Goal: Task Accomplishment & Management: Manage account settings

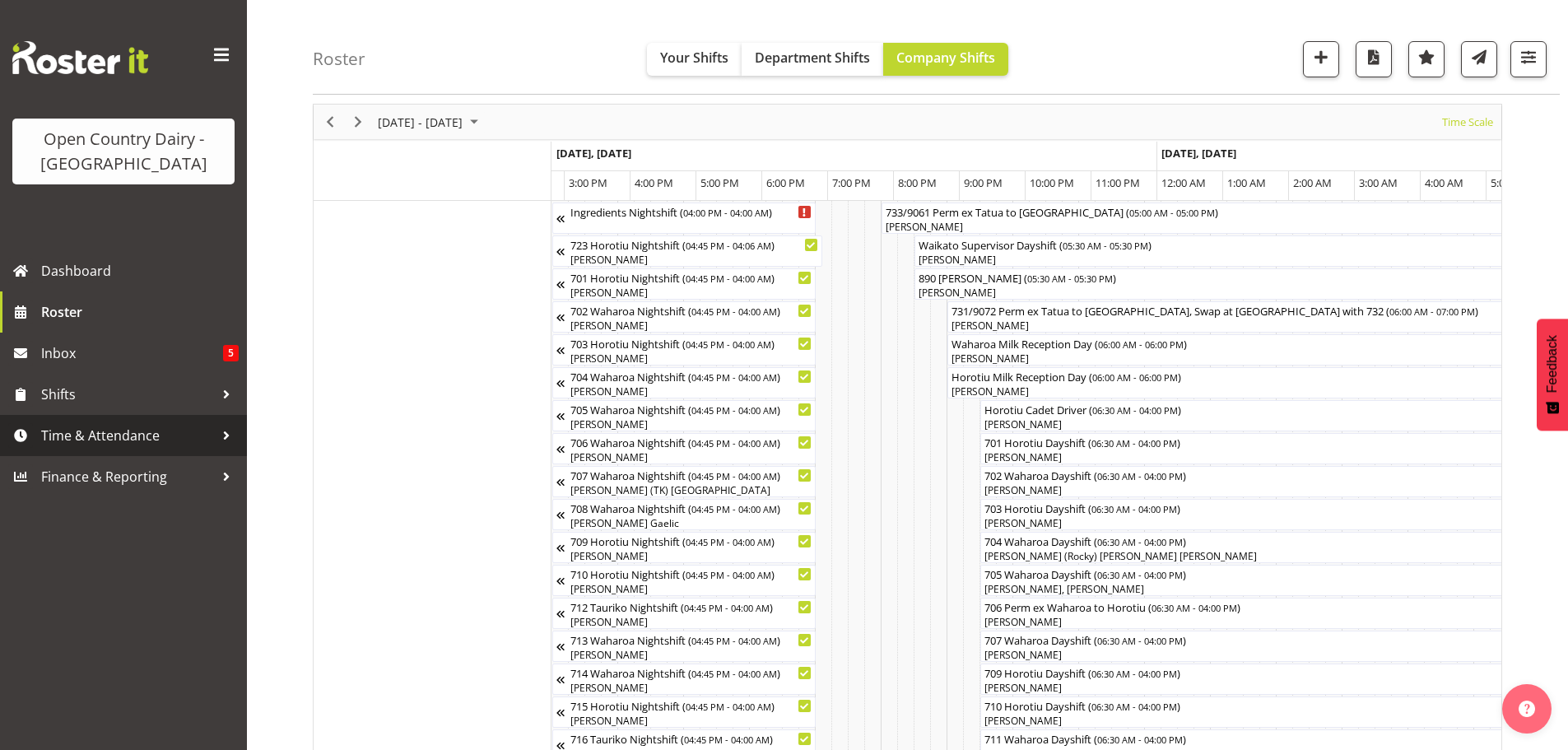
scroll to position [0, 4135]
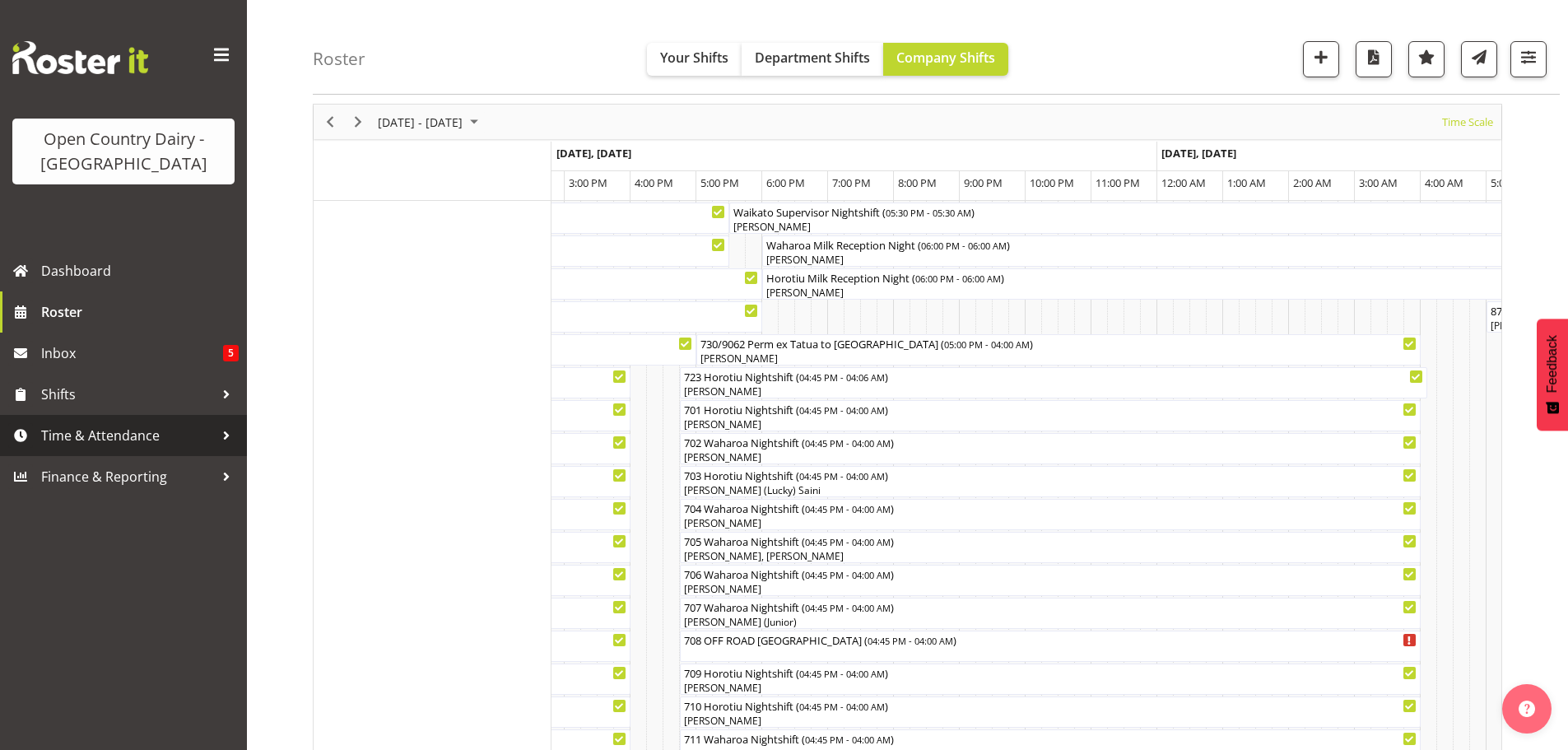
click at [75, 440] on span "Time & Attendance" at bounding box center [127, 435] width 172 height 25
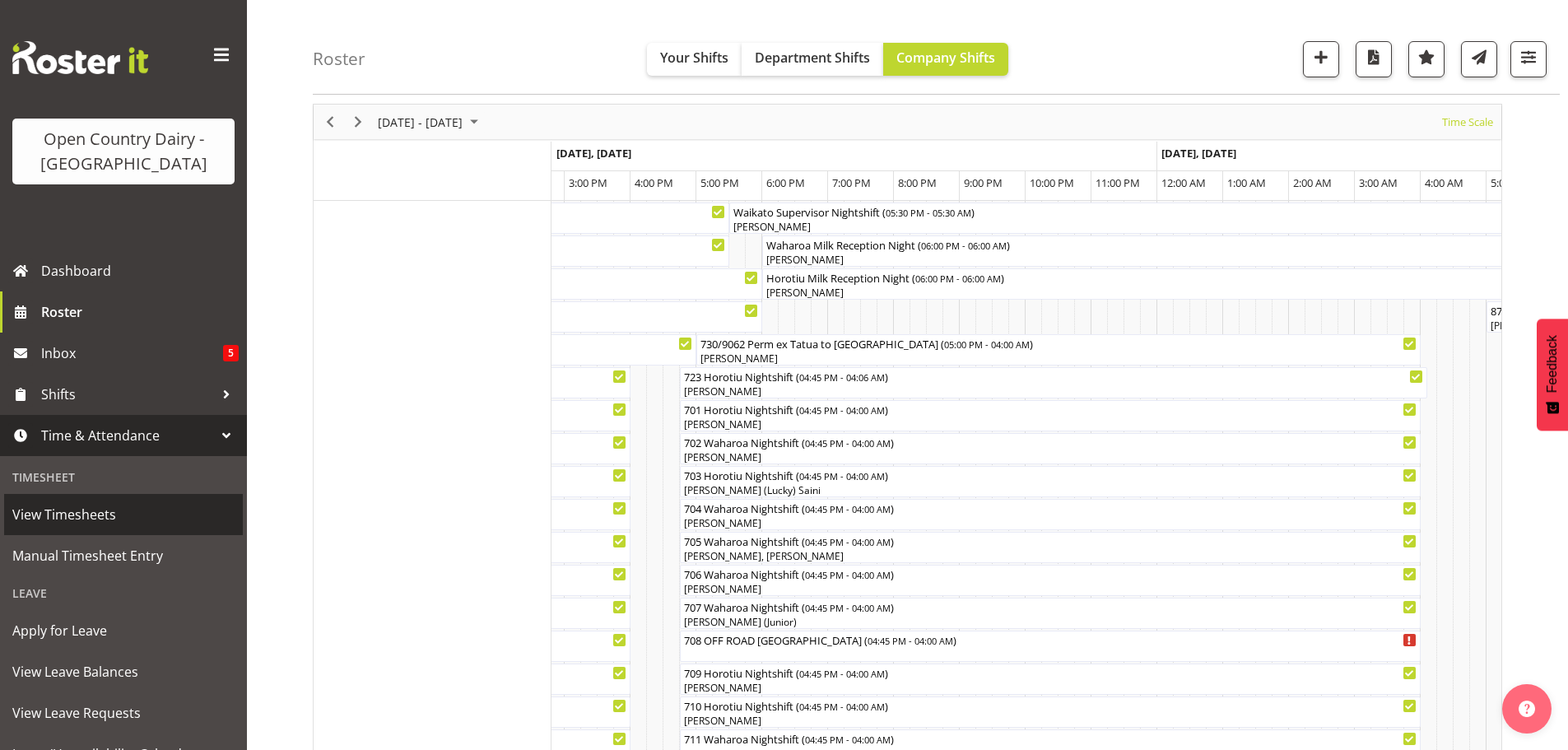
click at [85, 517] on span "View Timesheets" at bounding box center [124, 514] width 223 height 25
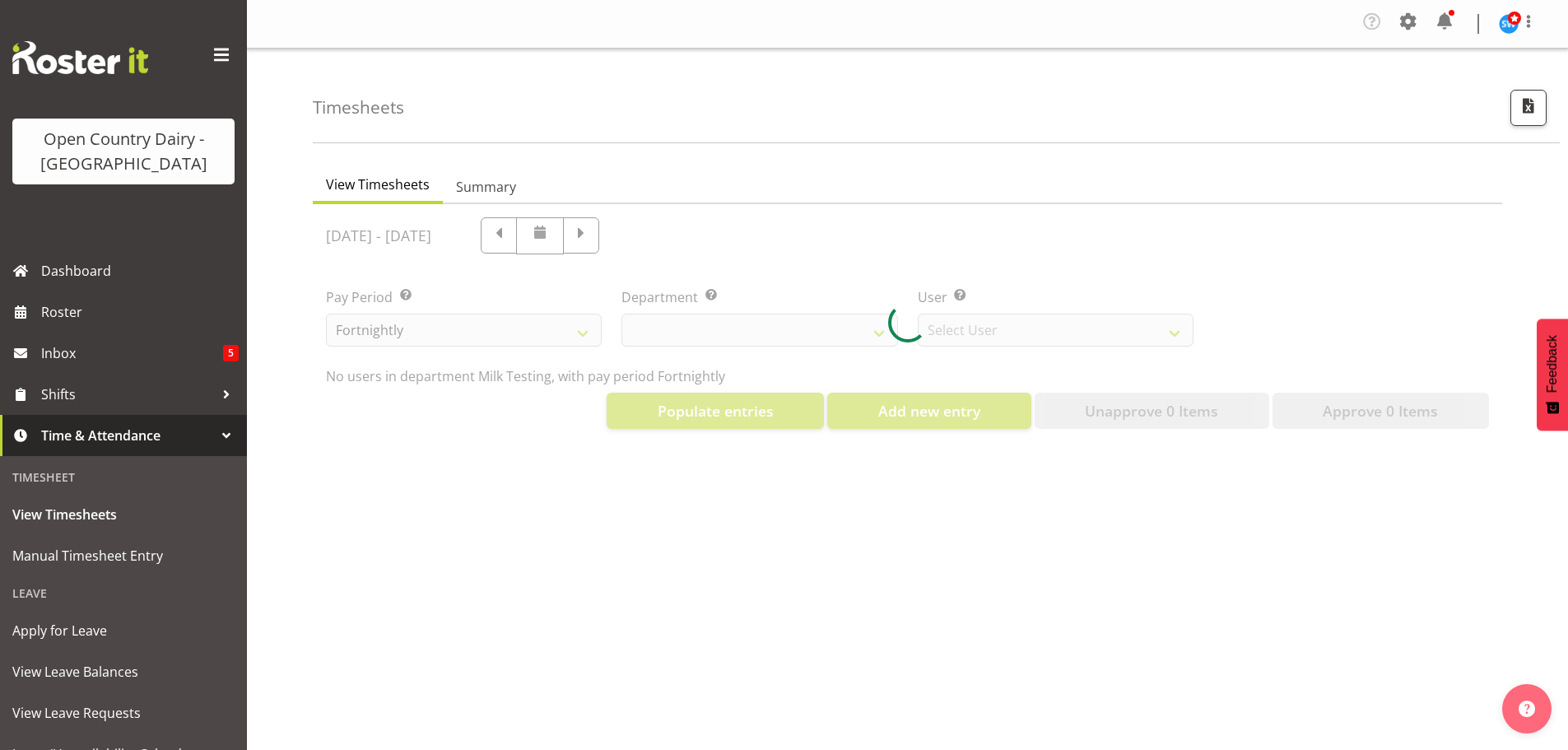
select select "733"
select select "7414"
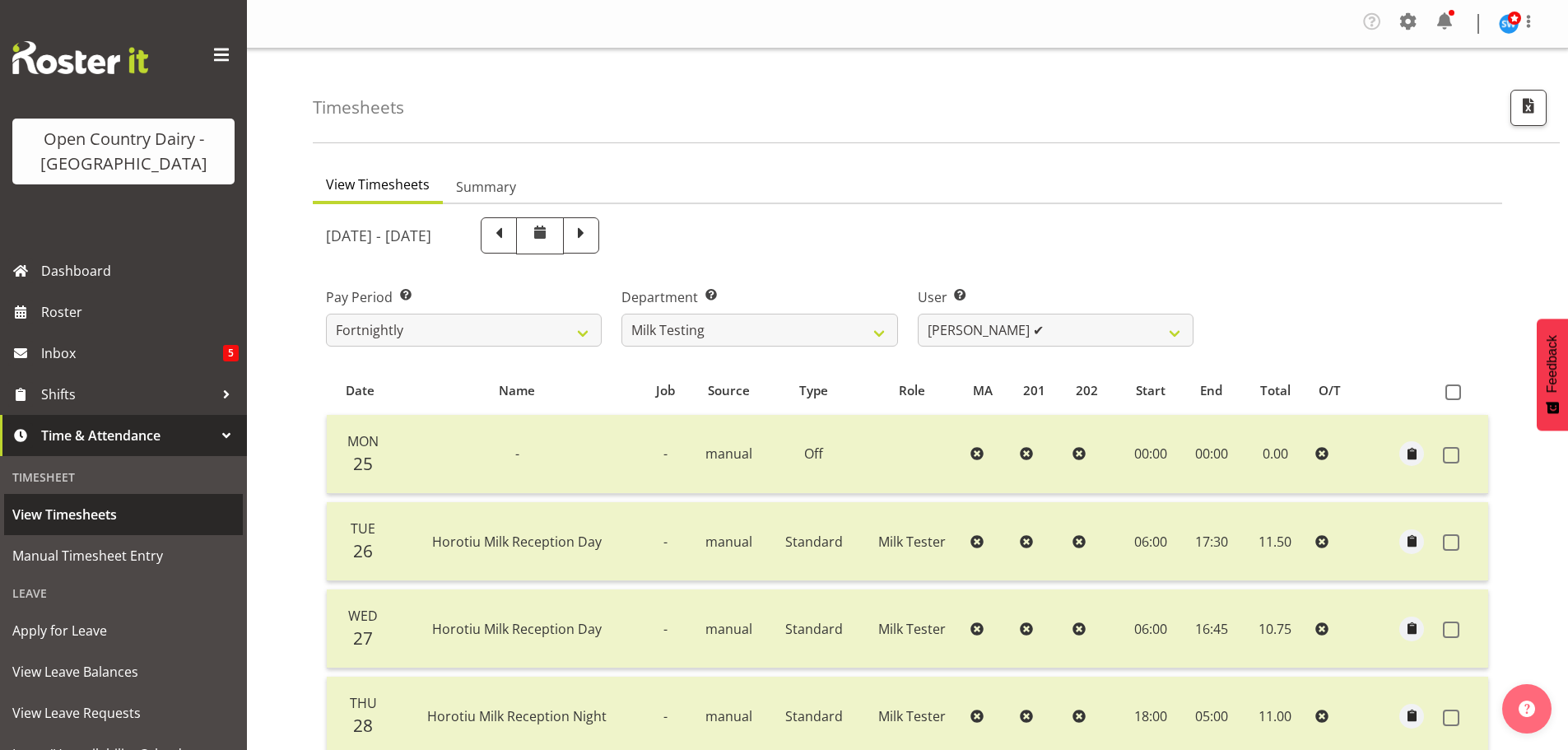
click at [84, 512] on span "View Timesheets" at bounding box center [124, 514] width 223 height 25
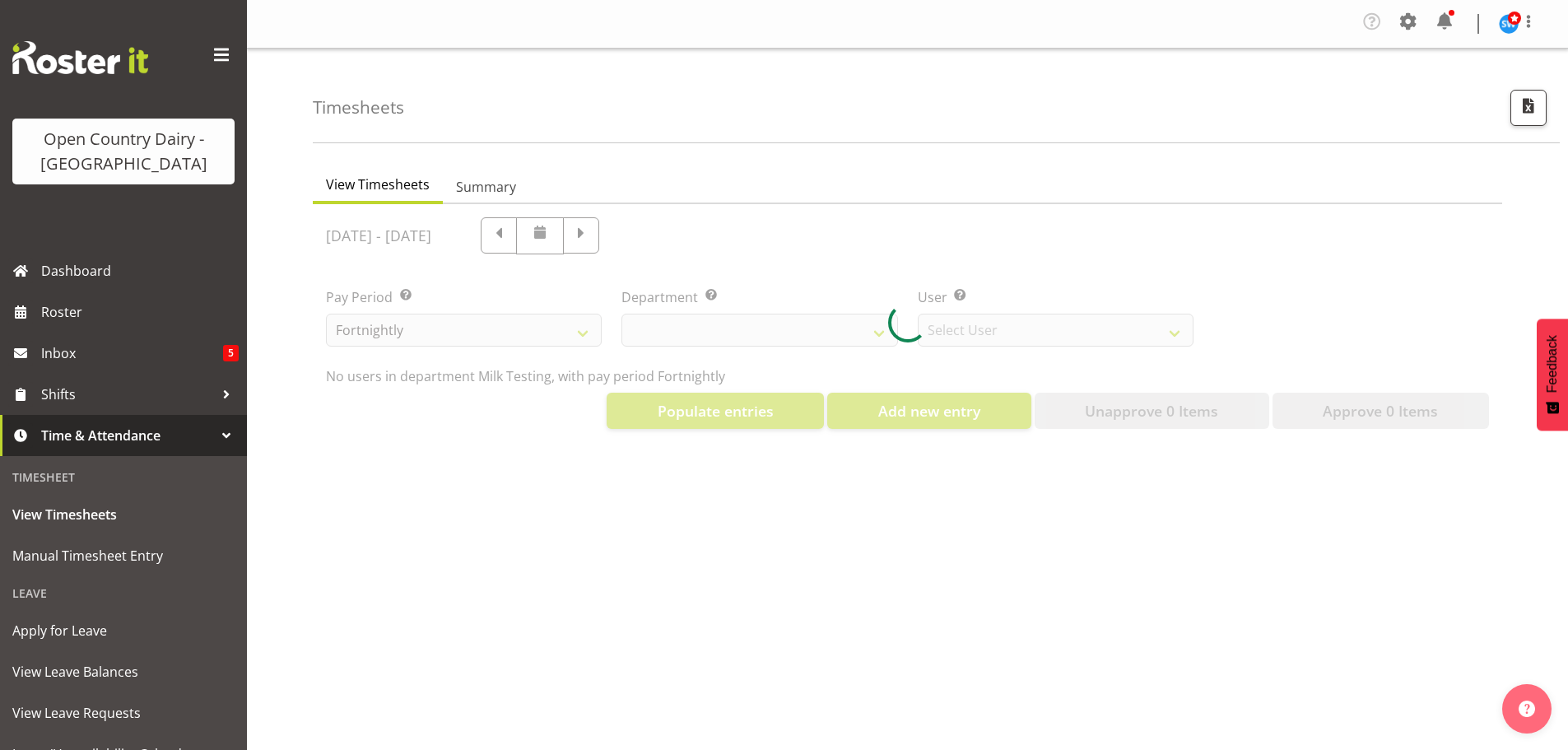
select select "733"
select select "7414"
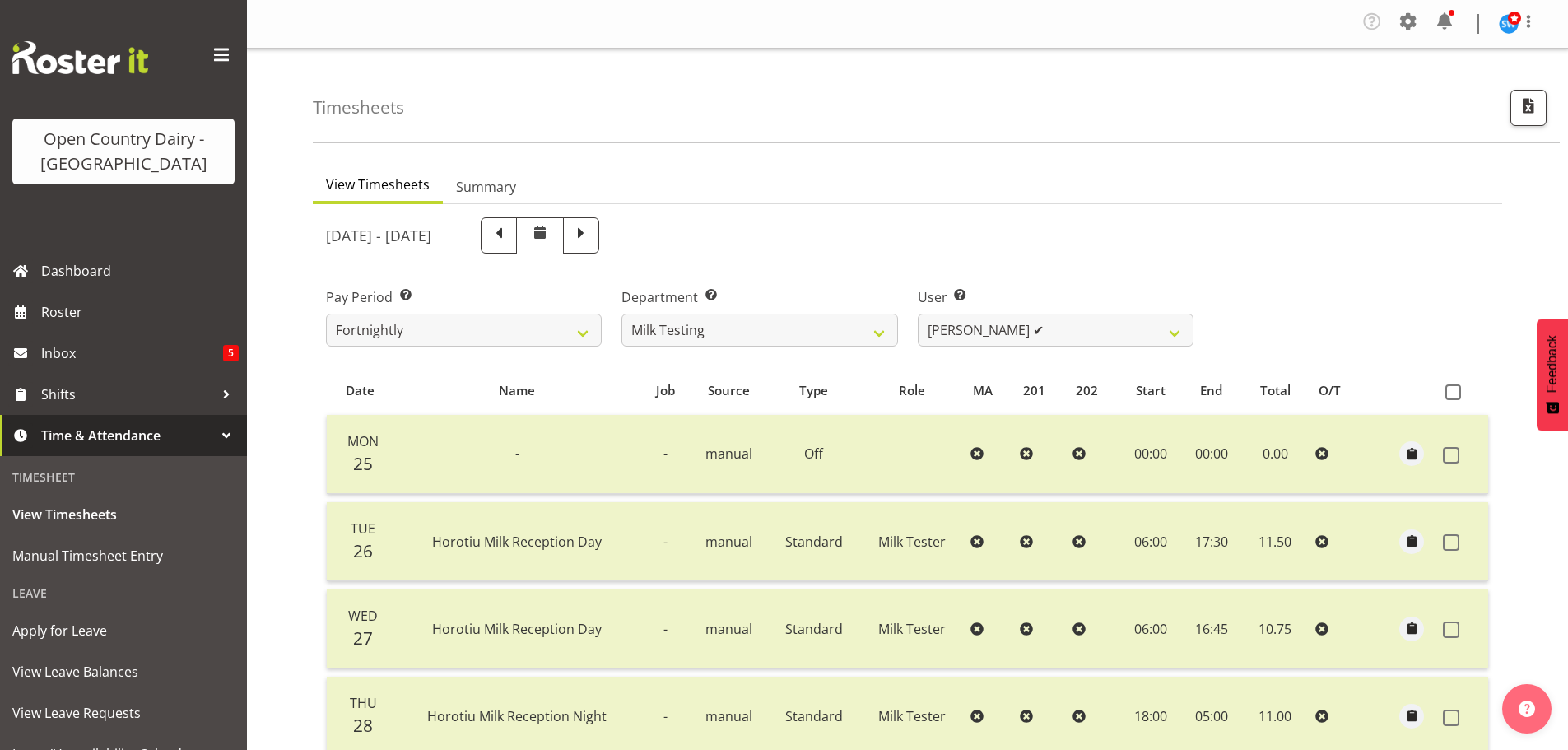
drag, startPoint x: 685, startPoint y: 239, endPoint x: 691, endPoint y: 262, distance: 23.8
click at [592, 239] on span at bounding box center [580, 233] width 21 height 21
select select
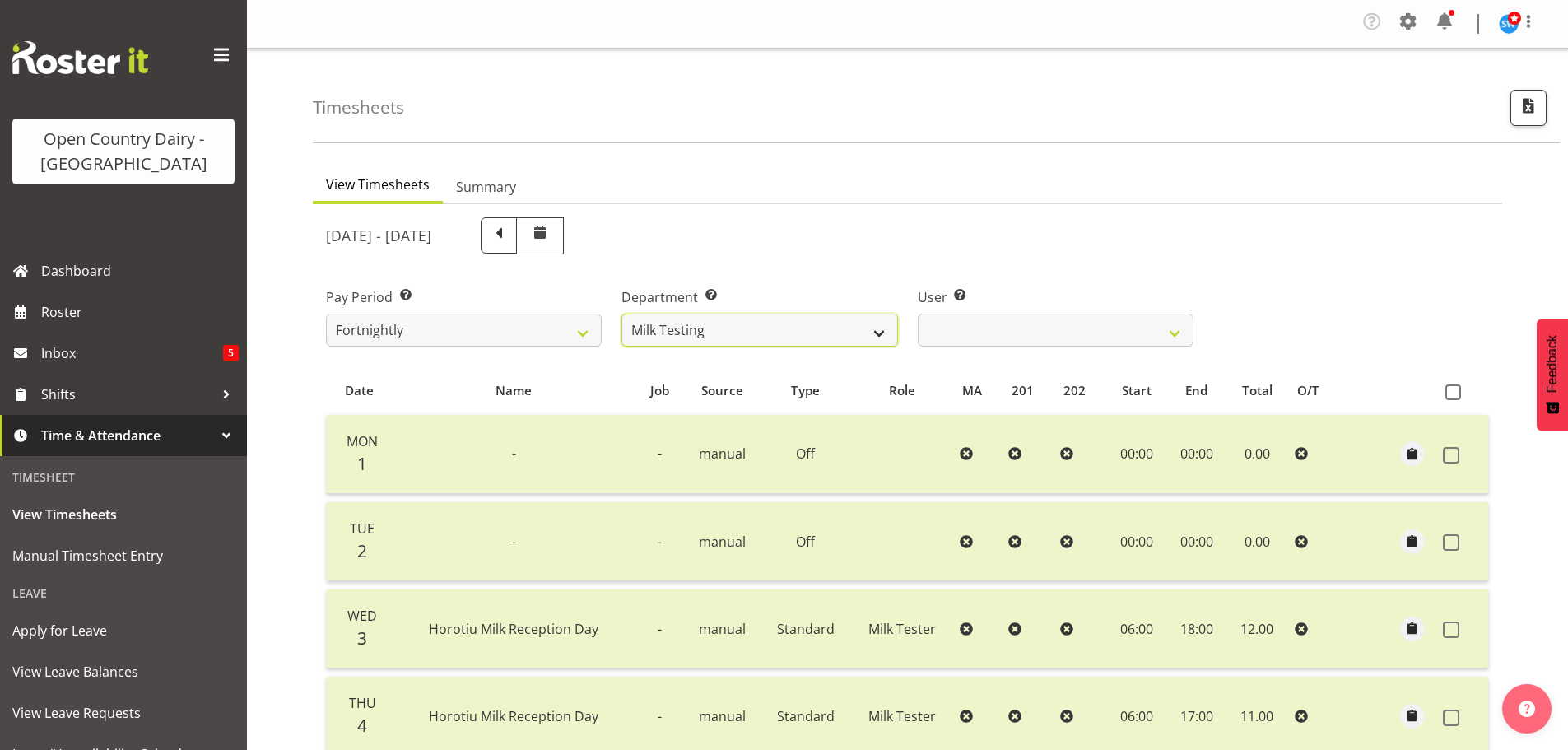
click at [790, 332] on select "701 702 703 704 705 706 707 708 709 710 711 712 713 714 715 716 717 718 719 720" at bounding box center [759, 330] width 275 height 33
select select "758"
click at [621, 314] on select "701 702 703 704 705 706 707 708 709 710 711 712 713 714 715 716 717 718 719 720" at bounding box center [759, 330] width 275 height 33
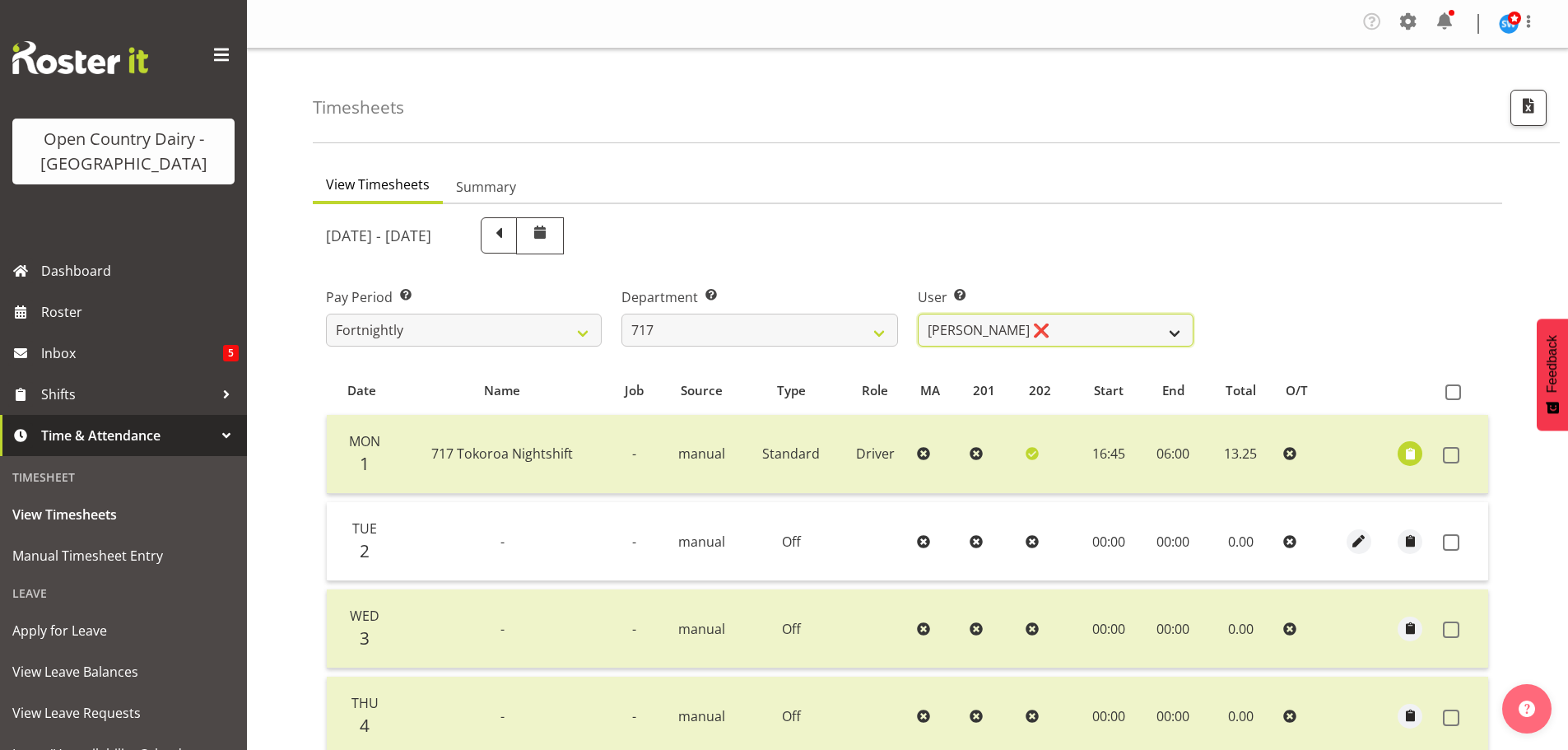
click at [1008, 328] on select "Daryl Wrigley ❌ Dodge Lindsay Laing ✔ Eric Stothers ❌ Jeff Anderson ❌" at bounding box center [1055, 330] width 275 height 33
select select "10284"
click at [918, 314] on select "Daryl Wrigley ❌ Dodge Lindsay Laing ✔ Eric Stothers ❌ Jeff Anderson ❌" at bounding box center [1055, 330] width 275 height 33
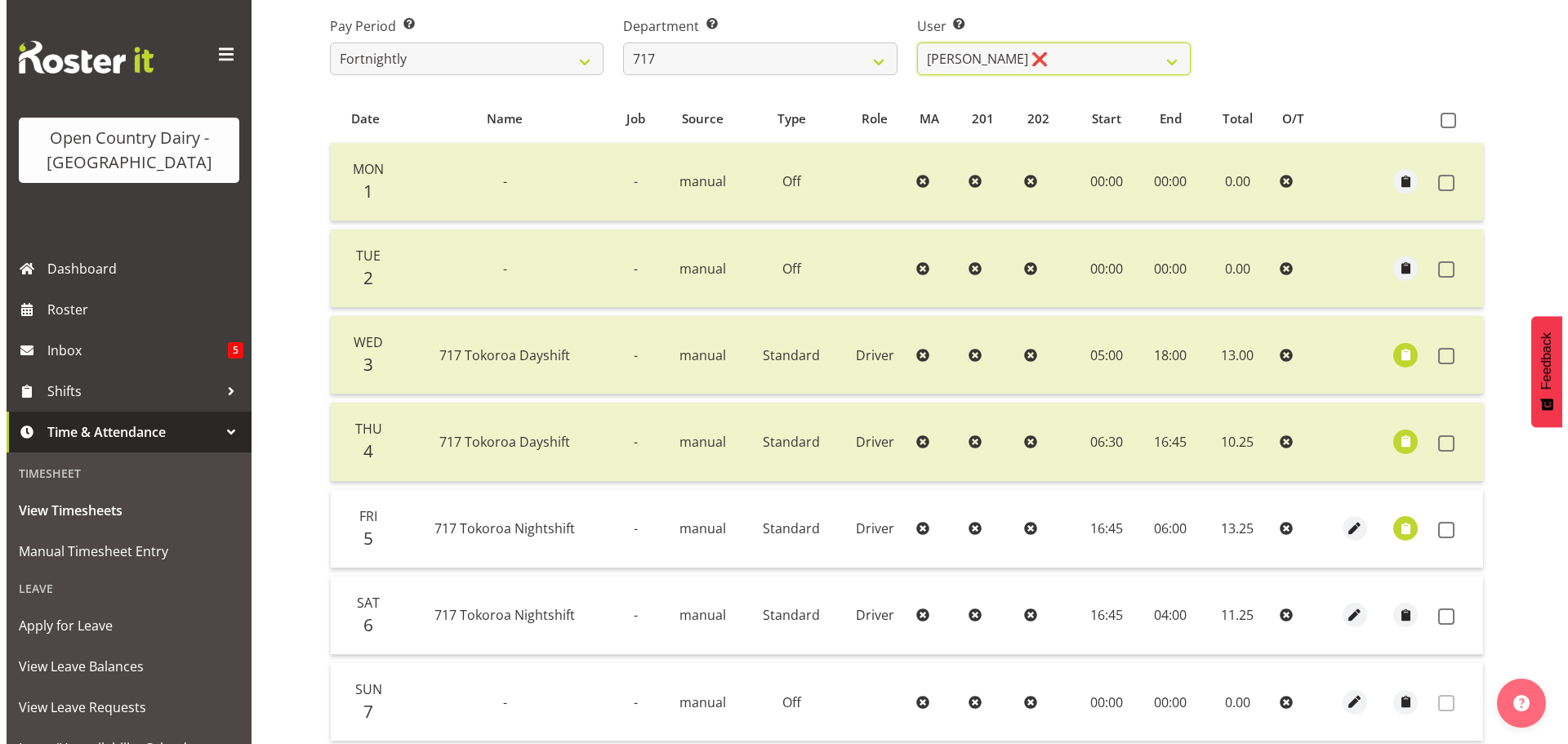
scroll to position [410, 0]
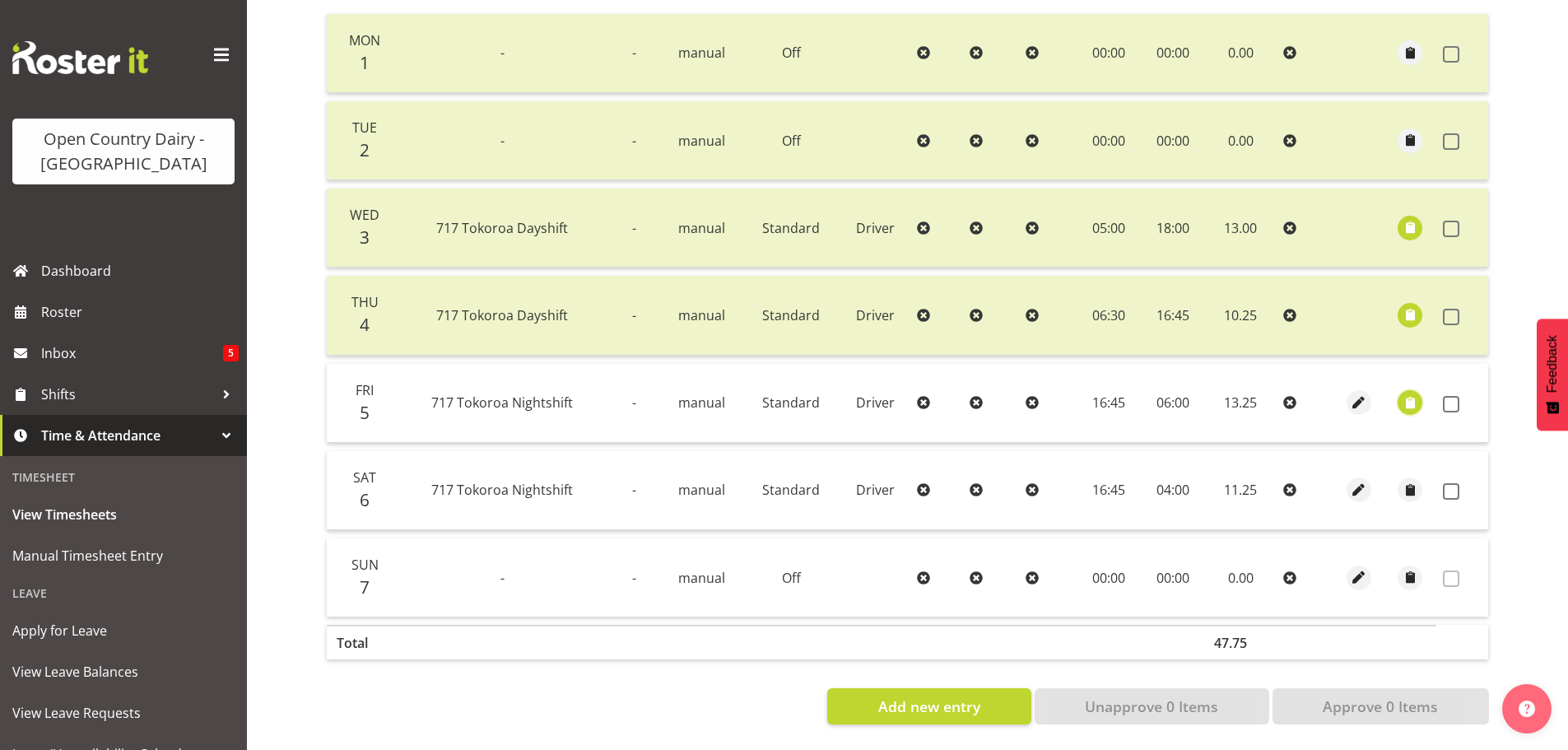
click at [1410, 393] on span "button" at bounding box center [1410, 402] width 19 height 19
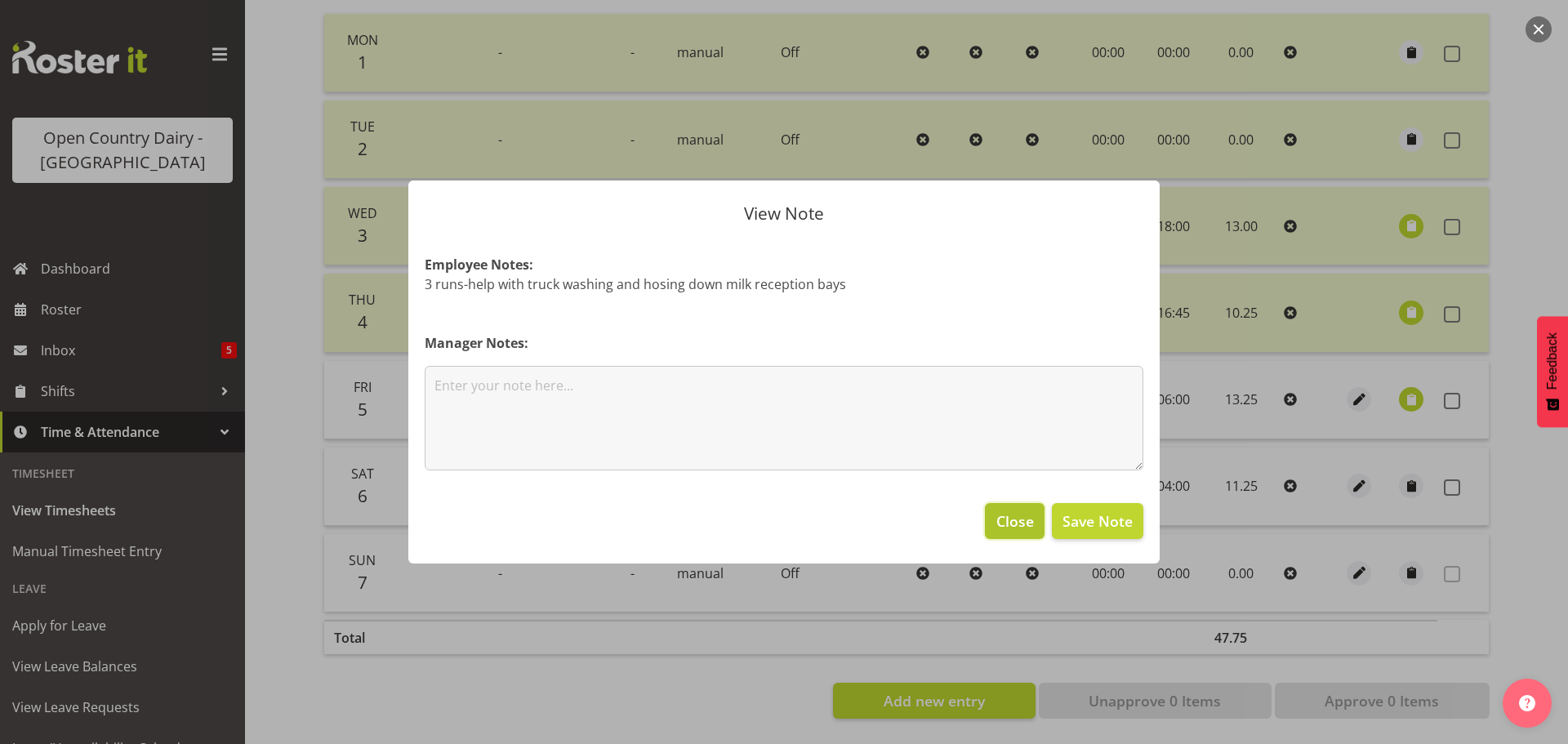
click at [1011, 512] on span "Close" at bounding box center [1016, 520] width 38 height 21
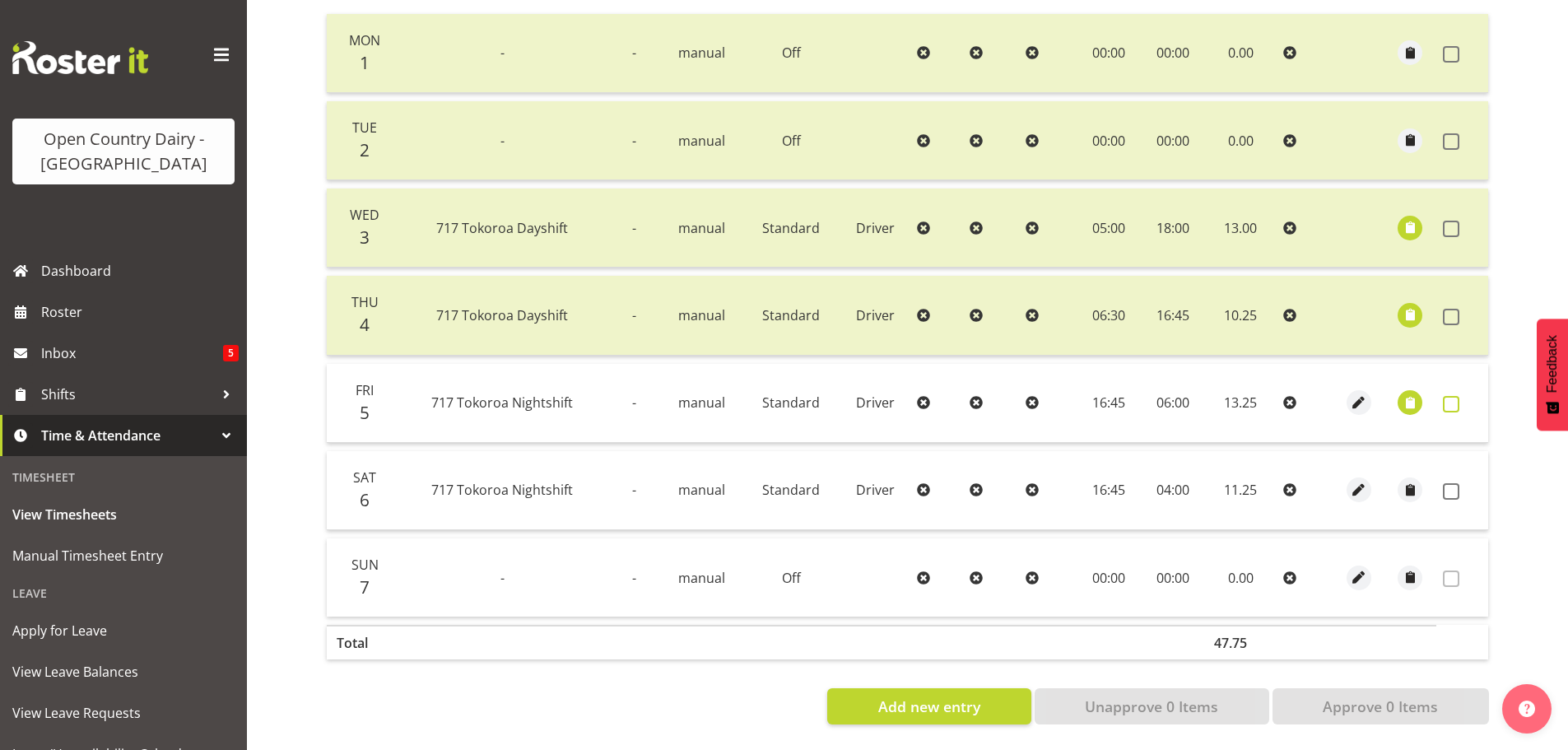
click at [1451, 396] on span at bounding box center [1451, 404] width 16 height 16
checkbox input "true"
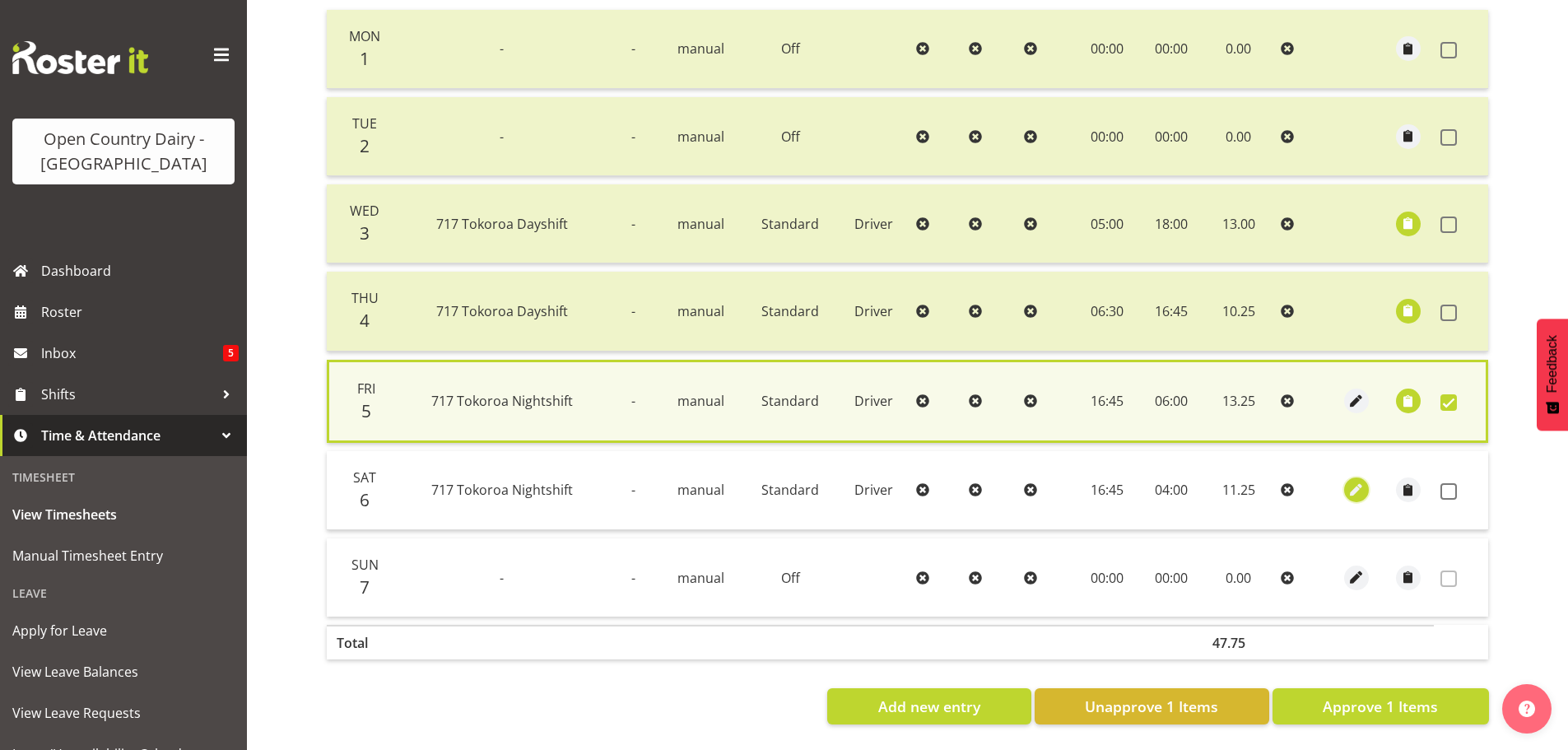
click at [1356, 481] on span "button" at bounding box center [1355, 490] width 19 height 19
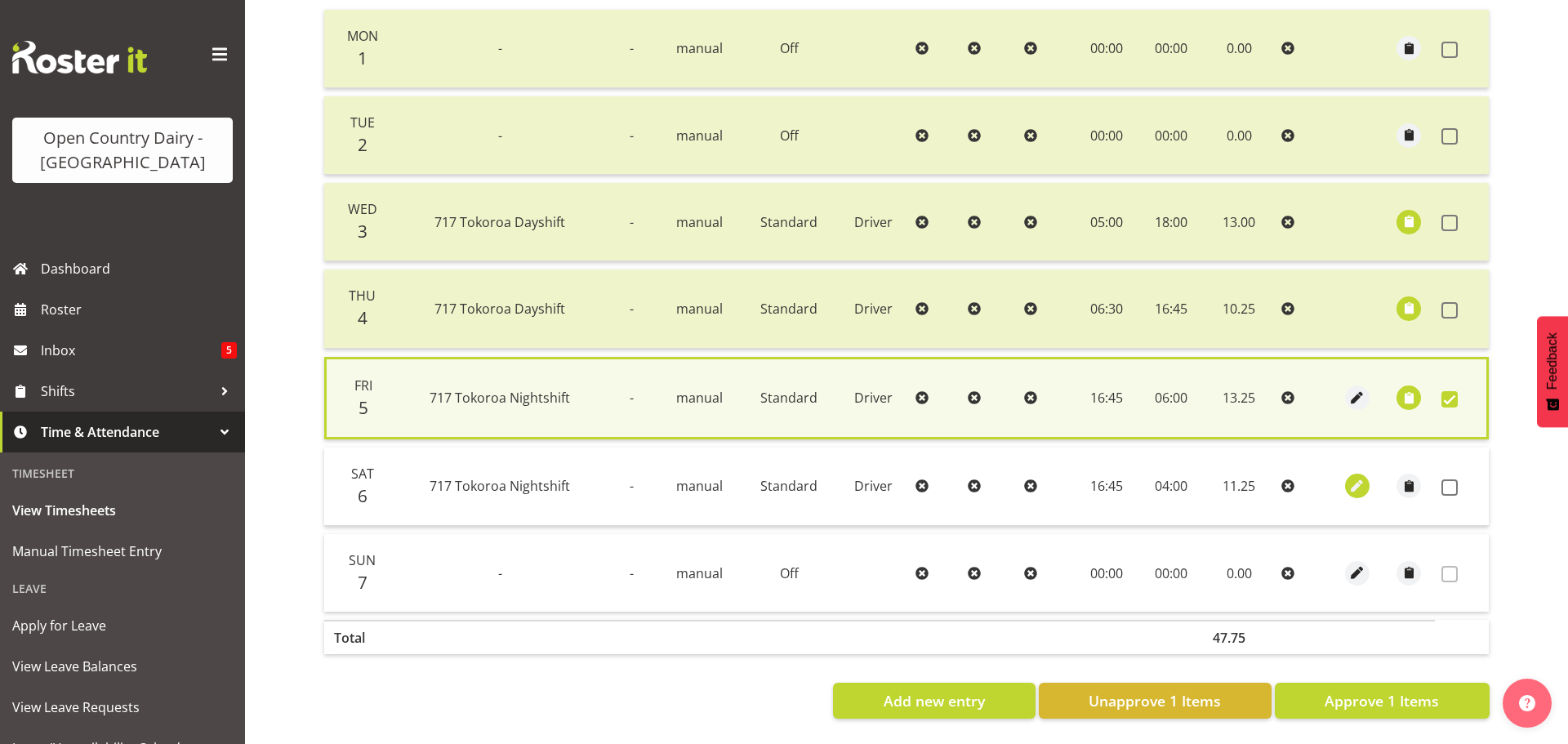
select select "Standard"
select select "8"
select select "2025"
select select "4"
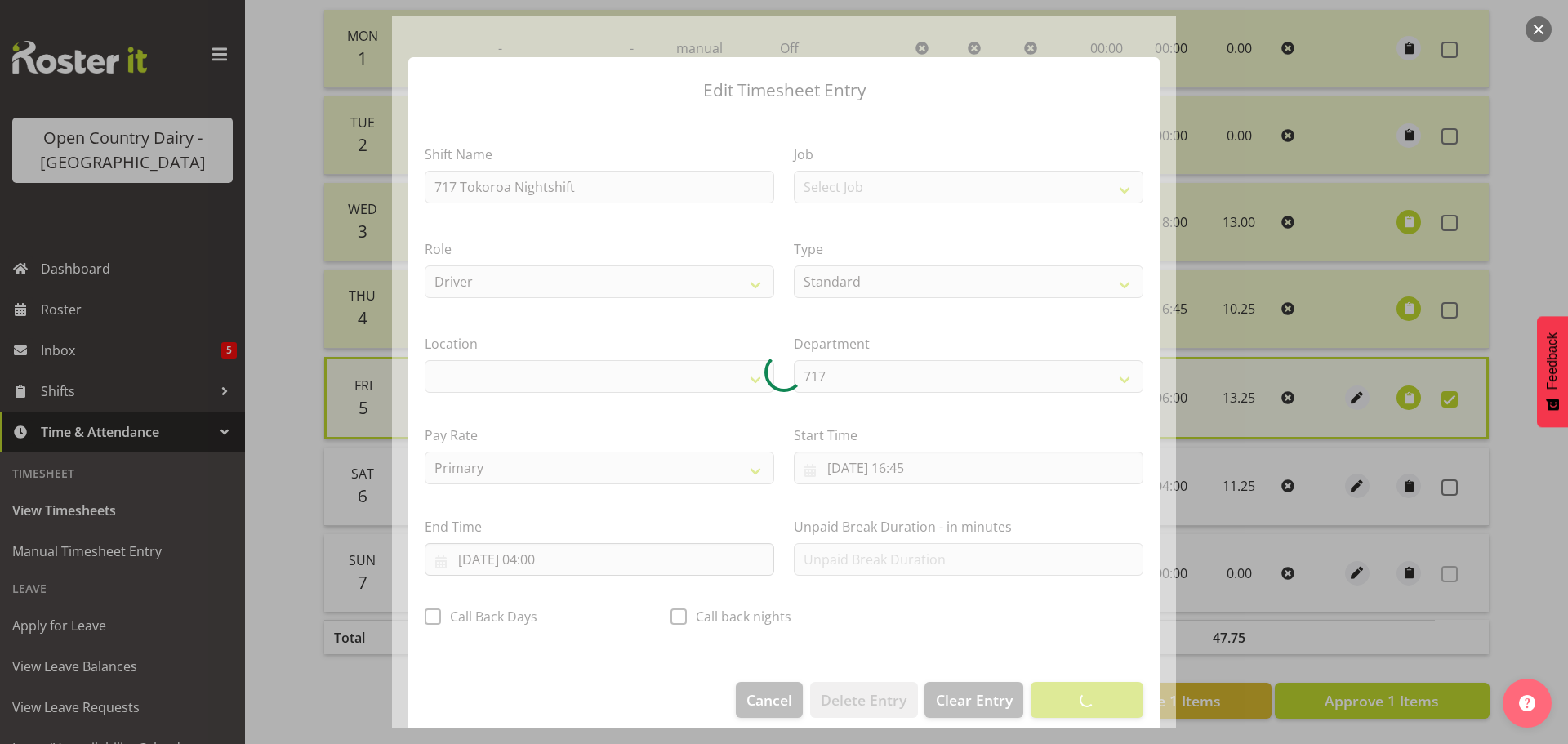
select select "1054"
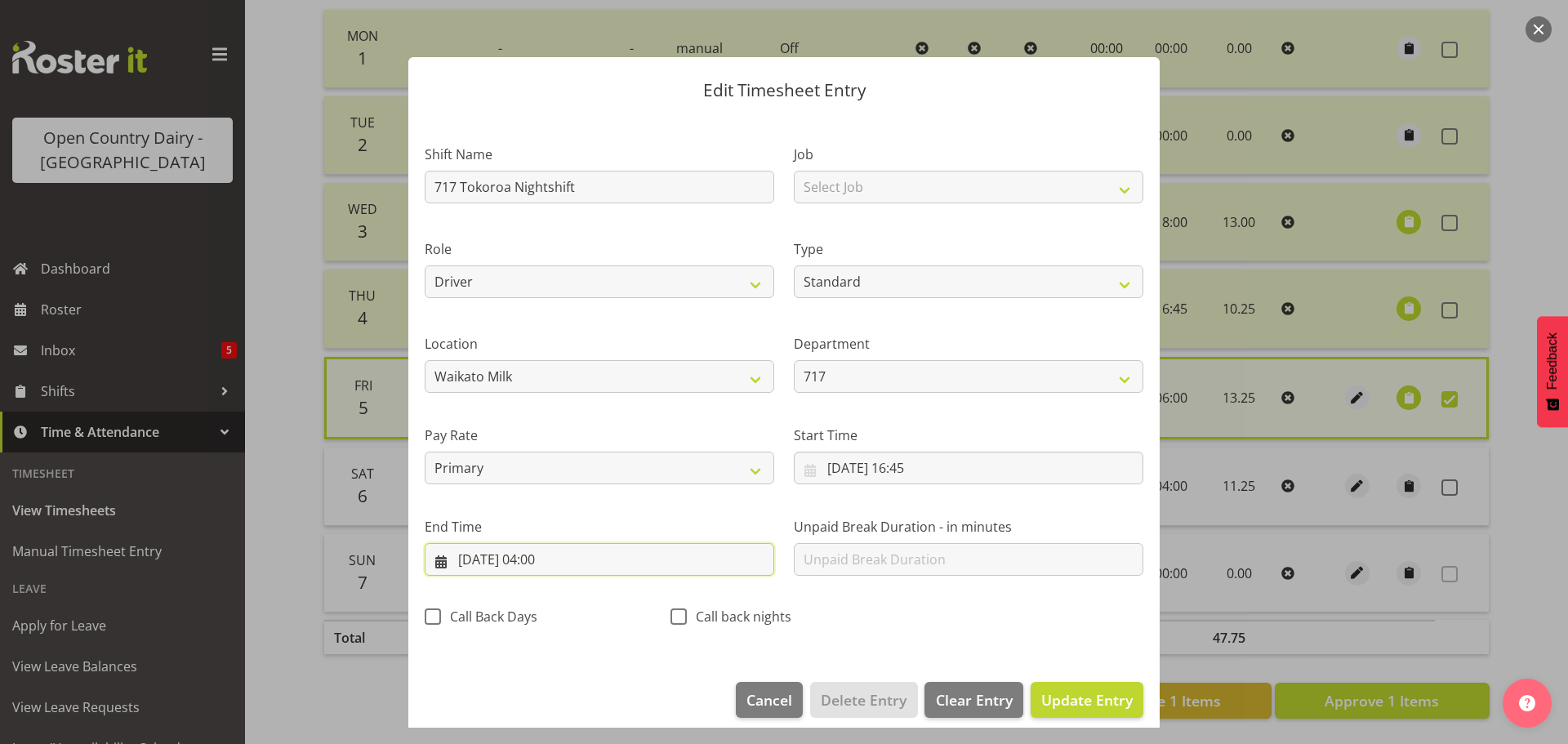
click at [538, 559] on input "07/09/2025, 04:00" at bounding box center [599, 559] width 349 height 33
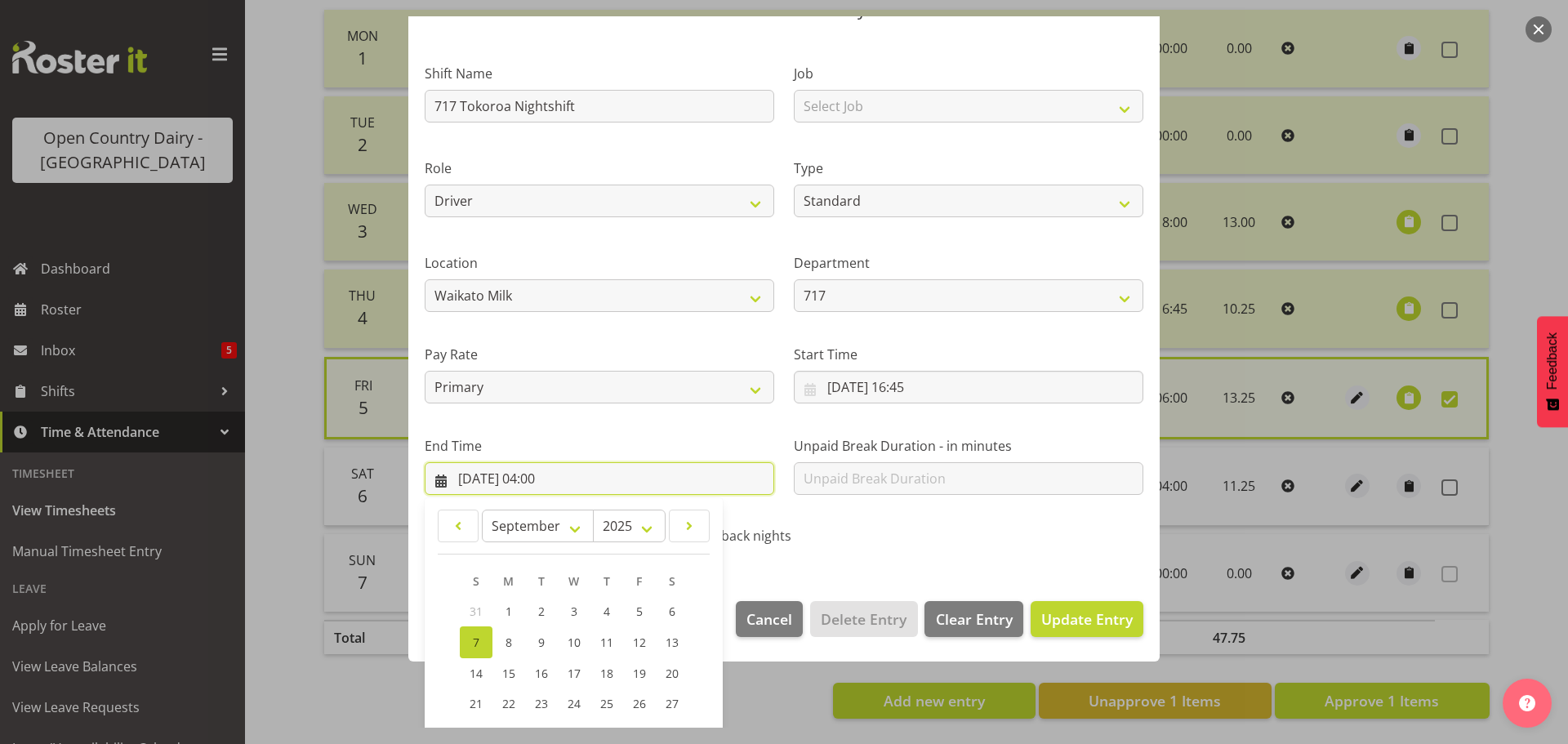
scroll to position [221, 0]
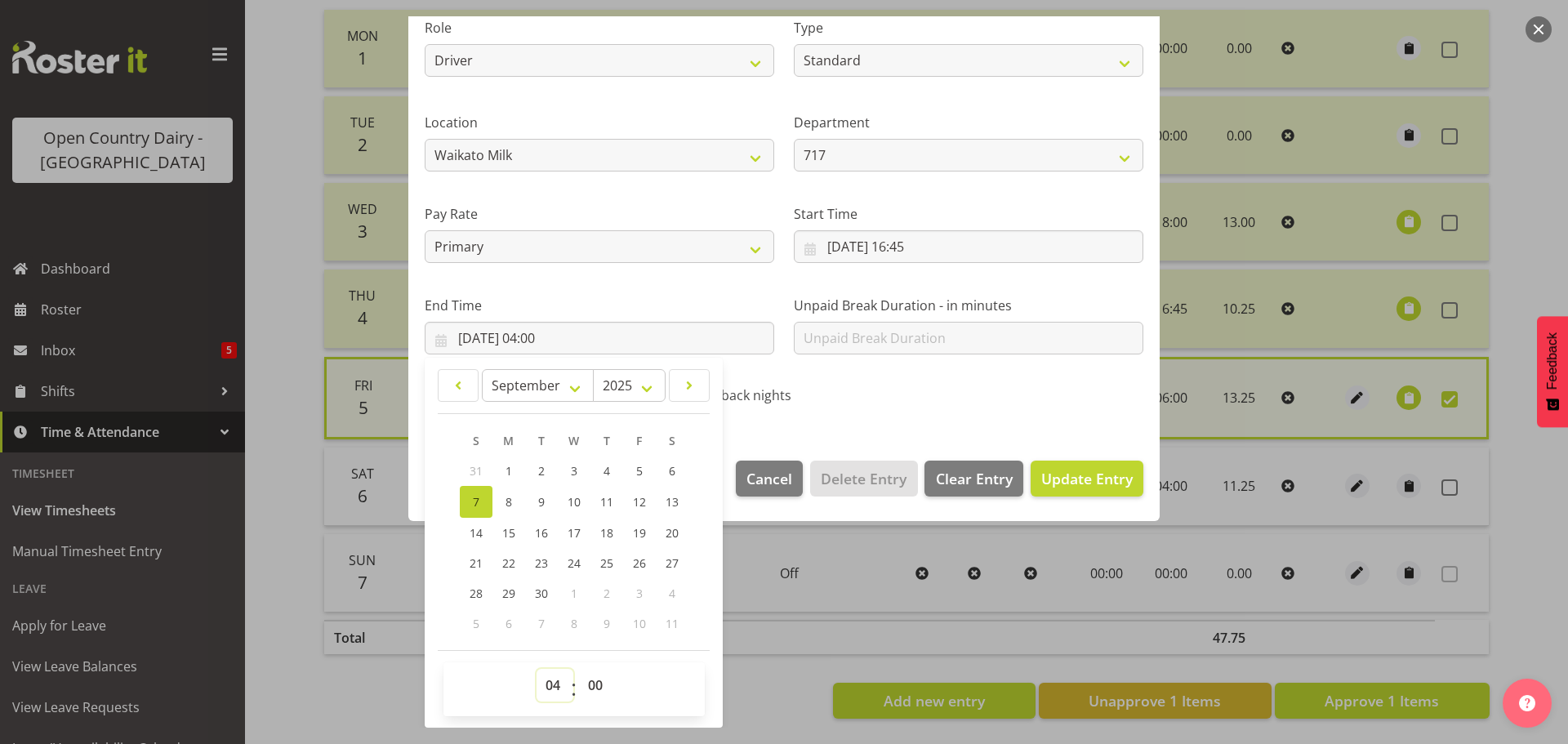
click at [550, 681] on select "00 01 02 03 04 05 06 07 08 09 10 11 12 13 14 15 16 17 18 19 20 21 22 23" at bounding box center [555, 685] width 37 height 33
select select "5"
click at [537, 669] on select "00 01 02 03 04 05 06 07 08 09 10 11 12 13 14 15 16 17 18 19 20 21 22 23" at bounding box center [555, 685] width 37 height 33
type input "07/09/2025, 05:00"
click at [594, 683] on select "00 01 02 03 04 05 06 07 08 09 10 11 12 13 14 15 16 17 18 19 20 21 22 23 24 25 2…" at bounding box center [598, 685] width 37 height 33
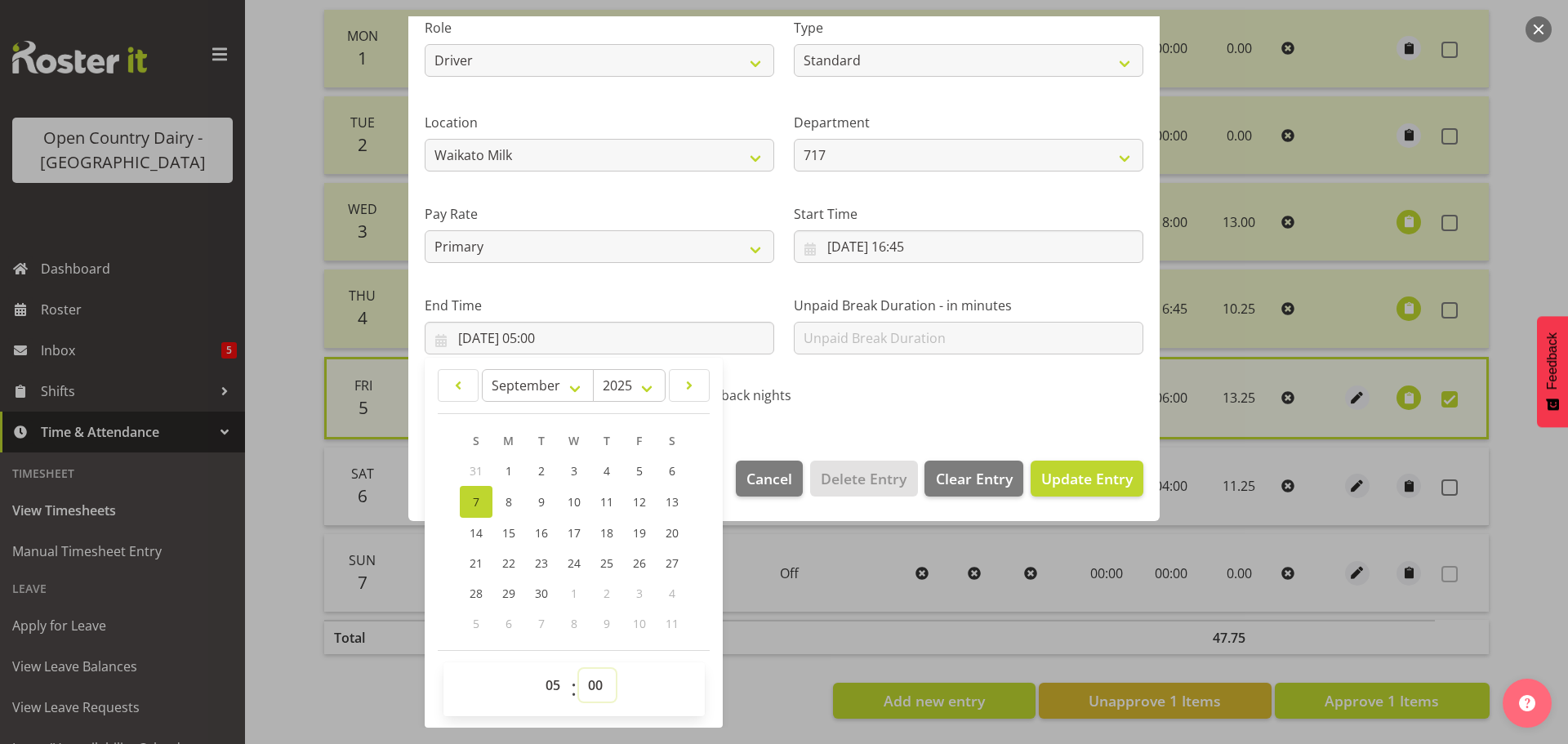
select select "30"
click at [579, 669] on select "00 01 02 03 04 05 06 07 08 09 10 11 12 13 14 15 16 17 18 19 20 21 22 23 24 25 2…" at bounding box center [598, 685] width 37 height 33
type input "07/09/2025, 05:30"
click at [1062, 481] on span "Update Entry" at bounding box center [1086, 479] width 91 height 20
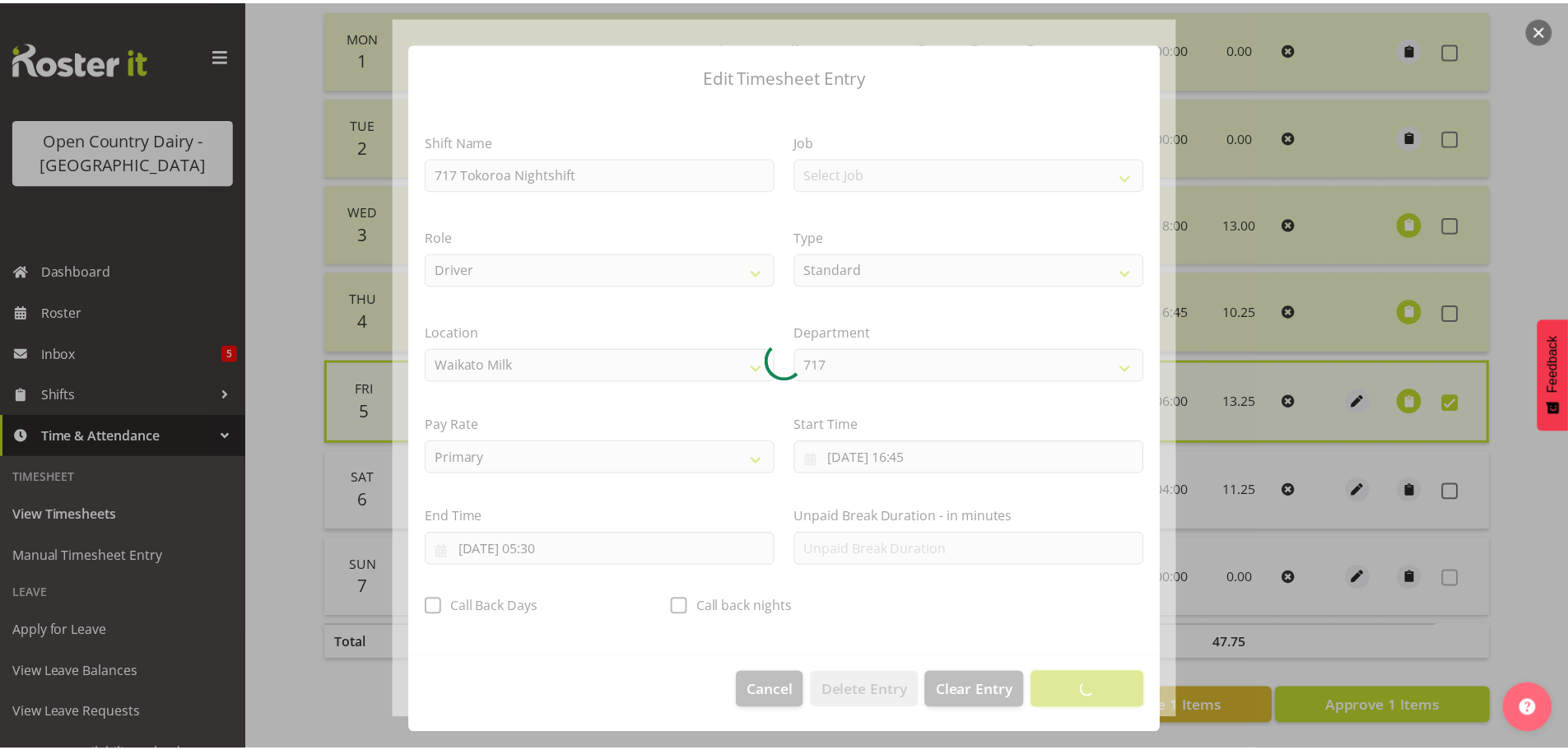
scroll to position [15, 0]
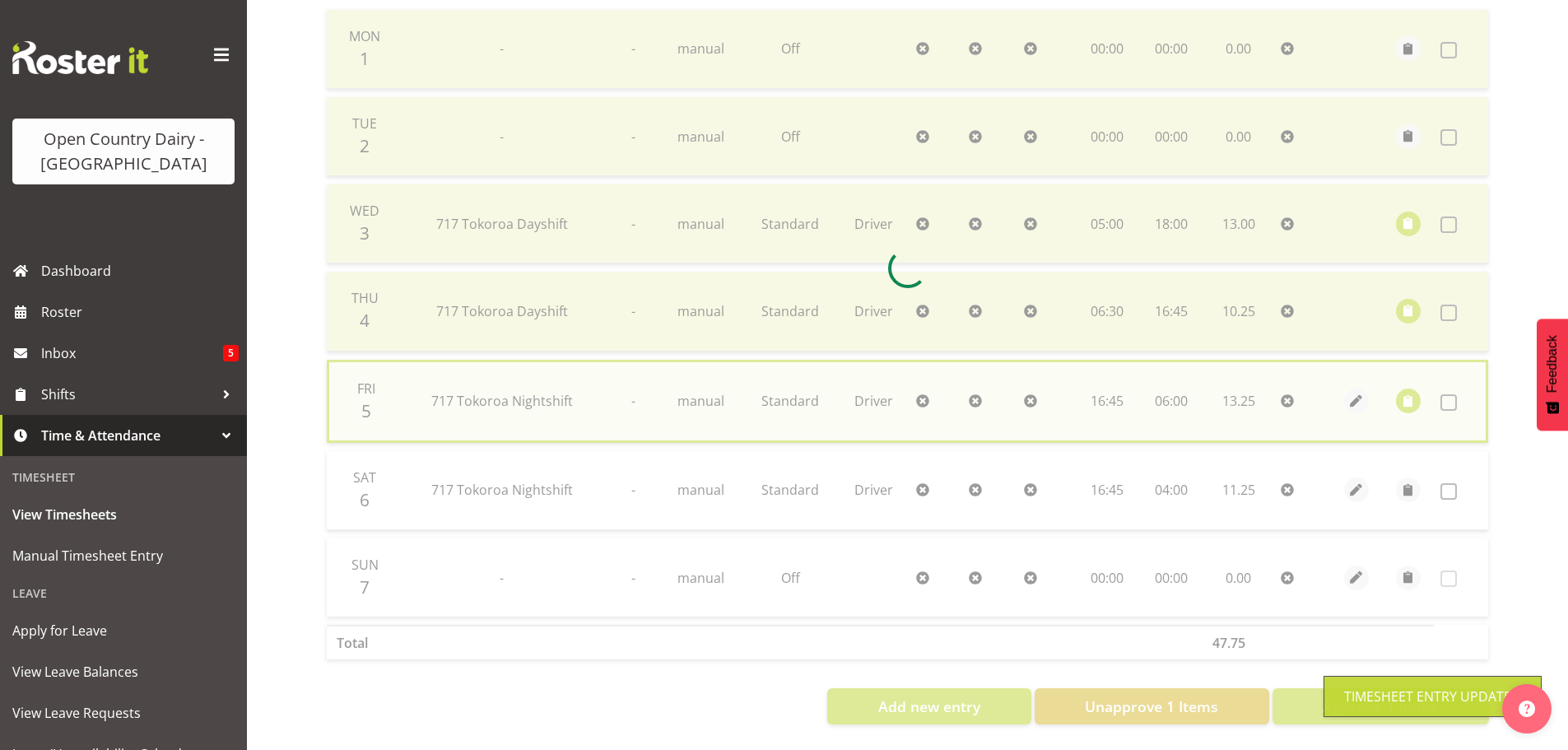
checkbox input "false"
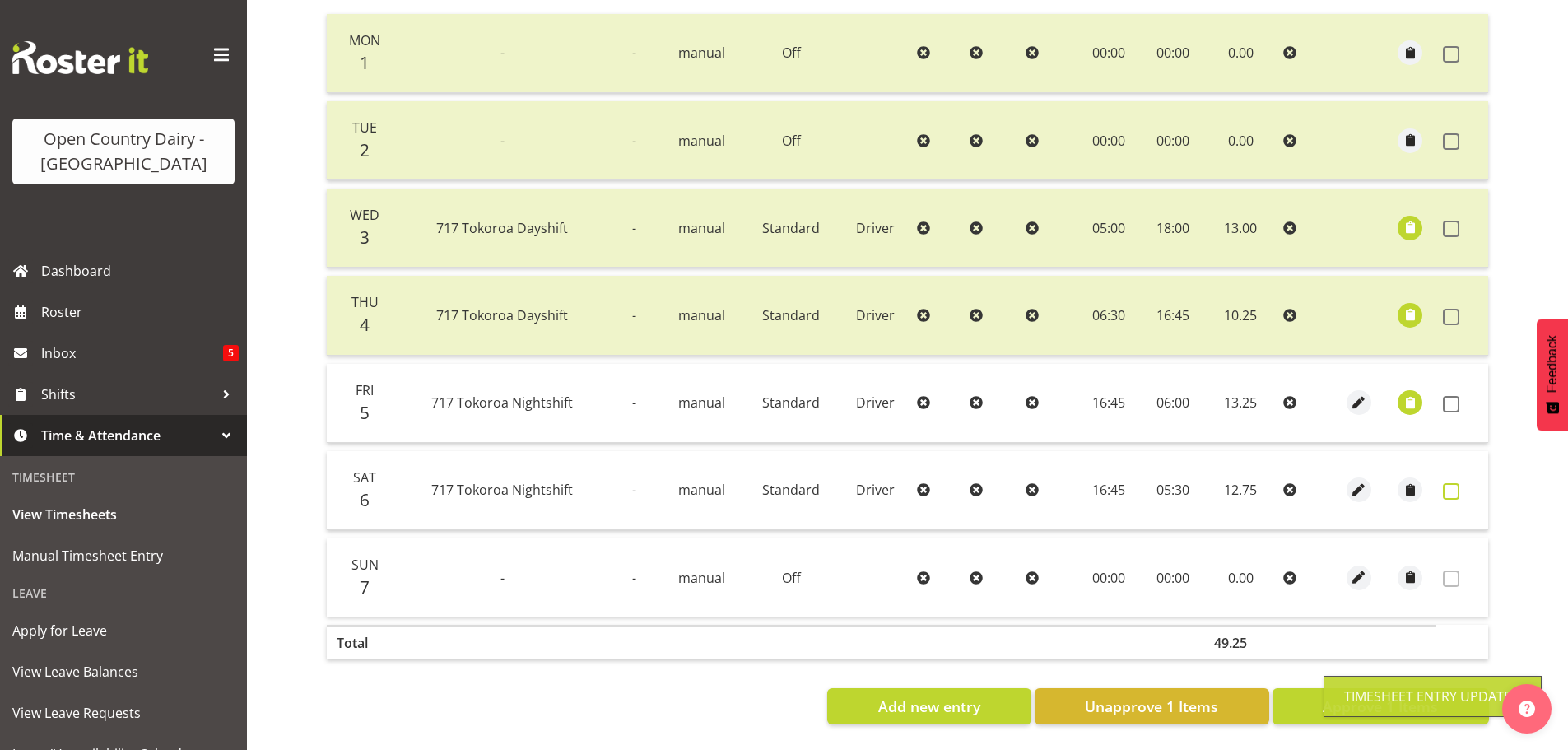
click at [1445, 484] on span at bounding box center [1451, 492] width 16 height 16
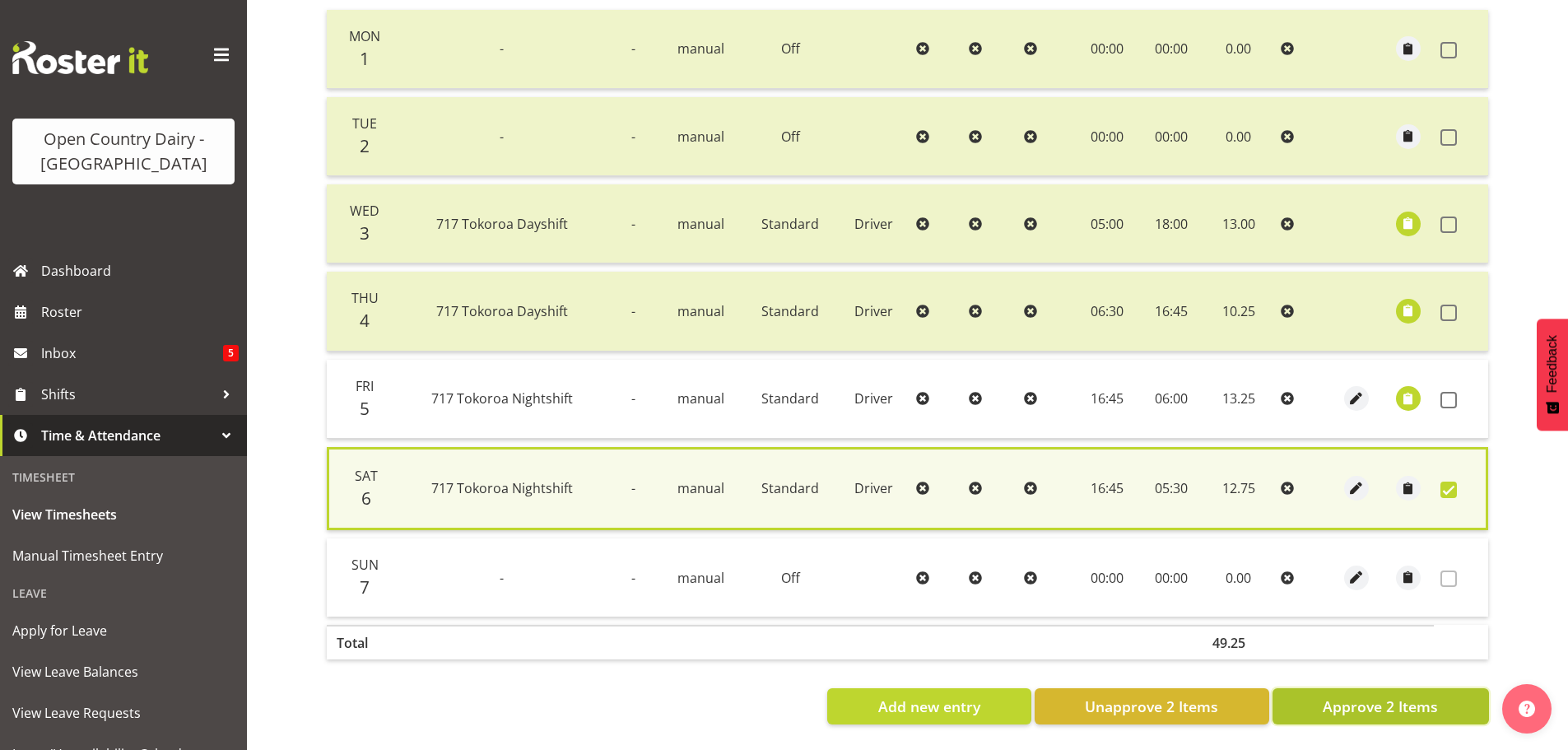
click at [1364, 695] on span "Approve 2 Items" at bounding box center [1380, 705] width 115 height 21
checkbox input "false"
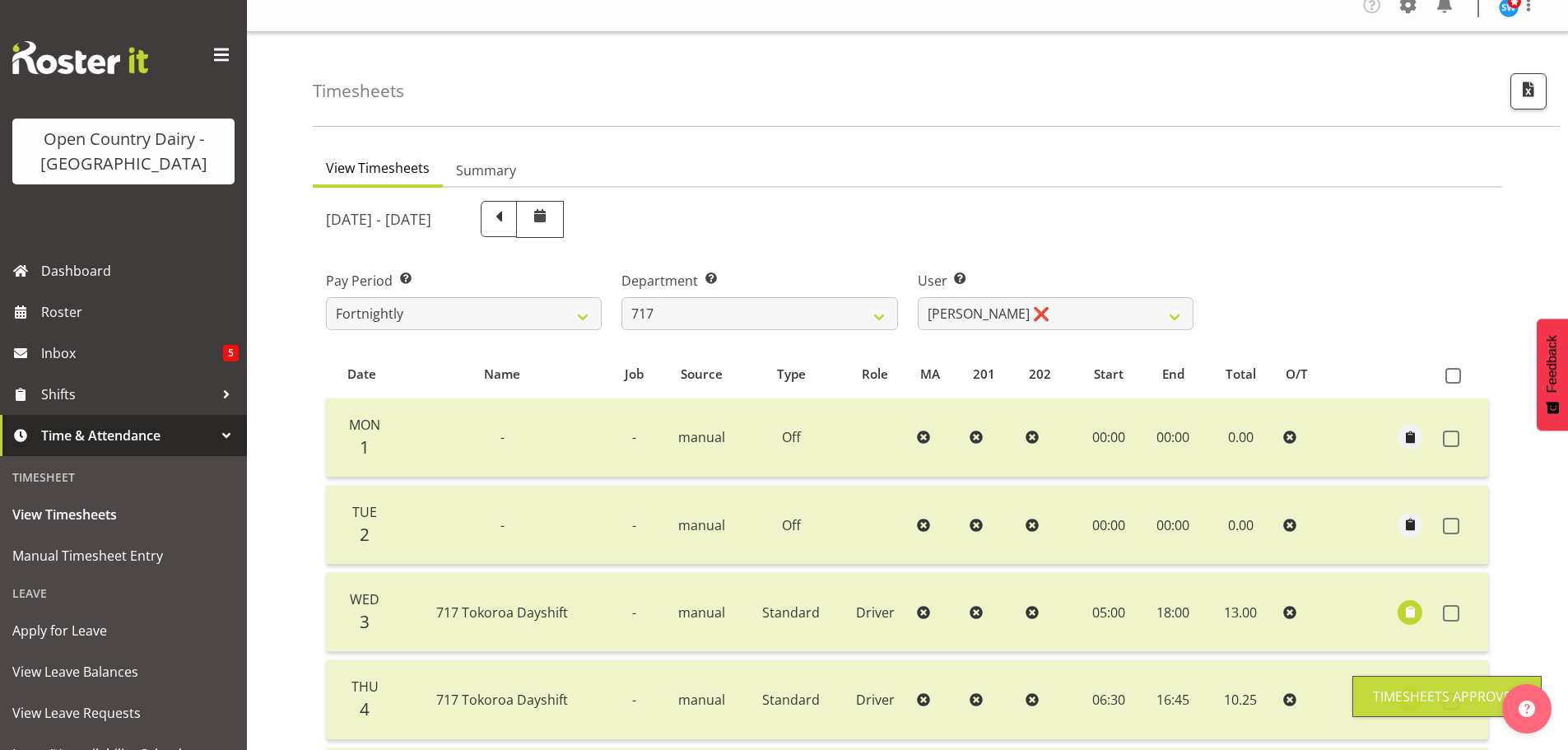
scroll to position [2, 0]
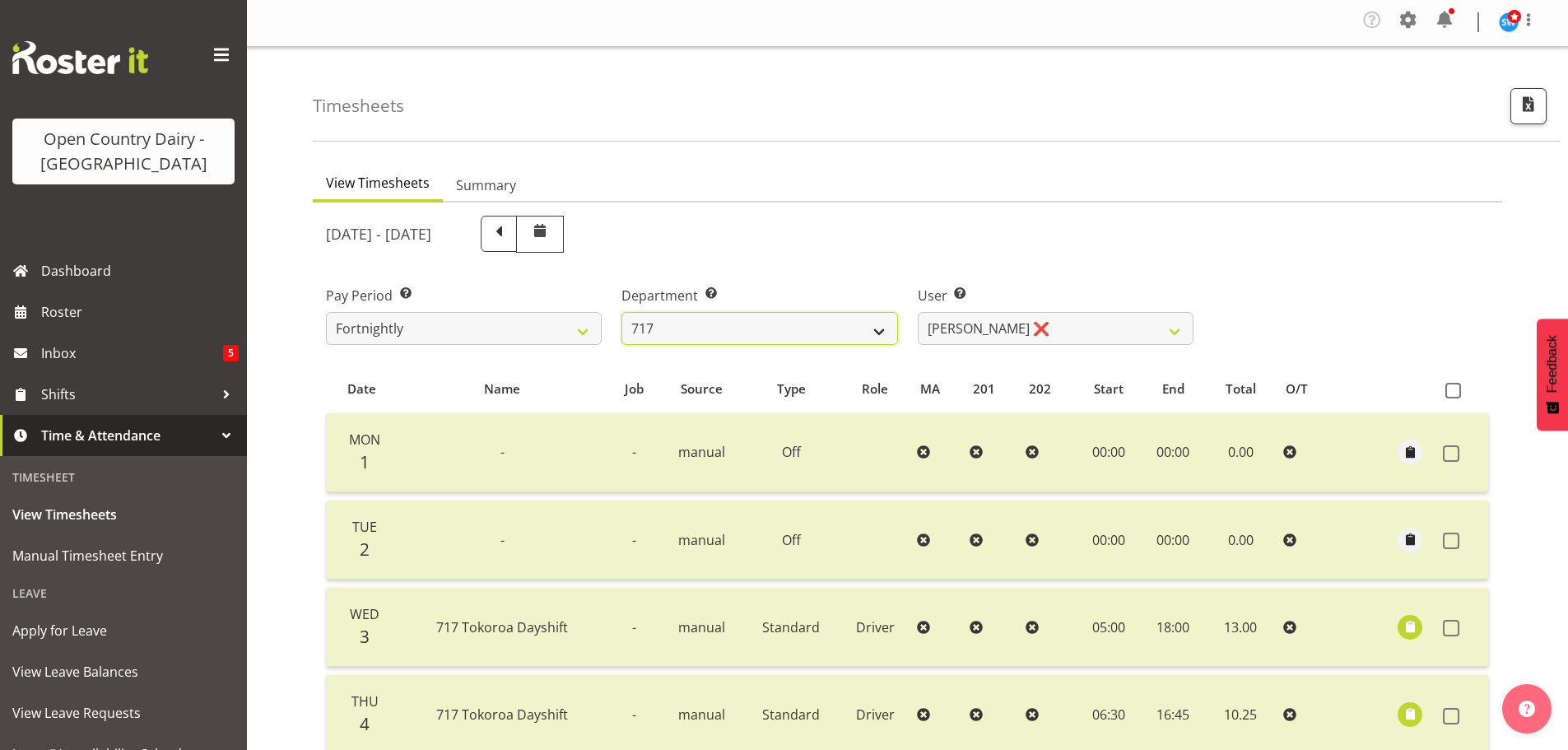
click at [784, 321] on select "701 702 703 704 705 706 707 708 709 710 711 712 713 714 715 716 717 718 719 720" at bounding box center [759, 328] width 275 height 33
select select "802"
click at [621, 312] on select "701 702 703 704 705 706 707 708 709 710 711 712 713 714 715 716 717 718 719 720" at bounding box center [759, 328] width 275 height 33
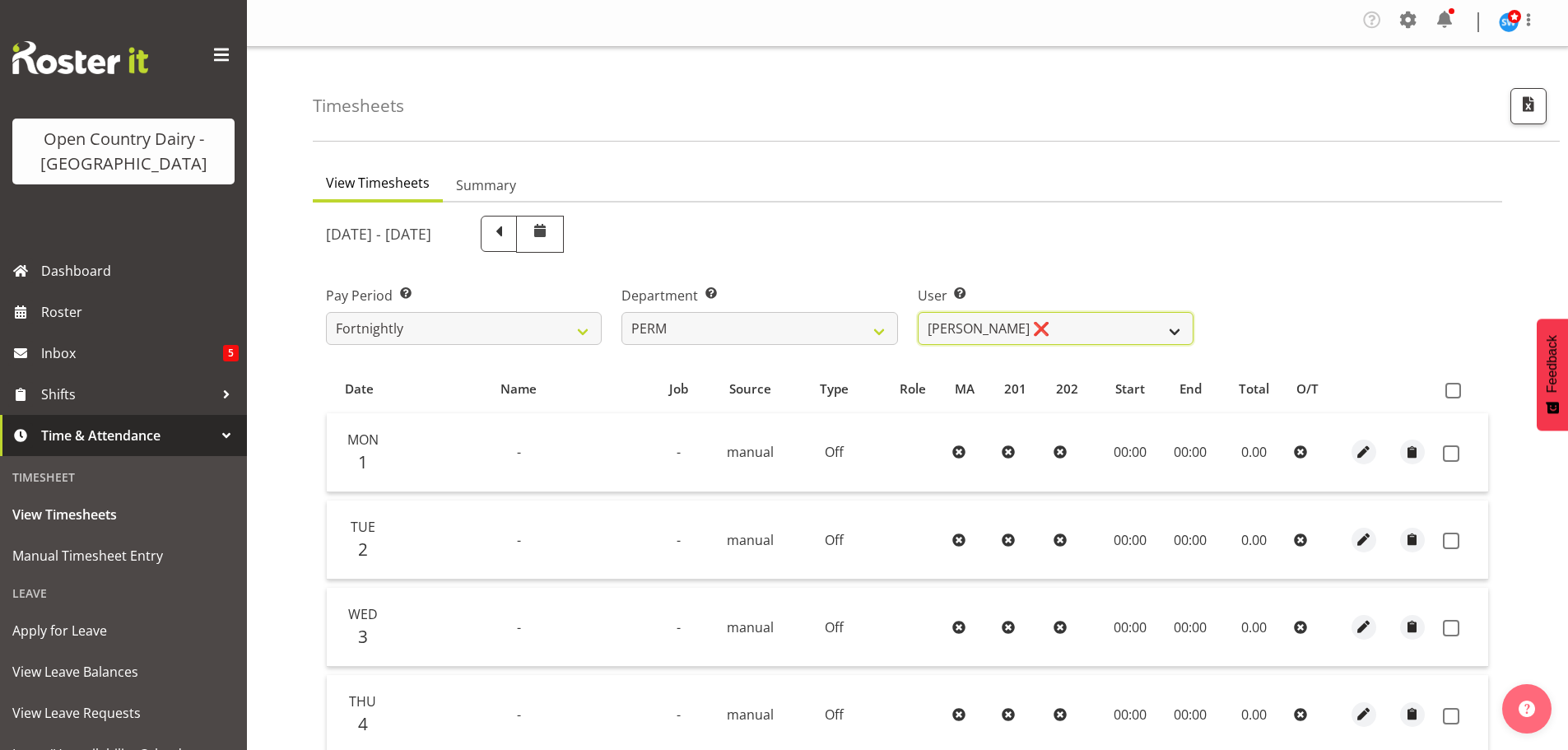
click at [1082, 324] on select "Abhilash Antony ❌ Amba Swann ❌ Chris Kneebone ❌ Jayden Vincent ❌ Paul Wilson ❌ …" at bounding box center [1055, 328] width 275 height 33
select select "8233"
click at [918, 312] on select "Abhilash Antony ❌ Amba Swann ❌ Chris Kneebone ❌ Jayden Vincent ❌ Paul Wilson ❌ …" at bounding box center [1055, 328] width 275 height 33
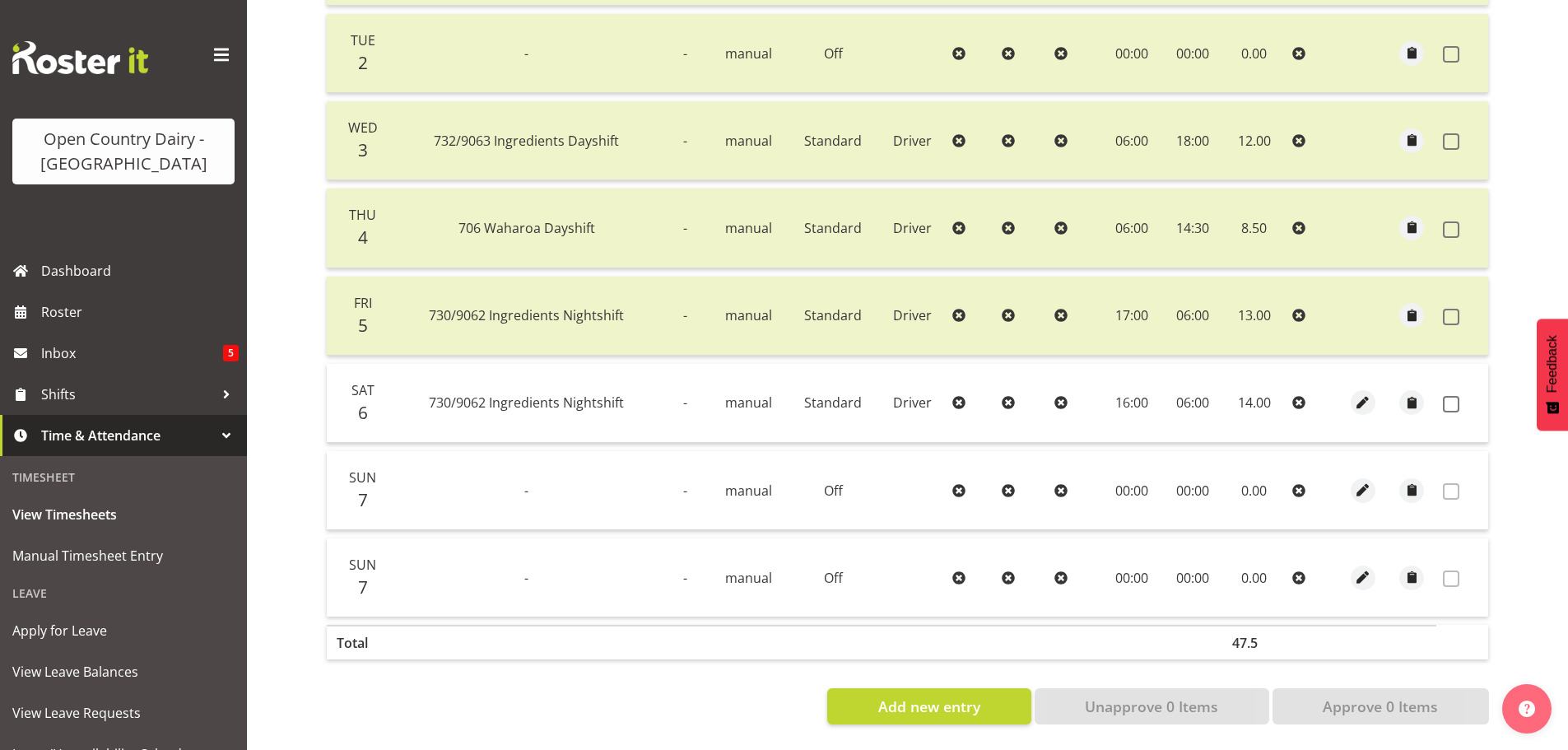
scroll to position [495, 0]
click at [1449, 396] on span at bounding box center [1451, 404] width 16 height 16
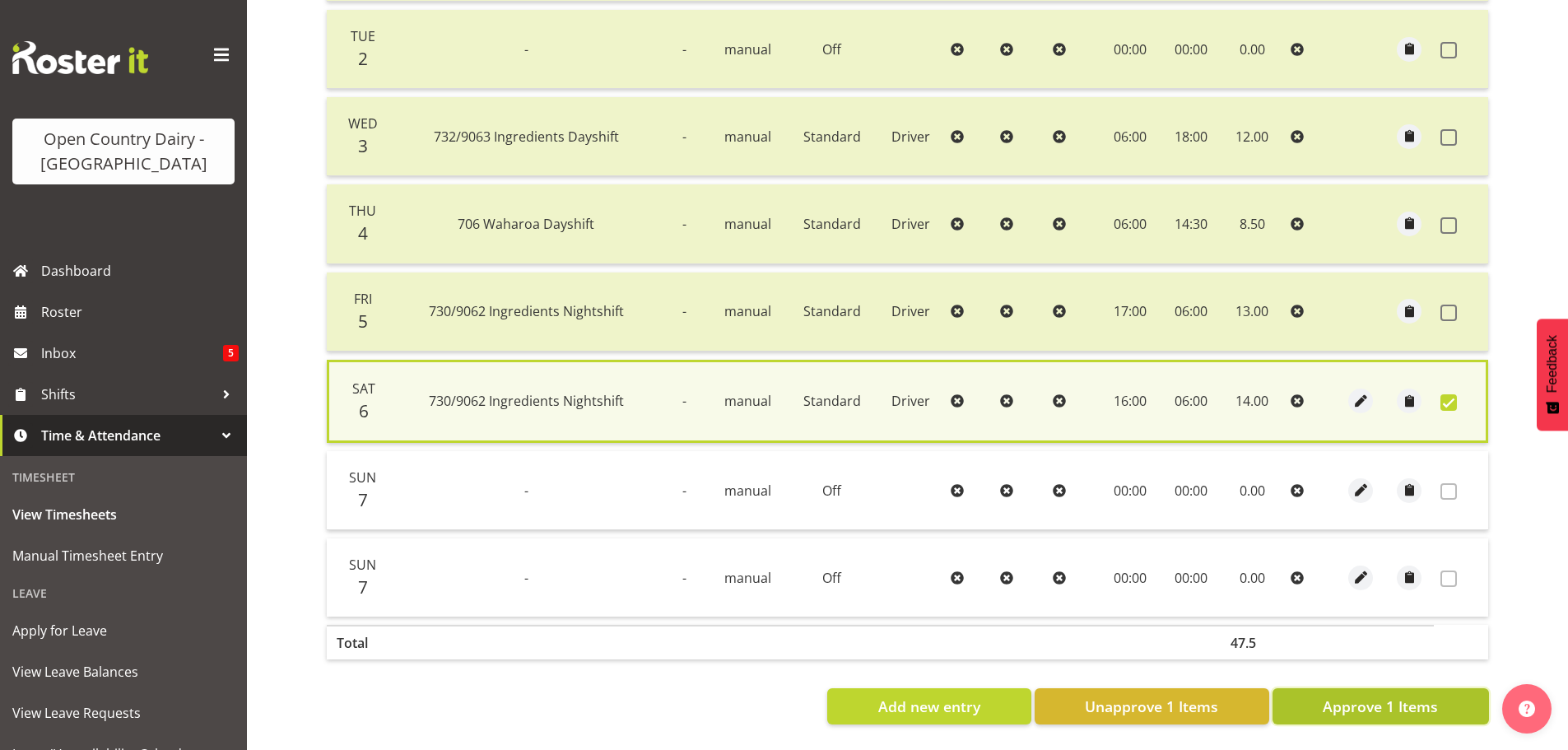
click at [1385, 702] on span "Approve 1 Items" at bounding box center [1380, 705] width 115 height 21
checkbox input "false"
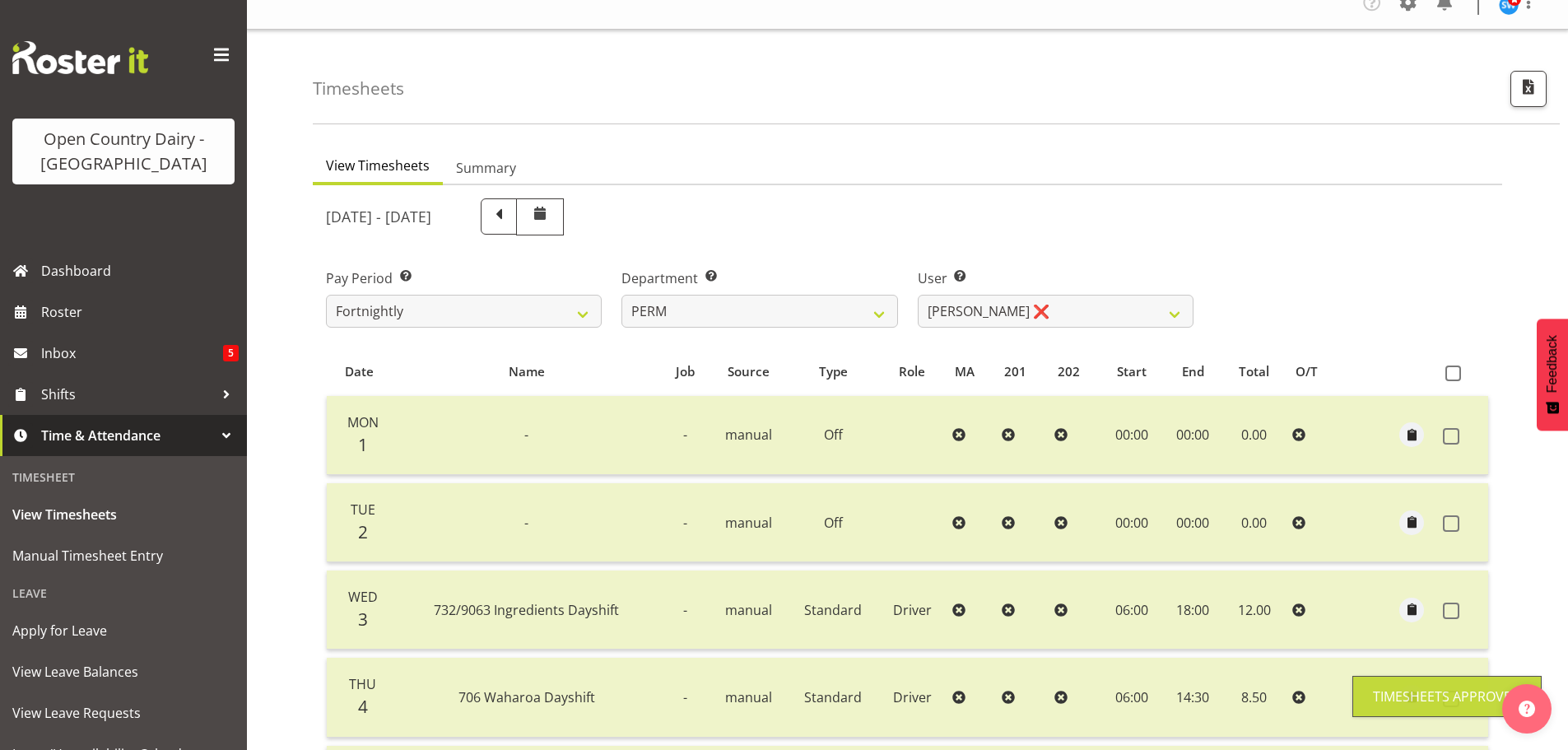
scroll to position [2, 0]
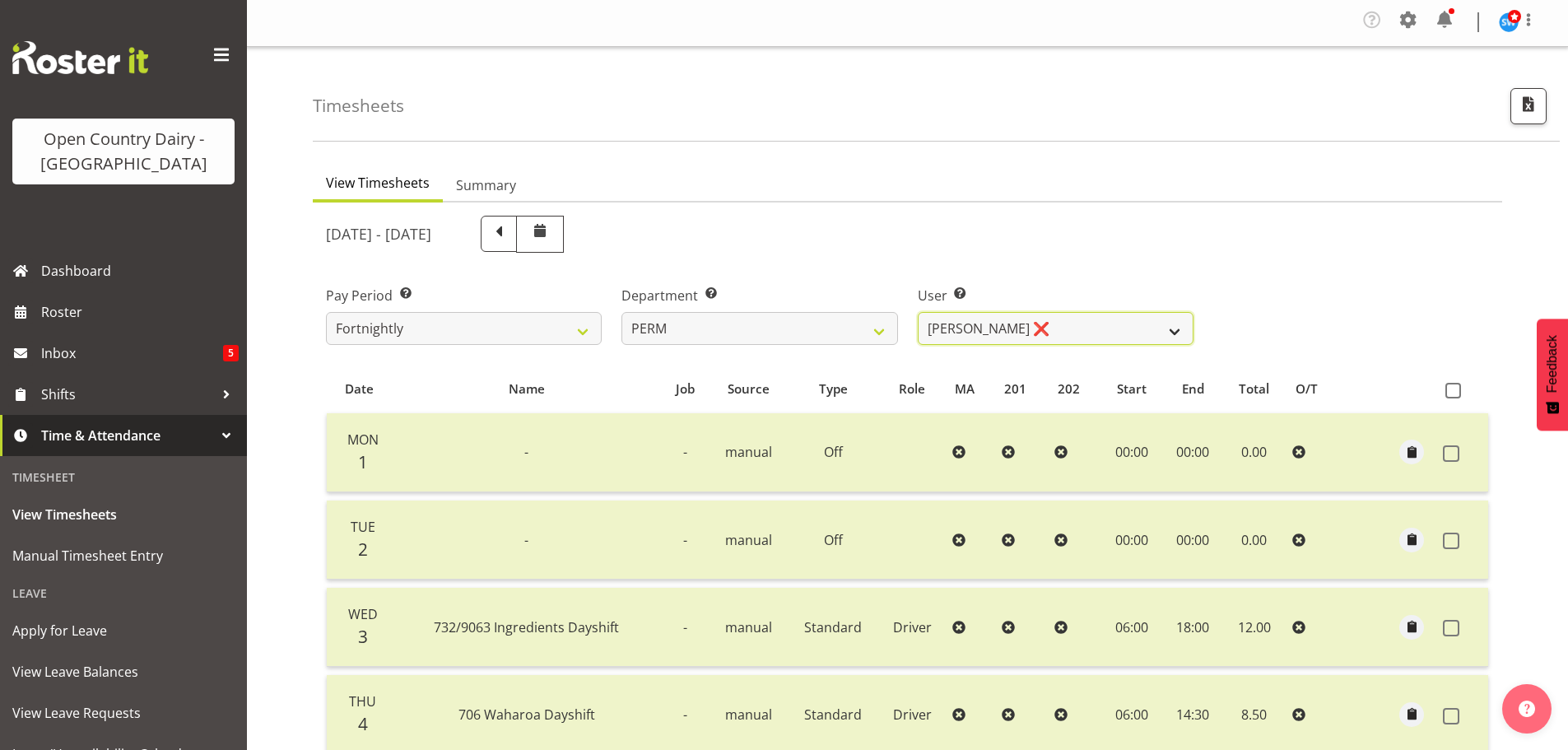
click at [1010, 320] on select "Abhilash Antony ❌ Amba Swann ❌ Chris Kneebone ❌ Jayden Vincent ❌ Paul Wilson ❌ …" at bounding box center [1055, 328] width 275 height 33
select select "8188"
click at [918, 312] on select "Abhilash Antony ❌ Amba Swann ❌ Chris Kneebone ❌ Jayden Vincent ❌ Paul Wilson ❌ …" at bounding box center [1055, 328] width 275 height 33
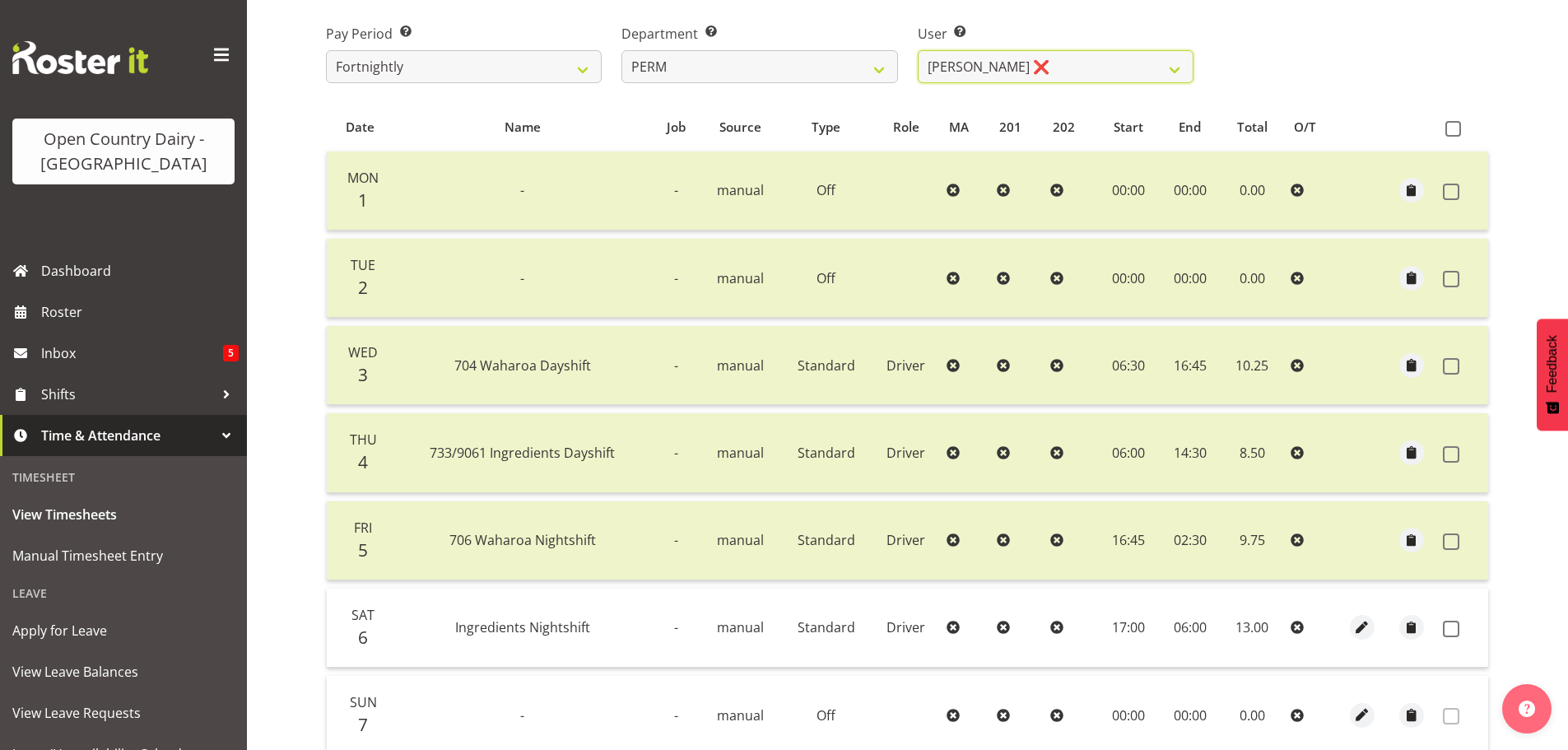
scroll to position [413, 0]
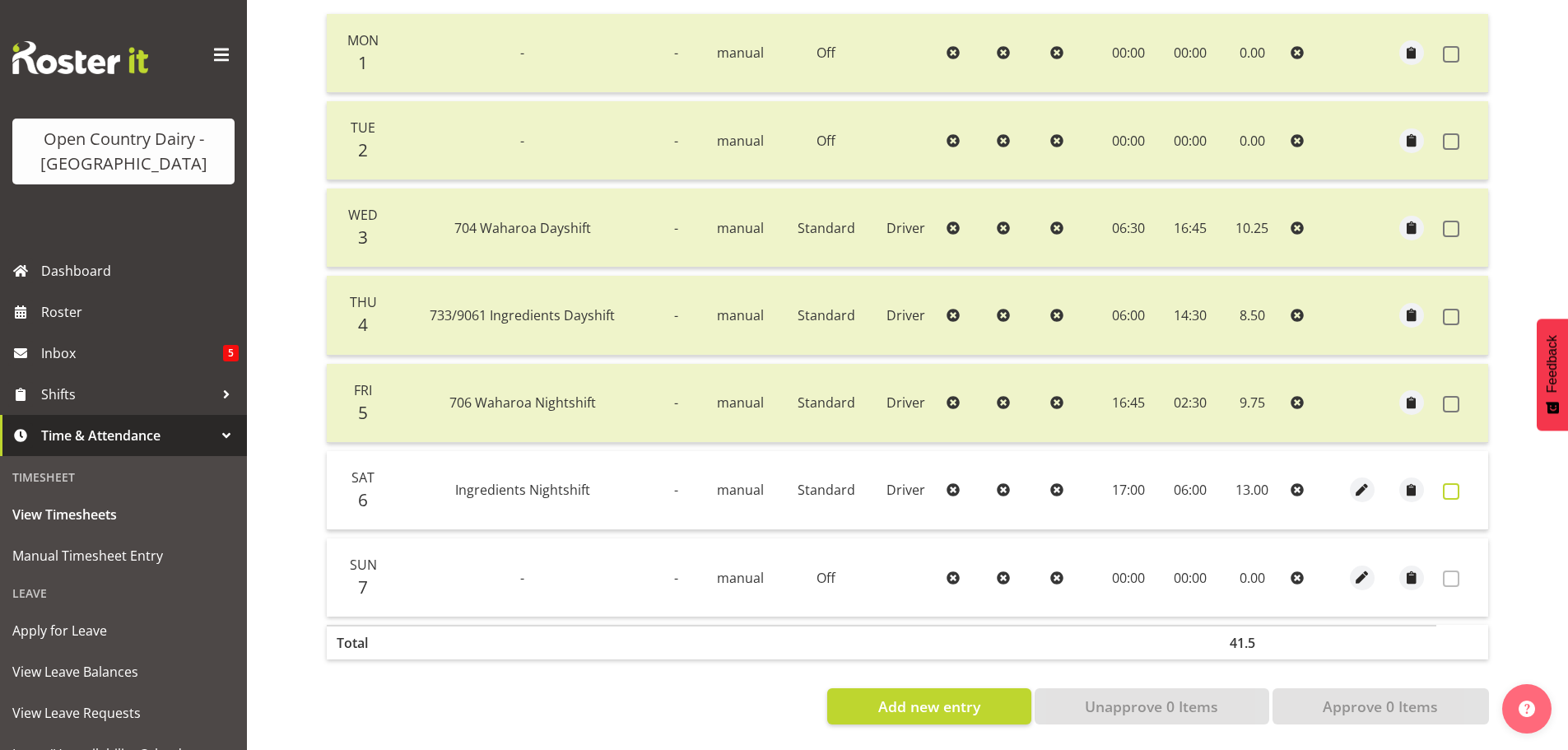
click at [1451, 484] on span at bounding box center [1451, 492] width 16 height 16
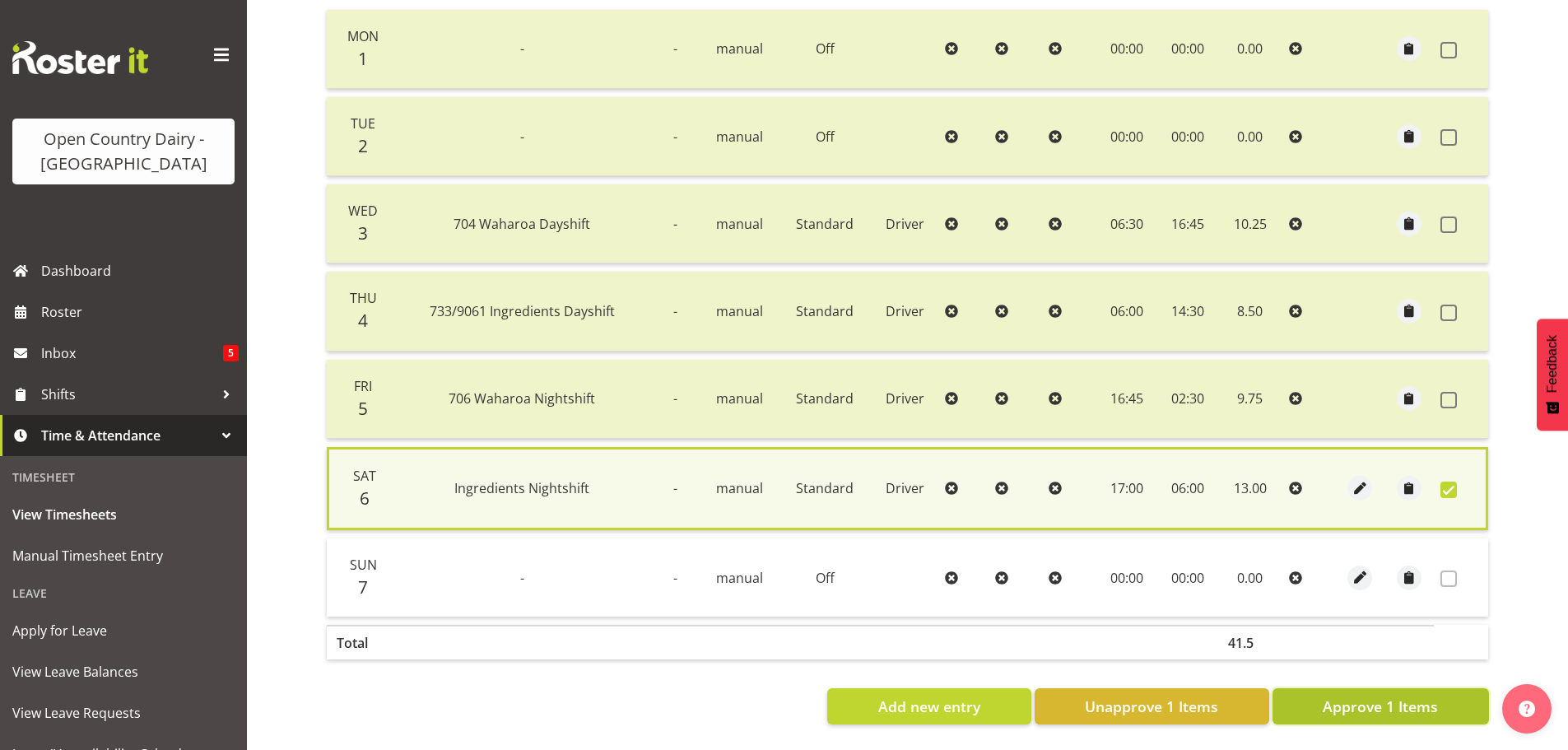
click at [1361, 699] on span "Approve 1 Items" at bounding box center [1380, 705] width 115 height 21
checkbox input "false"
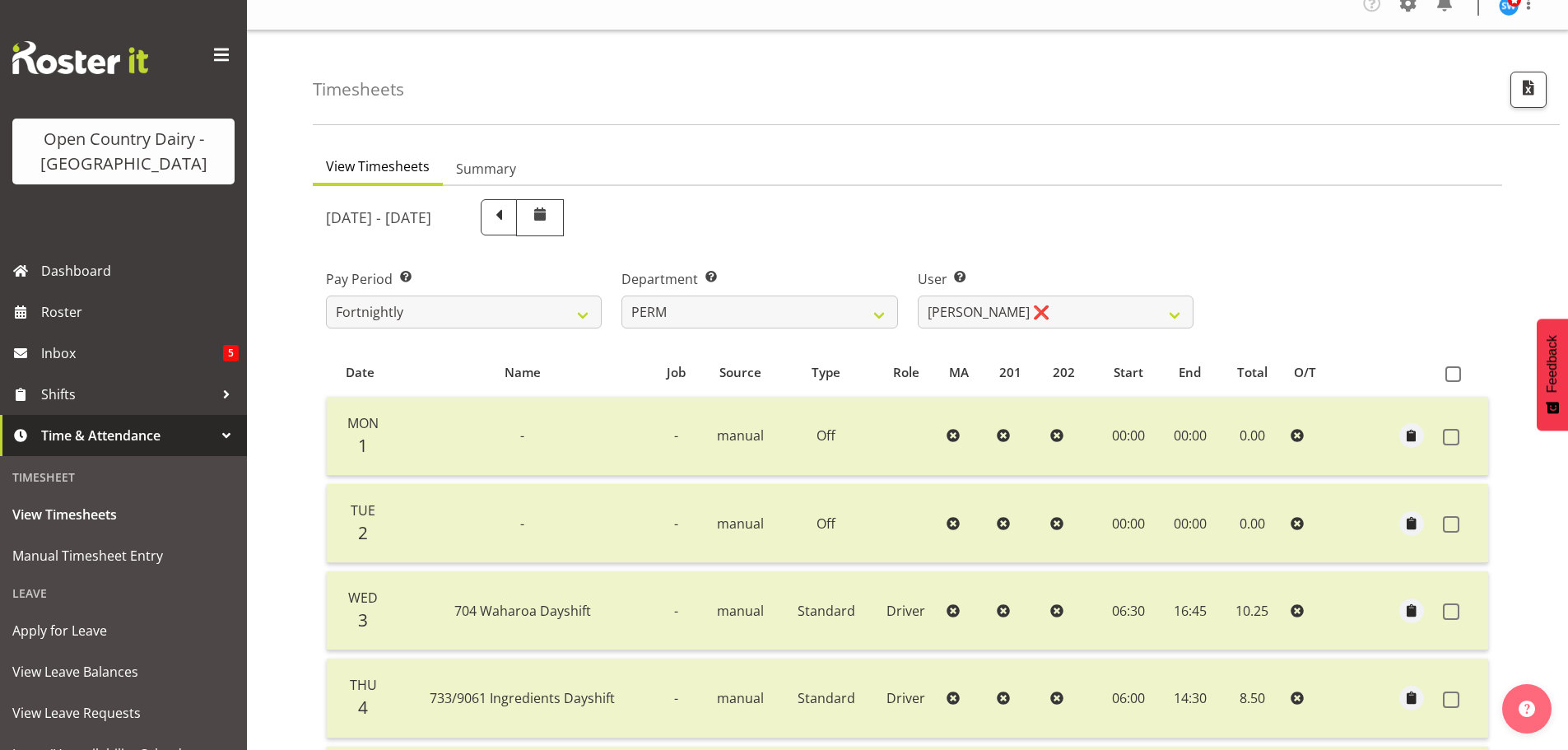
scroll to position [0, 0]
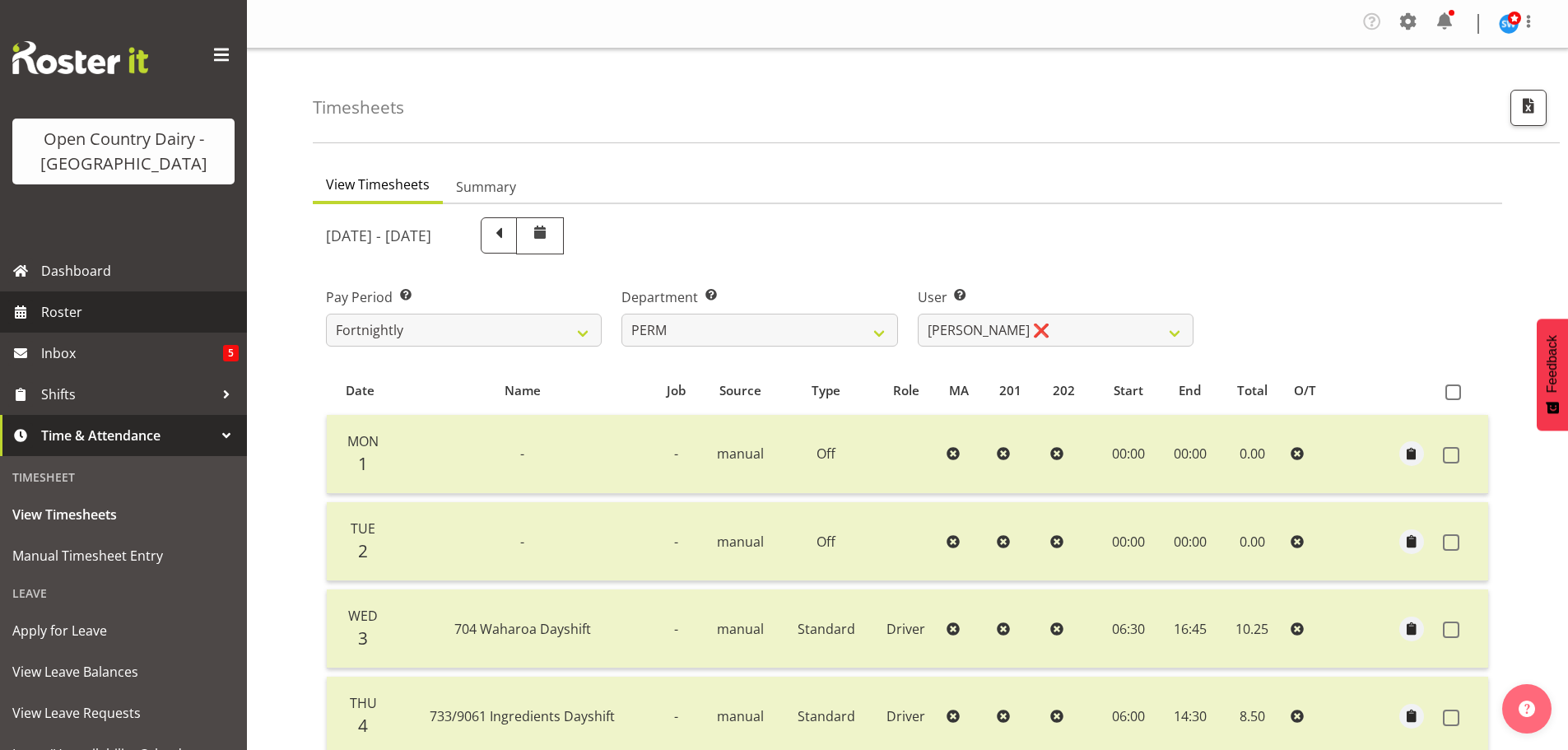
click at [55, 308] on span "Roster" at bounding box center [140, 311] width 198 height 25
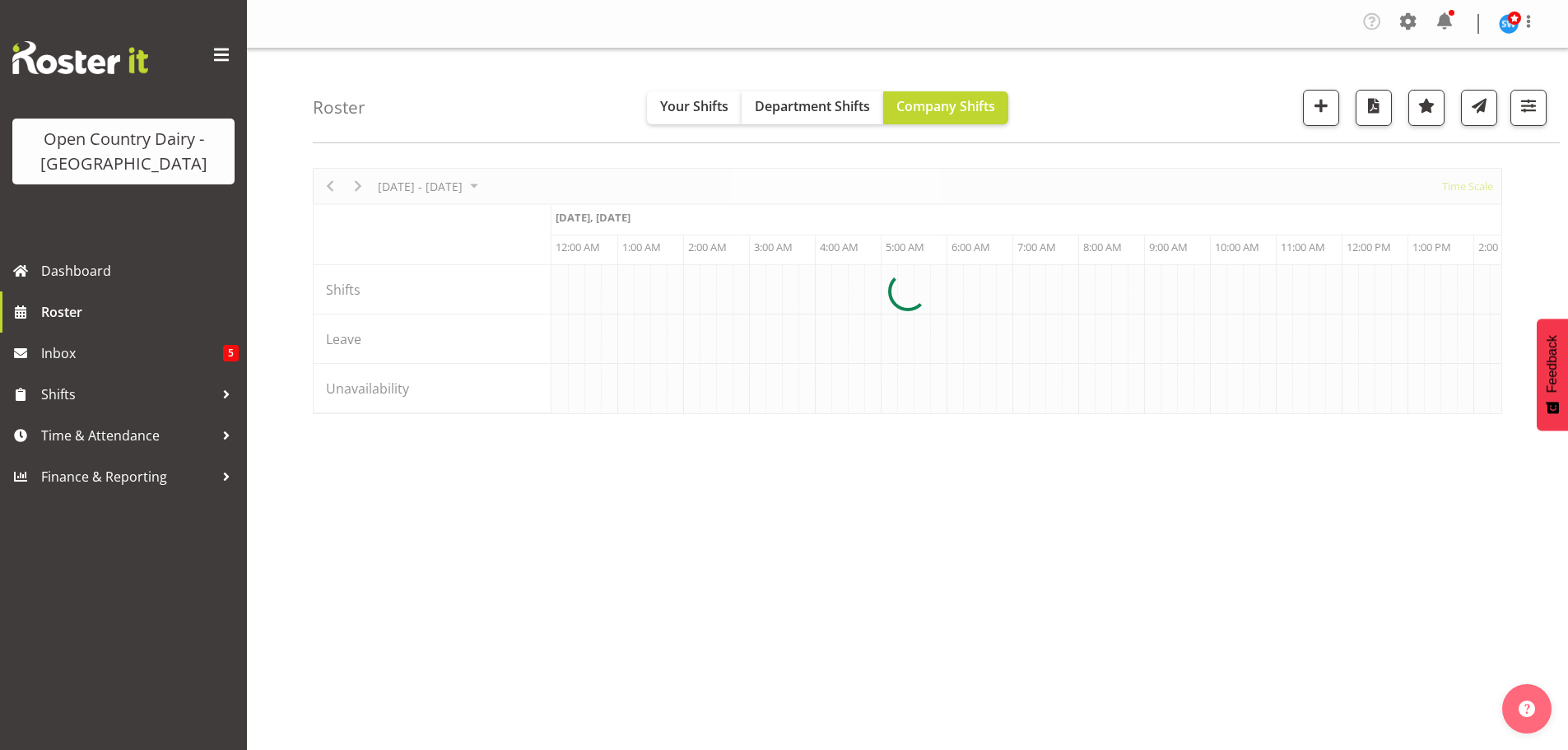
scroll to position [0, 9480]
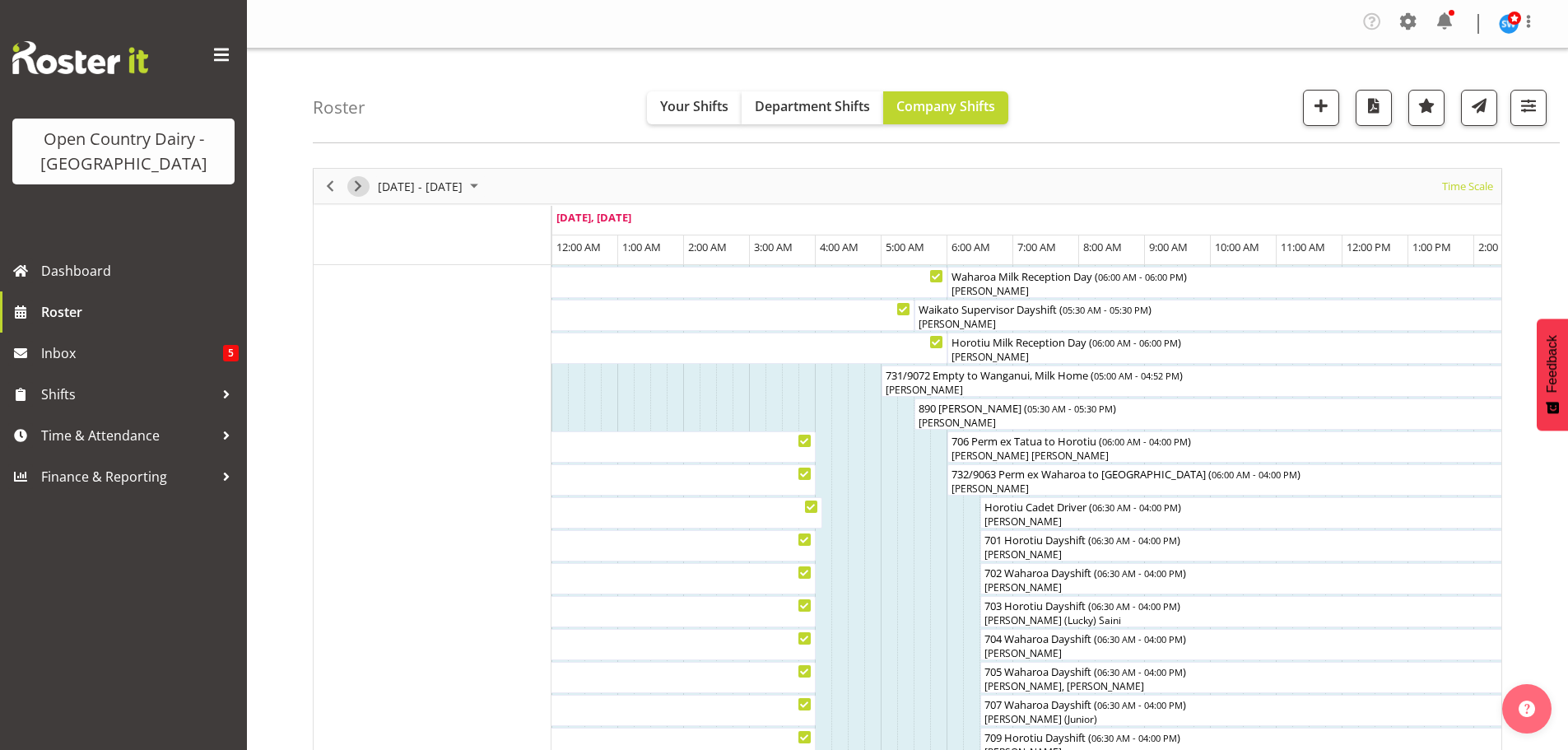
click at [359, 186] on span "Next" at bounding box center [358, 186] width 20 height 21
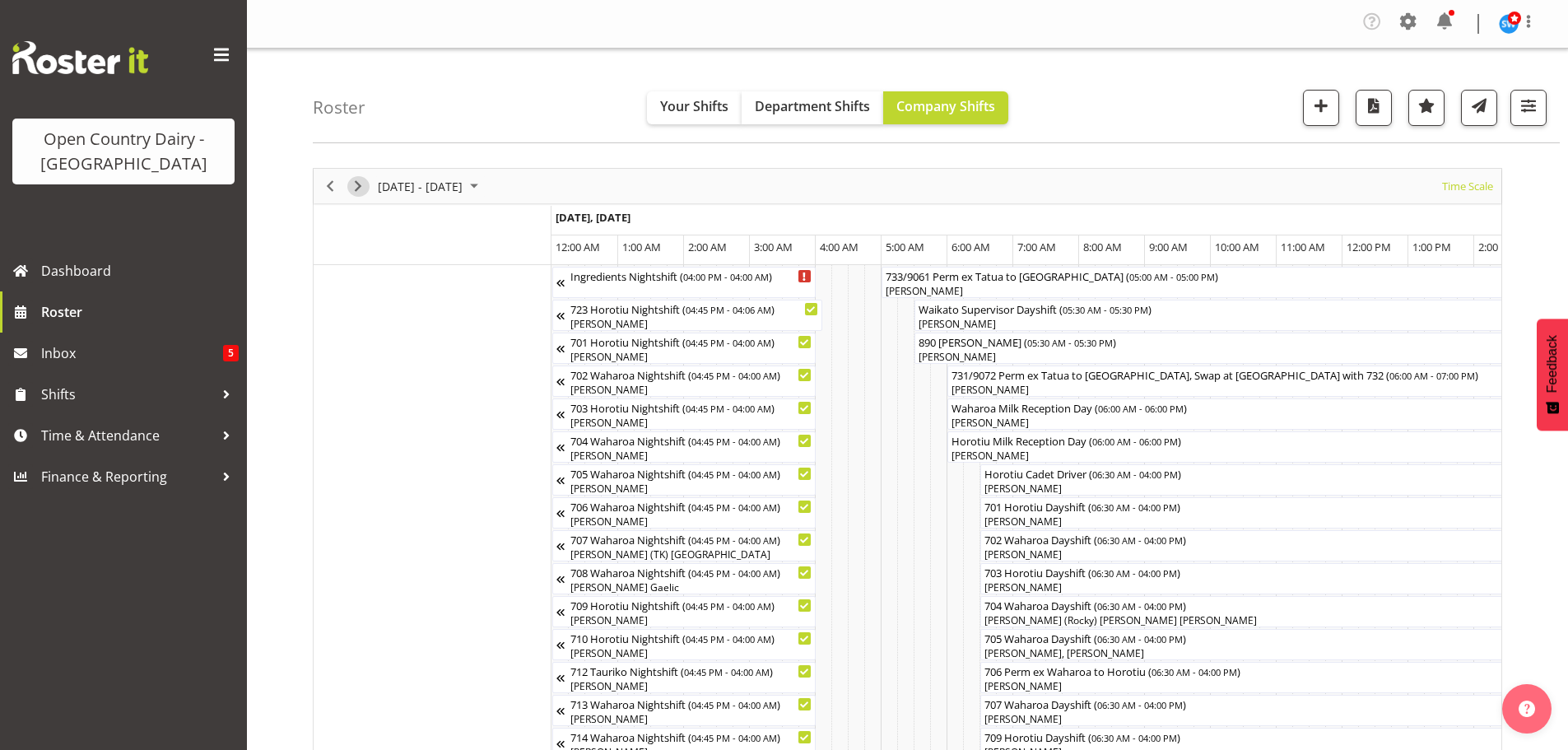
click at [356, 190] on span "Next" at bounding box center [358, 186] width 20 height 21
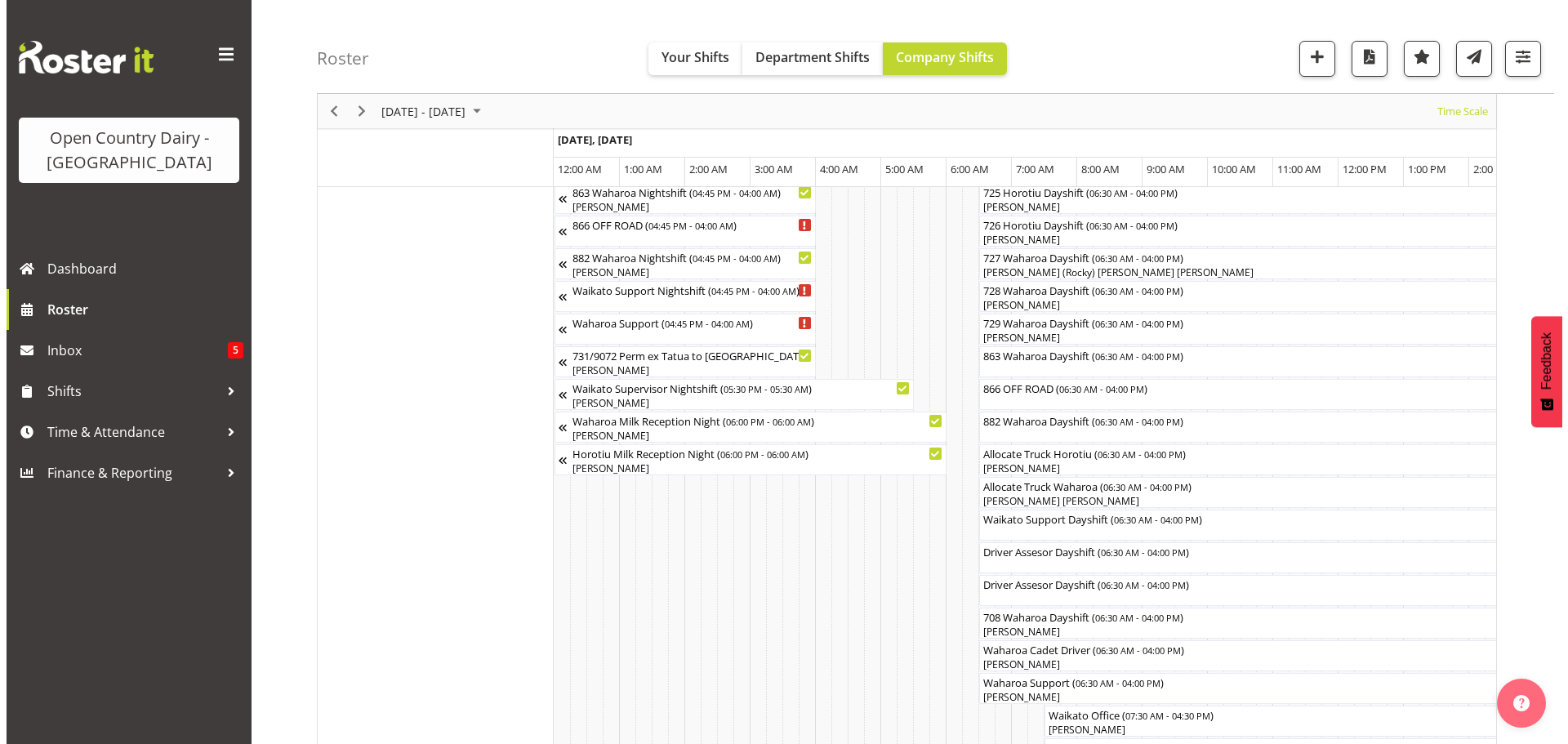
scroll to position [1143, 0]
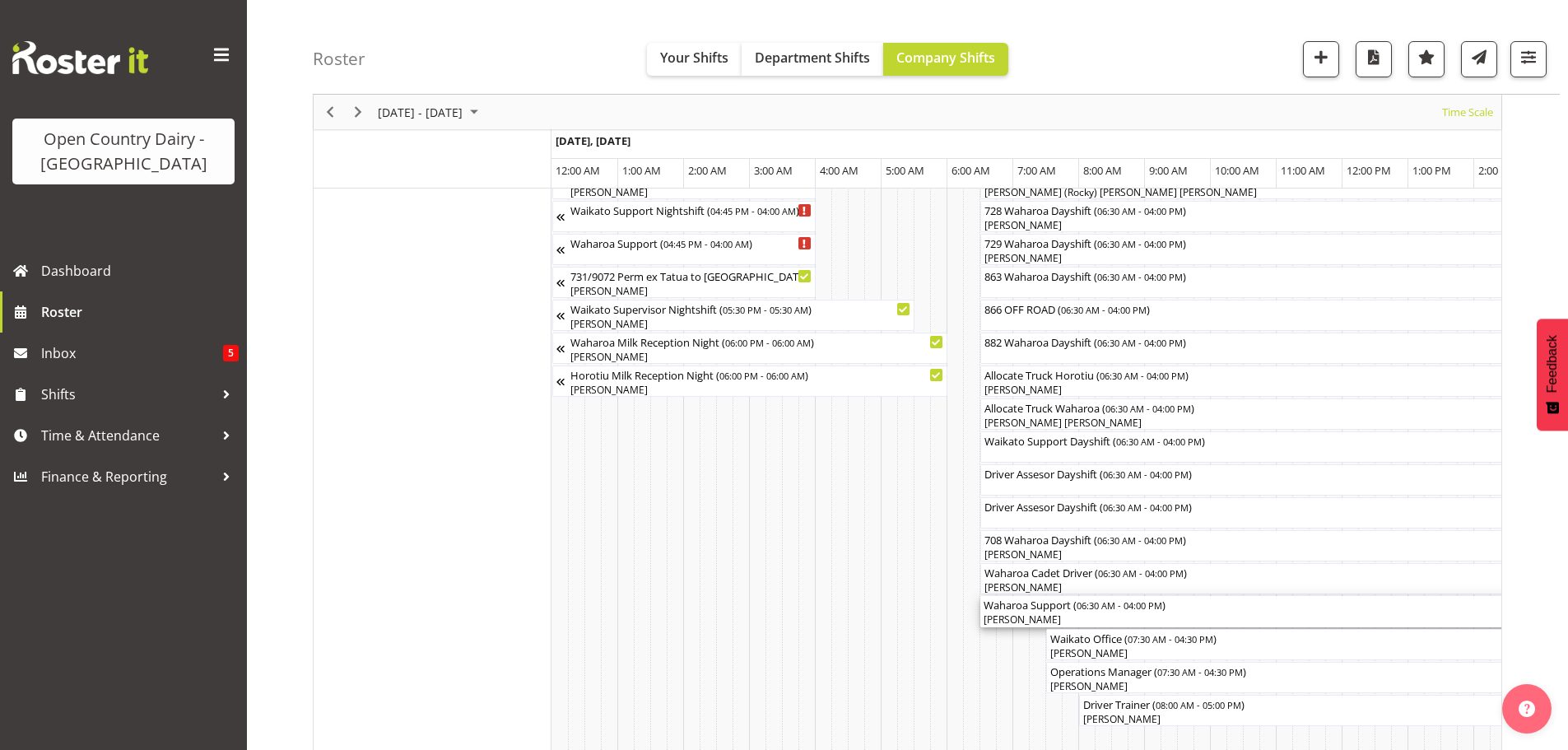
click at [1037, 616] on div "[PERSON_NAME]" at bounding box center [1293, 620] width 618 height 15
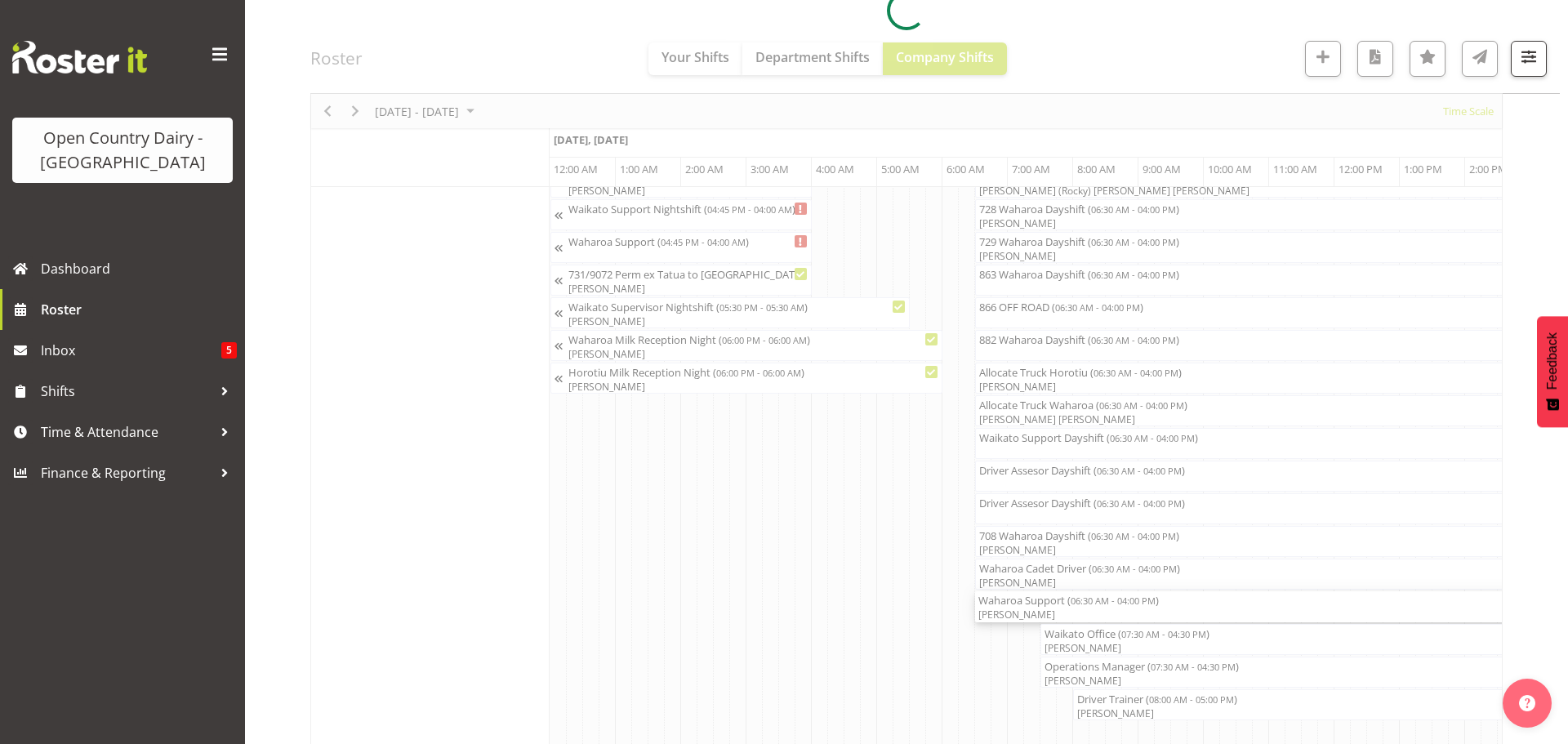
select select "9052"
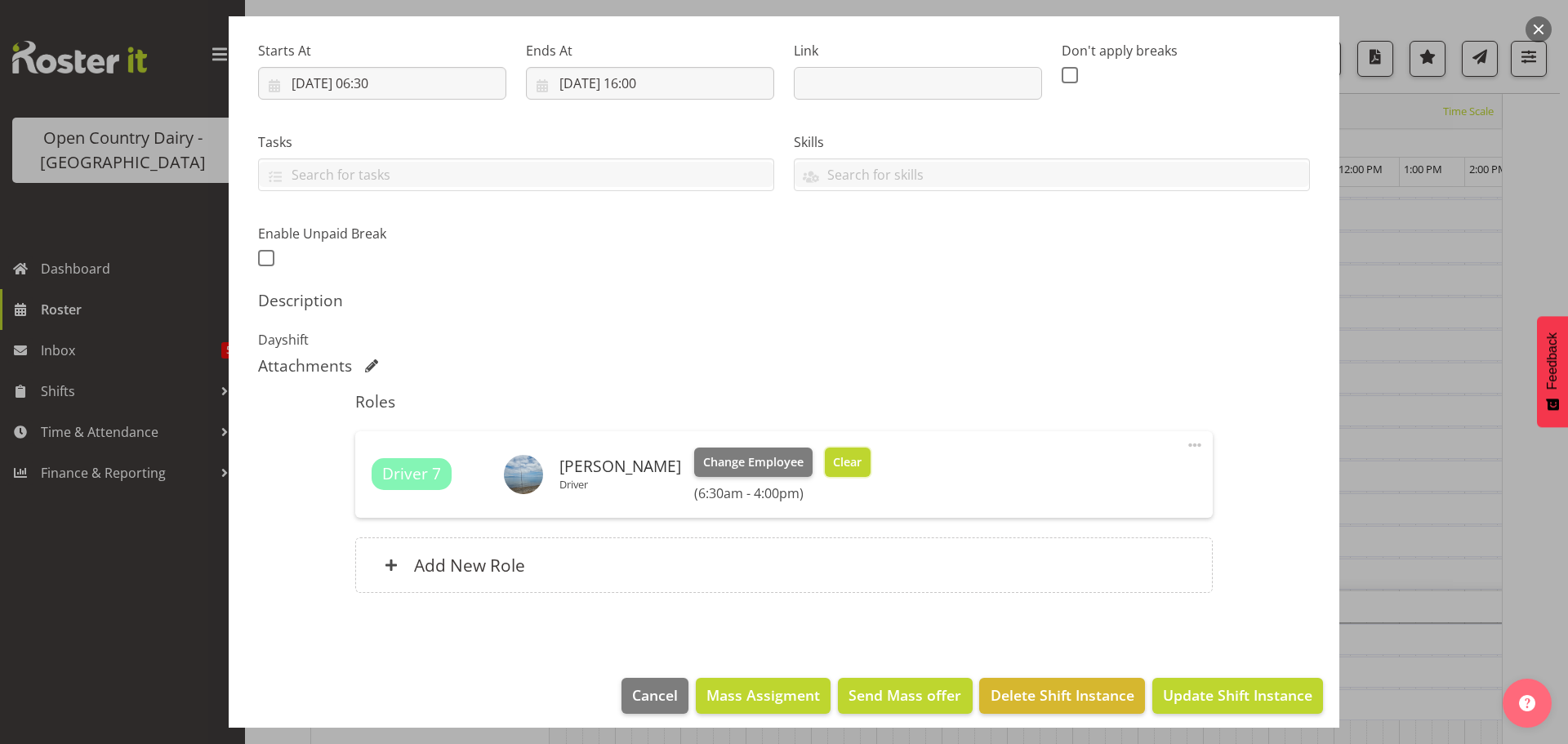
click at [833, 461] on span "Clear" at bounding box center [847, 463] width 29 height 18
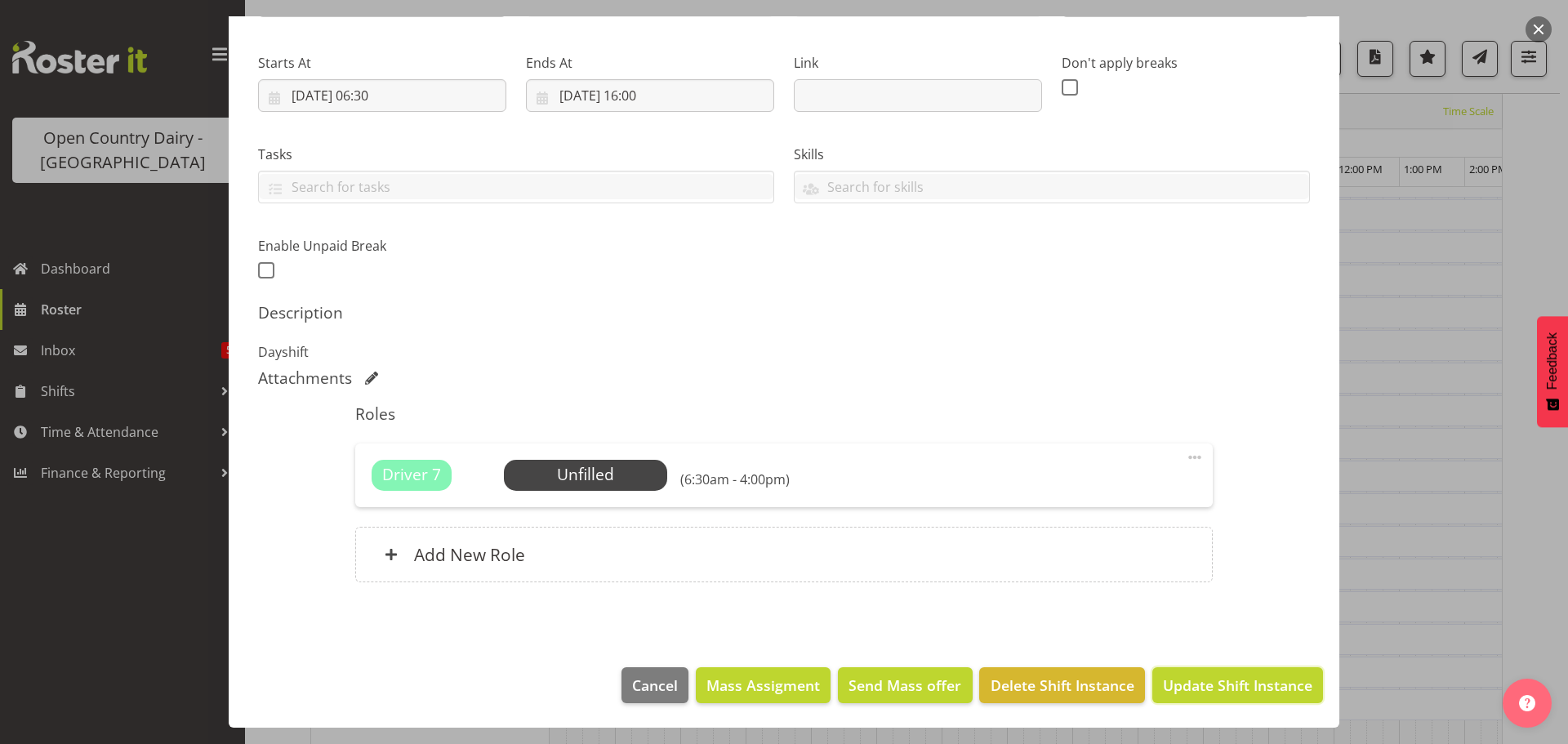
click at [1238, 686] on span "Update Shift Instance" at bounding box center [1238, 684] width 149 height 21
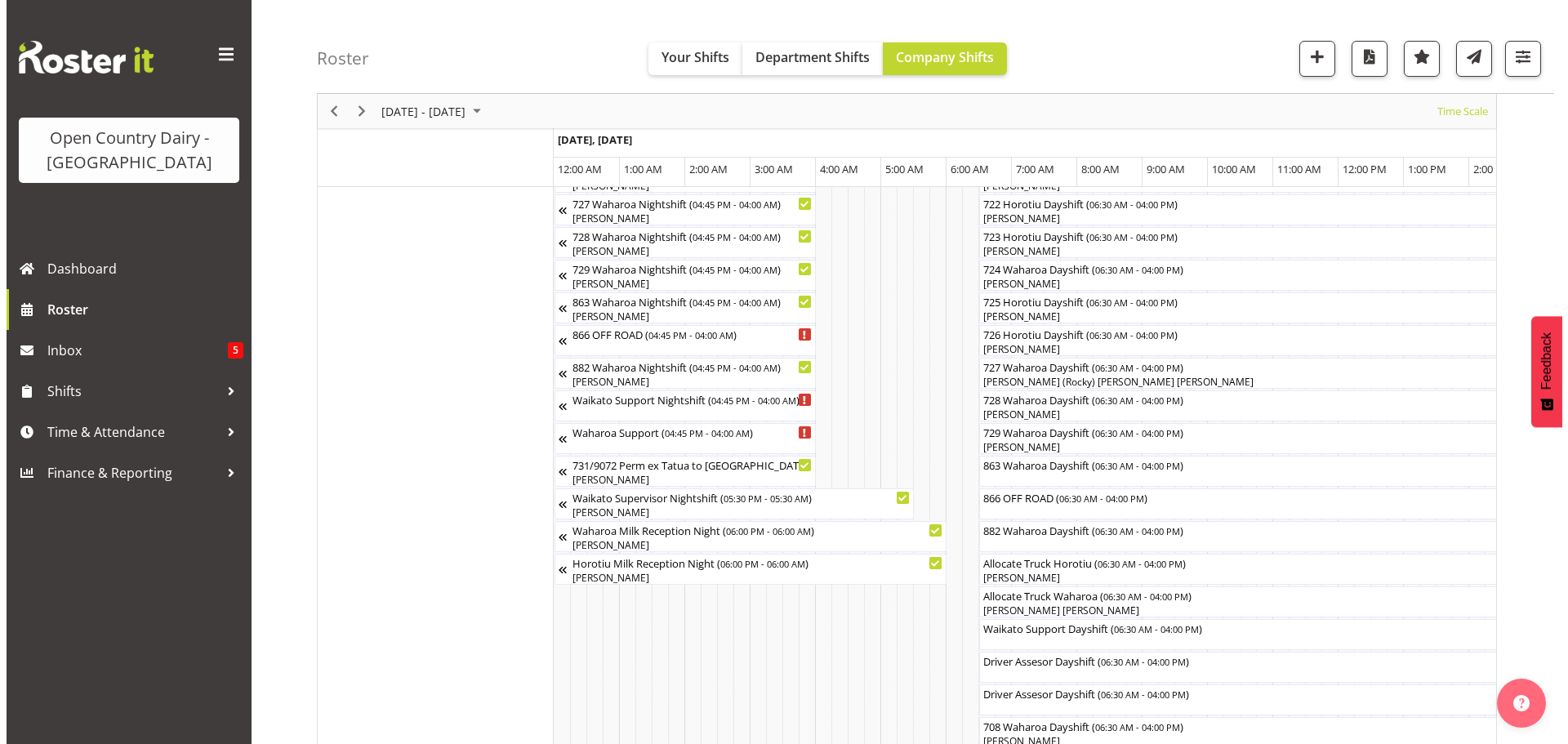
scroll to position [962, 0]
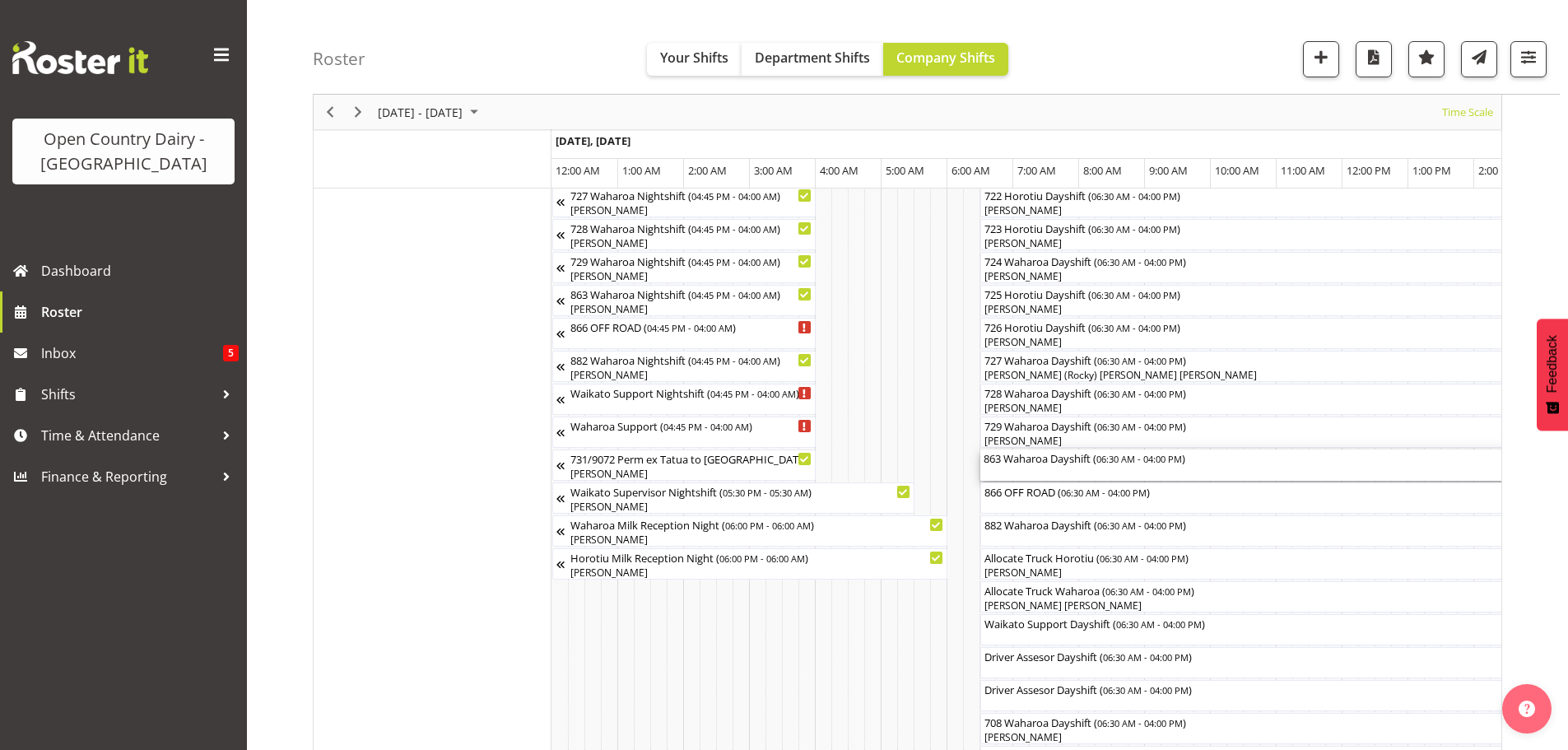
click at [1065, 466] on div "863 Waharoa Dayshift ( 06:30 AM - 04:00 PM )" at bounding box center [1293, 465] width 618 height 31
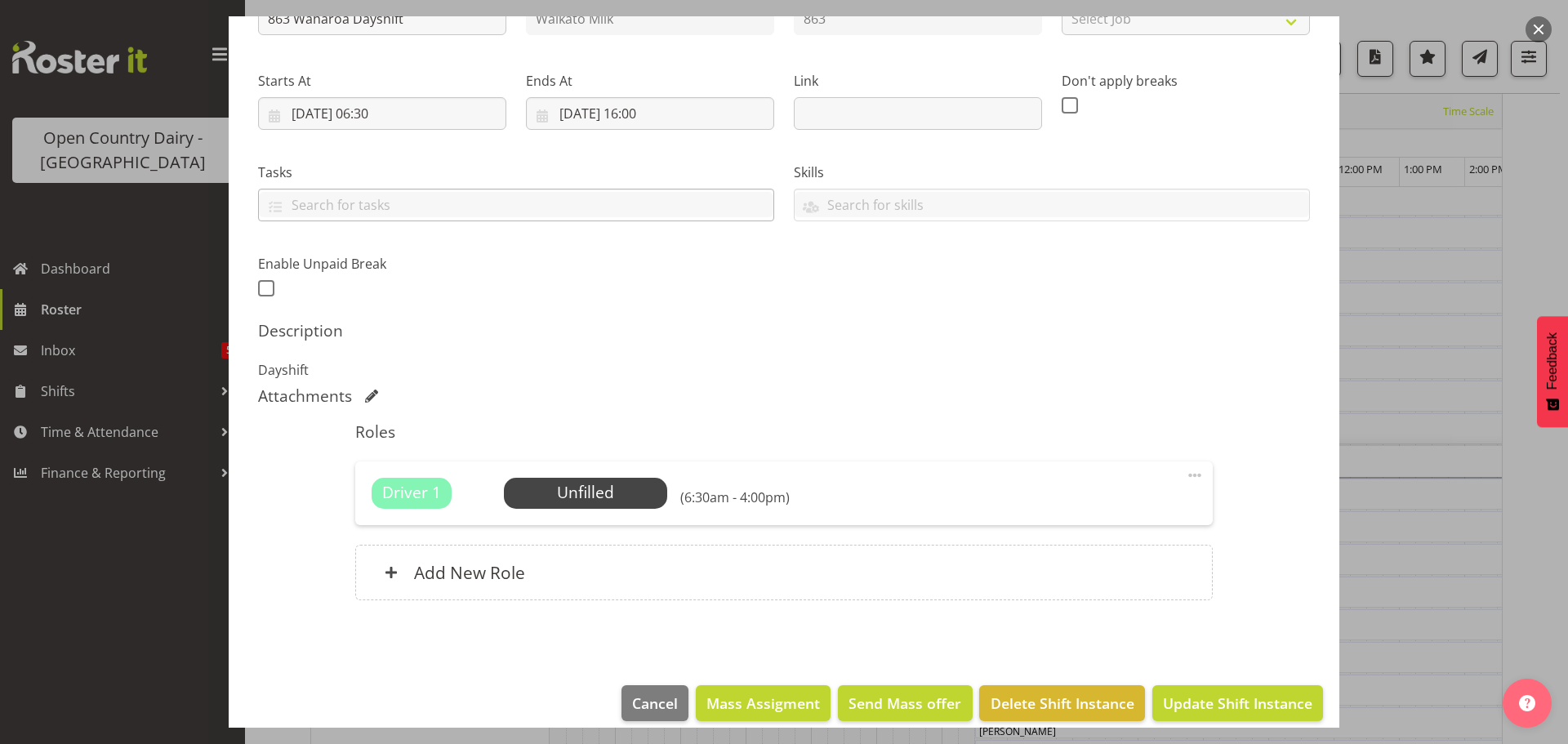
scroll to position [233, 0]
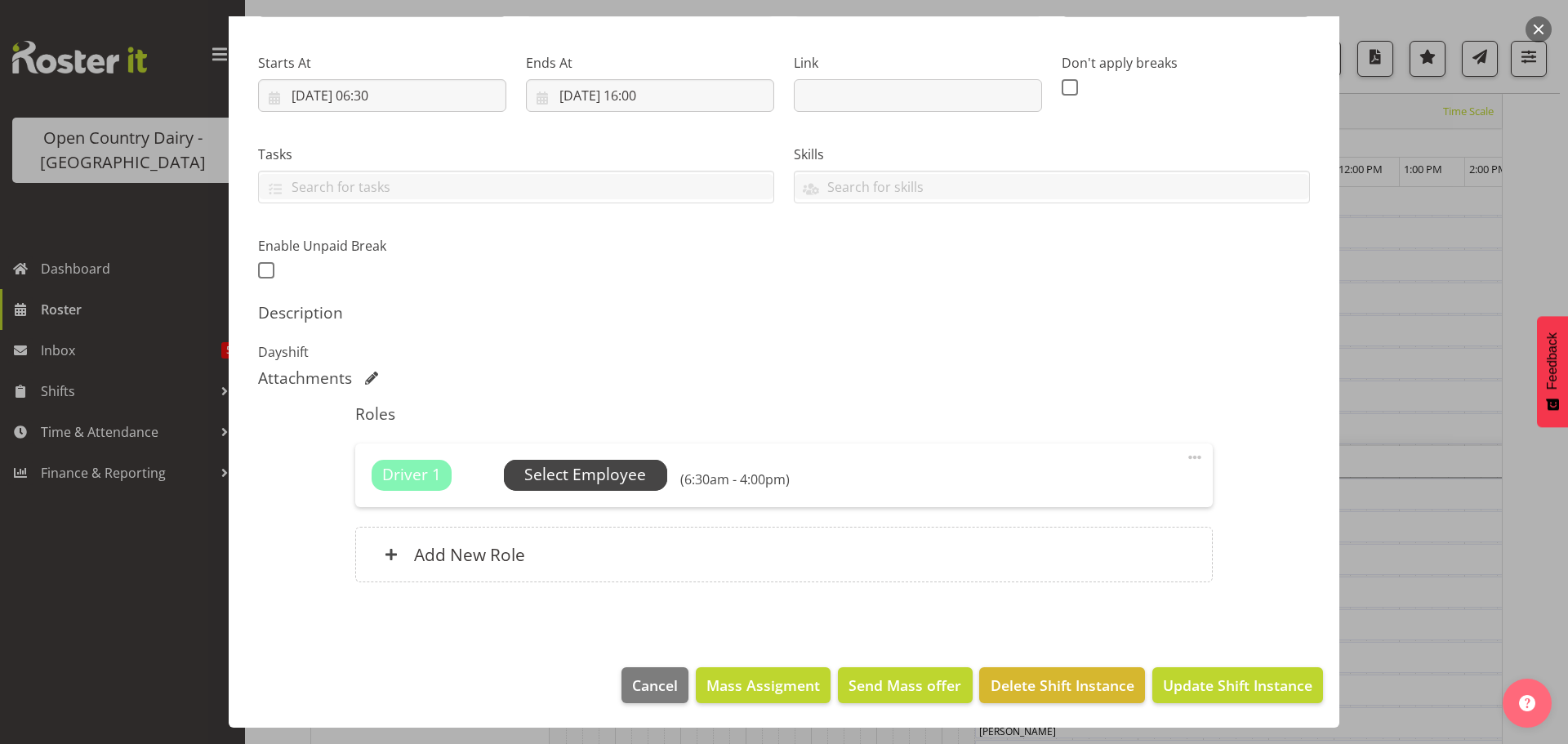
click at [595, 477] on span "Select Employee" at bounding box center [585, 475] width 121 height 24
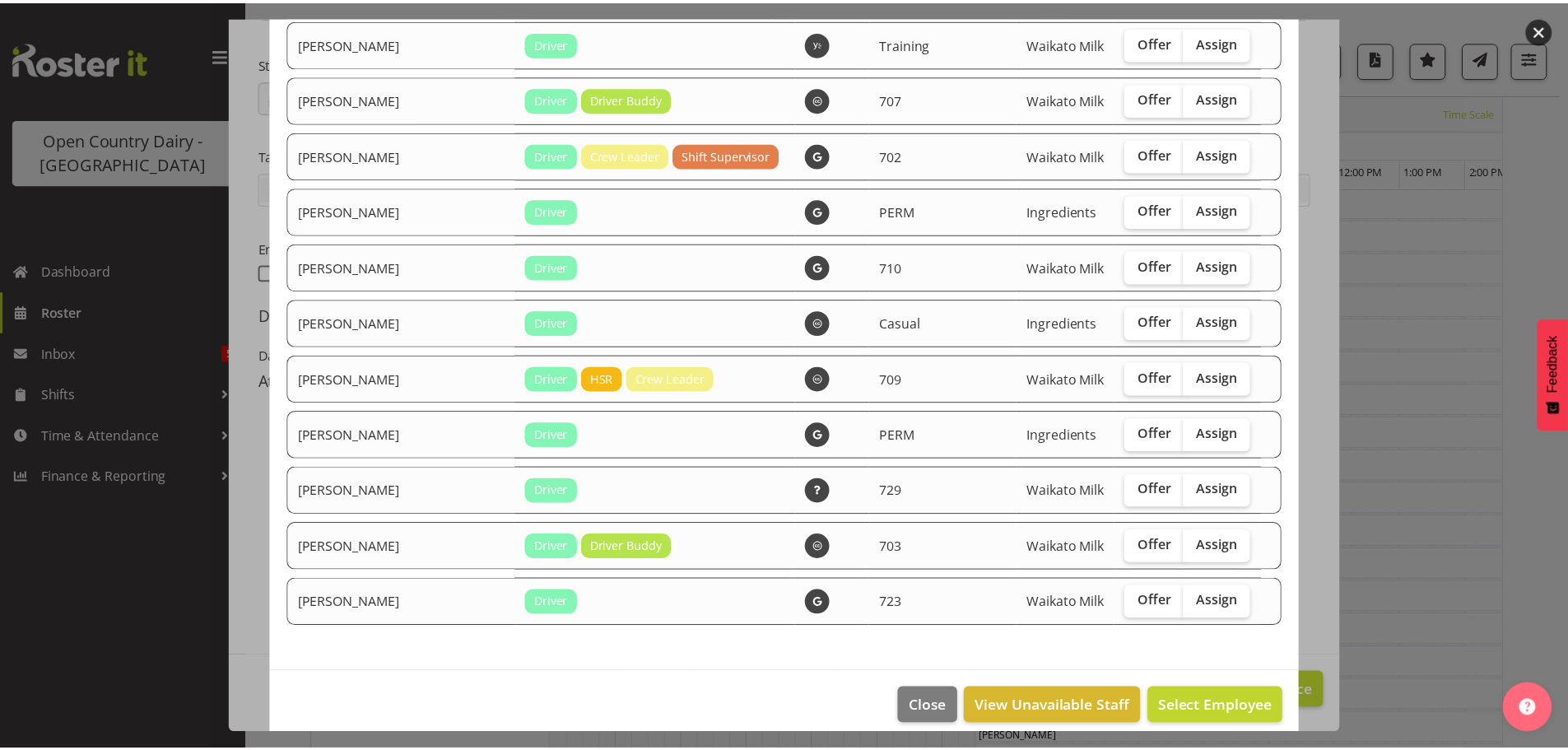
scroll to position [1805, 0]
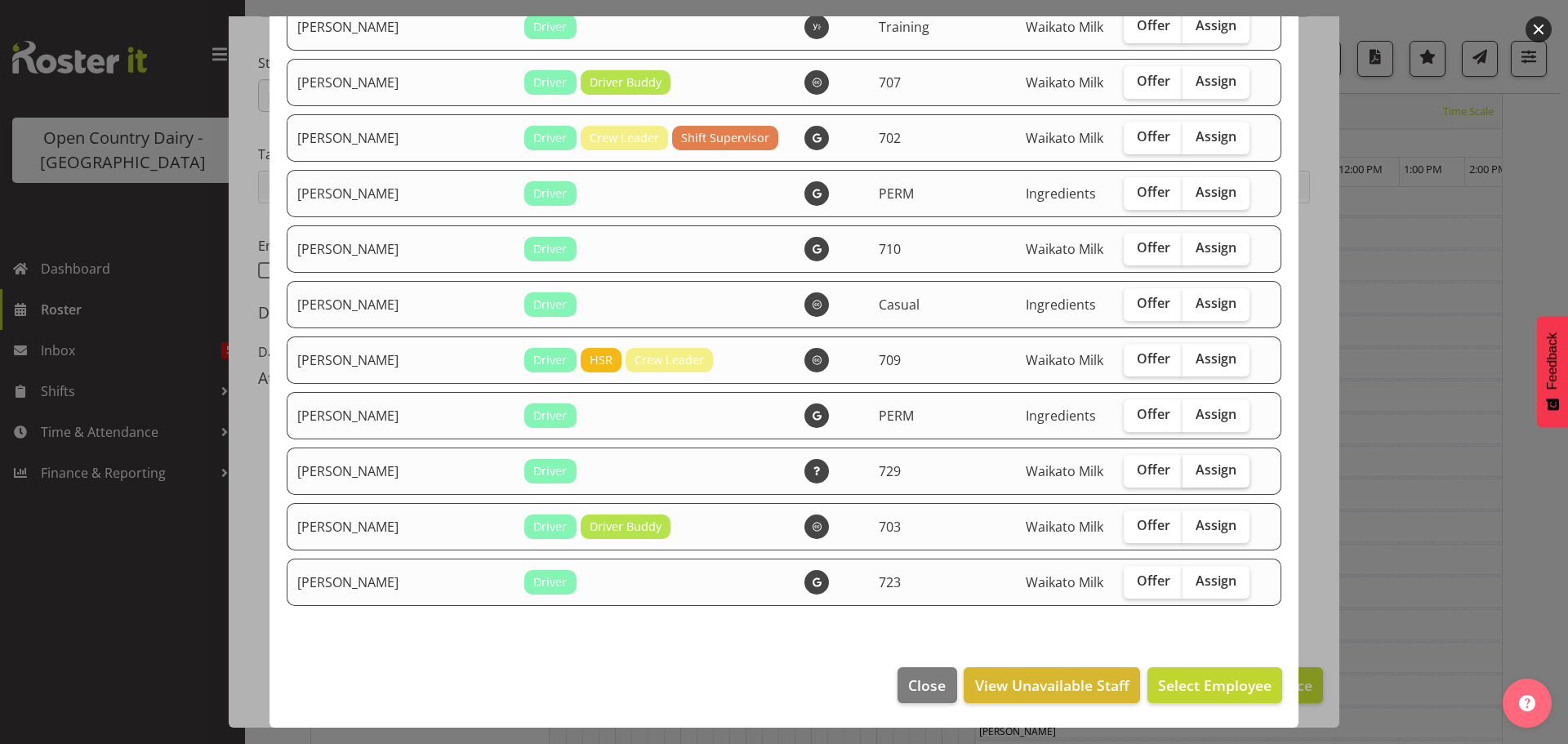
click at [1196, 469] on span "Assign" at bounding box center [1216, 470] width 41 height 16
click at [1182, 469] on input "Assign" at bounding box center [1188, 470] width 11 height 11
checkbox input "true"
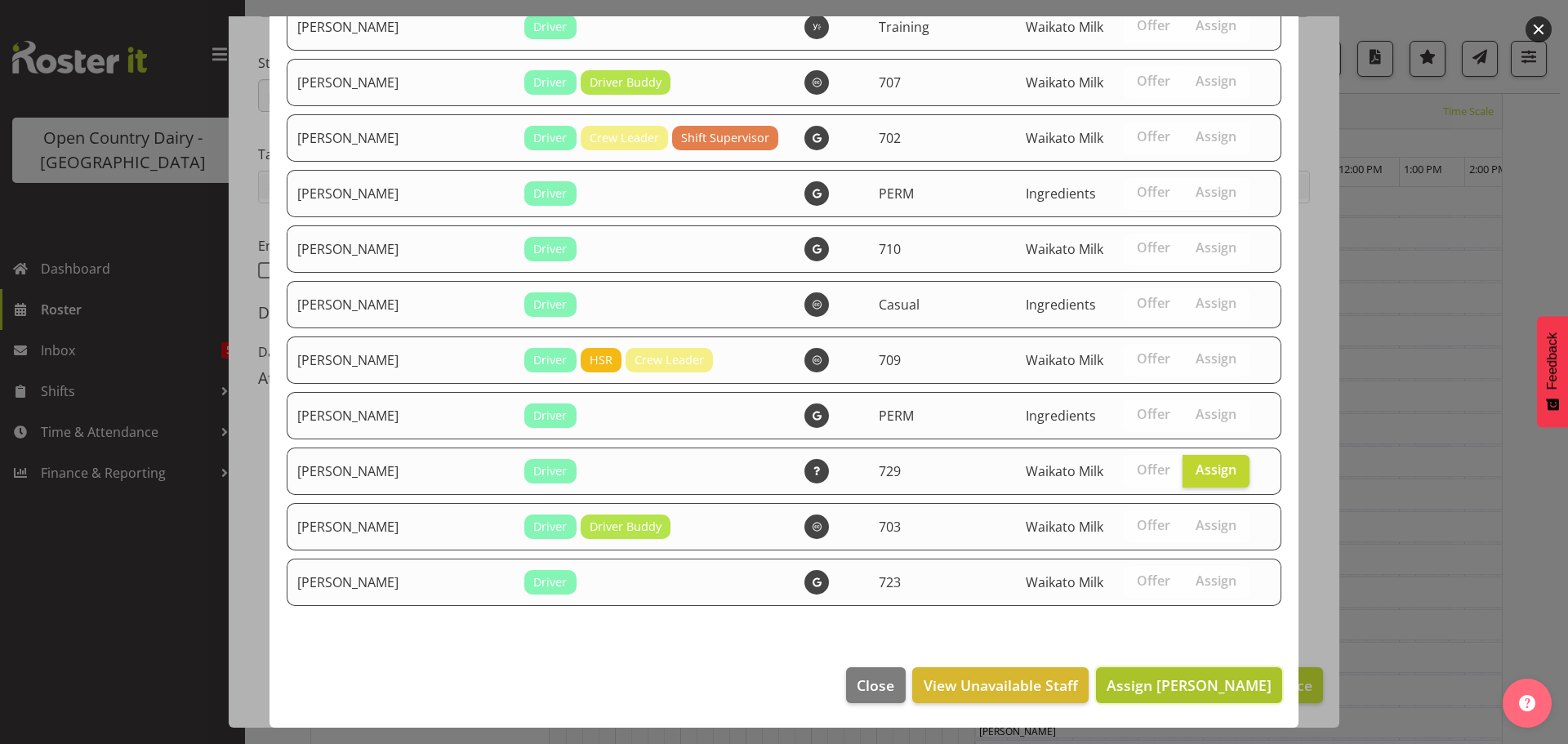
click at [1209, 687] on span "Assign Shannan Wood" at bounding box center [1189, 685] width 165 height 20
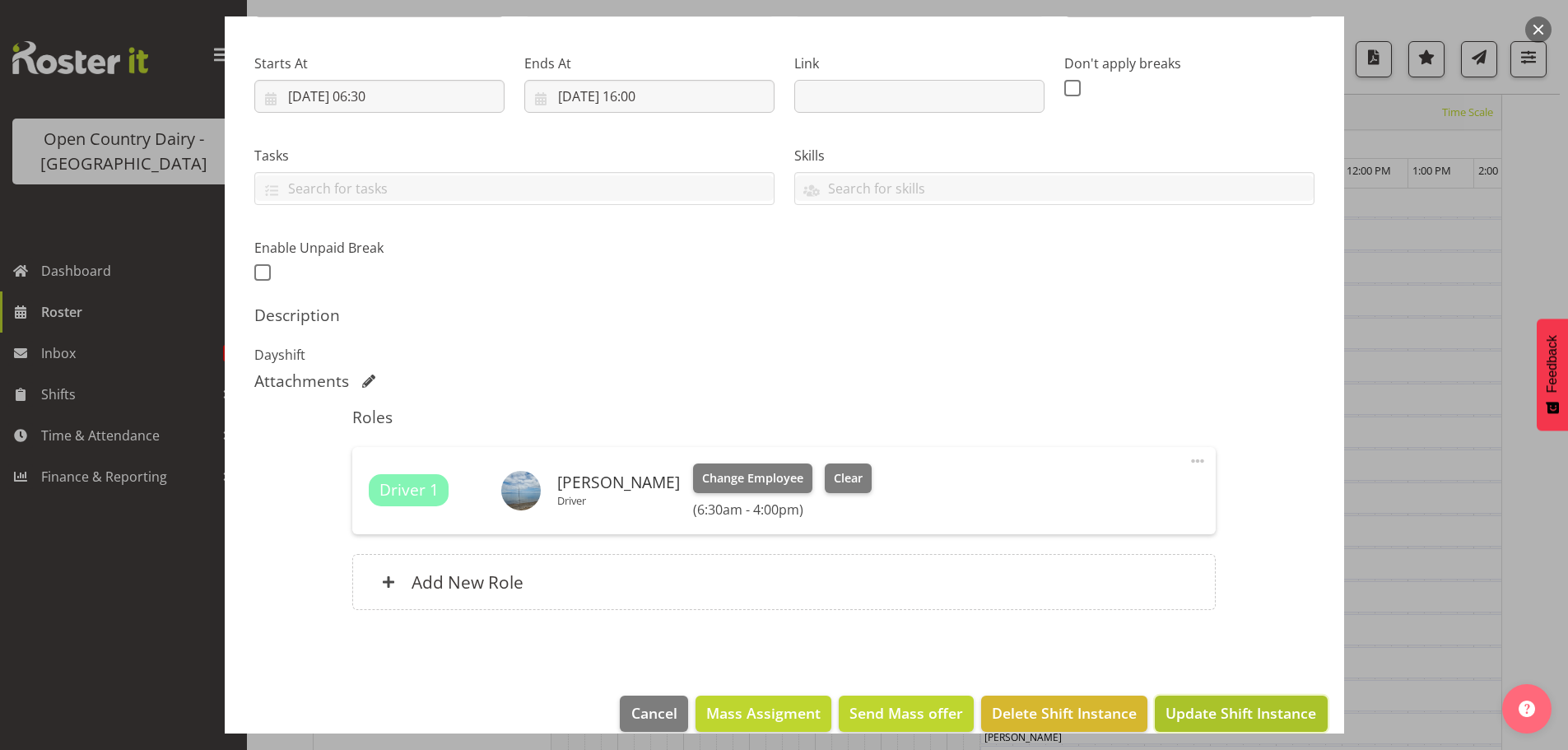
click at [1232, 712] on span "Update Shift Instance" at bounding box center [1240, 713] width 151 height 21
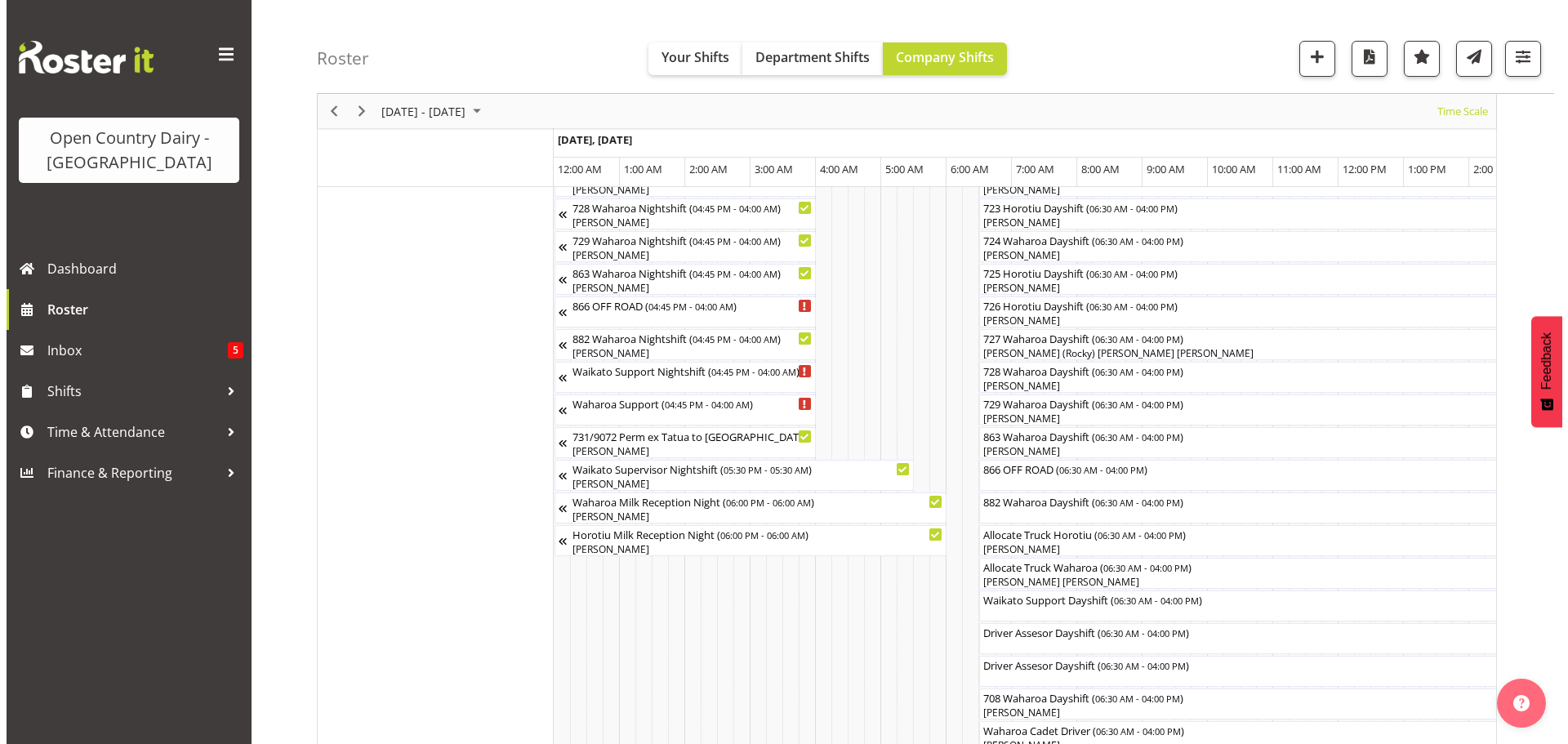
scroll to position [1062, 0]
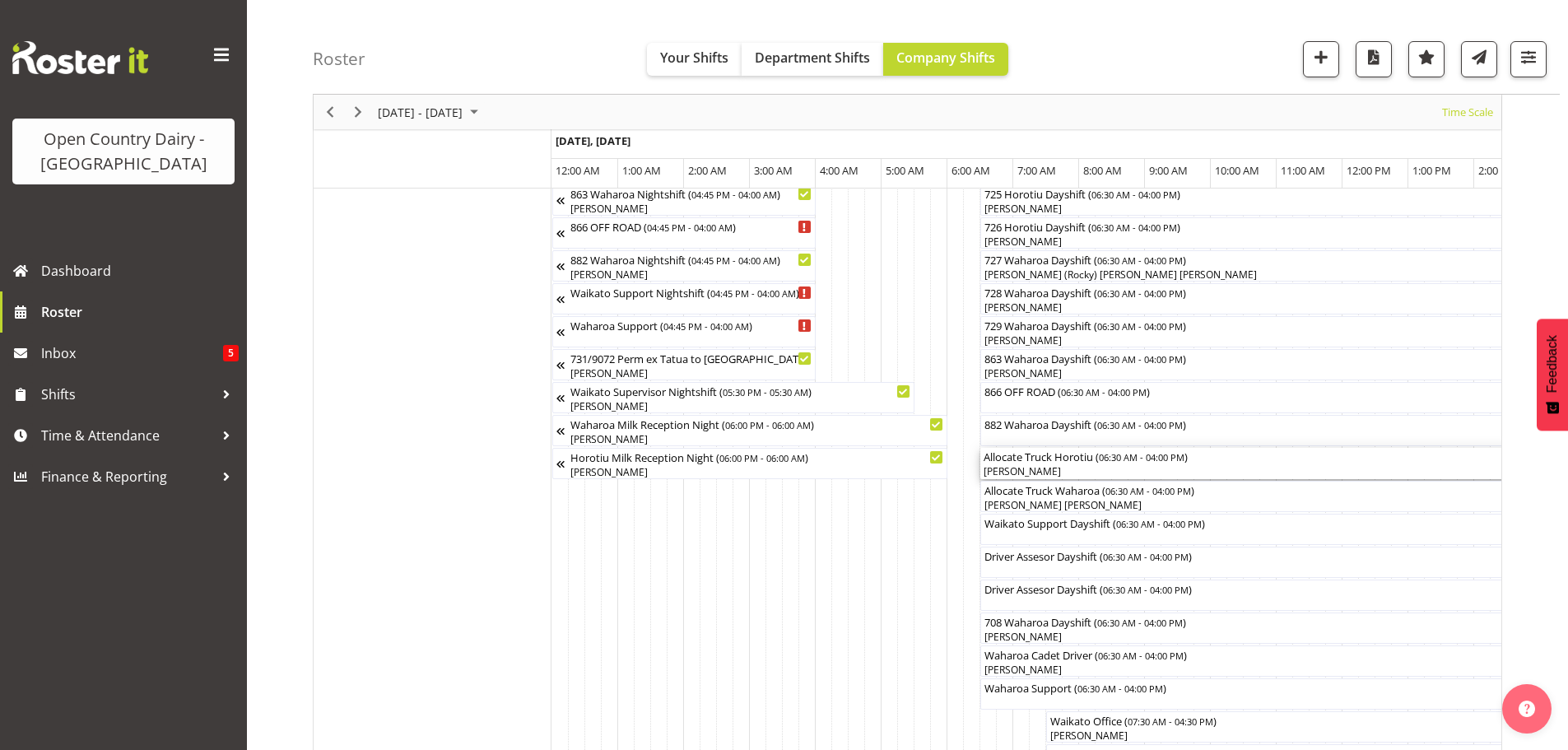
click at [1029, 466] on div "[PERSON_NAME]" at bounding box center [1293, 472] width 618 height 15
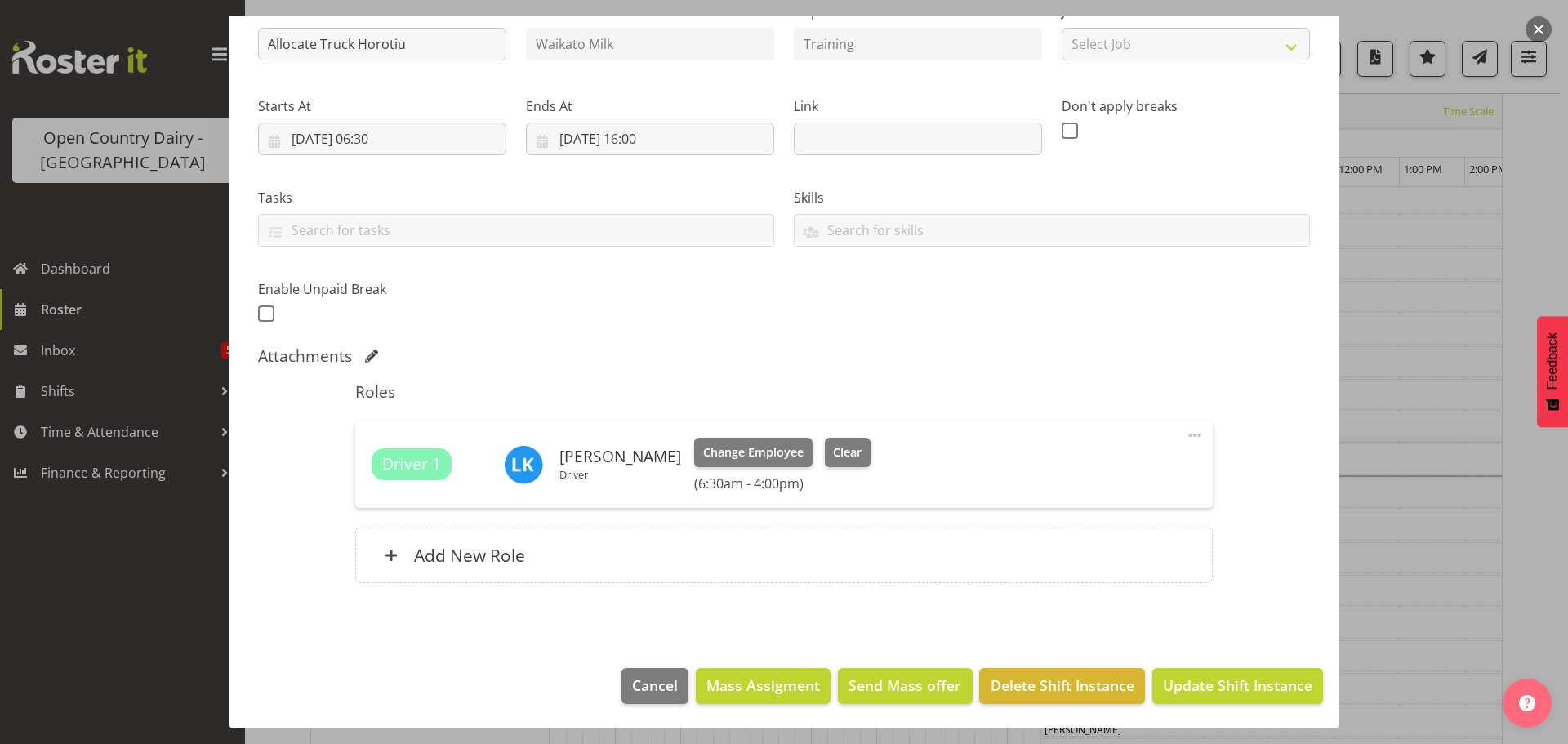
scroll to position [190, 0]
click at [833, 451] on span "Clear" at bounding box center [847, 452] width 29 height 18
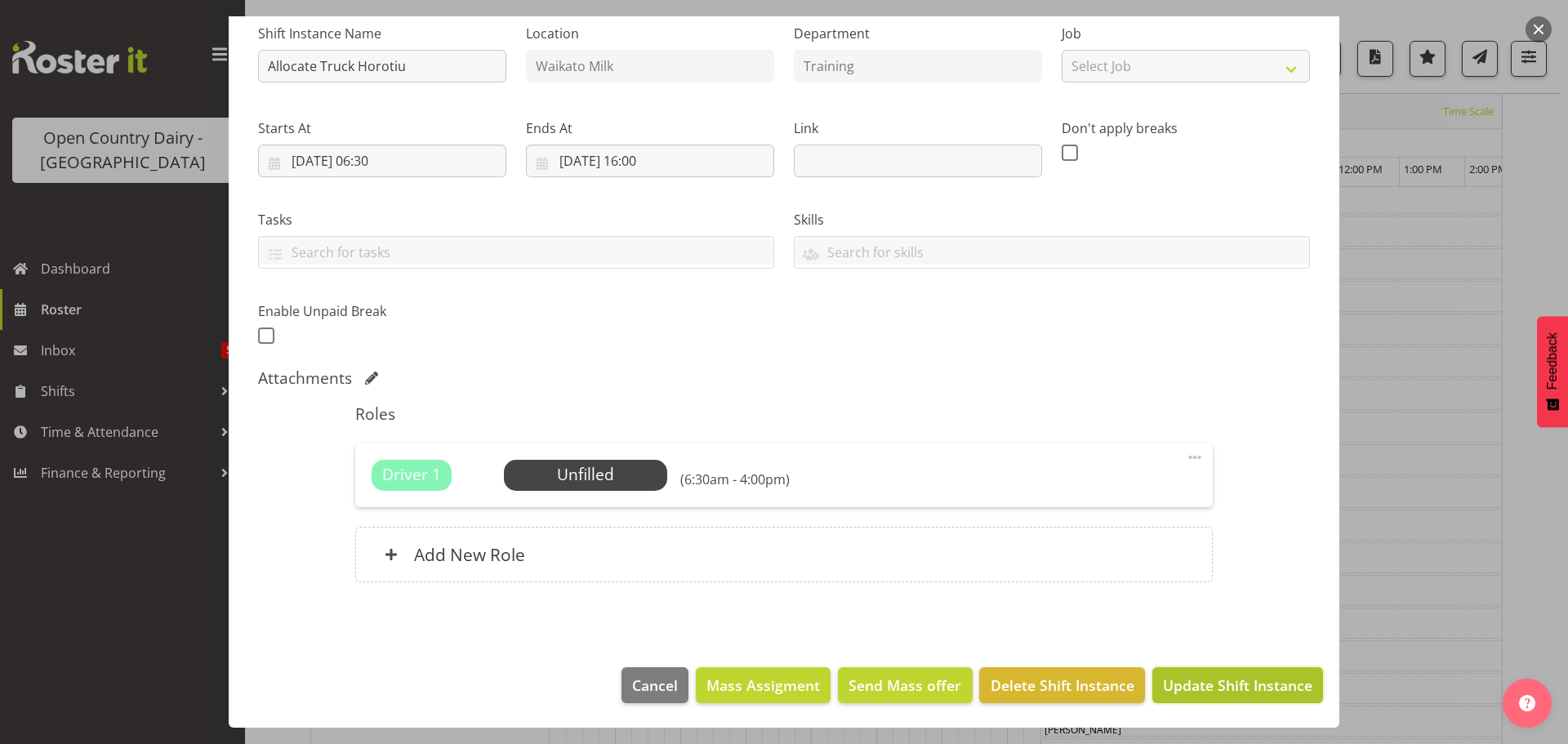
click at [1190, 674] on span "Update Shift Instance" at bounding box center [1238, 684] width 149 height 21
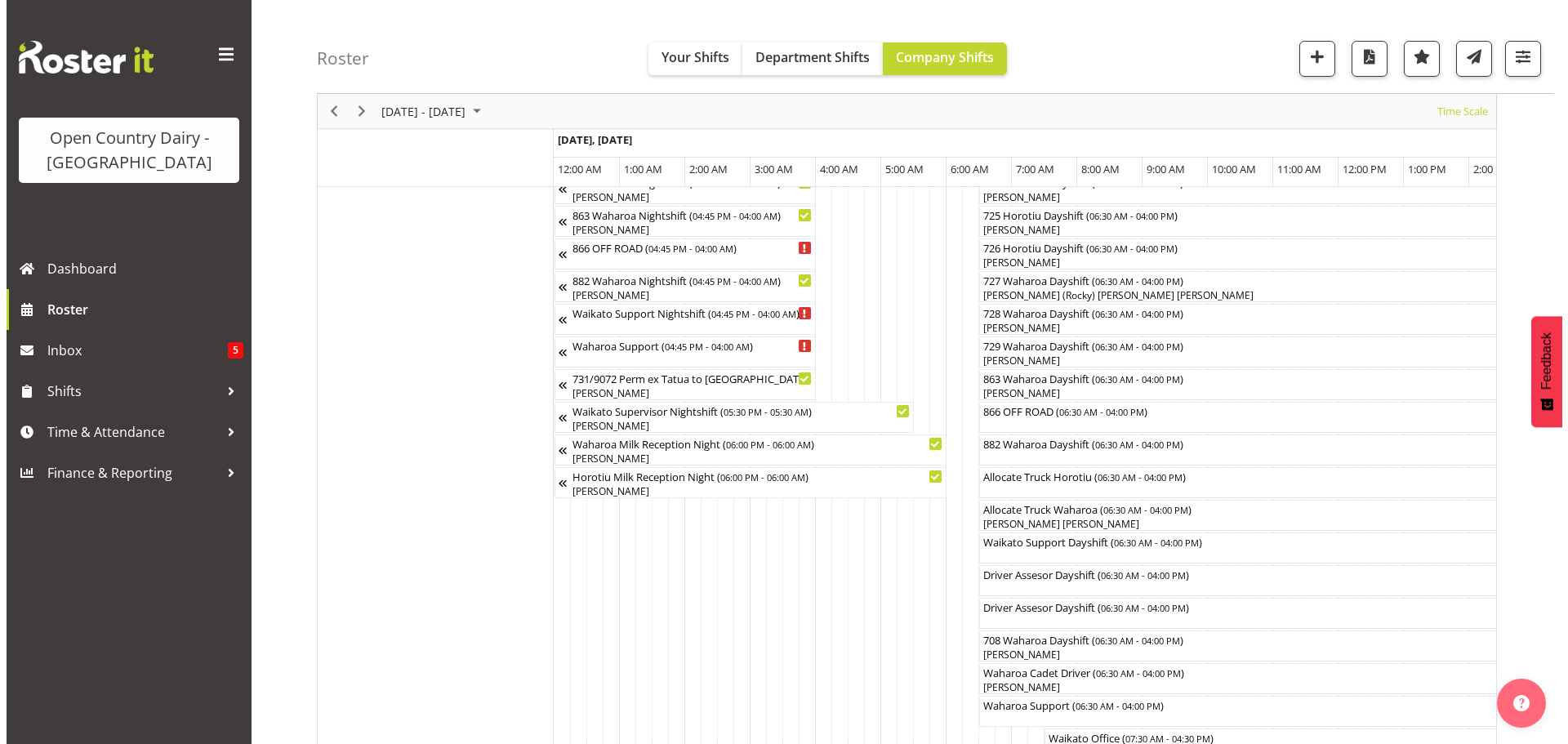
scroll to position [1044, 0]
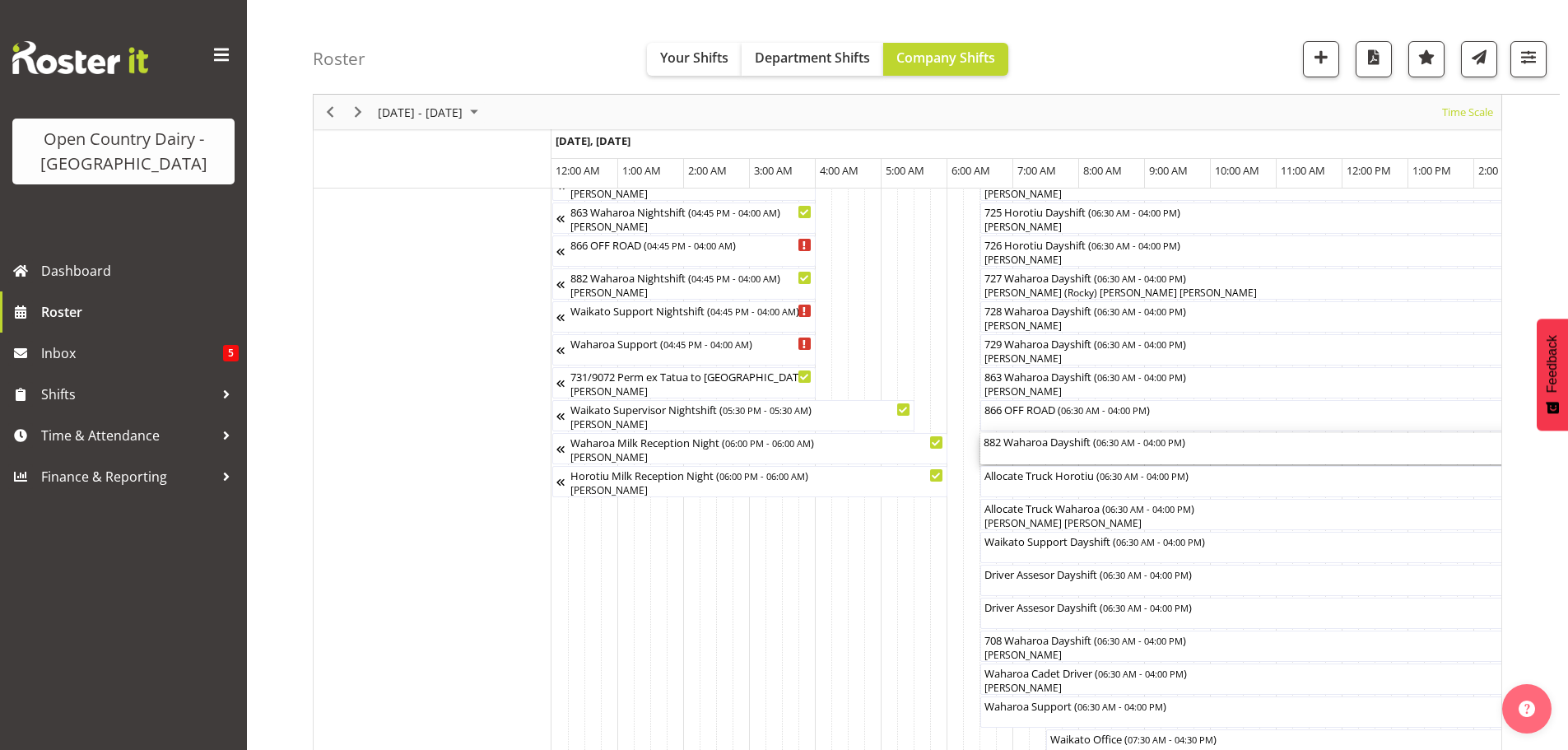
click at [1052, 450] on div "882 Waharoa Dayshift ( 06:30 AM - 04:00 PM )" at bounding box center [1293, 449] width 618 height 31
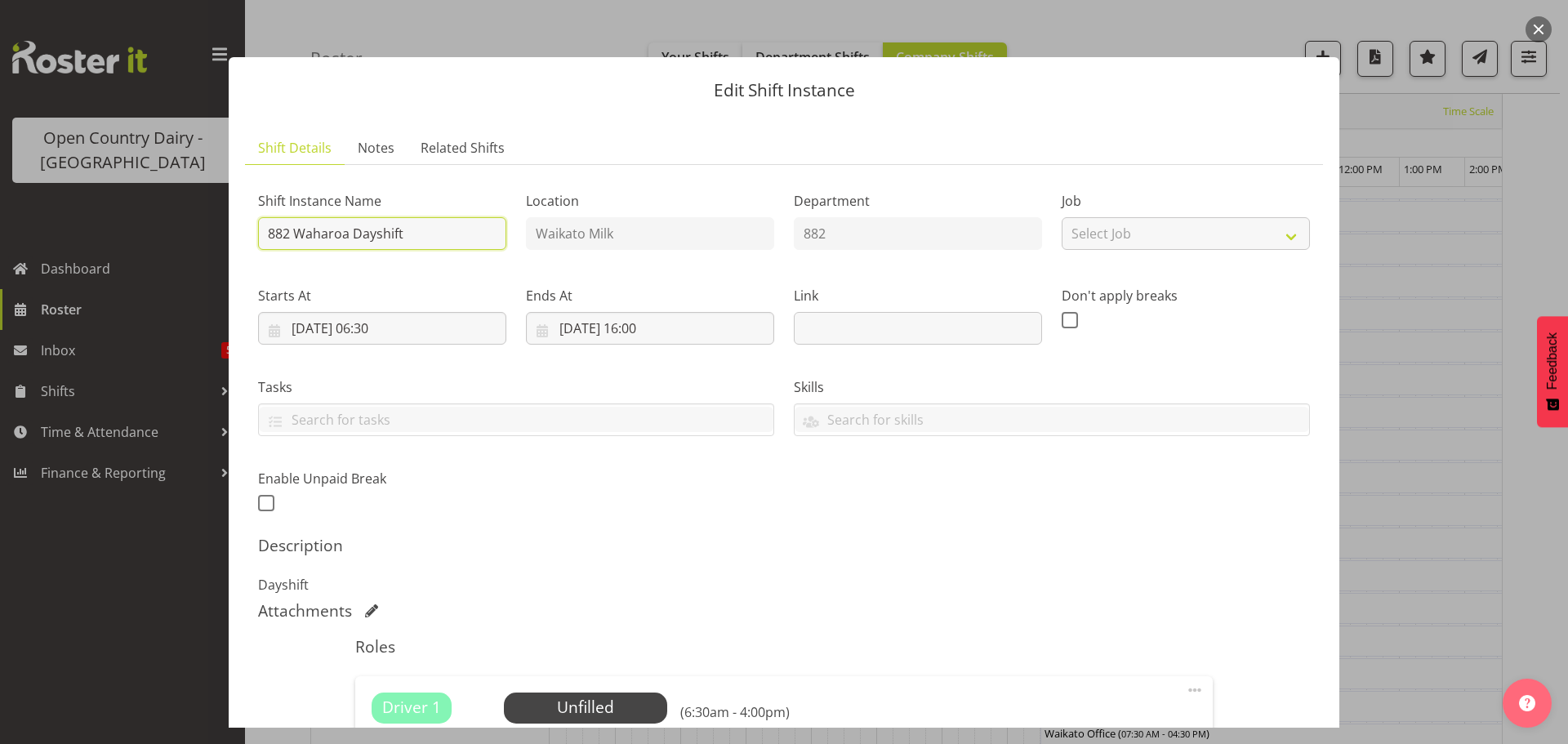
click at [418, 226] on input "882 Waharoa Dayshift" at bounding box center [382, 234] width 248 height 33
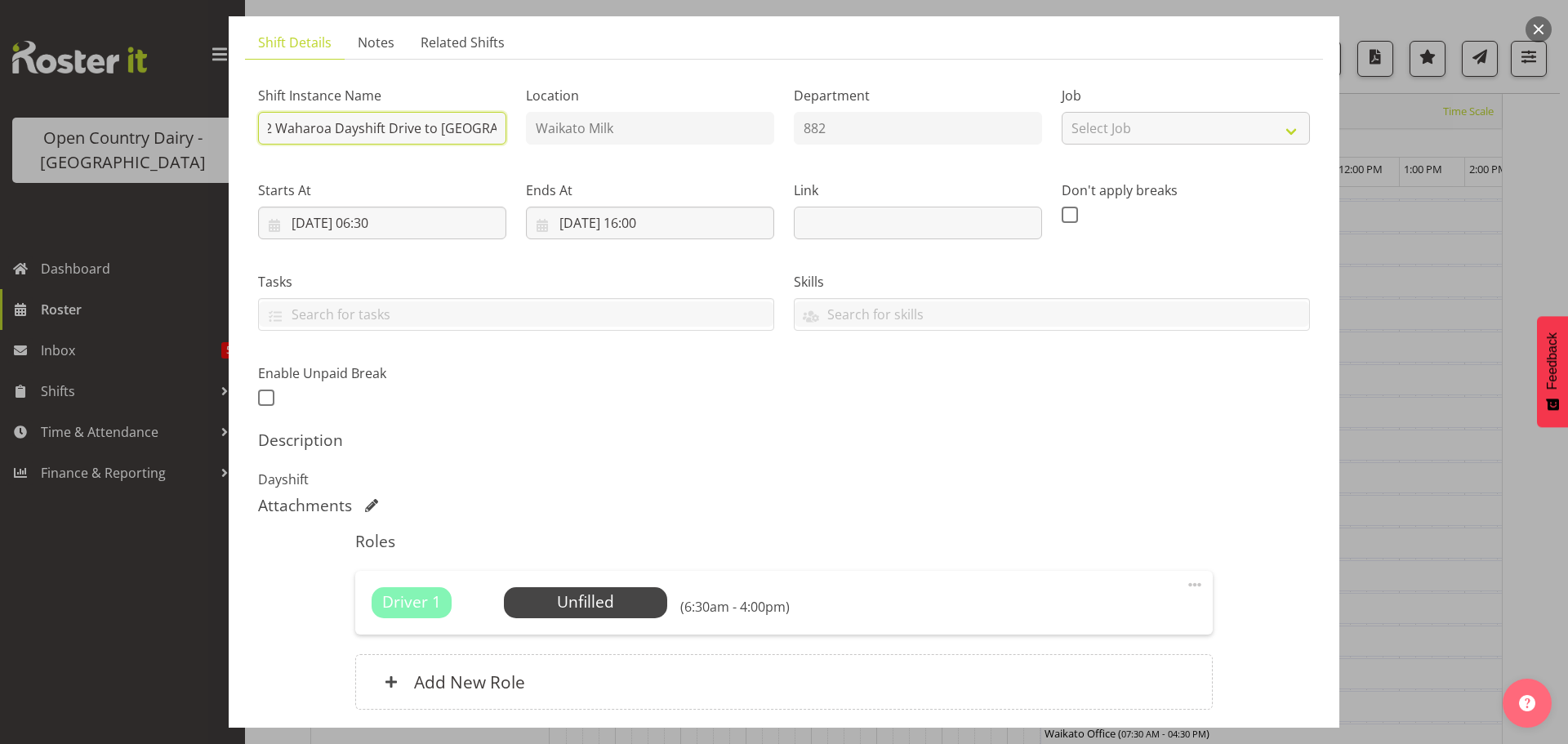
scroll to position [233, 0]
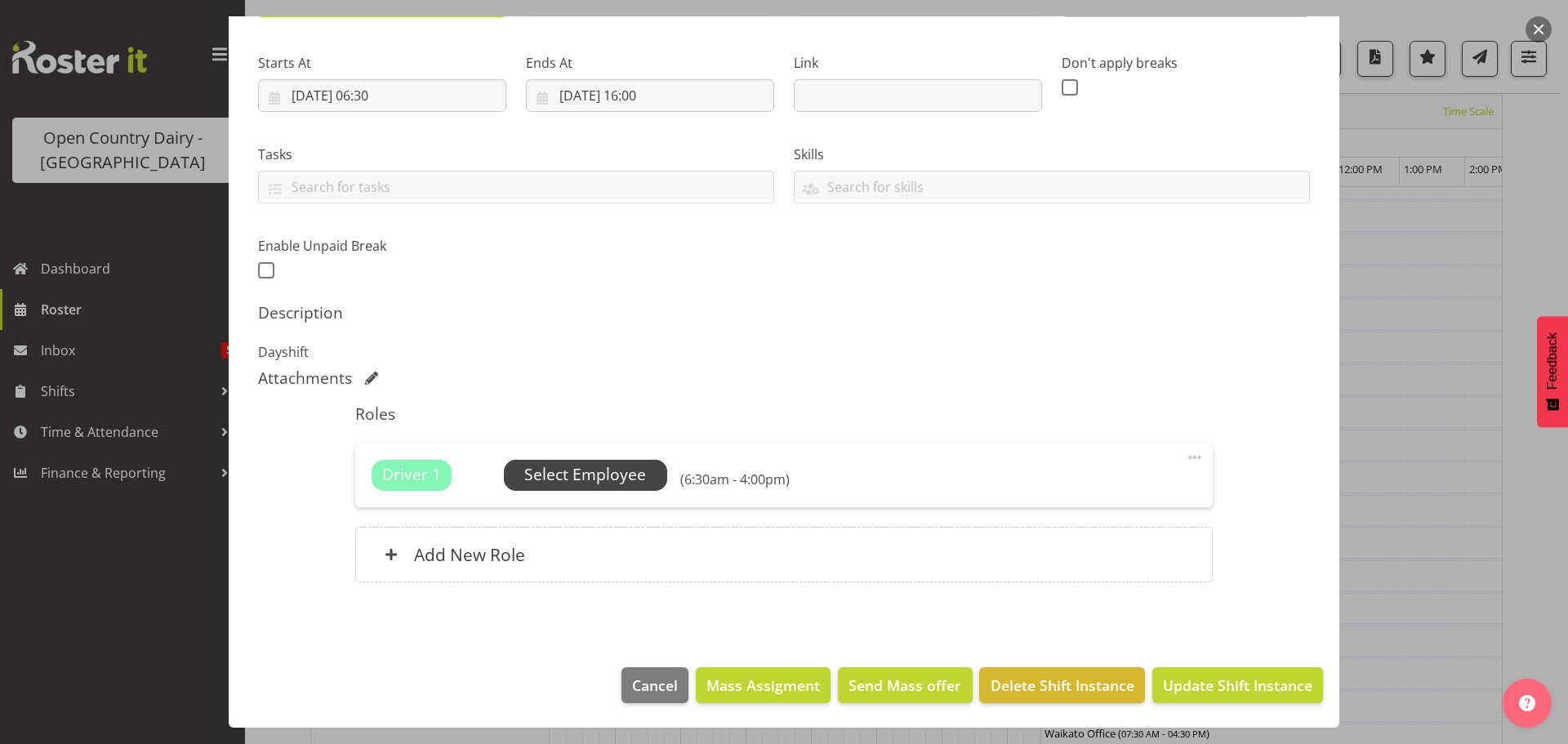
type input "882 Waharoa Dayshift Drive to Waharoa"
click at [580, 475] on span "Select Employee" at bounding box center [585, 475] width 121 height 24
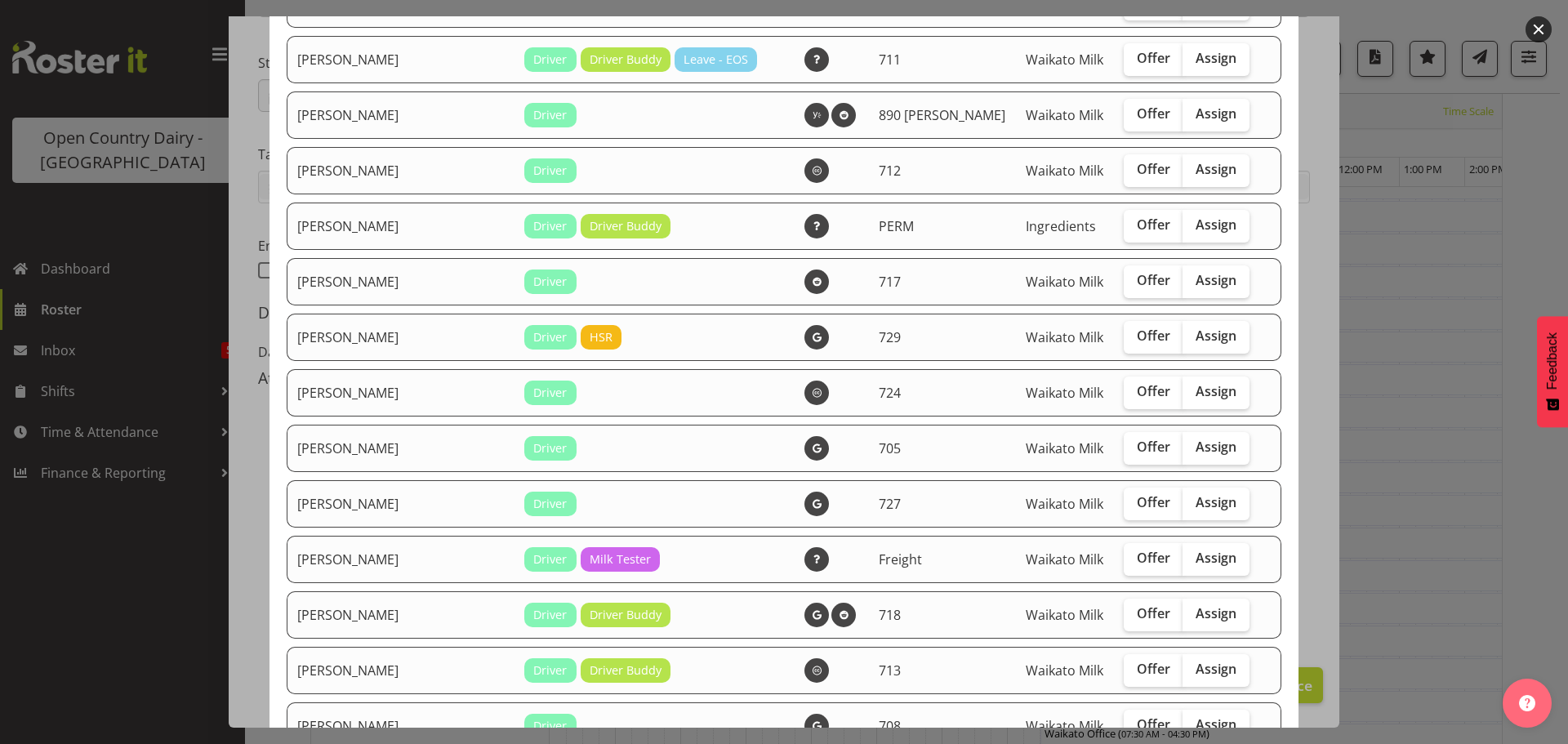
scroll to position [1225, 0]
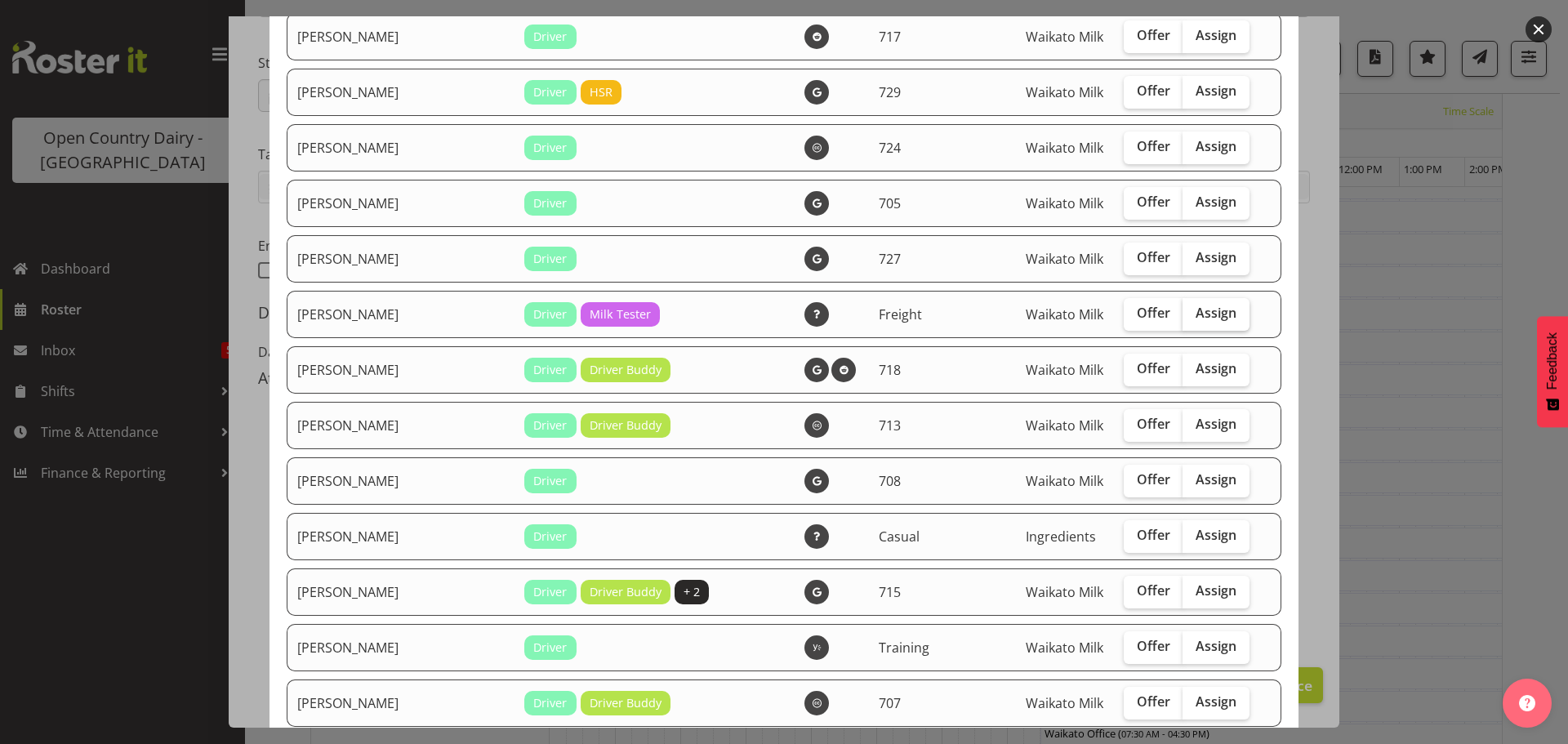
click at [1196, 306] on span "Assign" at bounding box center [1216, 313] width 41 height 16
click at [1186, 308] on input "Assign" at bounding box center [1188, 313] width 11 height 11
checkbox input "true"
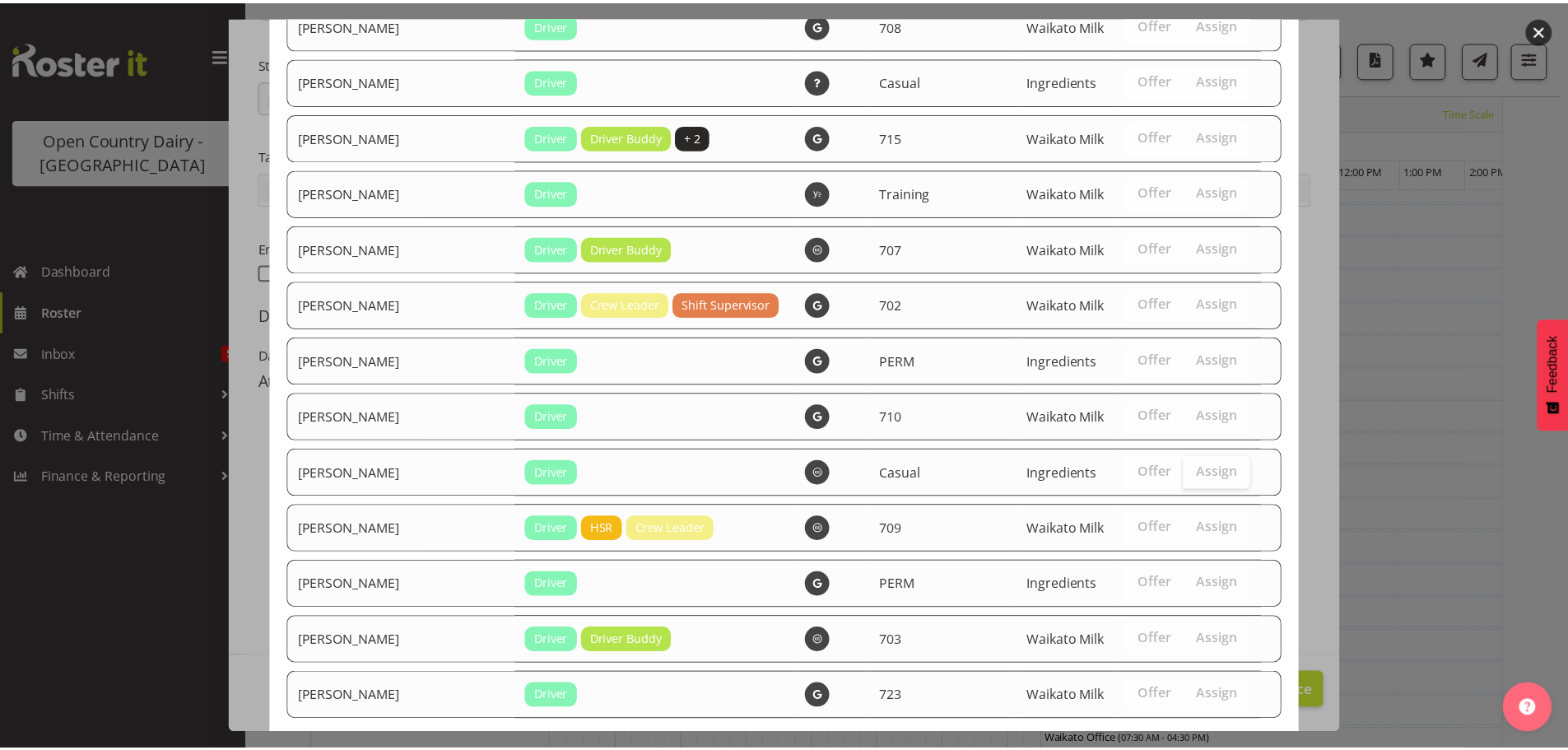
scroll to position [1805, 0]
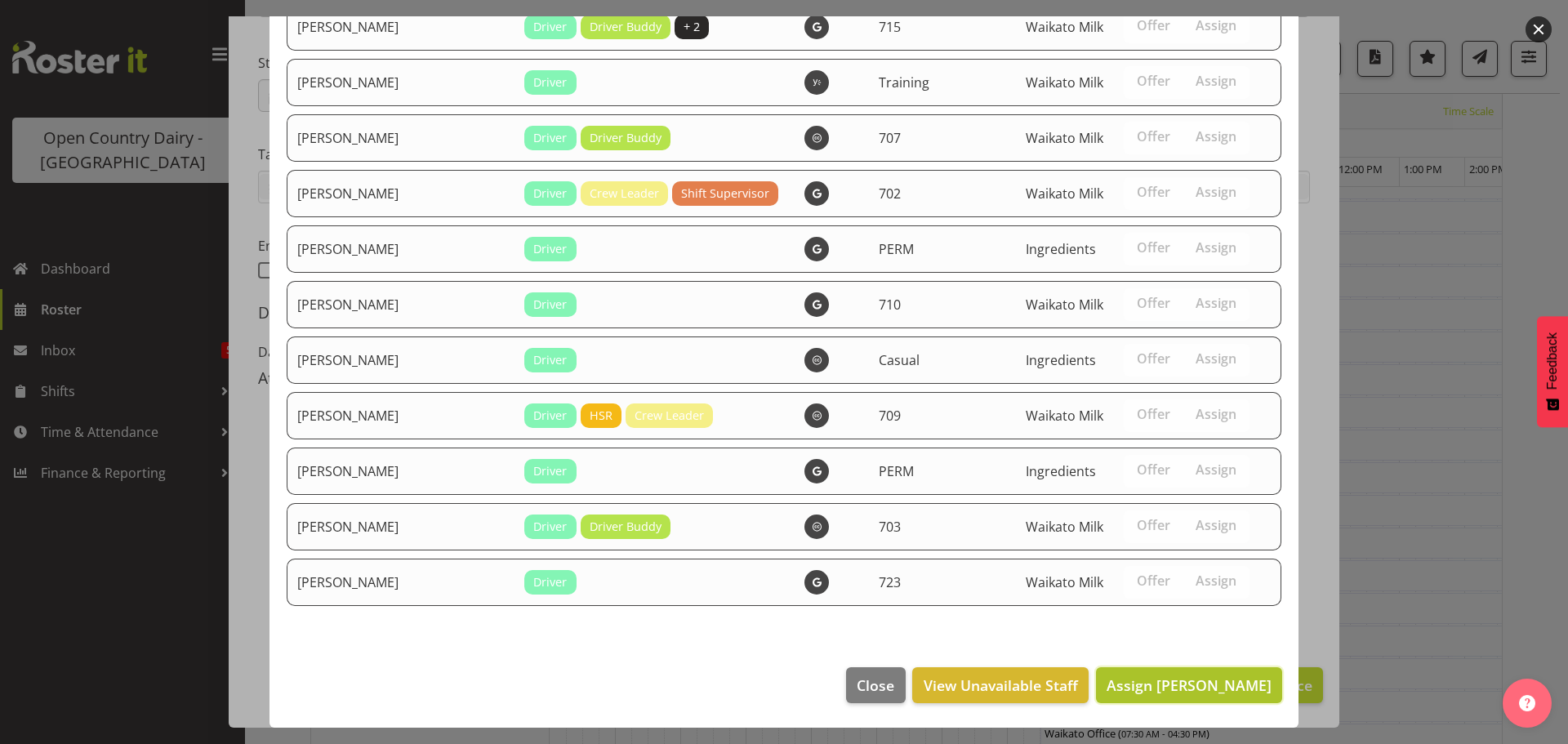
click at [1166, 681] on span "Assign Lalesh Kumar" at bounding box center [1189, 685] width 165 height 20
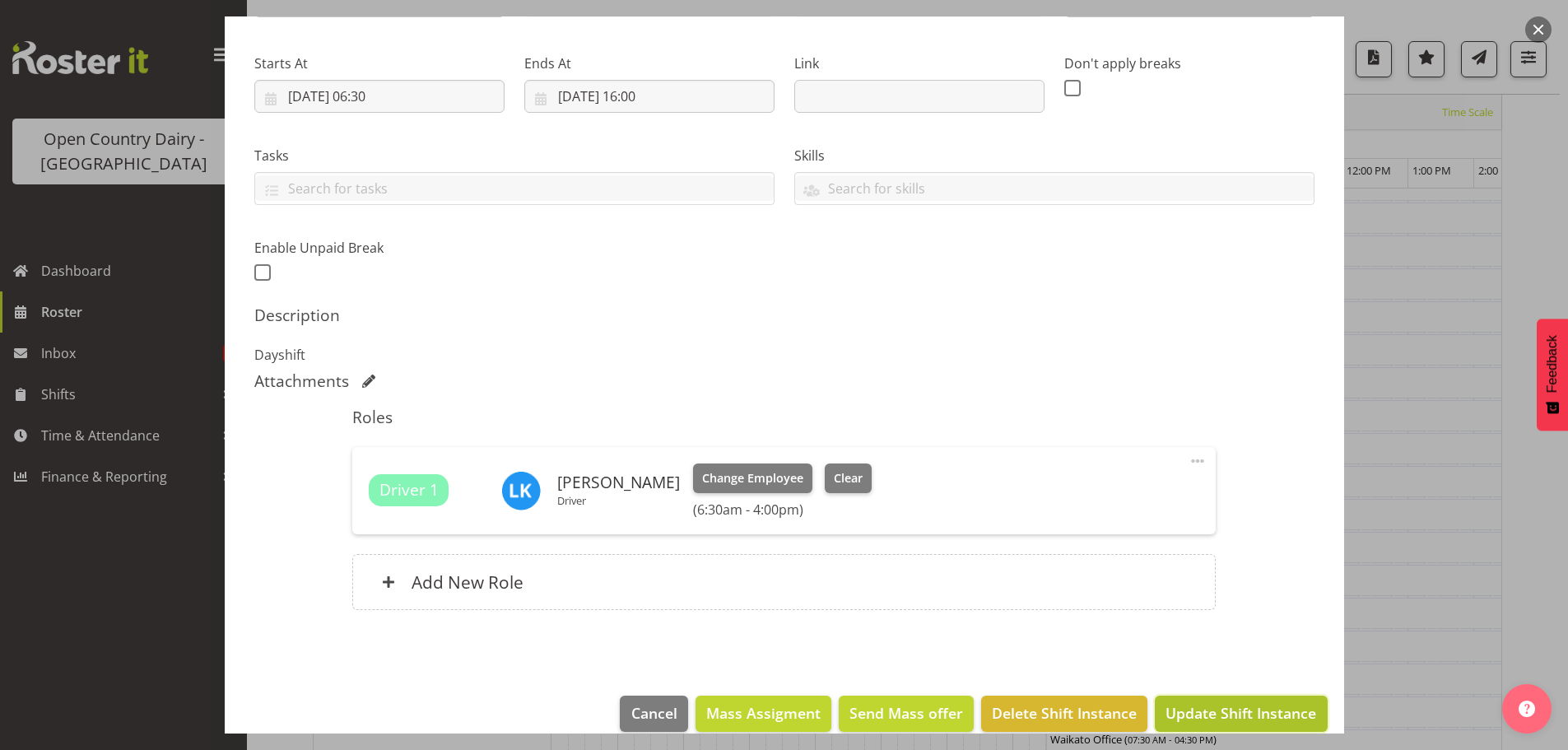
click at [1189, 703] on span "Update Shift Instance" at bounding box center [1240, 713] width 151 height 21
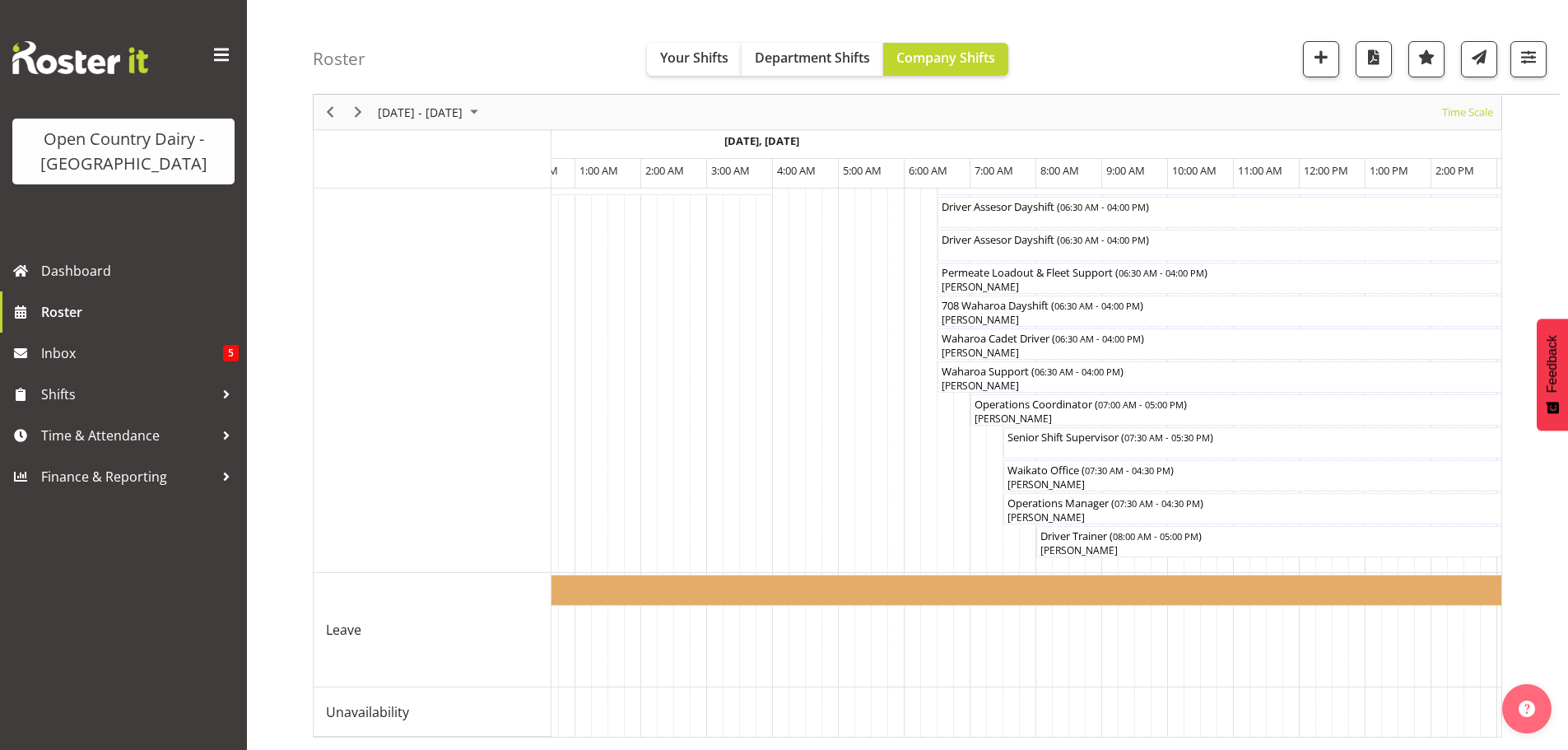
scroll to position [0, 2049]
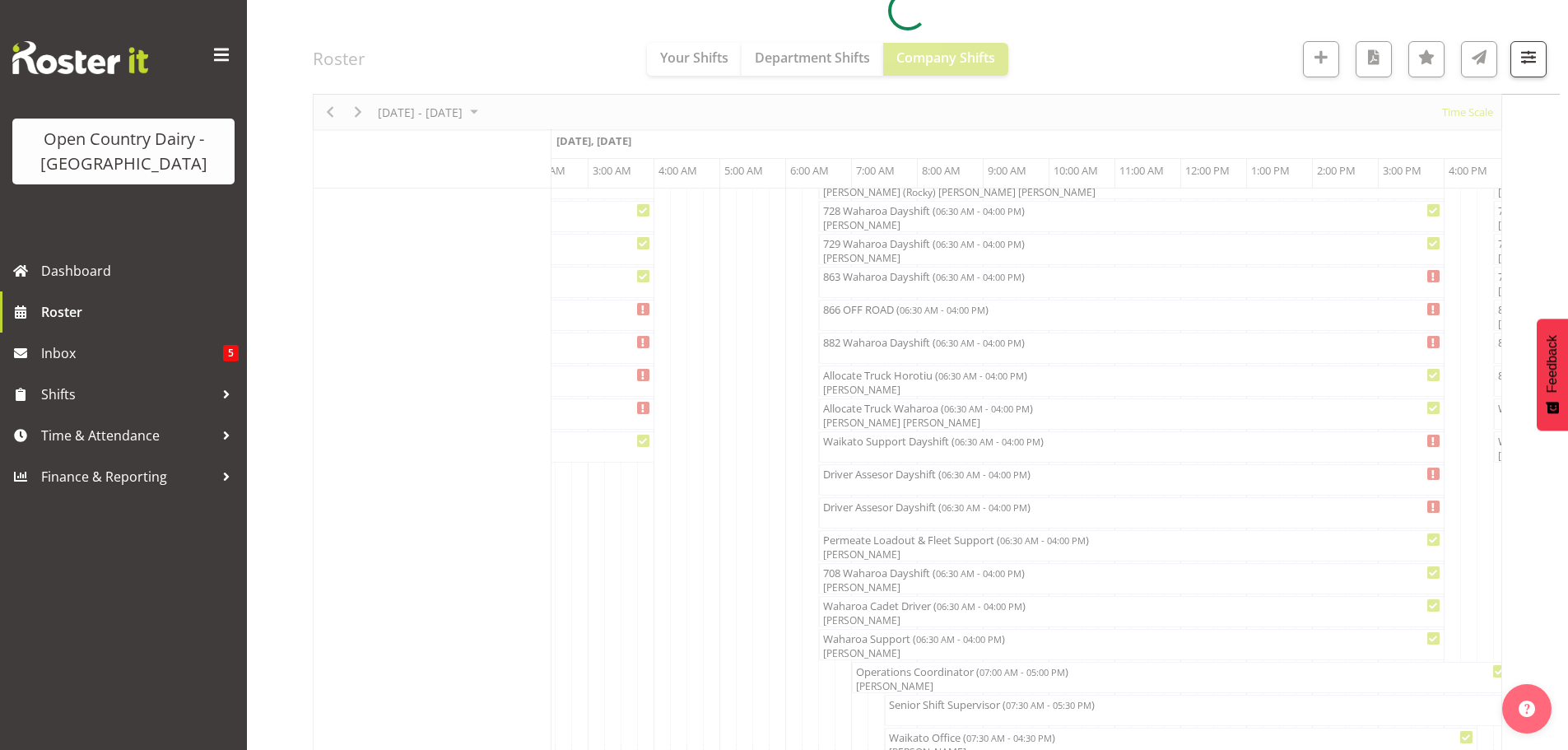
click at [848, 651] on div at bounding box center [908, 10] width 1189 height 1990
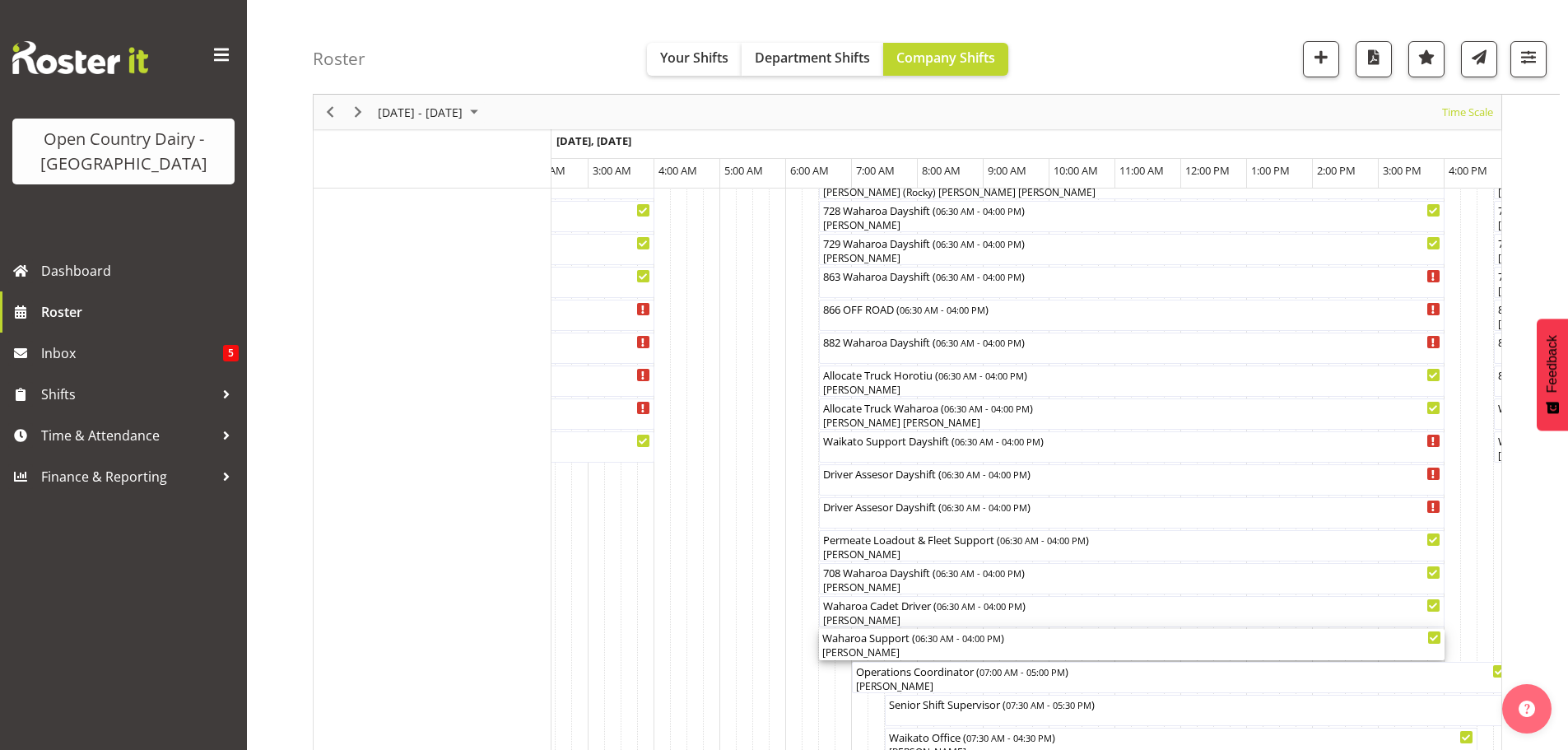
click at [891, 644] on div "Waharoa Support ( 06:30 AM - 04:00 PM )" at bounding box center [1131, 637] width 618 height 16
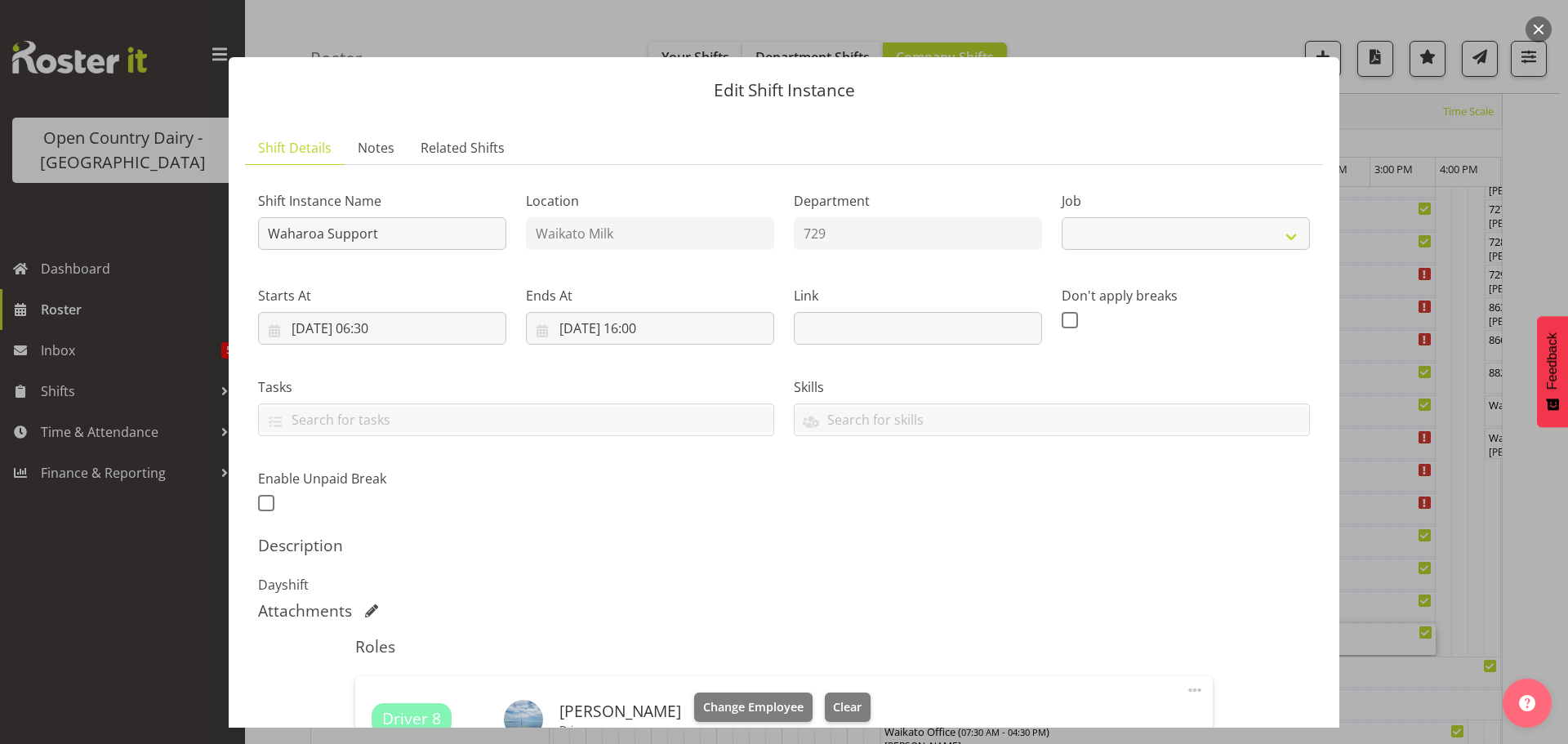
select select "9052"
click at [837, 700] on span "Clear" at bounding box center [847, 707] width 29 height 18
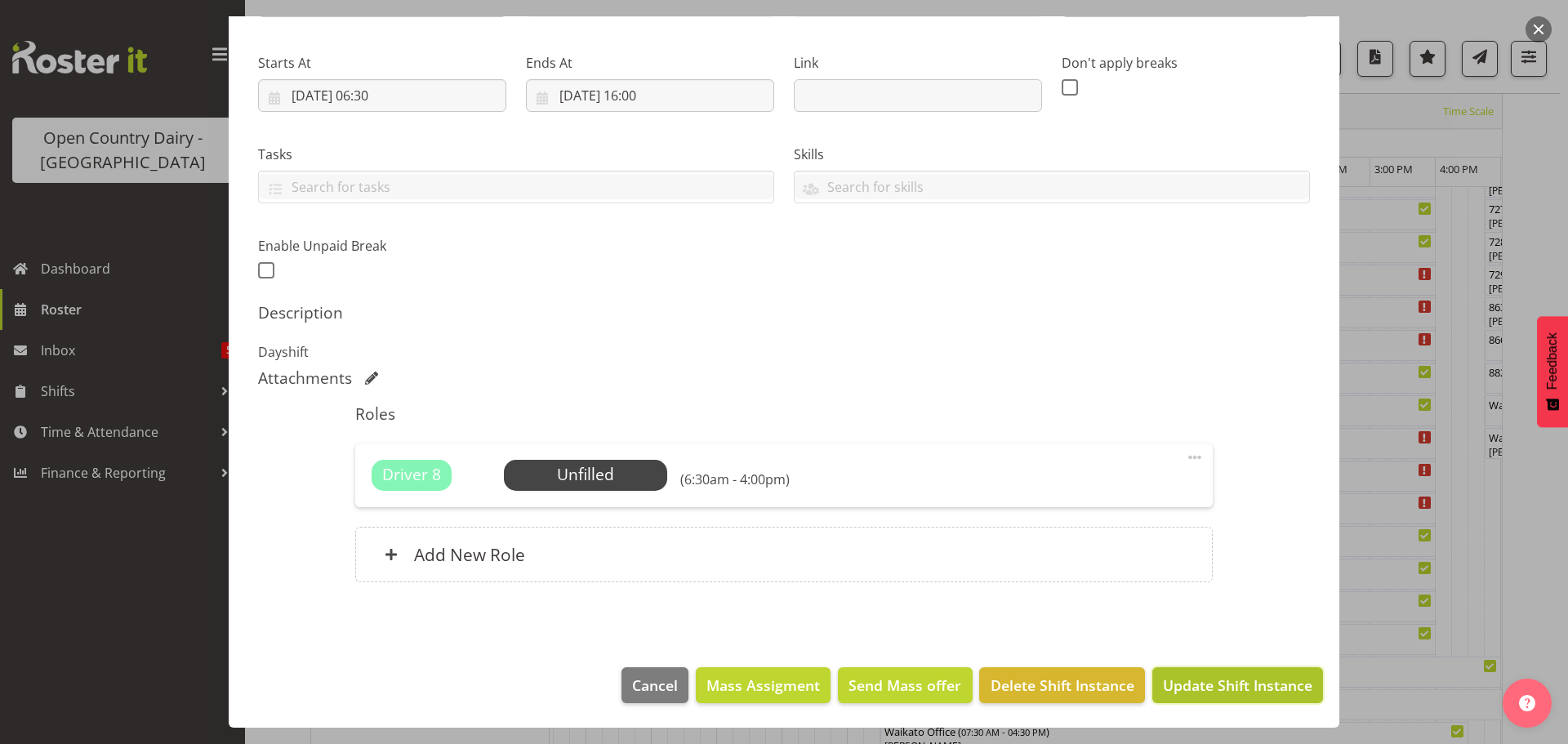
click at [1198, 687] on span "Update Shift Instance" at bounding box center [1238, 684] width 149 height 21
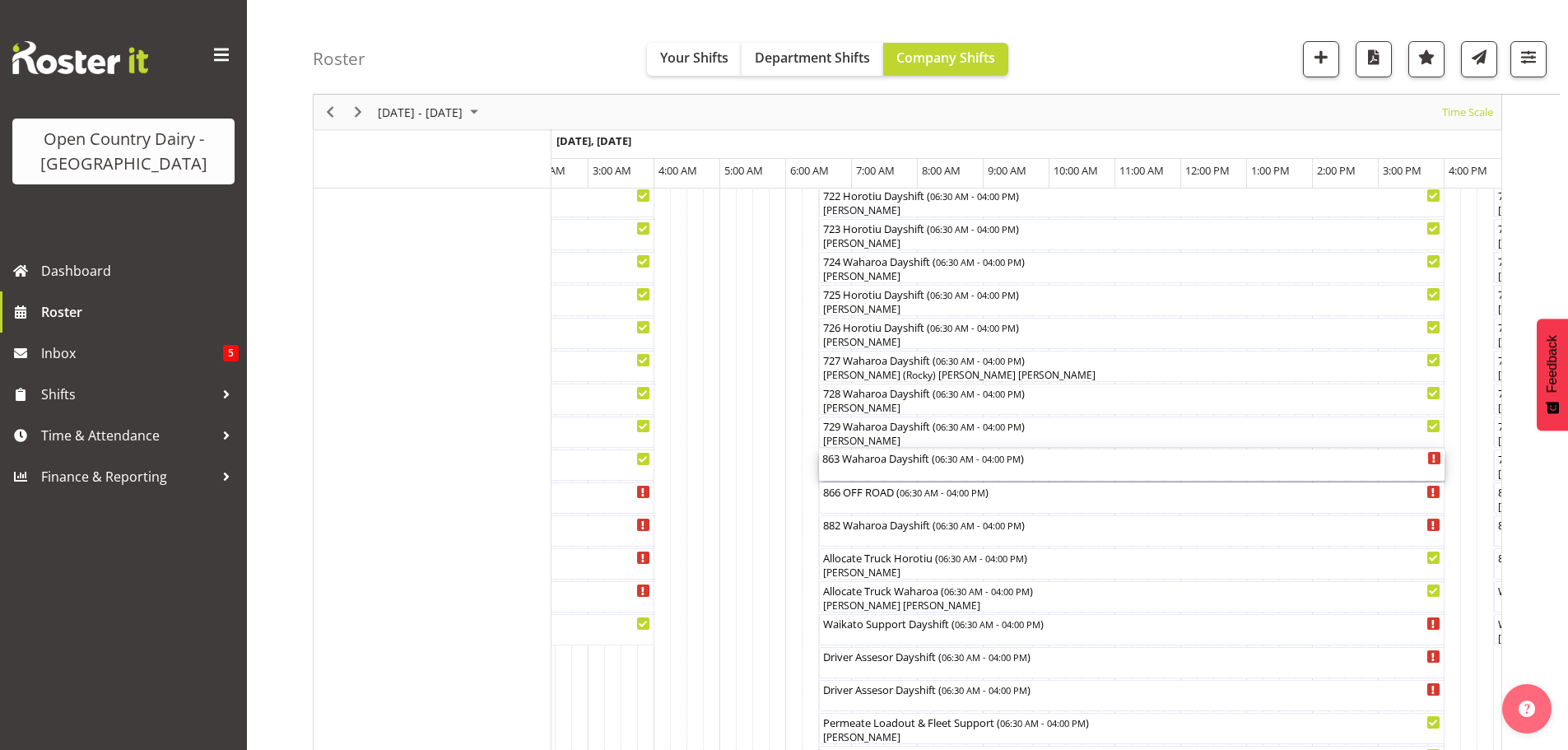
click at [873, 468] on div "863 Waharoa Dayshift ( 06:30 AM - 04:00 PM )" at bounding box center [1131, 465] width 618 height 31
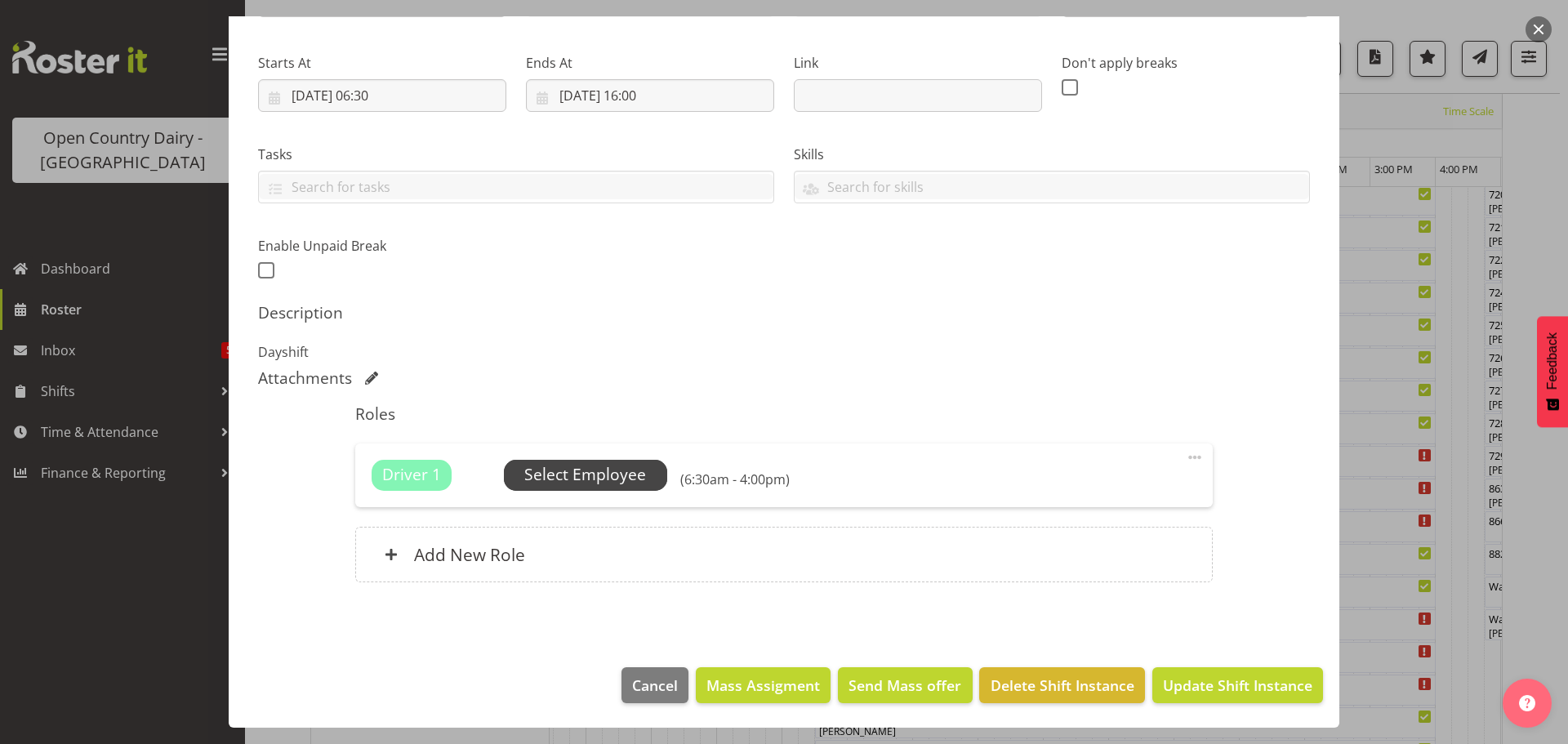
click at [580, 465] on span "Select Employee" at bounding box center [585, 475] width 121 height 24
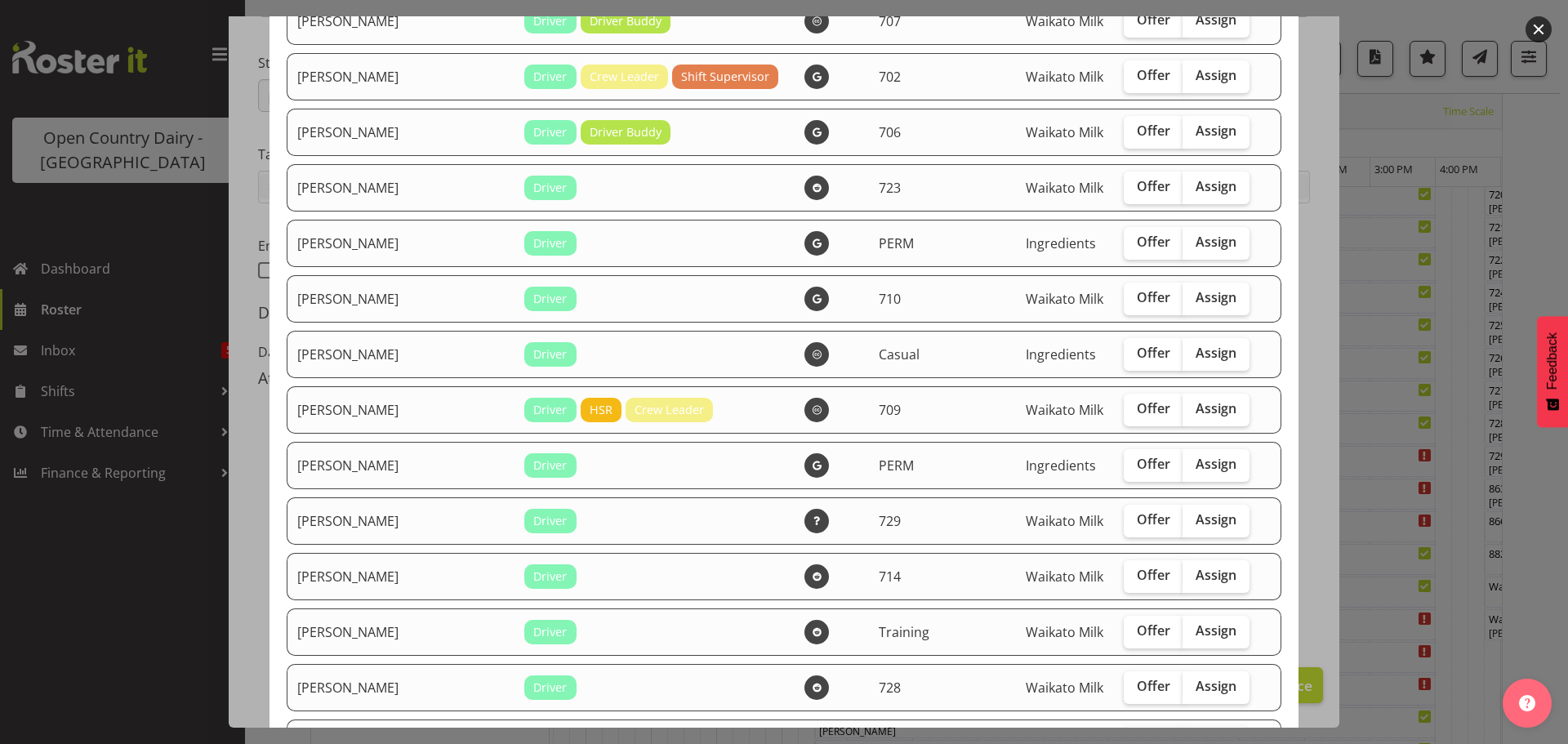
scroll to position [2940, 0]
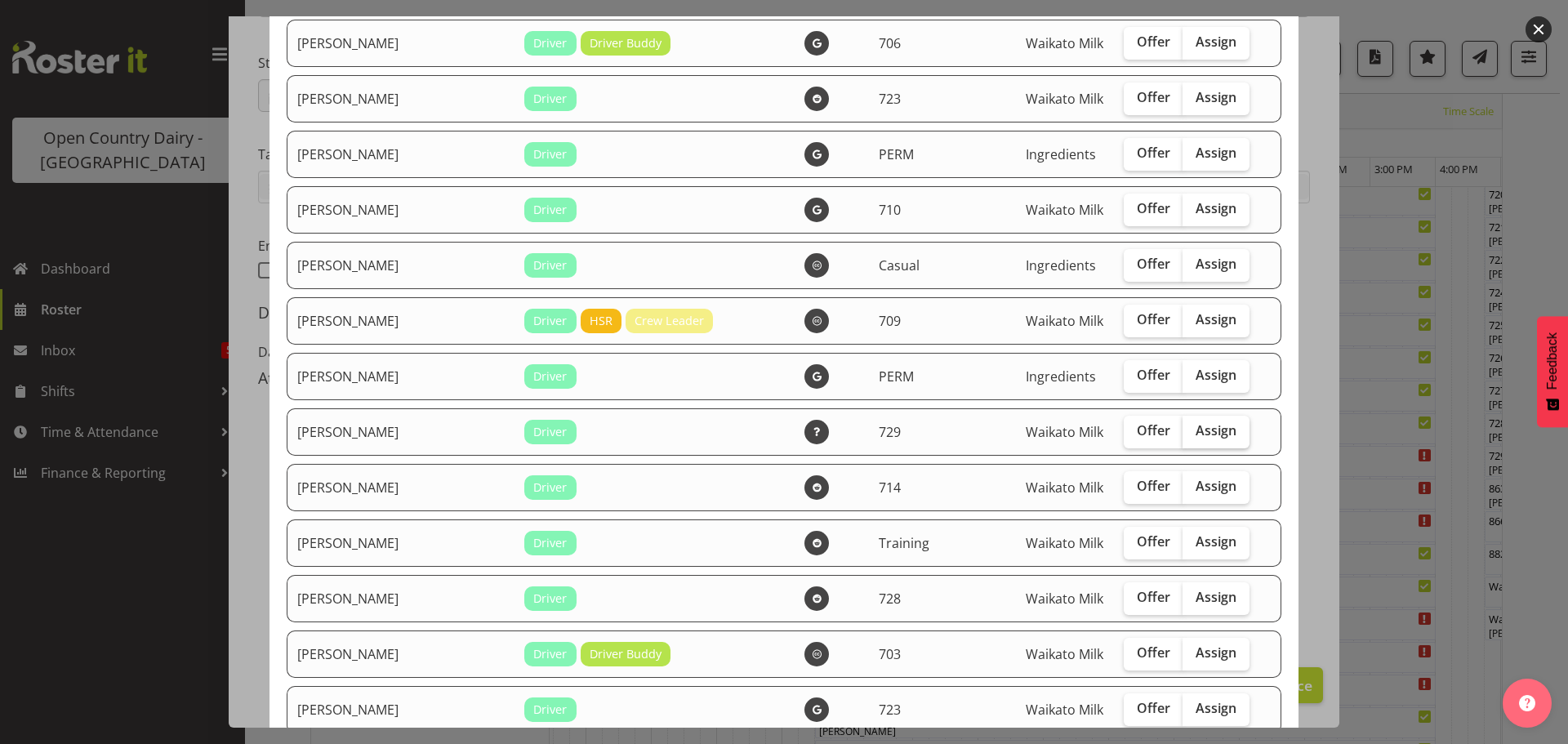
click at [1196, 425] on span "Assign" at bounding box center [1216, 430] width 41 height 16
click at [1182, 425] on input "Assign" at bounding box center [1188, 431] width 11 height 11
checkbox input "true"
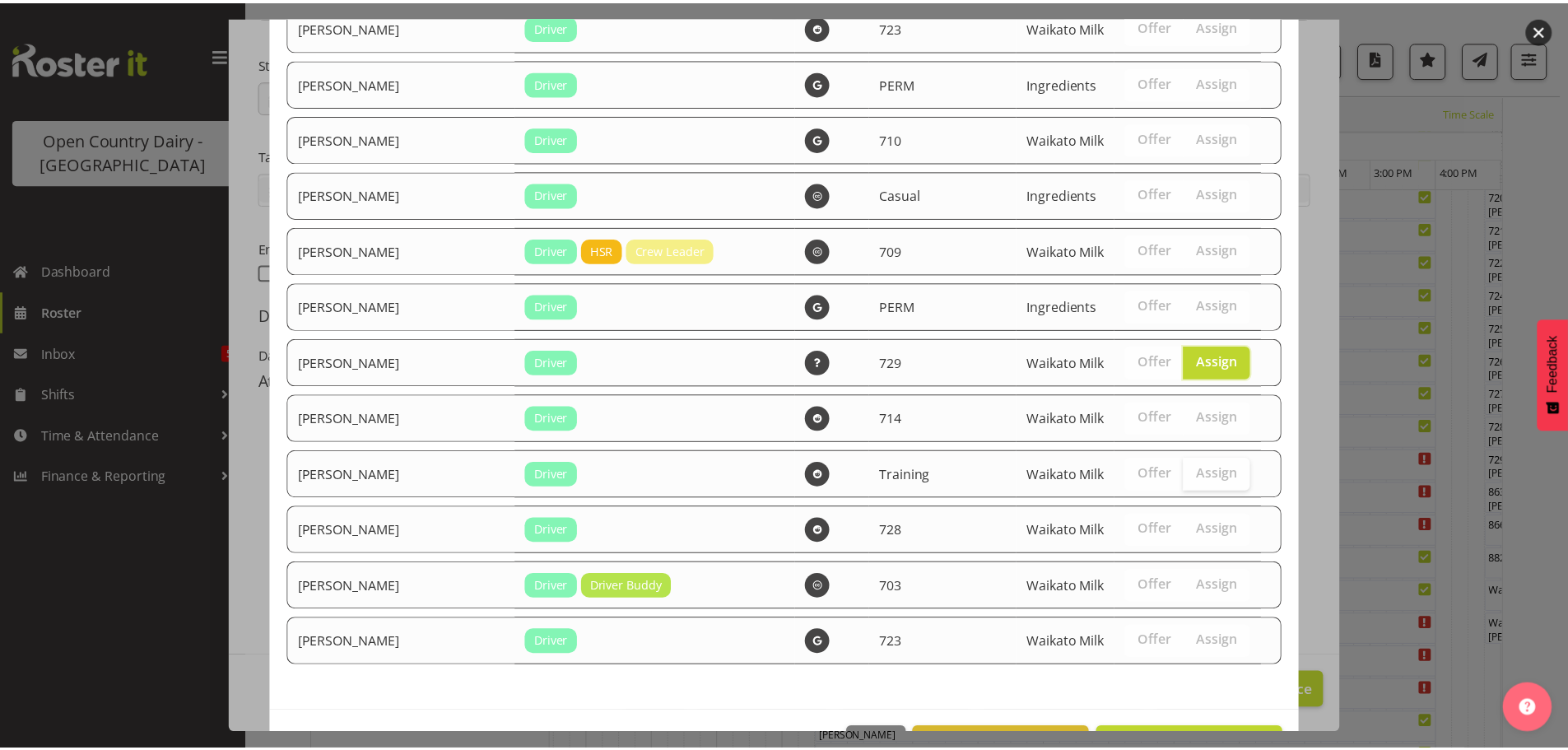
scroll to position [3092, 0]
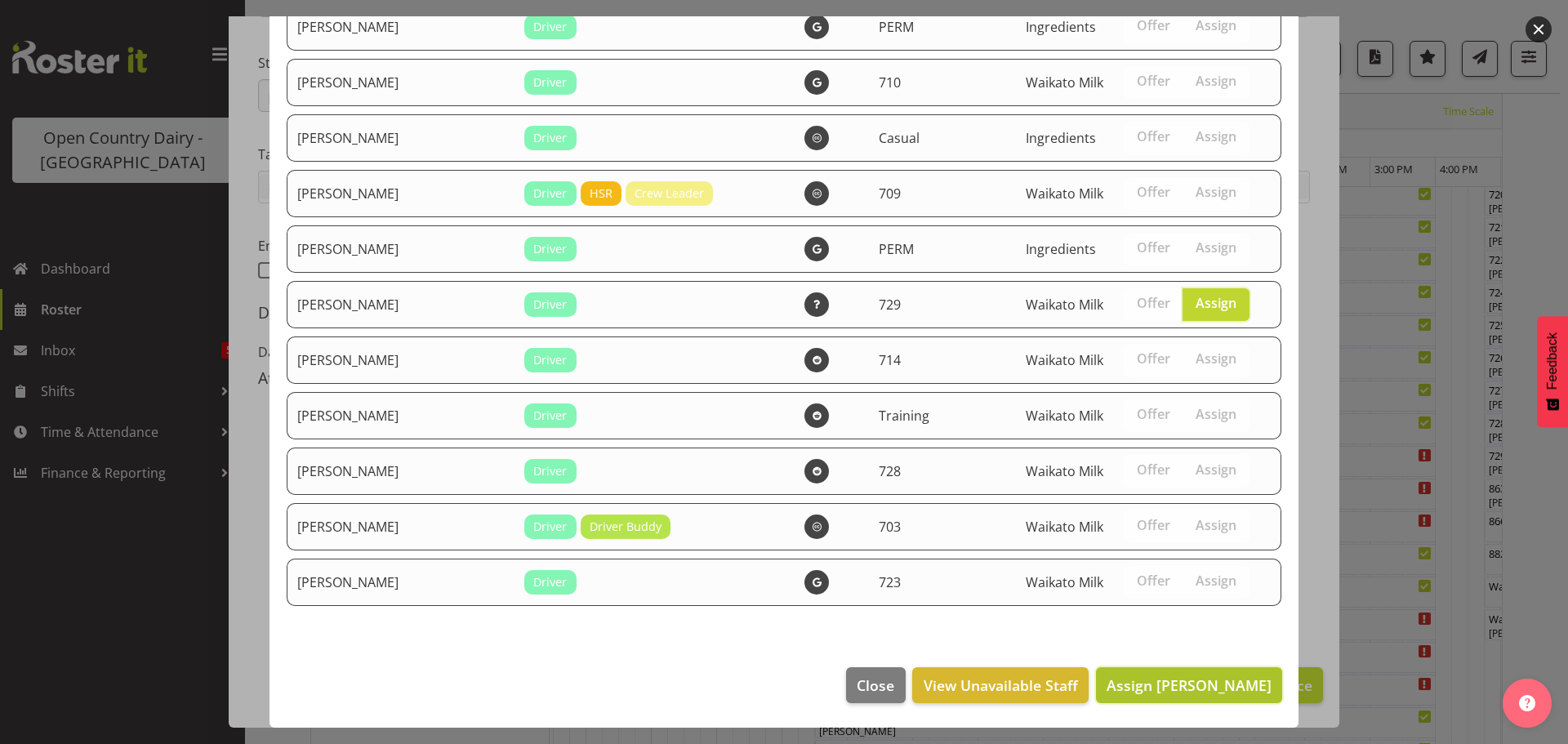
click at [1205, 680] on span "Assign Shannan Wood" at bounding box center [1189, 685] width 165 height 20
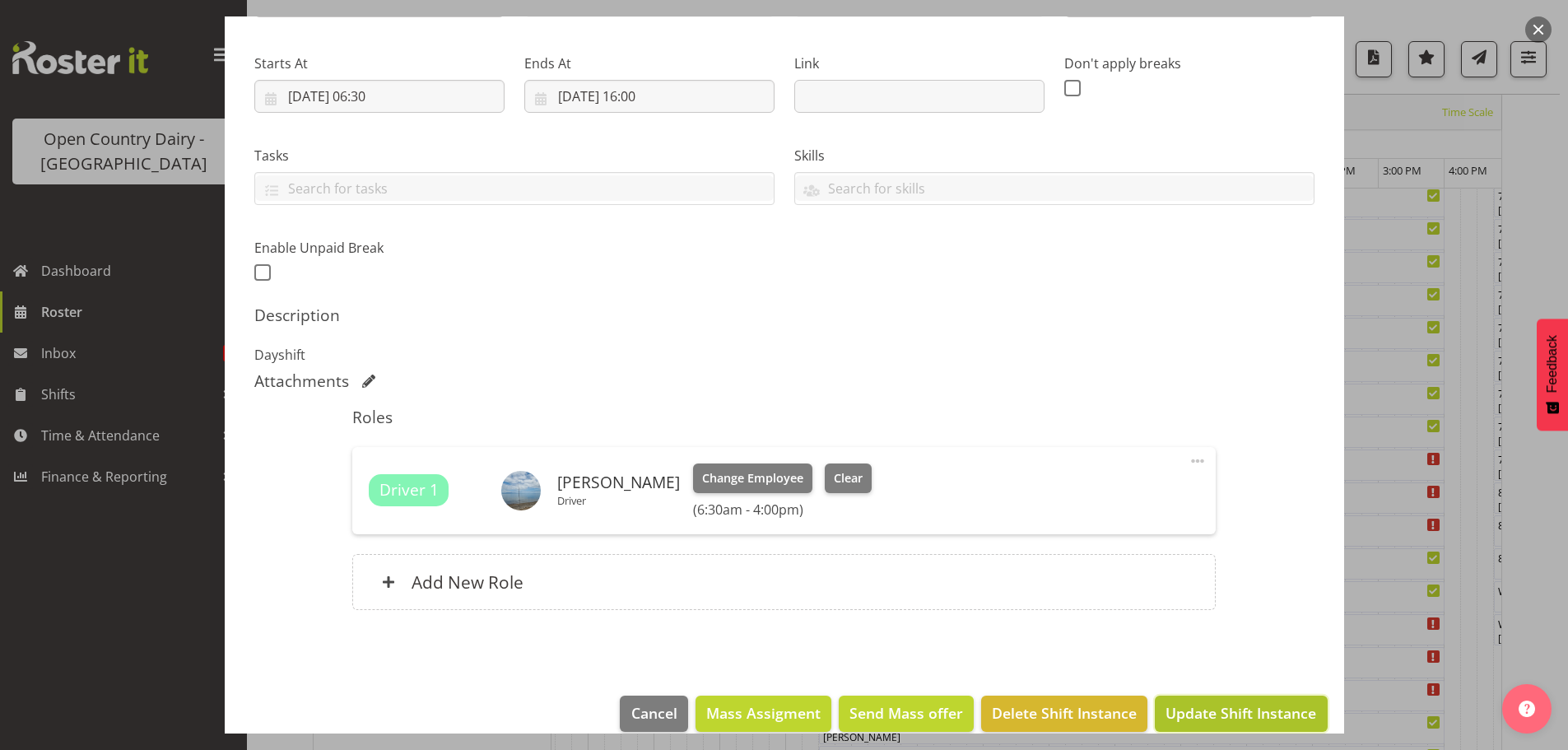
click at [1224, 704] on span "Update Shift Instance" at bounding box center [1240, 713] width 151 height 21
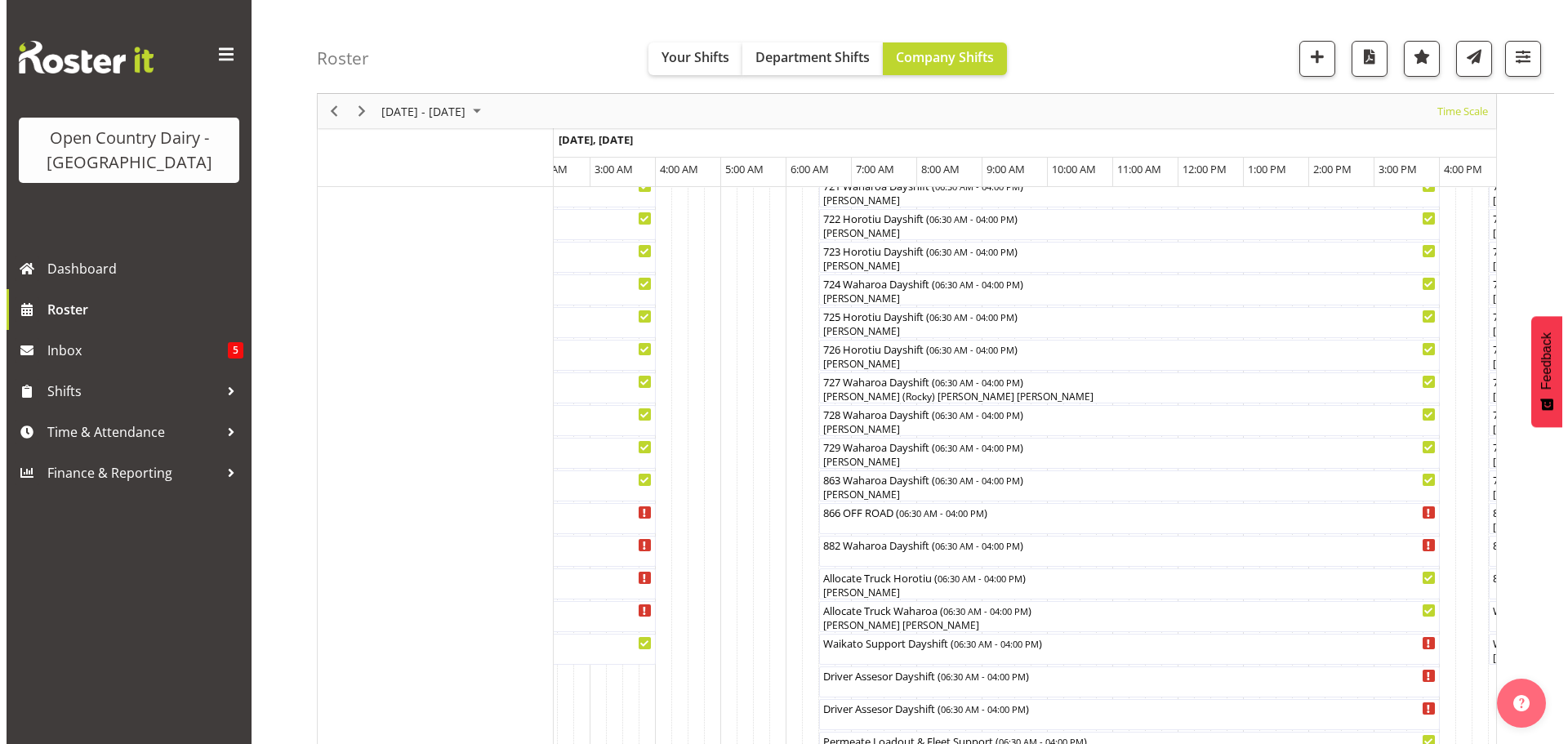
scroll to position [1044, 0]
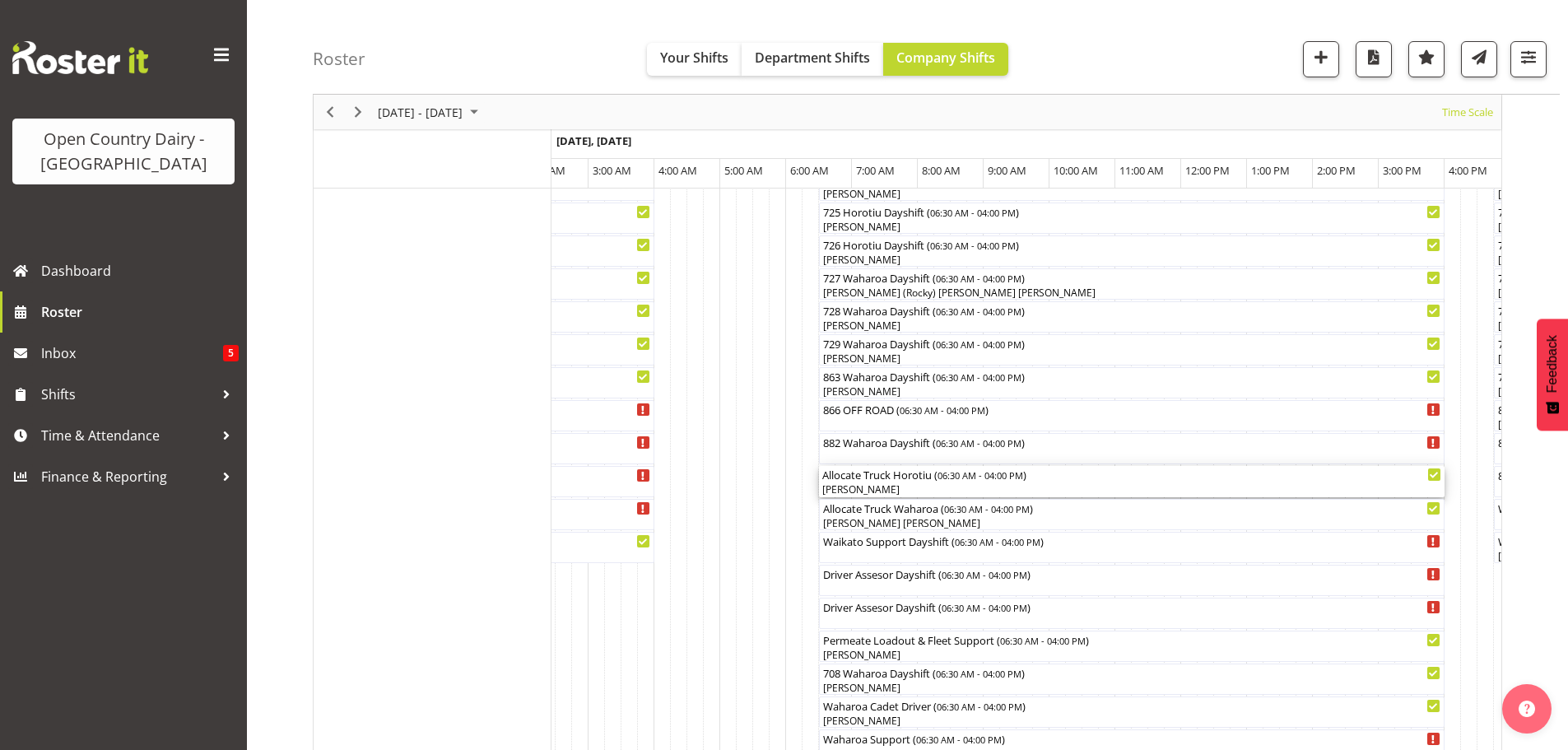
click at [882, 486] on div "[PERSON_NAME]" at bounding box center [1131, 490] width 618 height 15
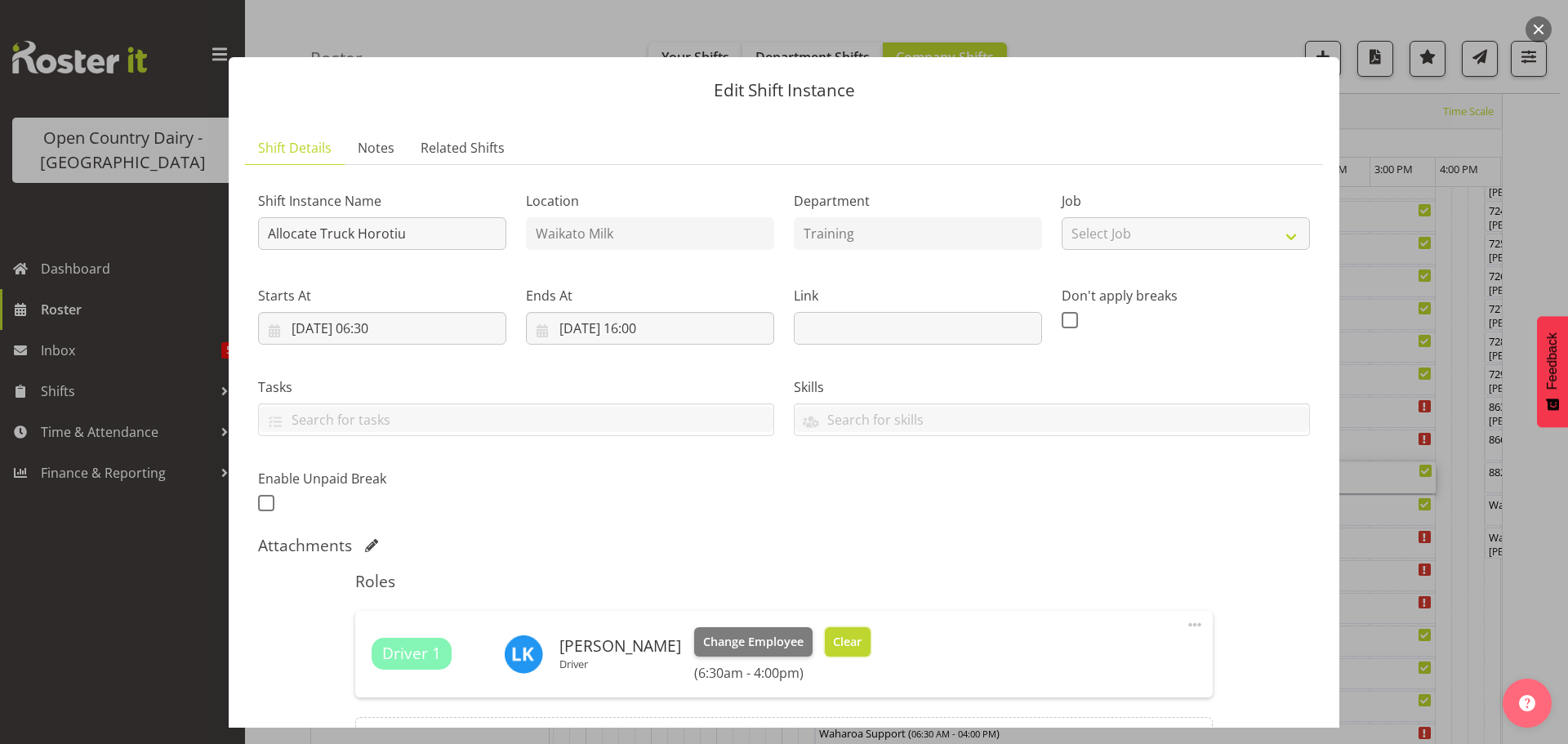
click at [833, 633] on span "Clear" at bounding box center [847, 642] width 29 height 18
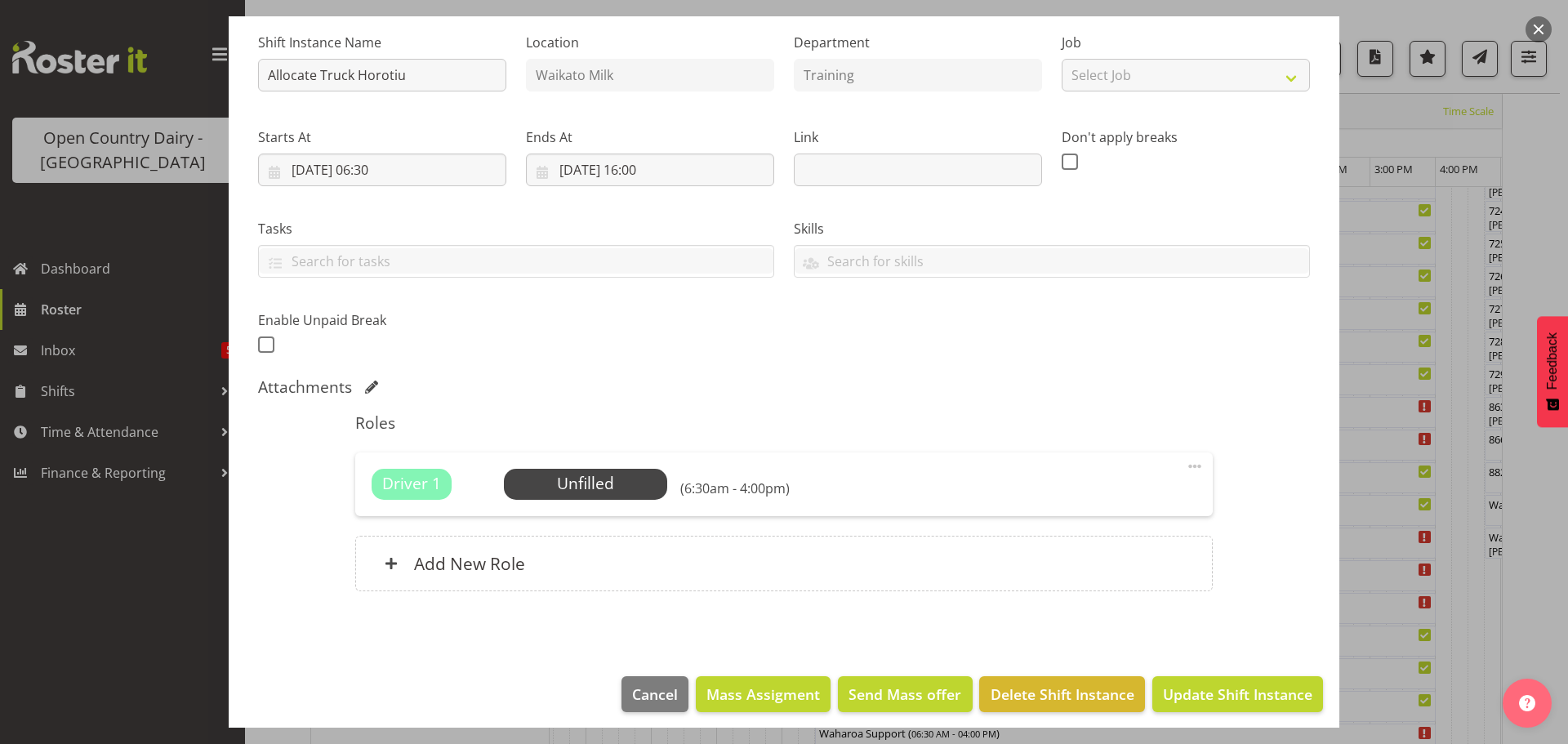
scroll to position [167, 0]
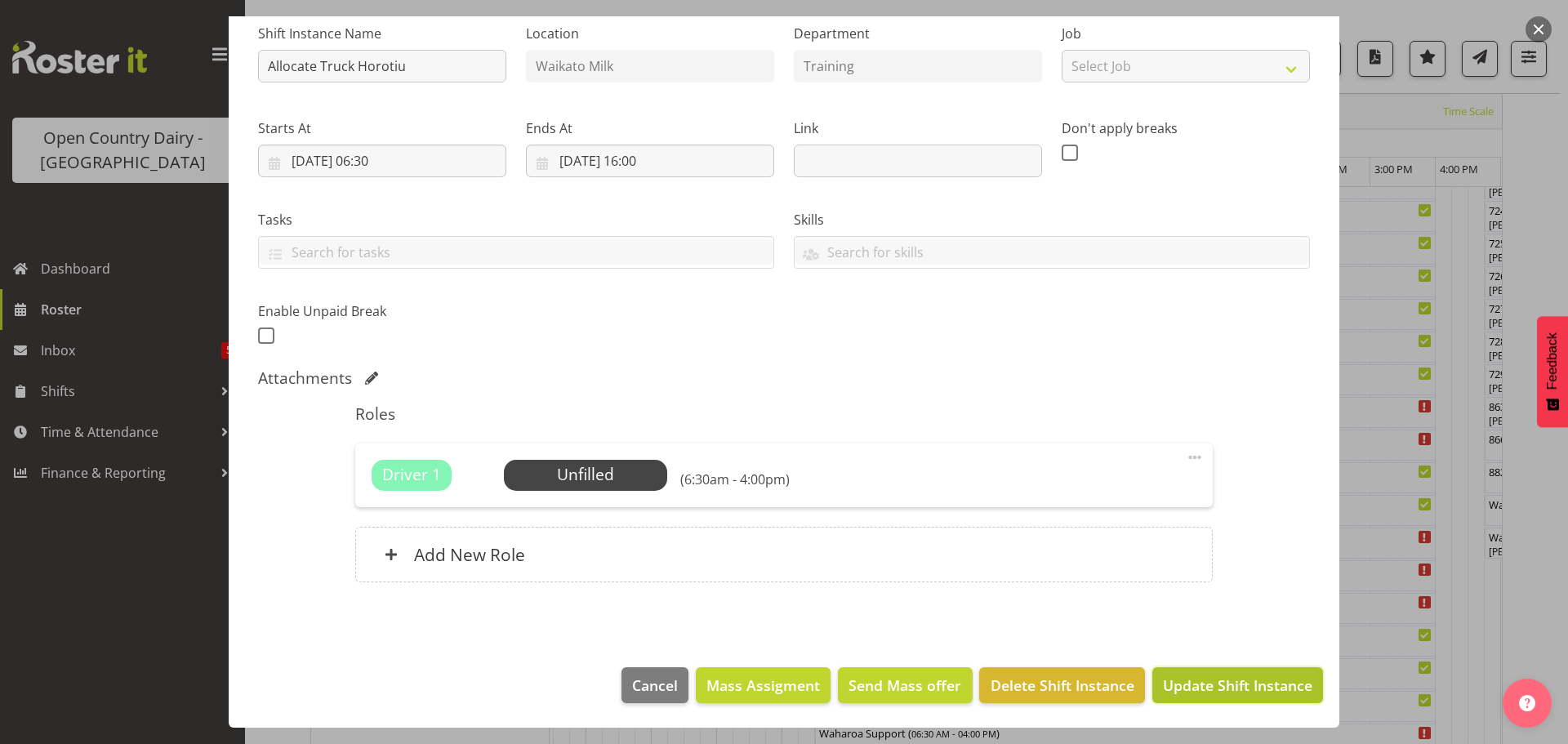
click at [1203, 686] on span "Update Shift Instance" at bounding box center [1238, 684] width 149 height 21
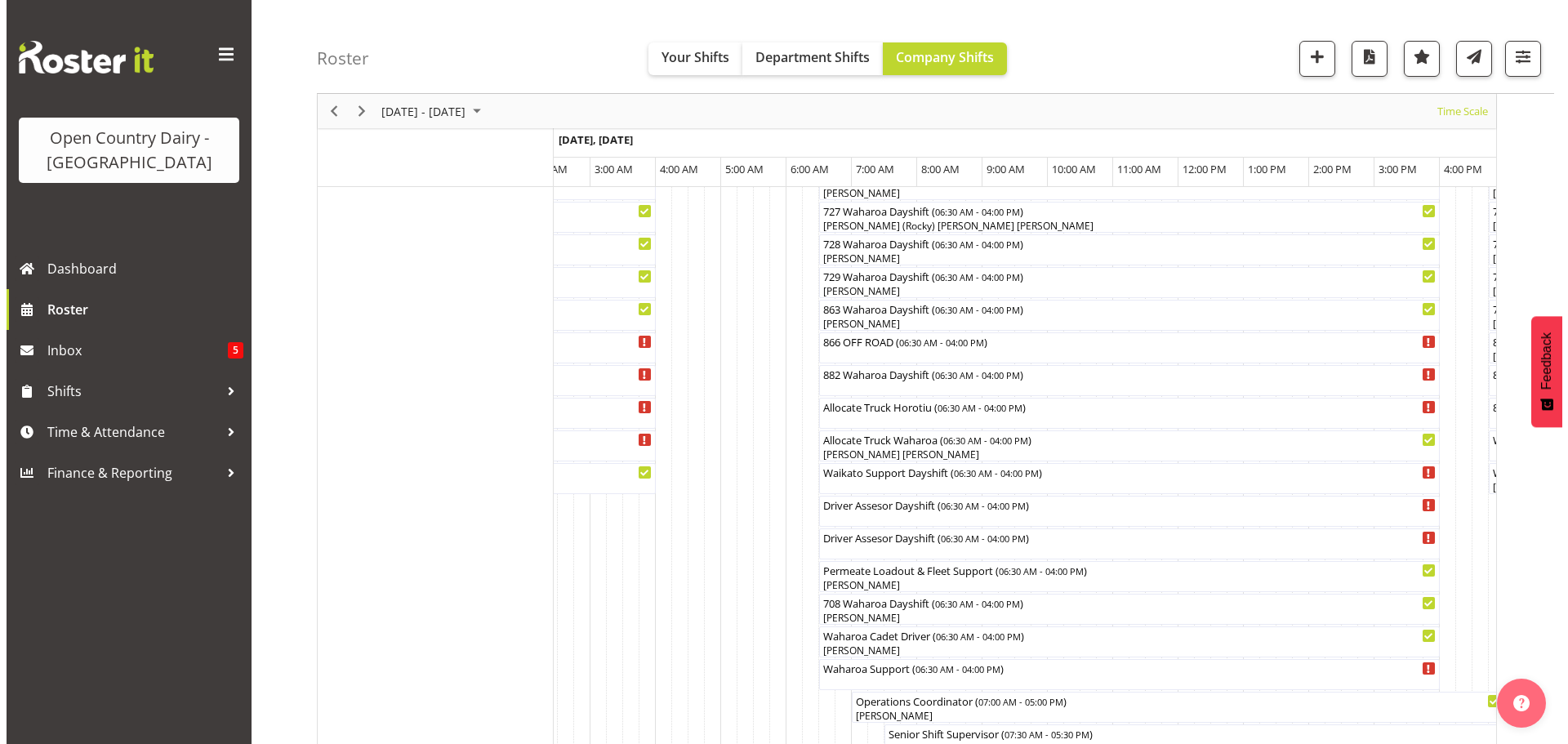
scroll to position [1125, 0]
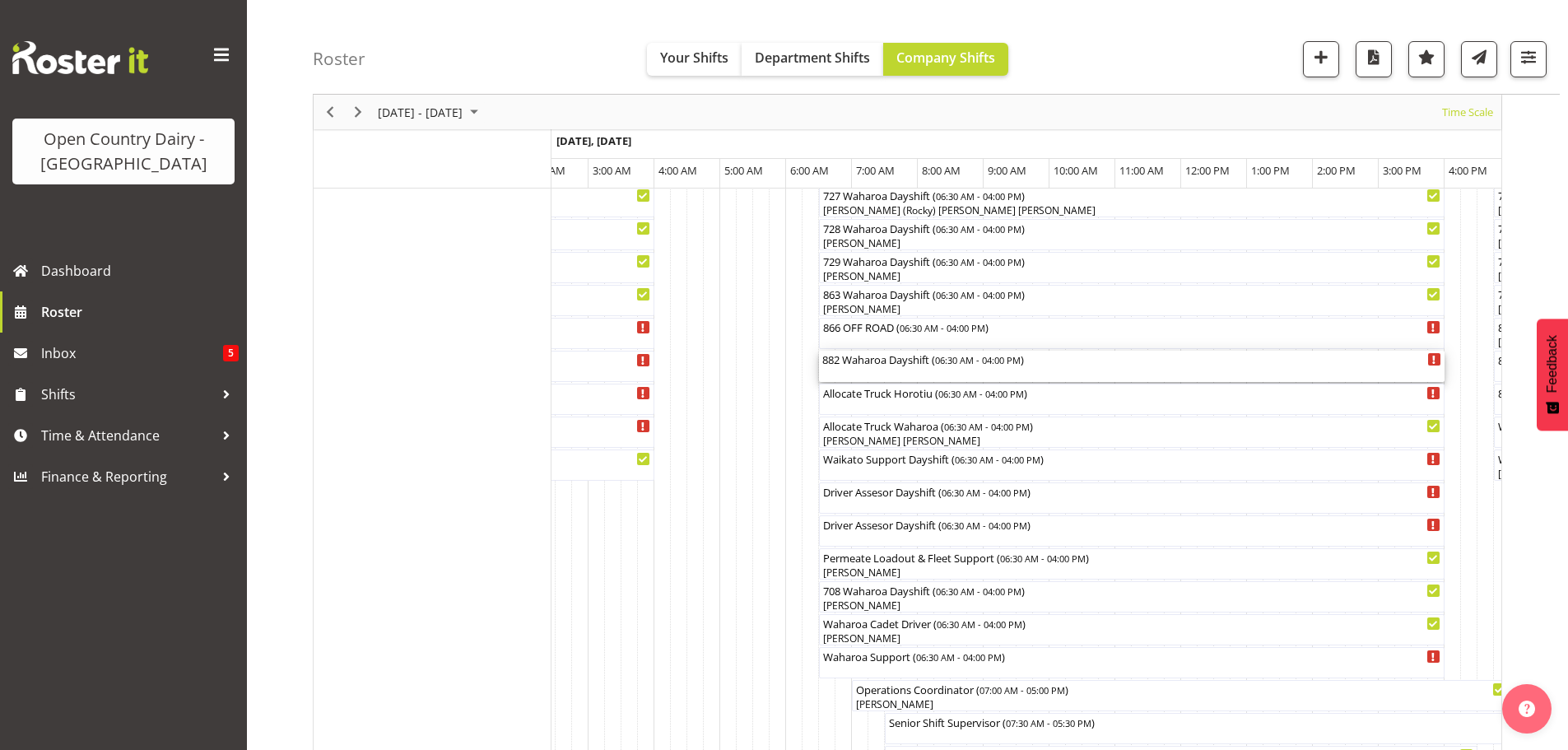
click at [891, 361] on div "882 Waharoa Dayshift ( 06:30 AM - 04:00 PM )" at bounding box center [1131, 359] width 618 height 16
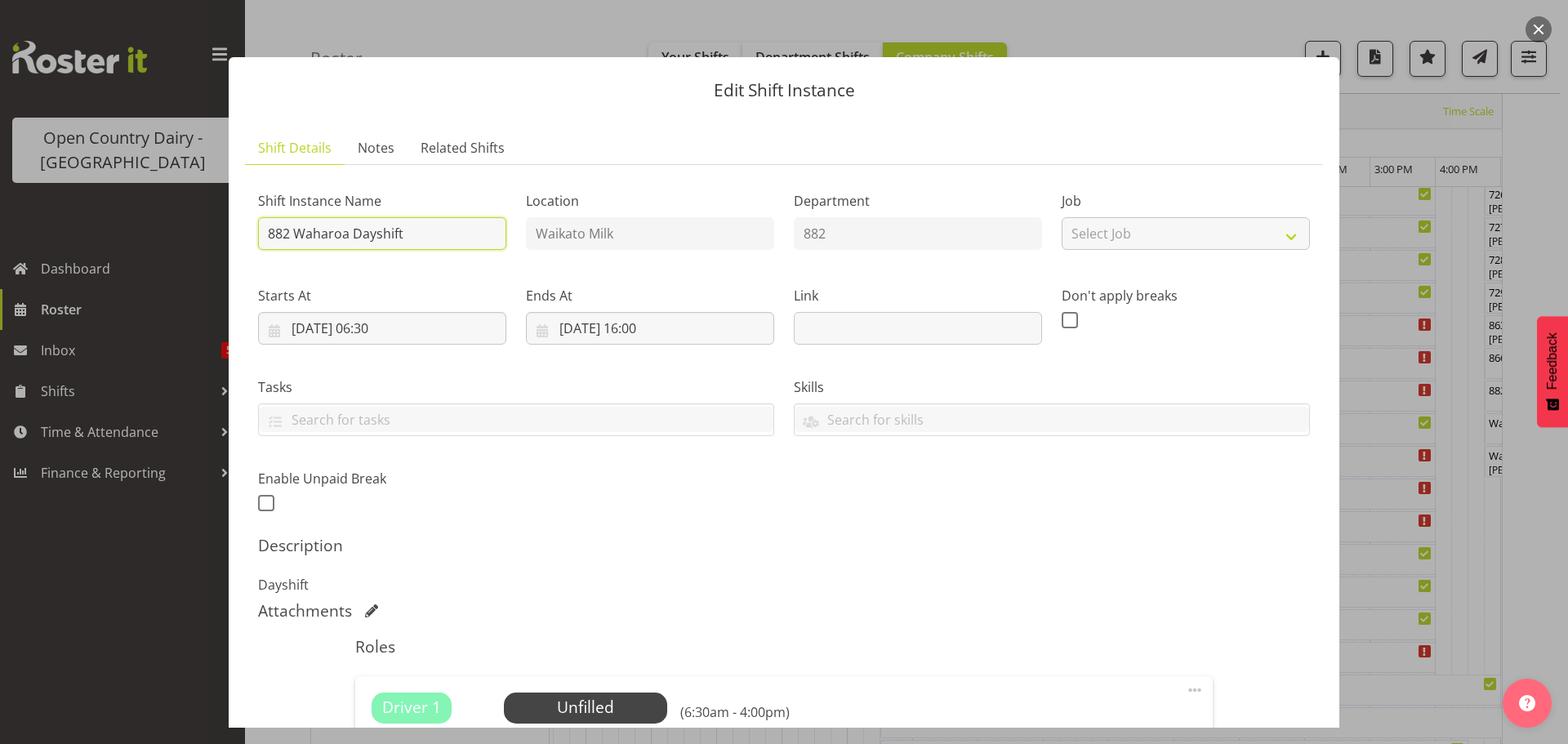
click at [422, 232] on input "882 Waharoa Dayshift" at bounding box center [382, 234] width 248 height 33
type input "882 Waharoa Dayshift Drive to Waharoa"
click at [1018, 548] on h5 "Description" at bounding box center [784, 546] width 1052 height 20
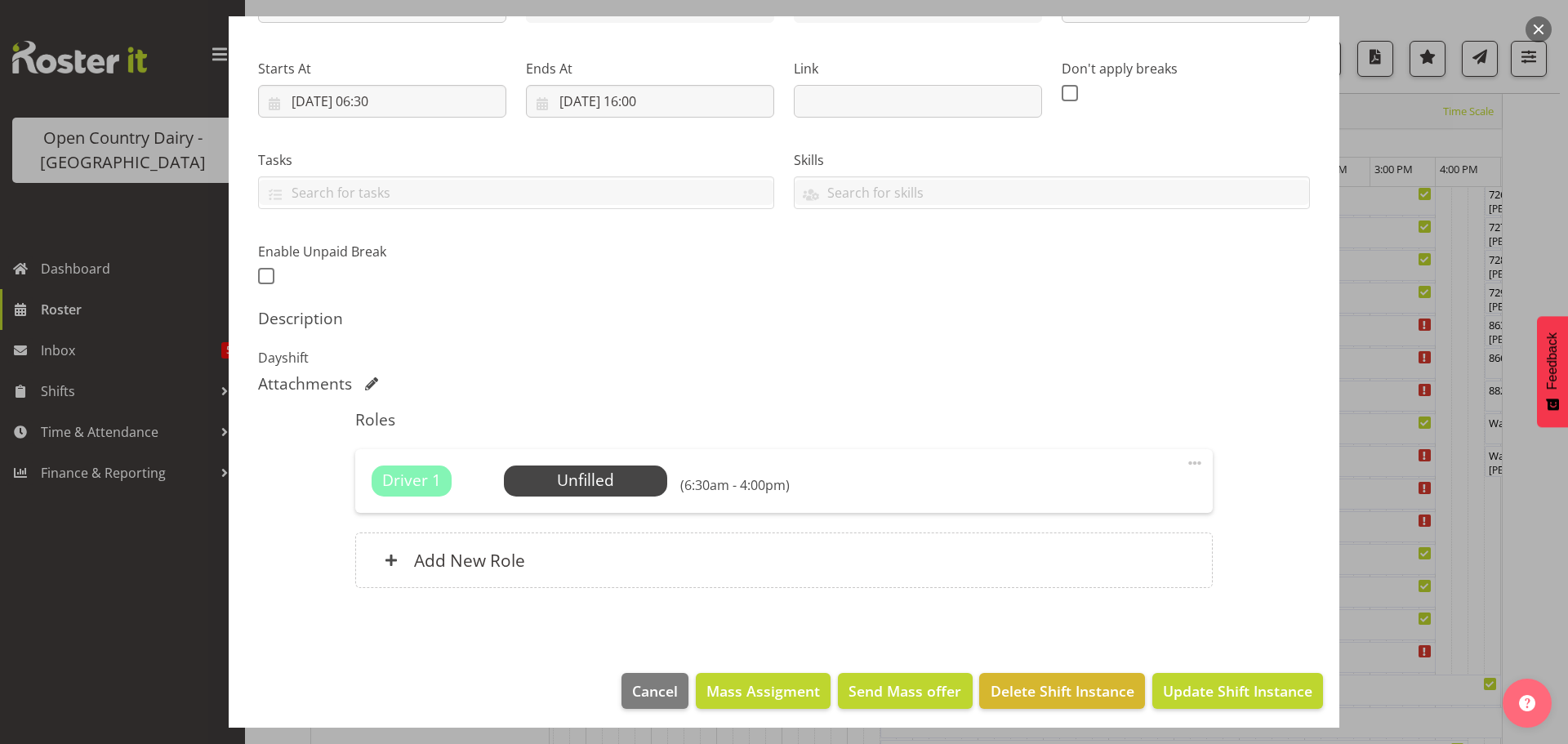
scroll to position [233, 0]
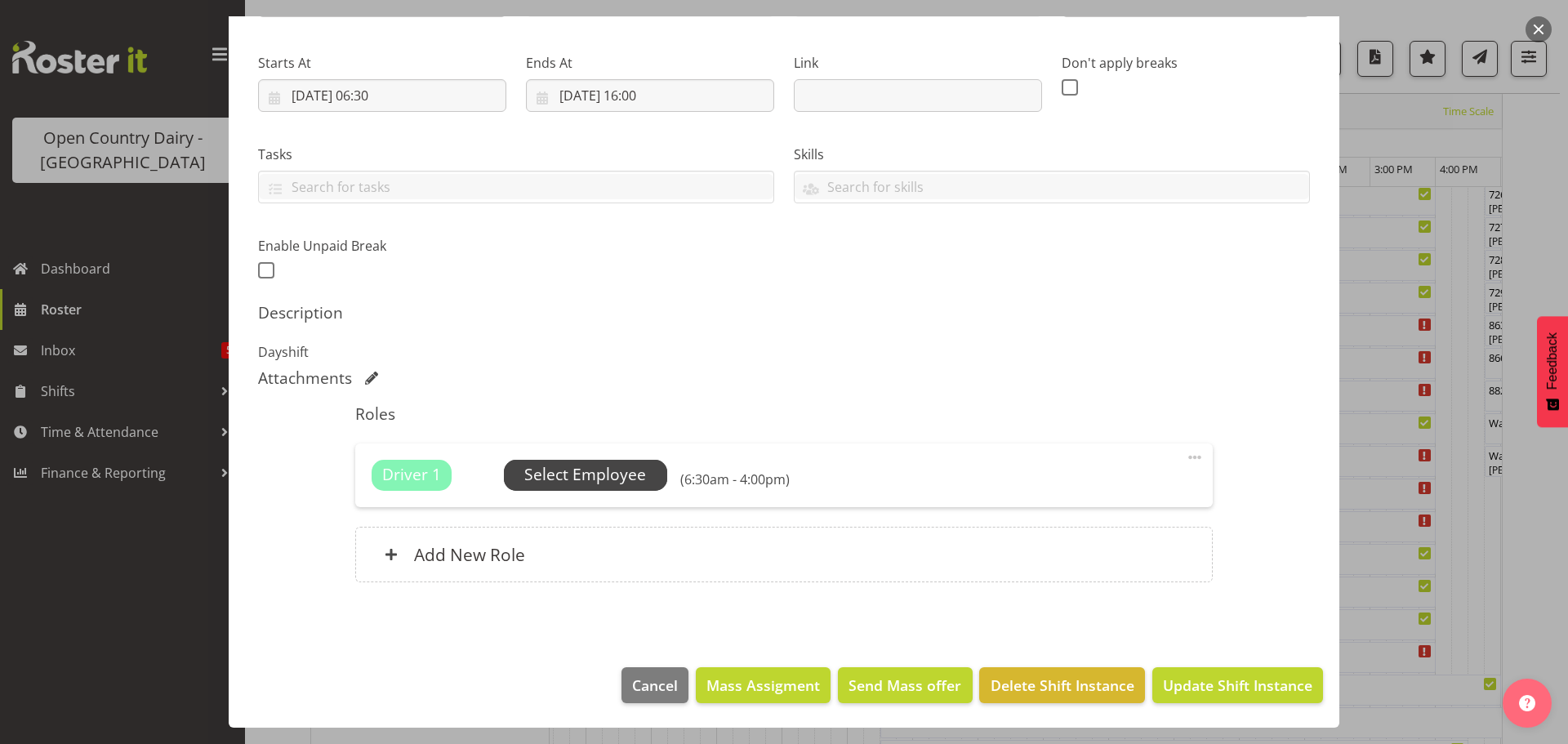
click at [645, 473] on span "Select Employee" at bounding box center [586, 475] width 163 height 31
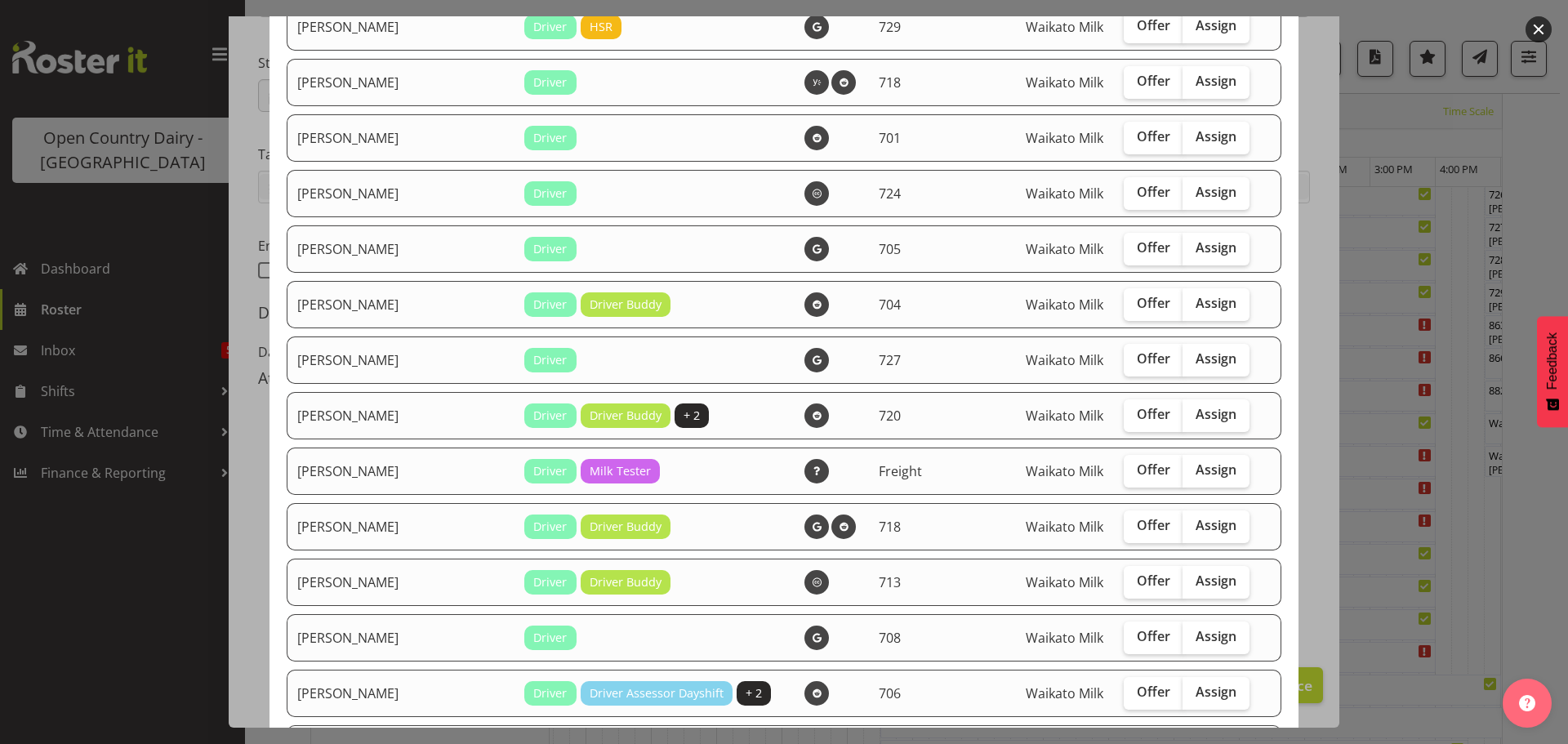
scroll to position [2041, 0]
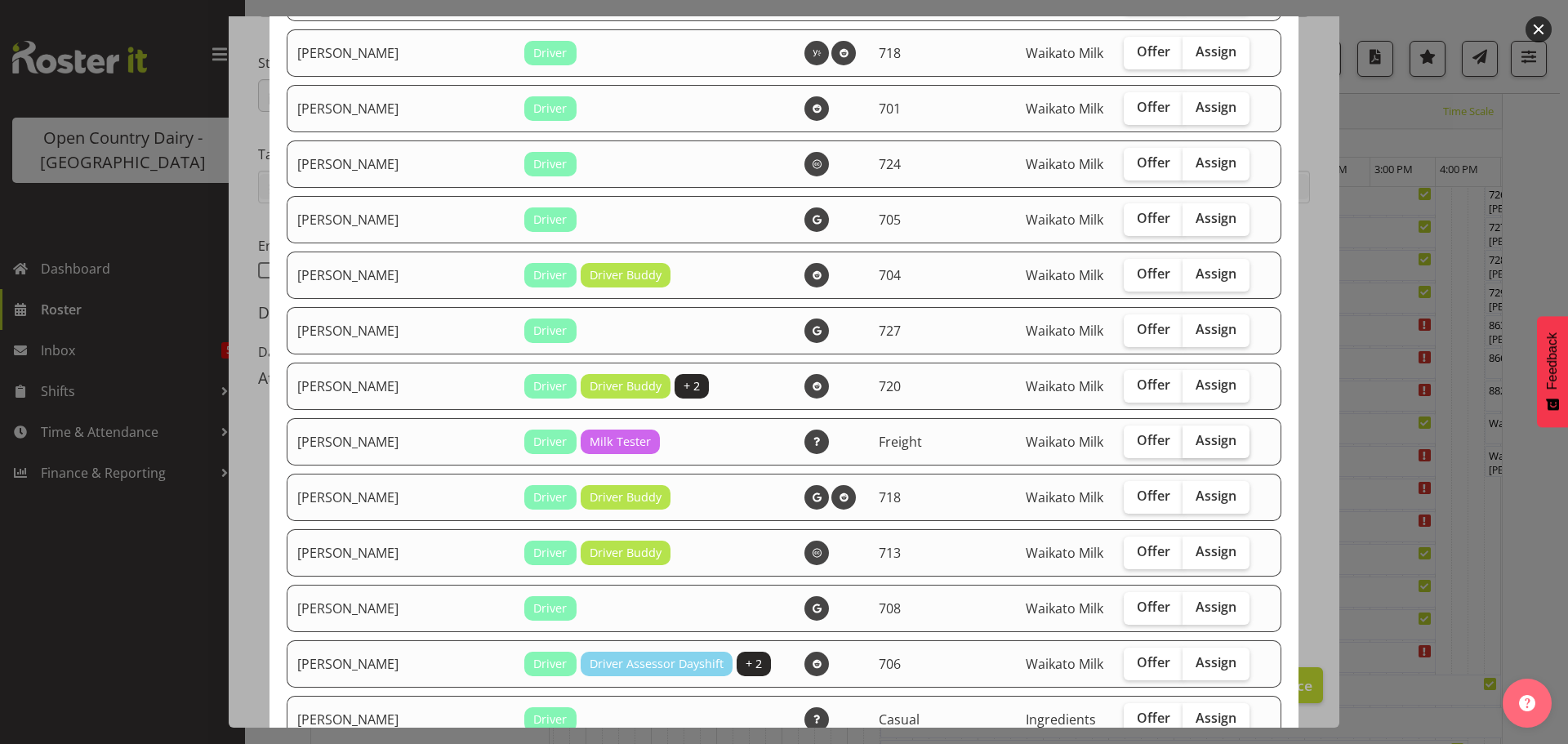
click at [1196, 441] on span "Assign" at bounding box center [1216, 440] width 41 height 16
click at [1182, 441] on input "Assign" at bounding box center [1188, 441] width 11 height 11
checkbox input "true"
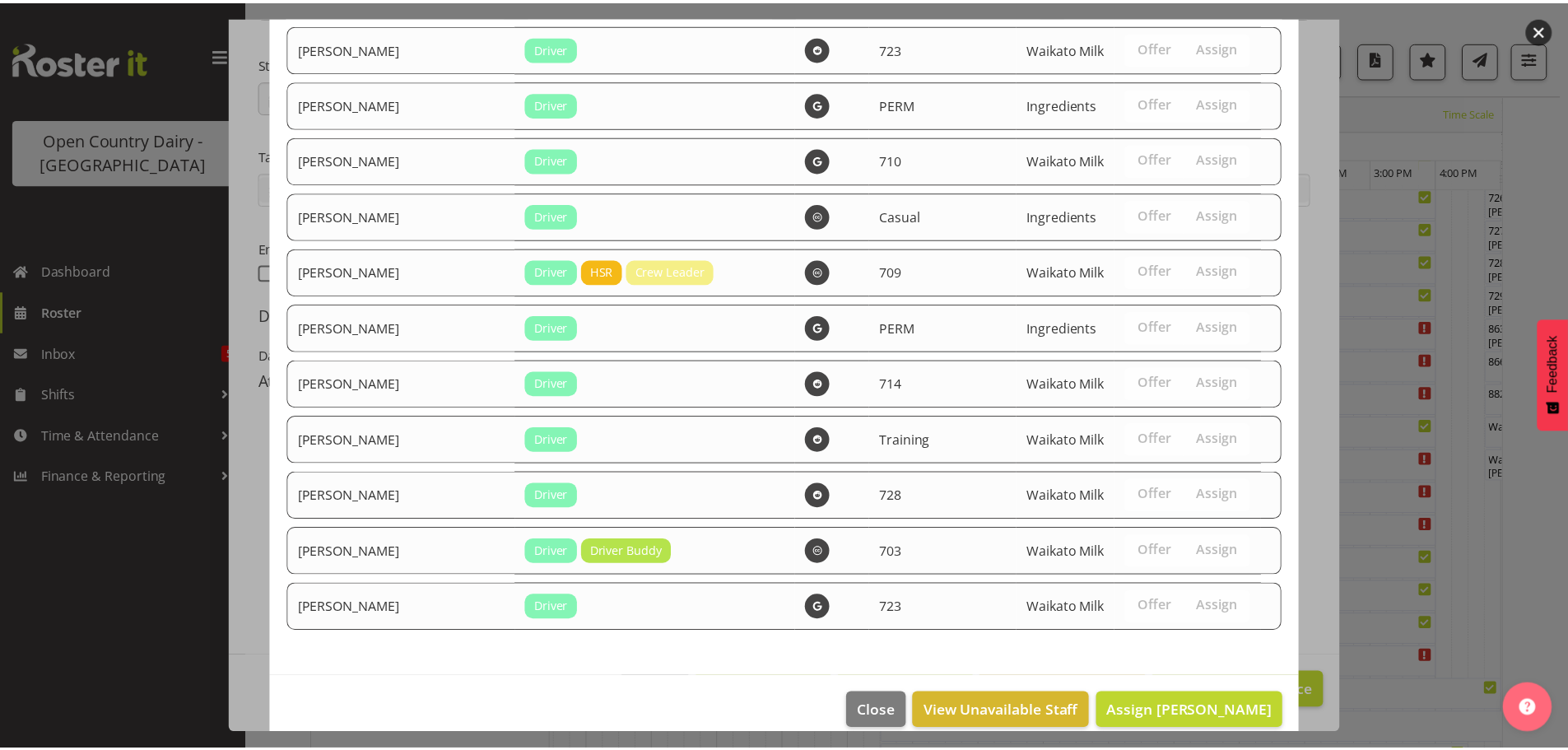
scroll to position [3092, 0]
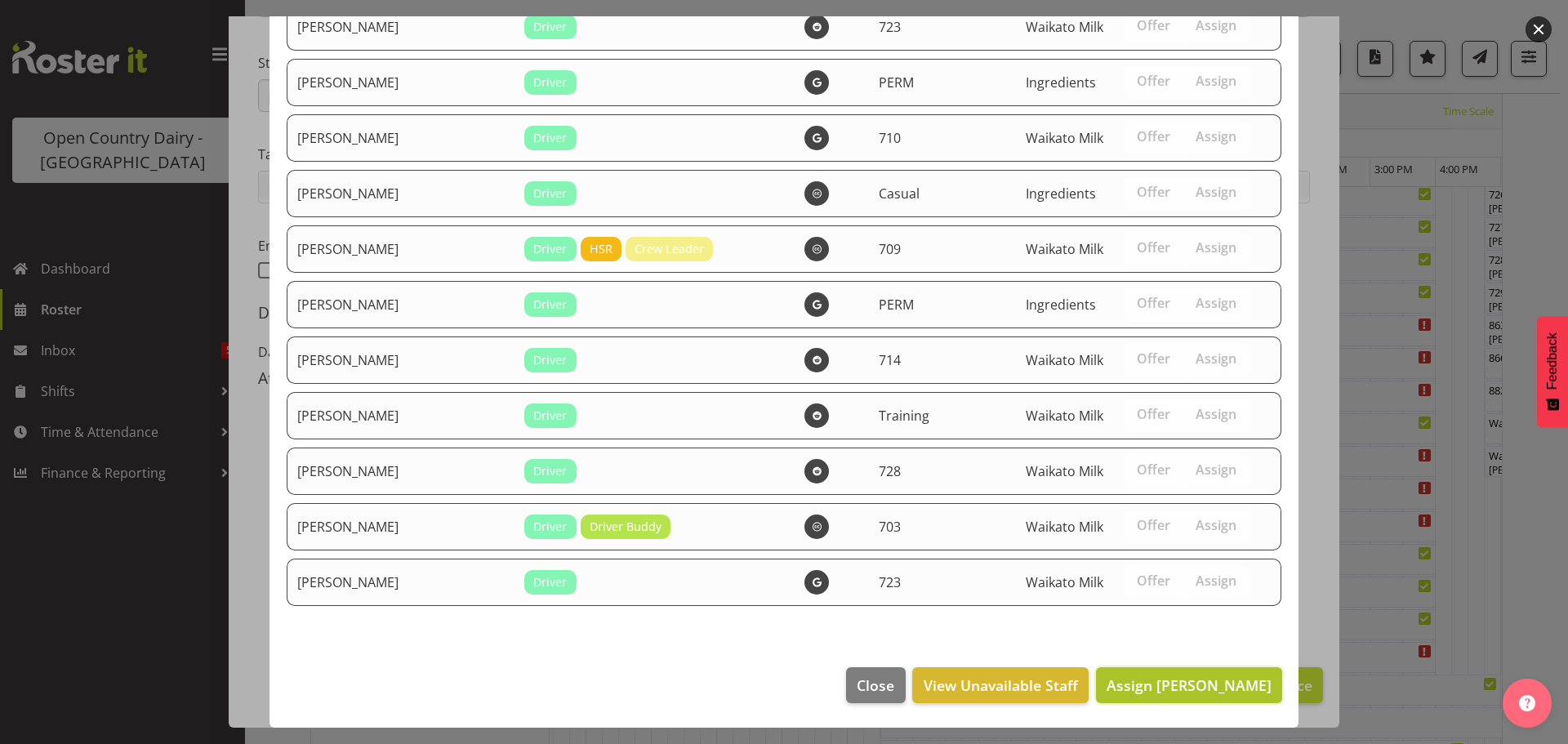
click at [1203, 678] on span "Assign Lalesh Kumar" at bounding box center [1189, 685] width 165 height 20
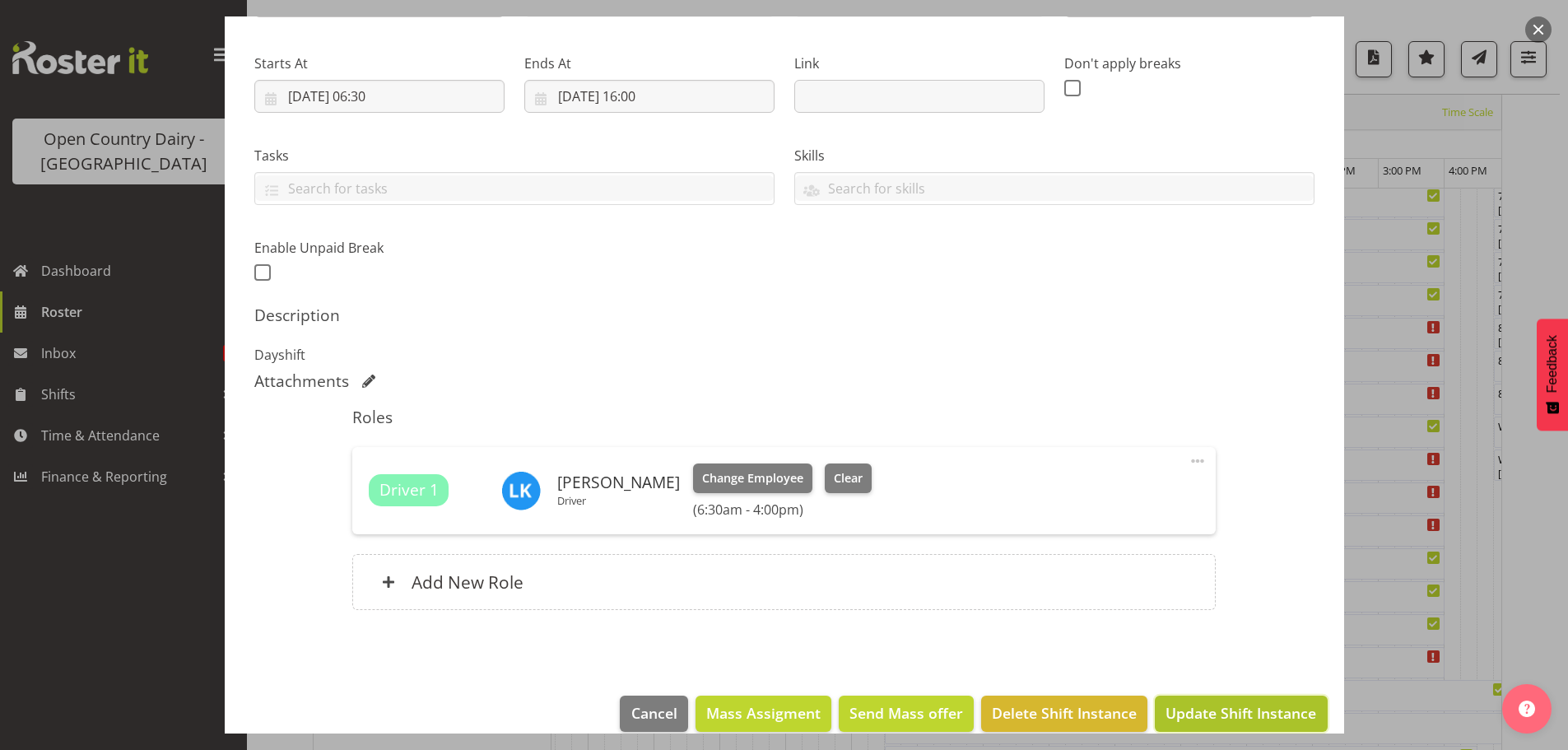
click at [1229, 707] on span "Update Shift Instance" at bounding box center [1240, 713] width 151 height 21
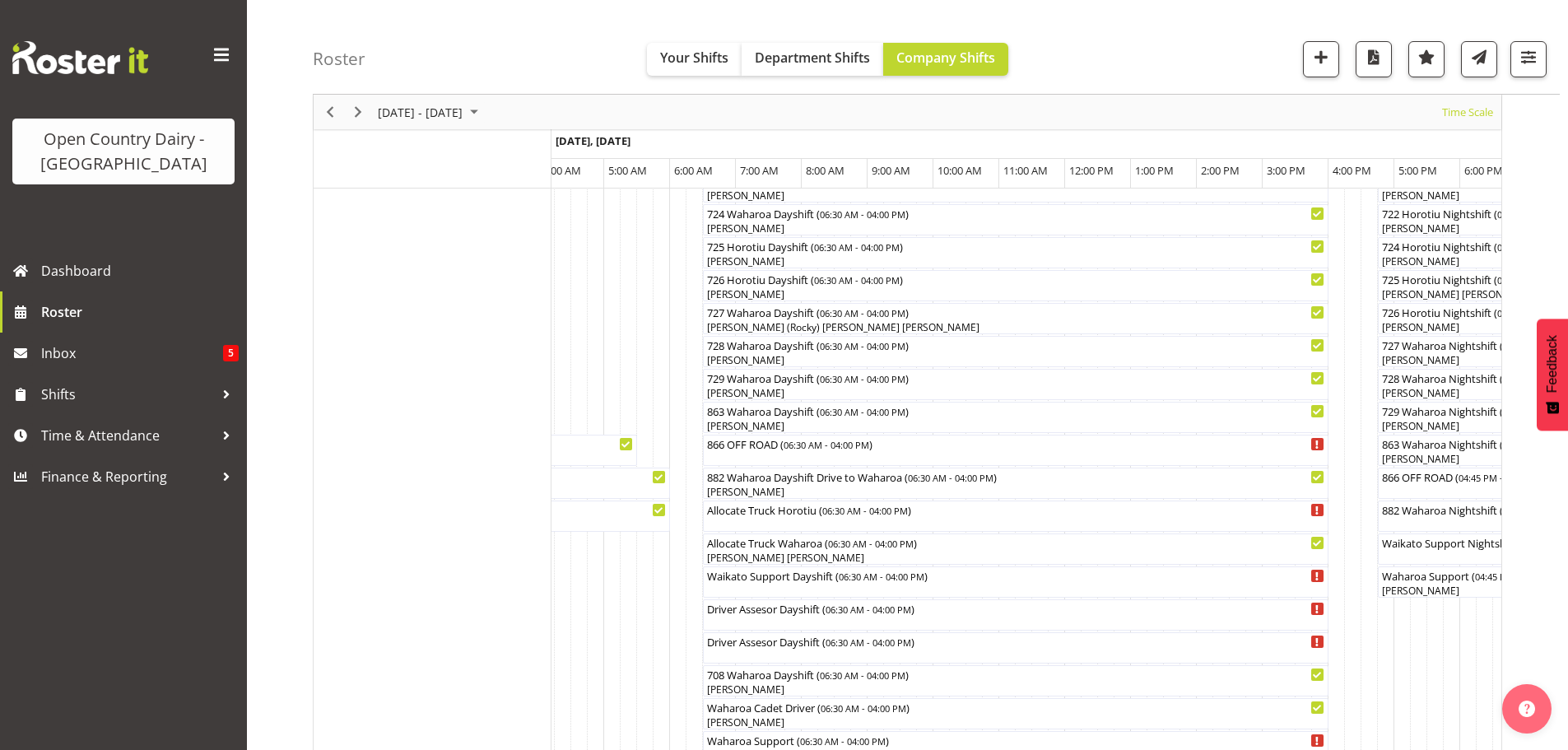
scroll to position [1070, 0]
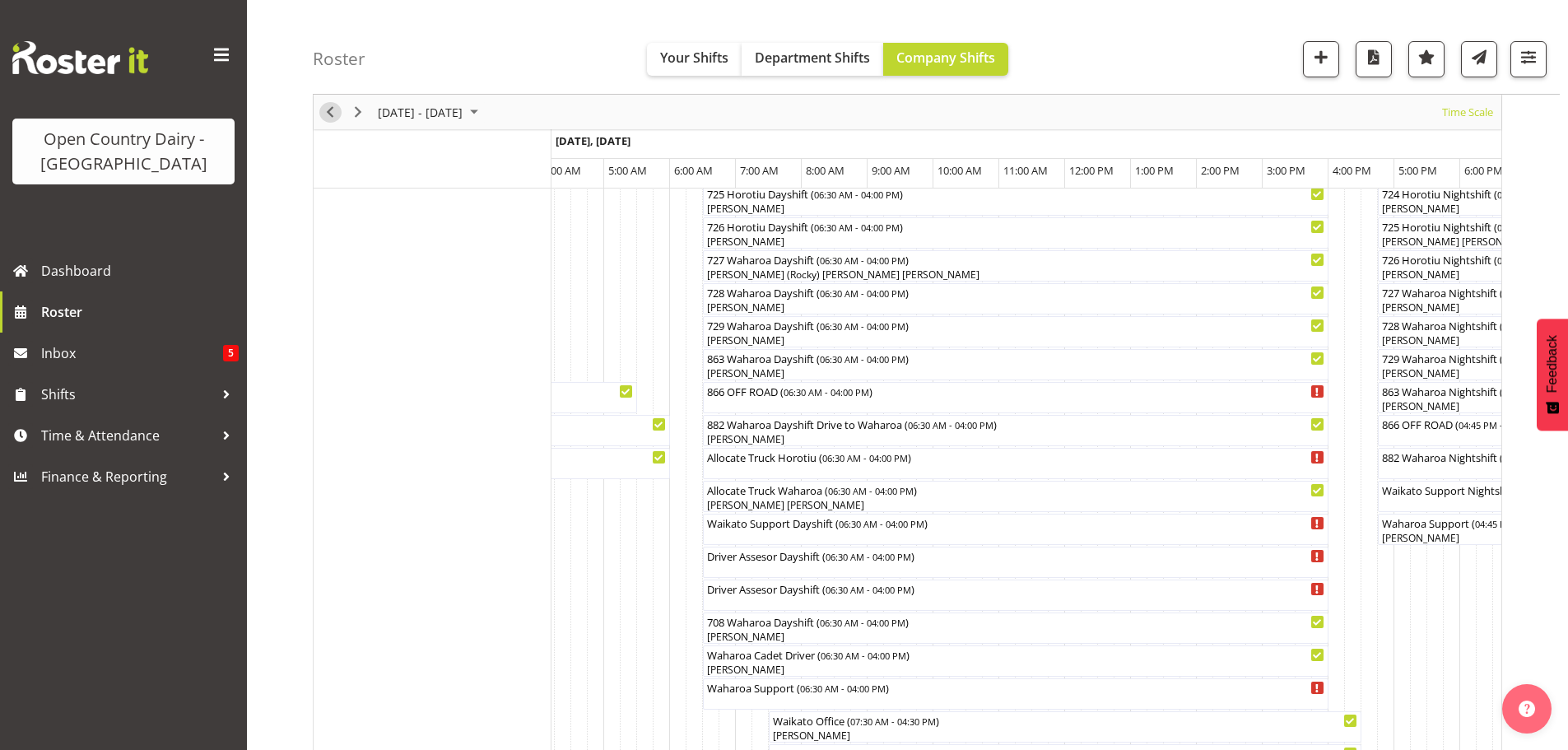
click at [332, 110] on span "Previous" at bounding box center [330, 112] width 20 height 21
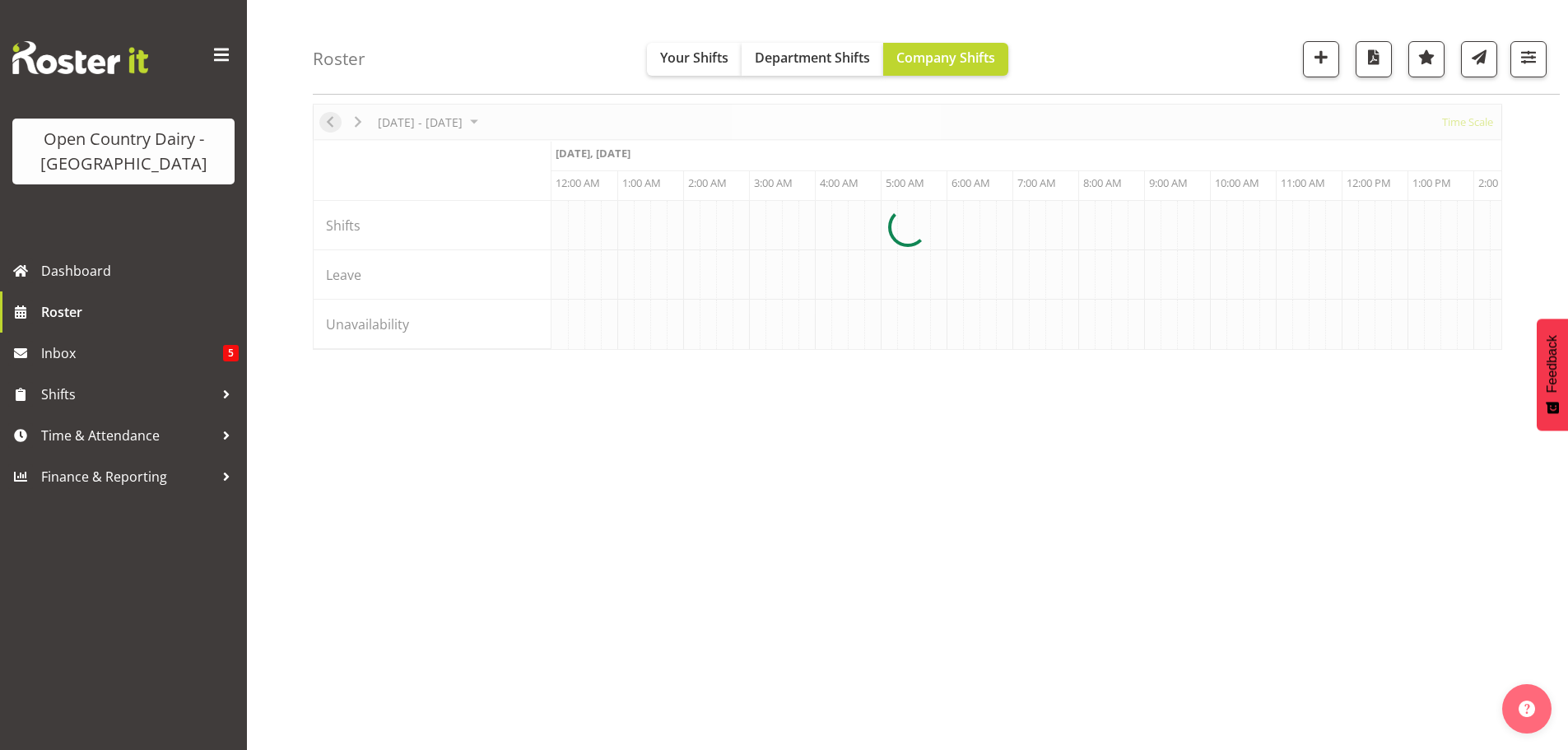
scroll to position [64, 0]
click at [327, 121] on div at bounding box center [908, 227] width 1189 height 246
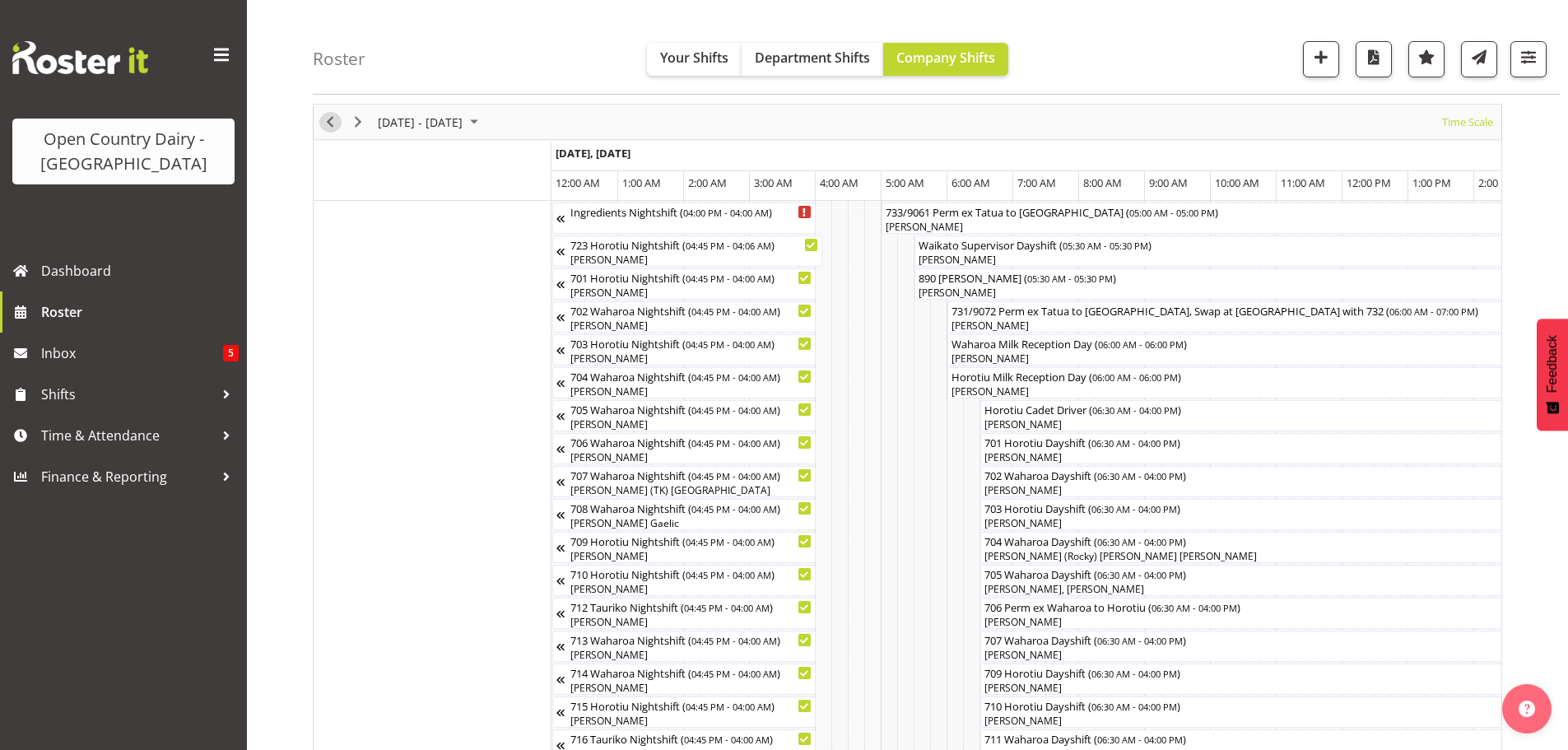
click at [329, 121] on span "Previous" at bounding box center [330, 122] width 20 height 21
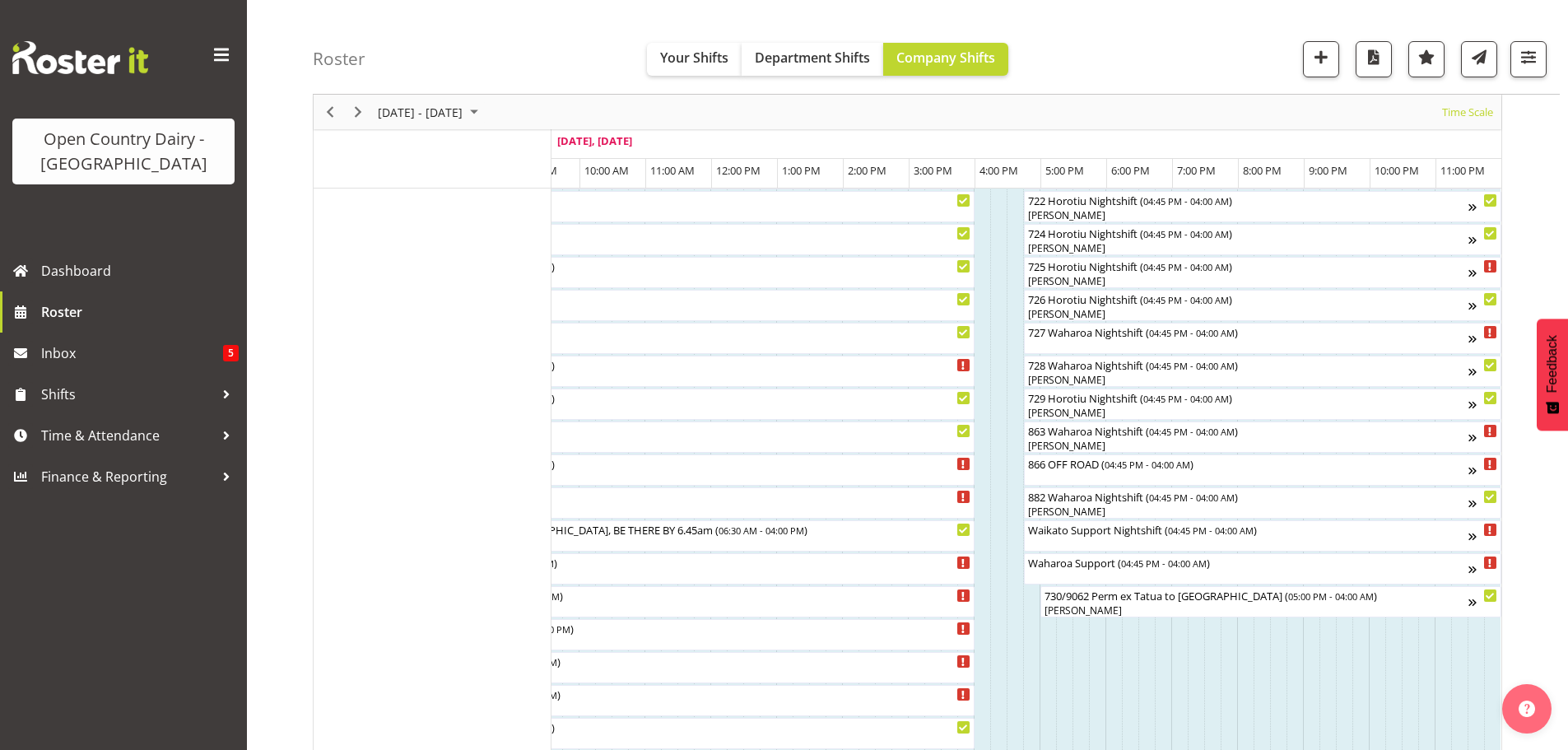
scroll to position [1070, 0]
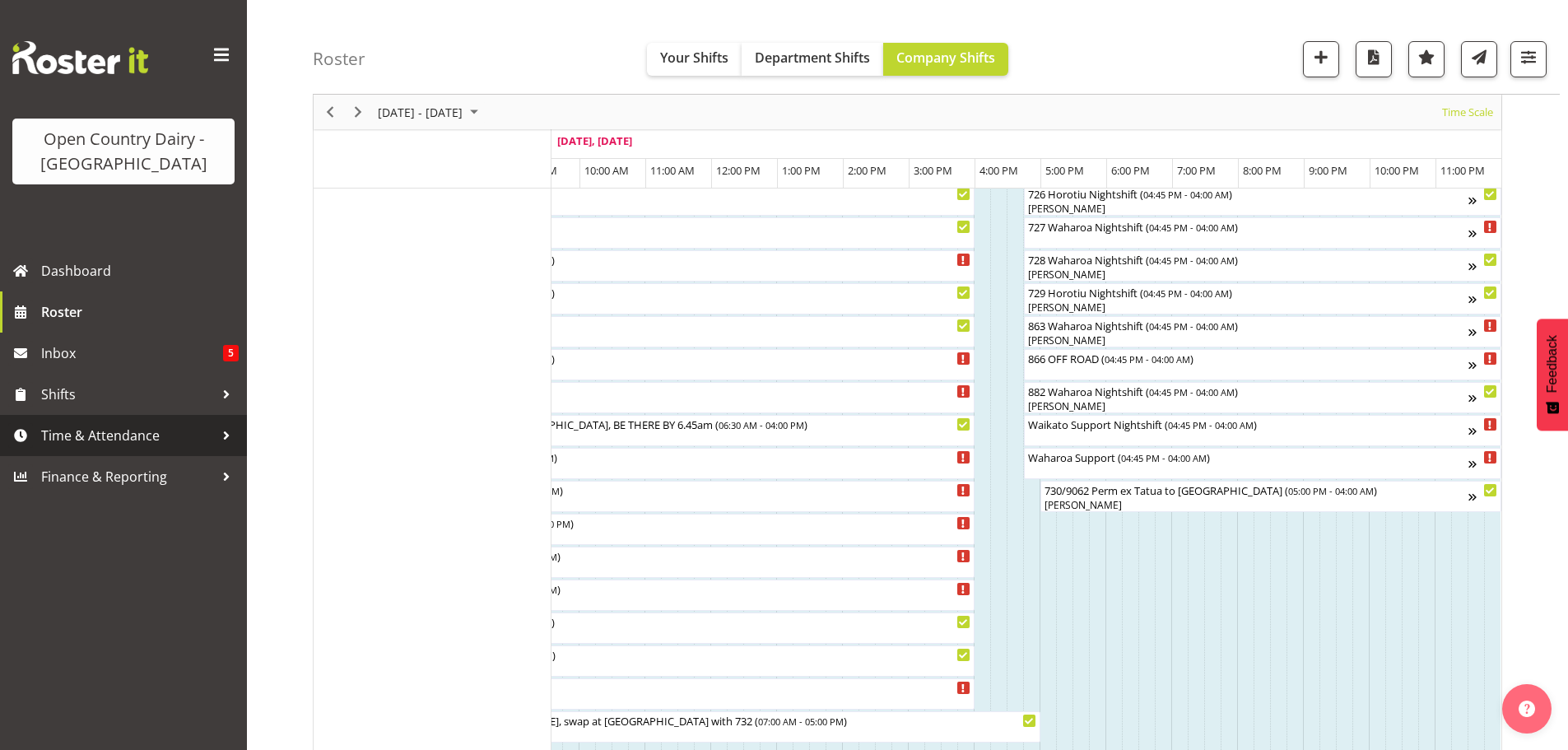
click at [69, 431] on span "Time & Attendance" at bounding box center [127, 435] width 172 height 25
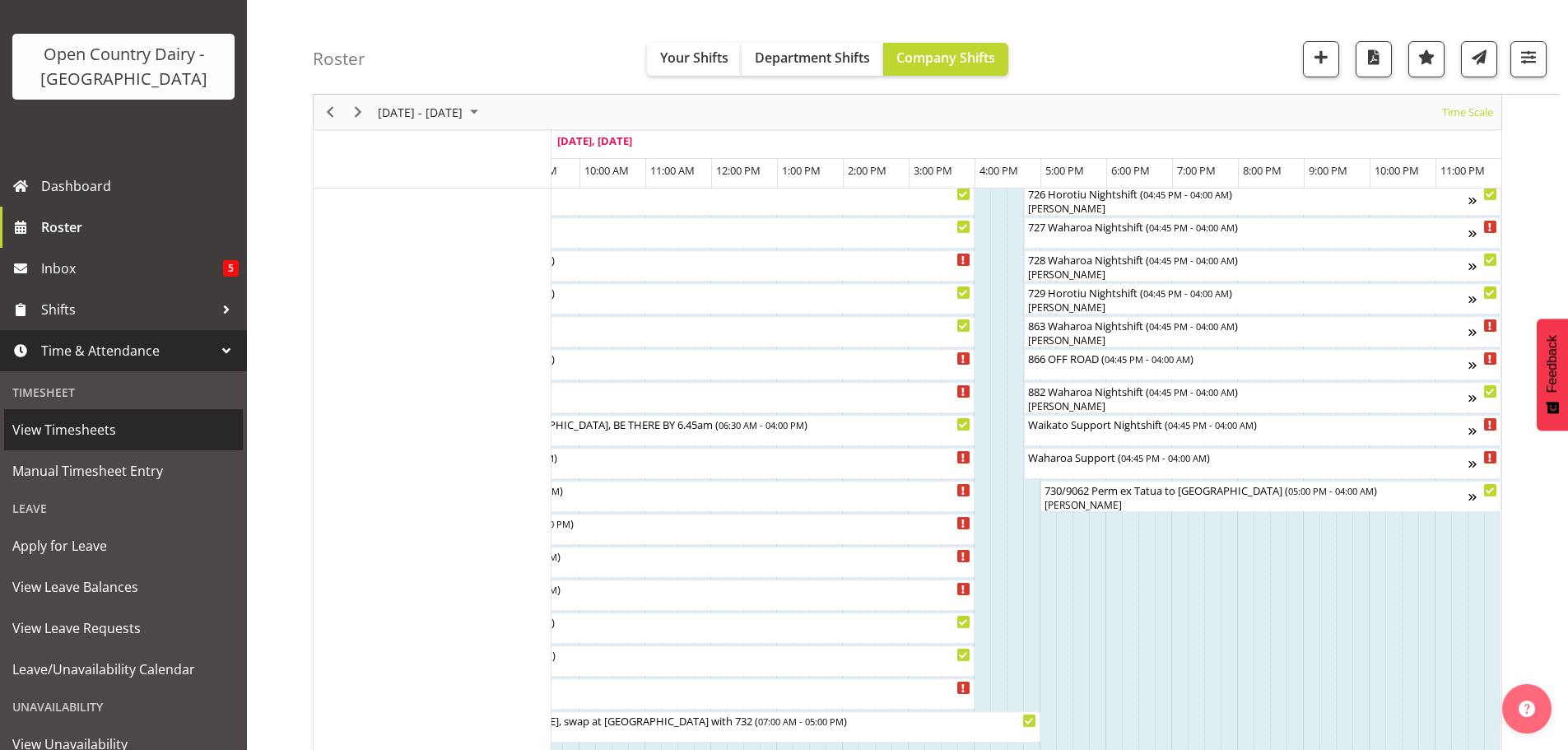
scroll to position [186, 0]
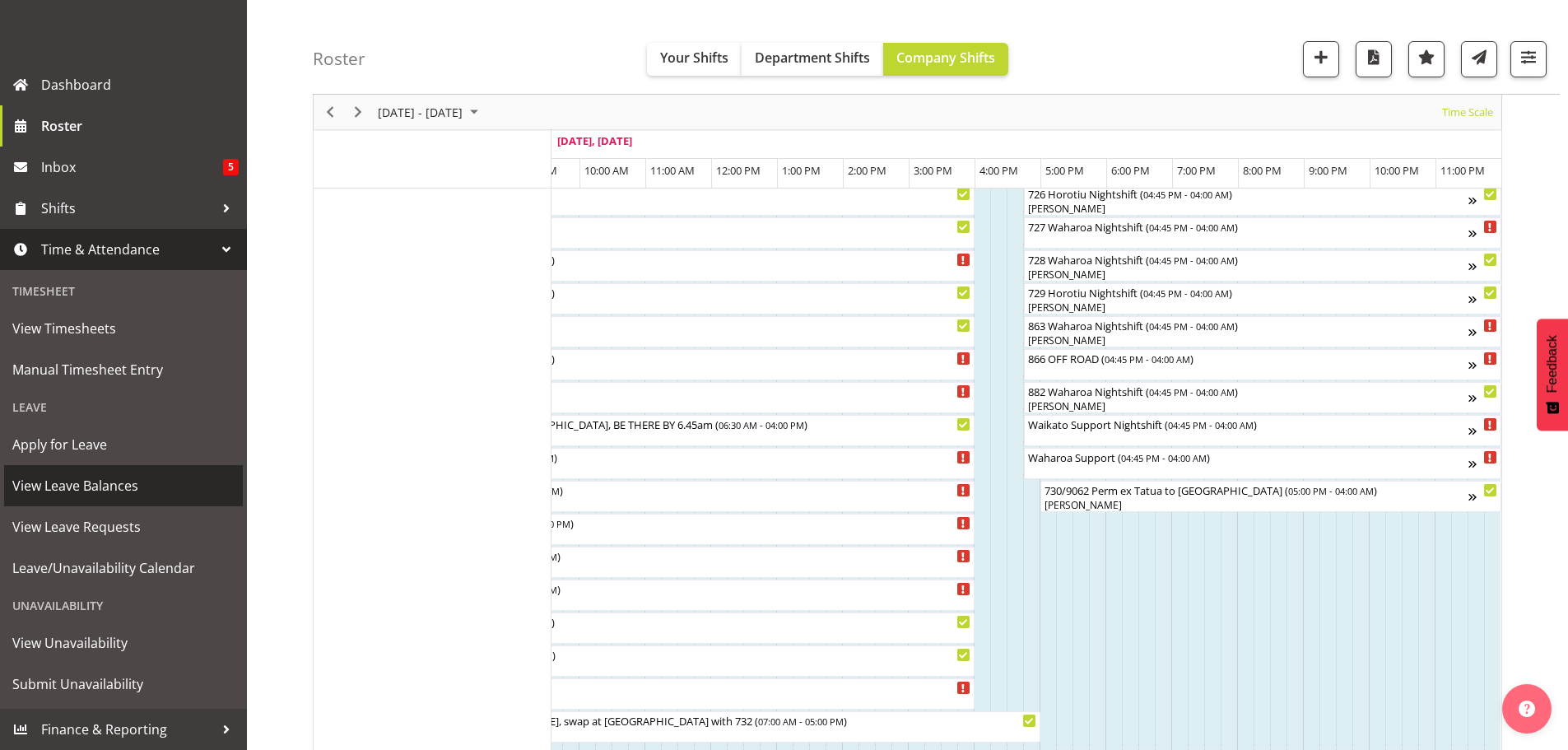
click at [76, 476] on span "View Leave Balances" at bounding box center [124, 485] width 223 height 25
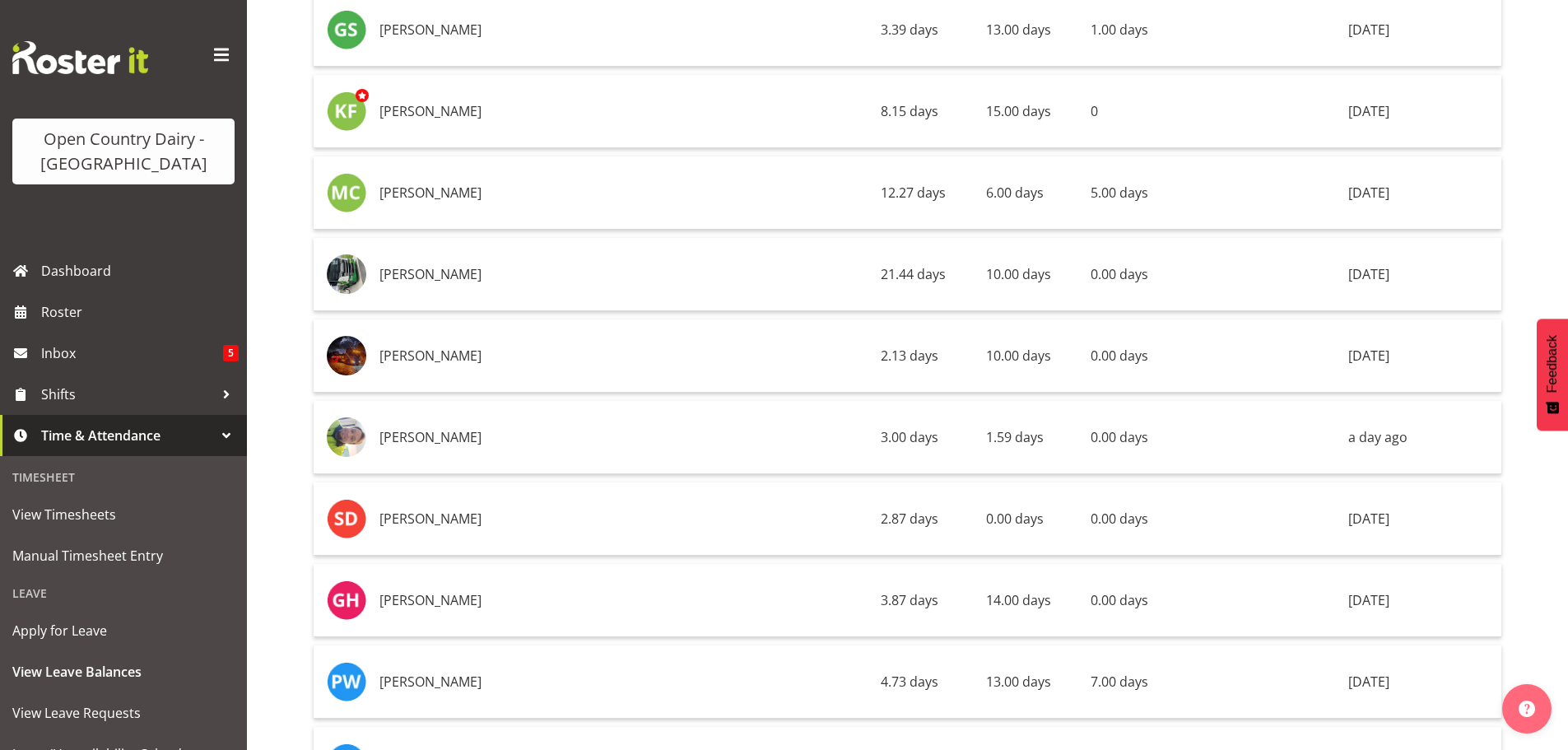
scroll to position [5630, 0]
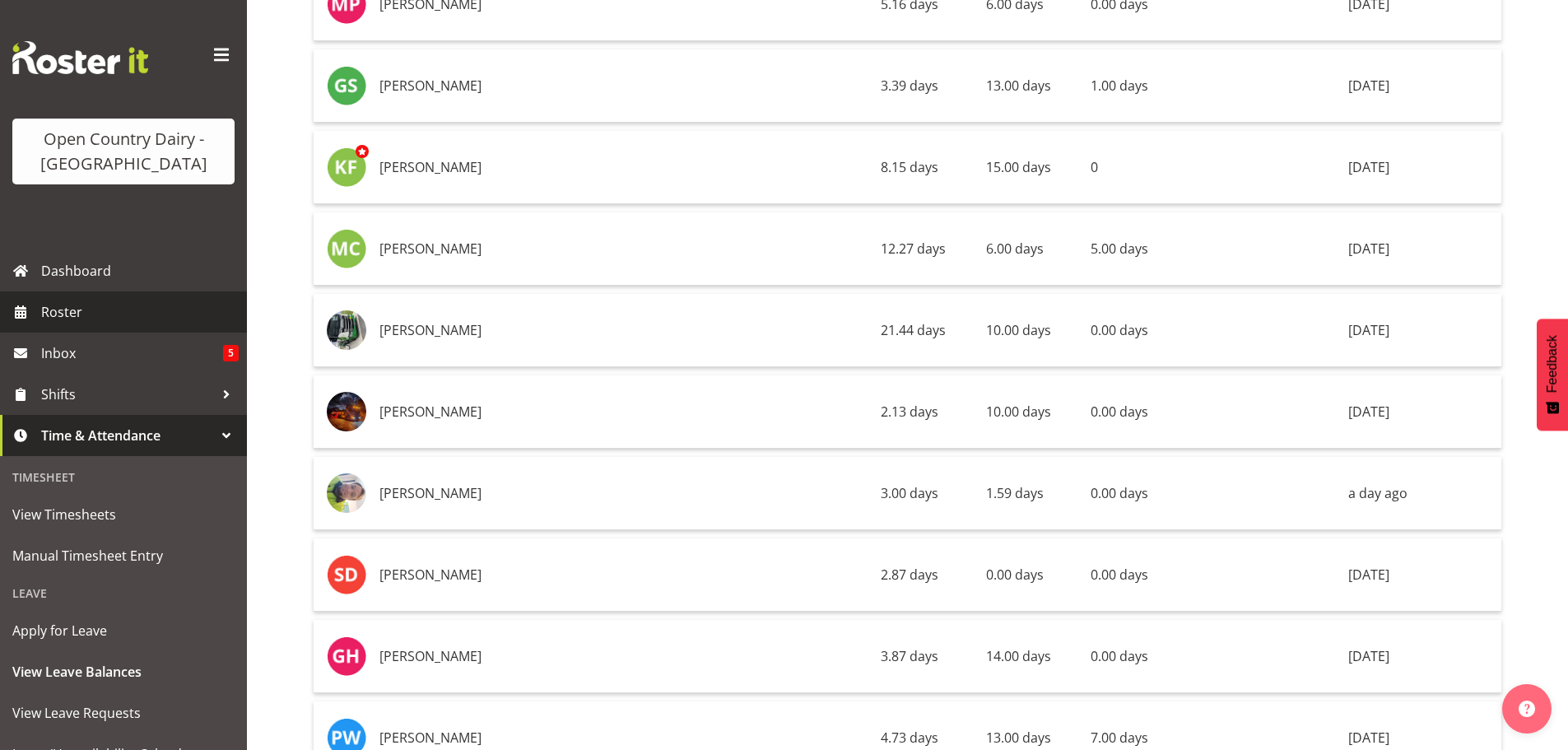
click at [67, 310] on span "Roster" at bounding box center [140, 311] width 198 height 25
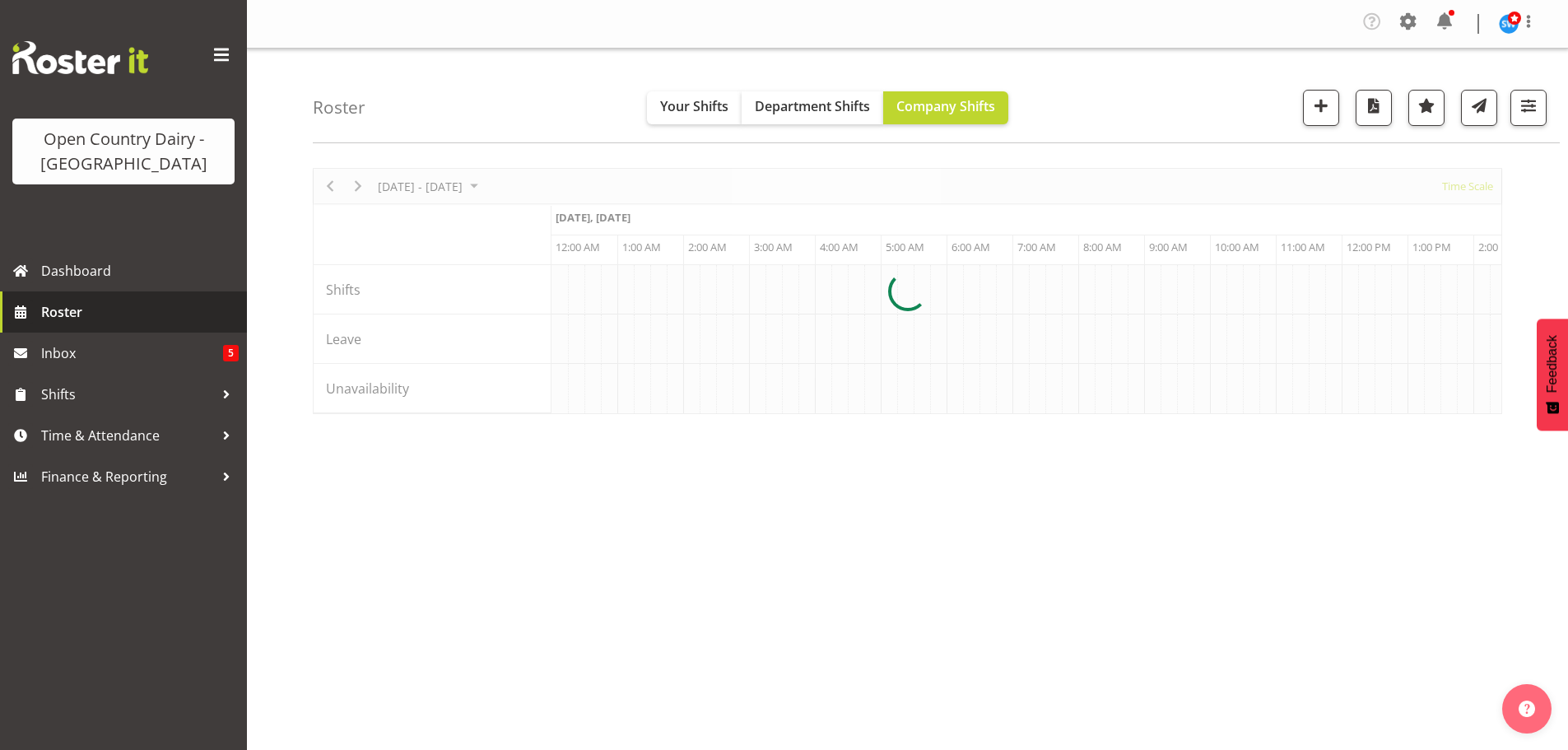
scroll to position [0, 9480]
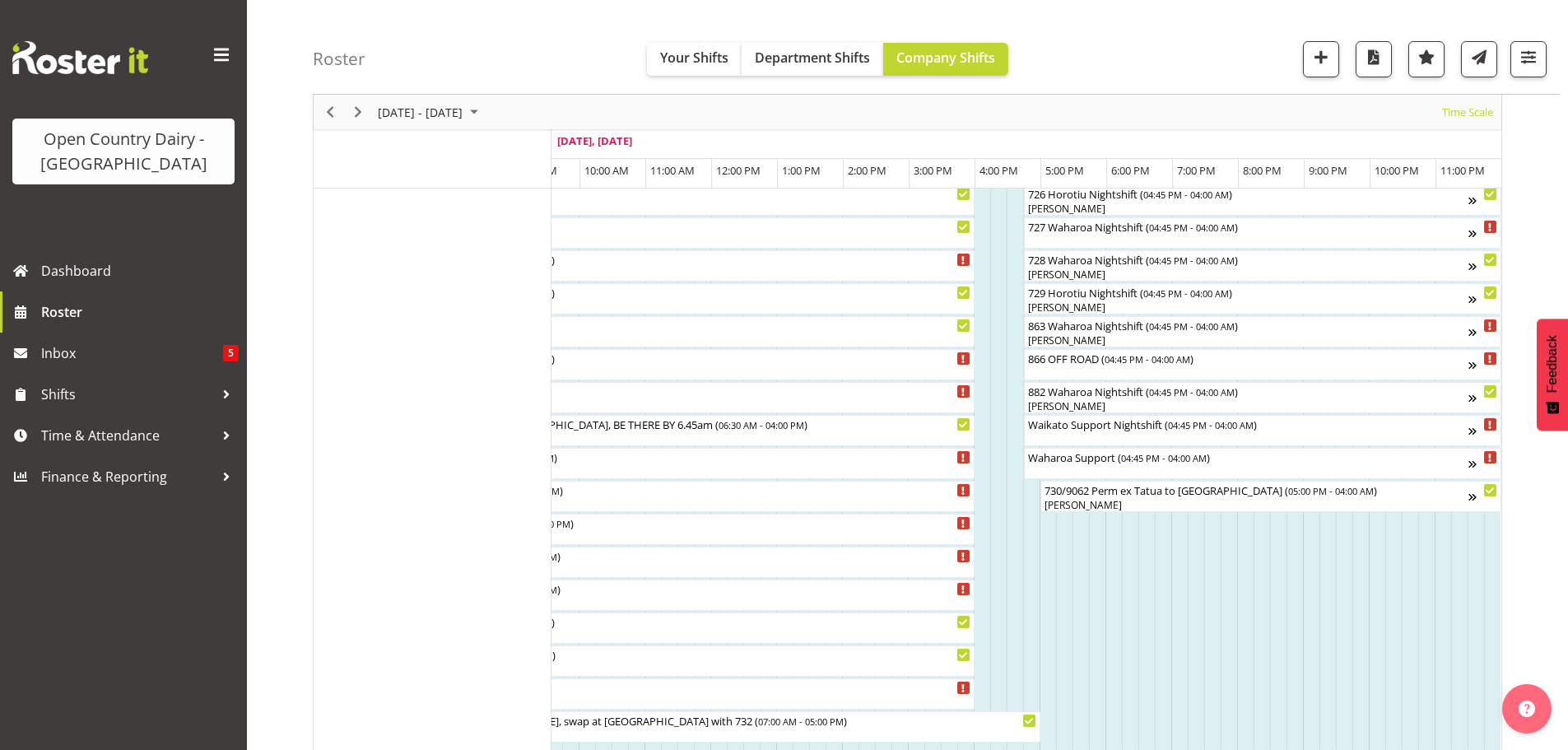
scroll to position [988, 0]
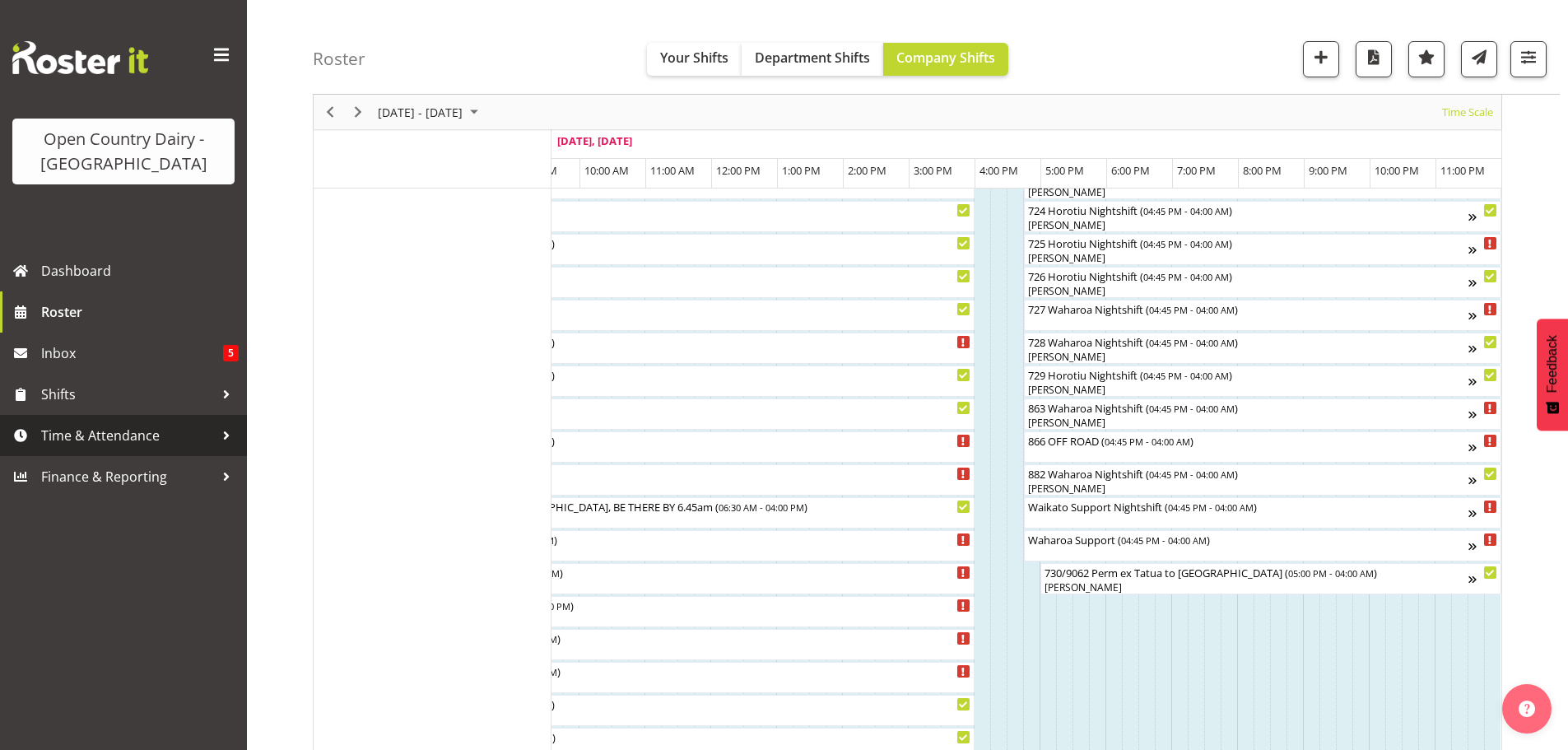
click at [123, 439] on span "Time & Attendance" at bounding box center [127, 435] width 172 height 25
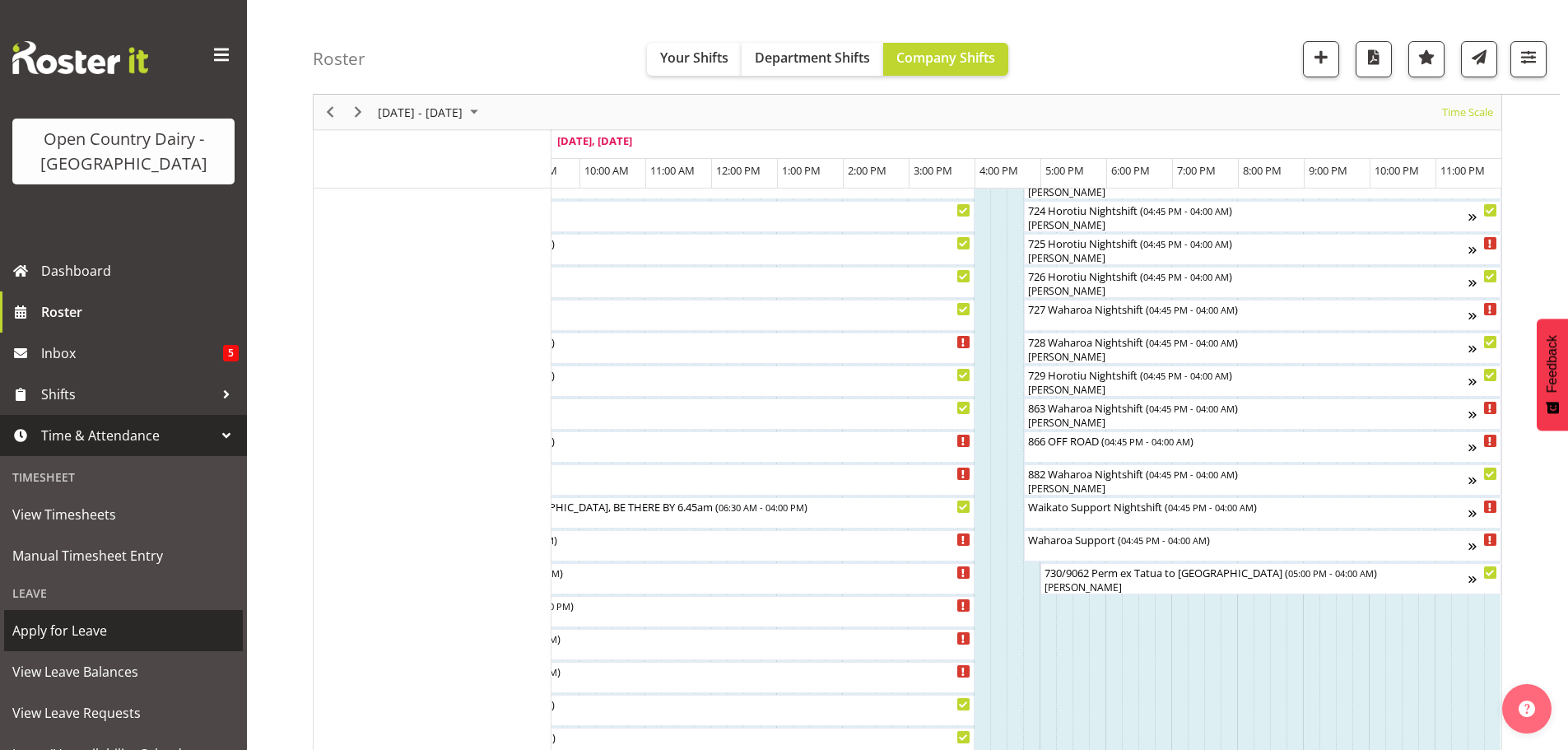
click at [84, 630] on span "Apply for Leave" at bounding box center [124, 630] width 223 height 25
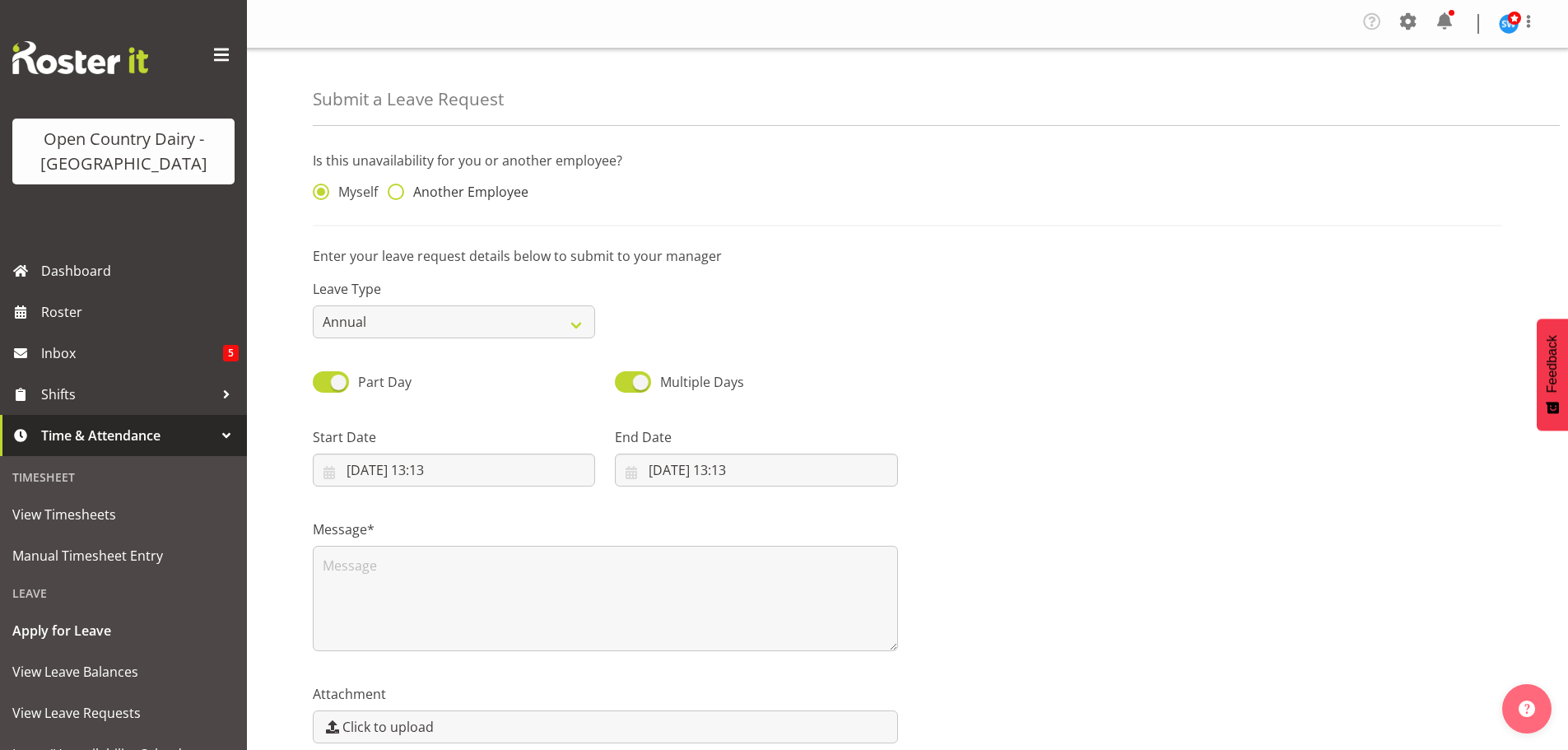
click at [394, 184] on span at bounding box center [396, 192] width 16 height 16
click at [394, 187] on input "Another Employee" at bounding box center [393, 193] width 11 height 11
radio input "true"
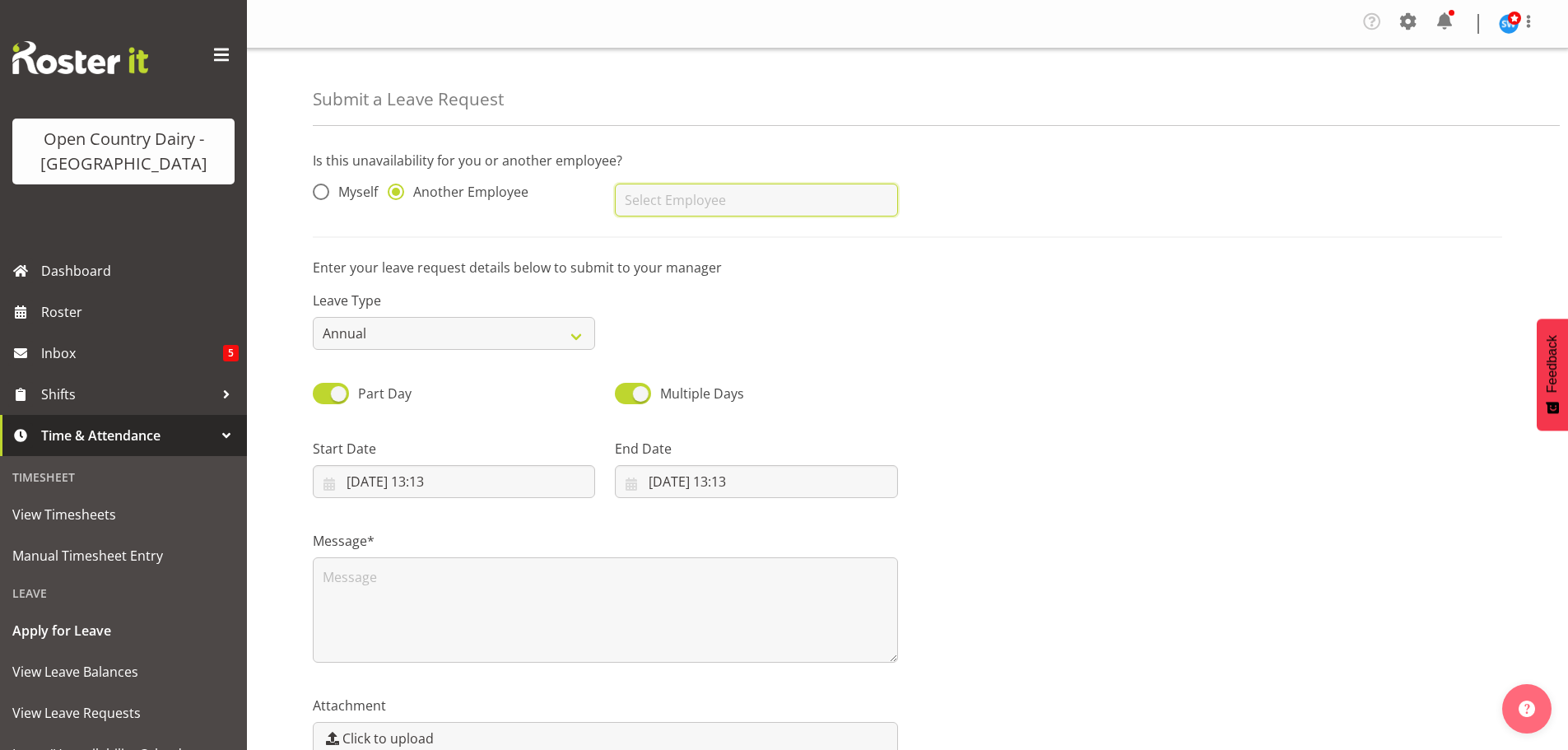
click at [650, 193] on input "text" at bounding box center [755, 200] width 282 height 33
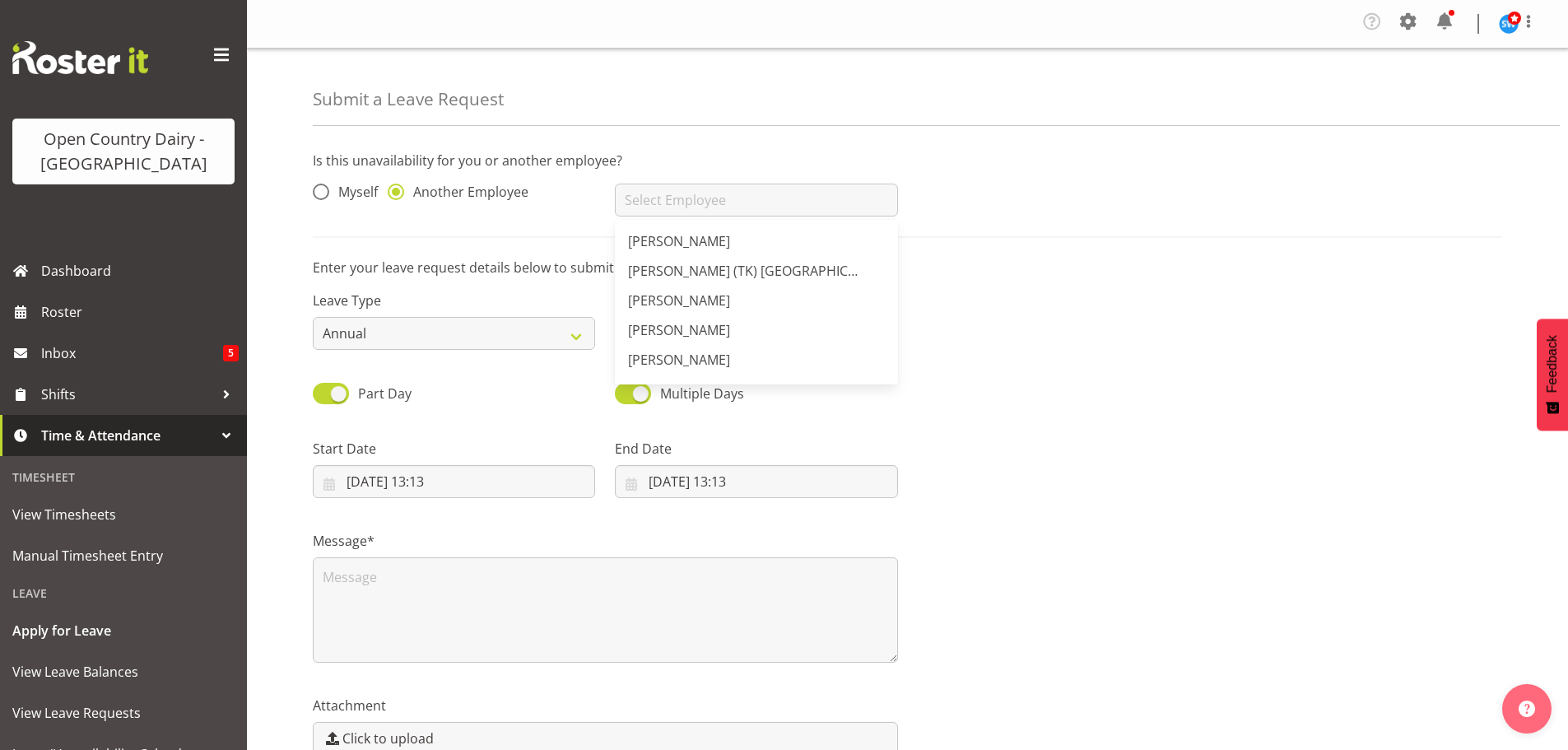
click at [677, 329] on span "[PERSON_NAME]" at bounding box center [679, 330] width 102 height 18
type input "[PERSON_NAME]"
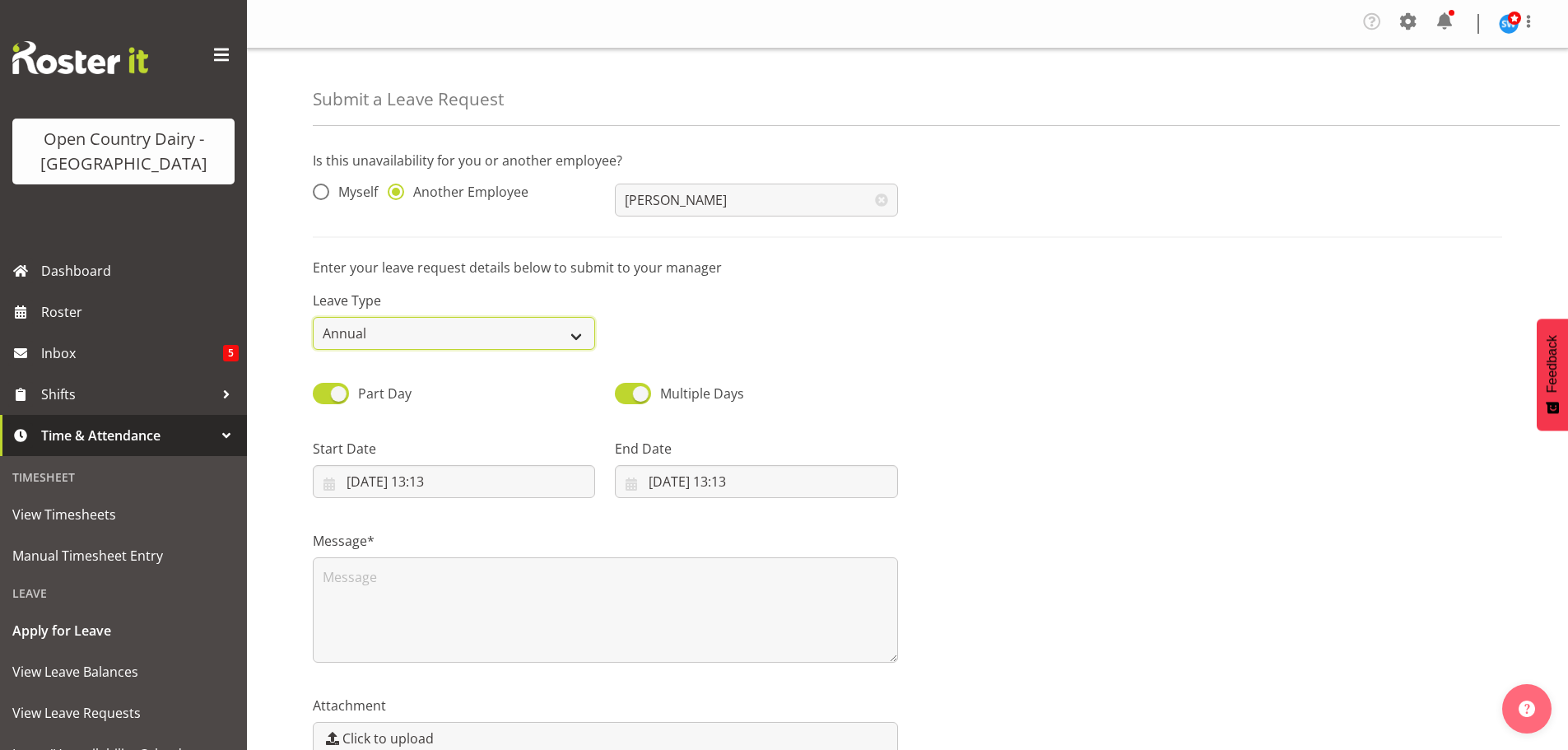
click at [577, 331] on select "Annual Sick Leave Without Pay Bereavement Domestic Violence Parental Jury Servi…" at bounding box center [453, 333] width 282 height 33
select select "Sick"
click at [313, 317] on select "Annual Sick Leave Without Pay Bereavement Domestic Violence Parental Jury Servi…" at bounding box center [453, 333] width 282 height 33
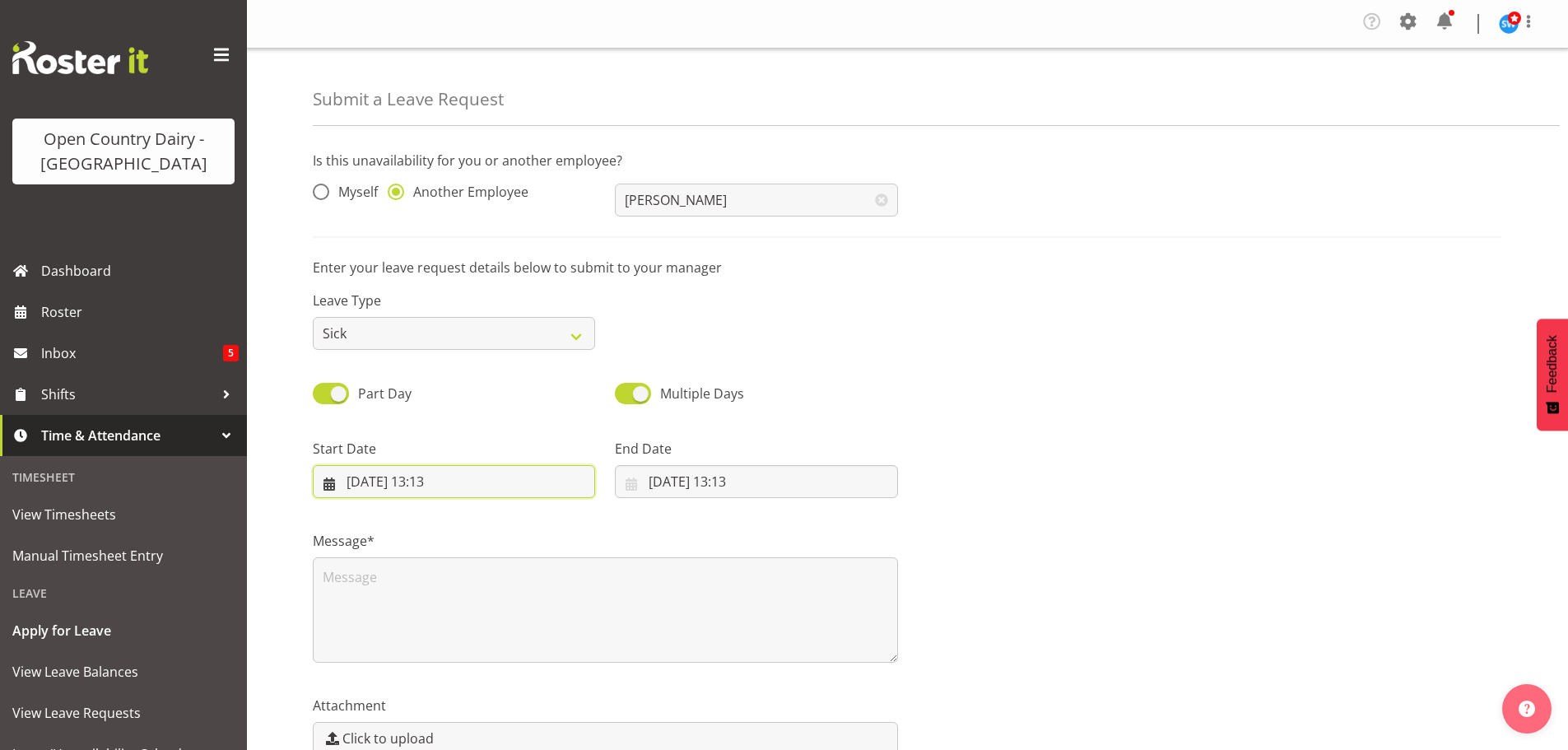
click at [446, 480] on input "[DATE] 13:13" at bounding box center [453, 482] width 282 height 33
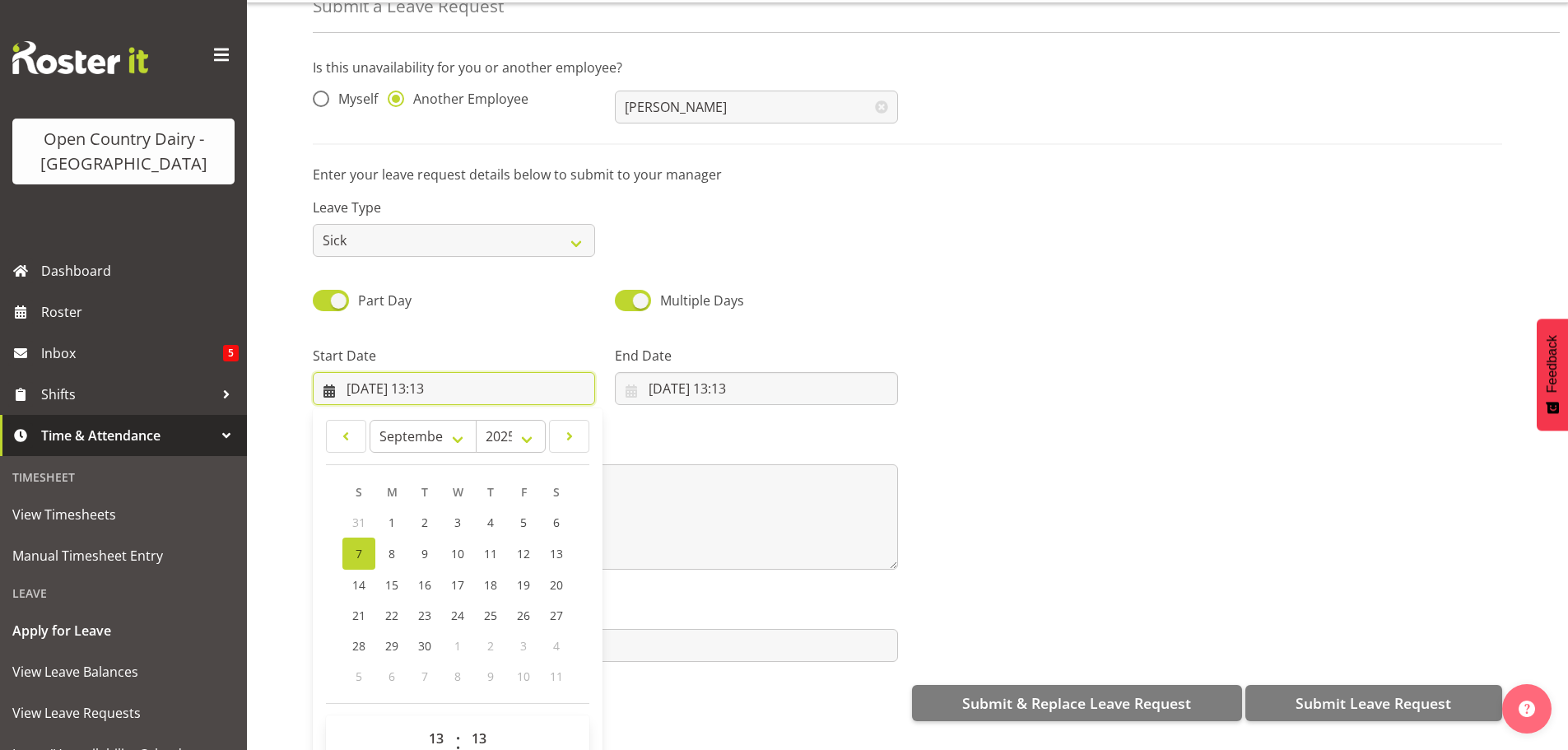
scroll to position [89, 0]
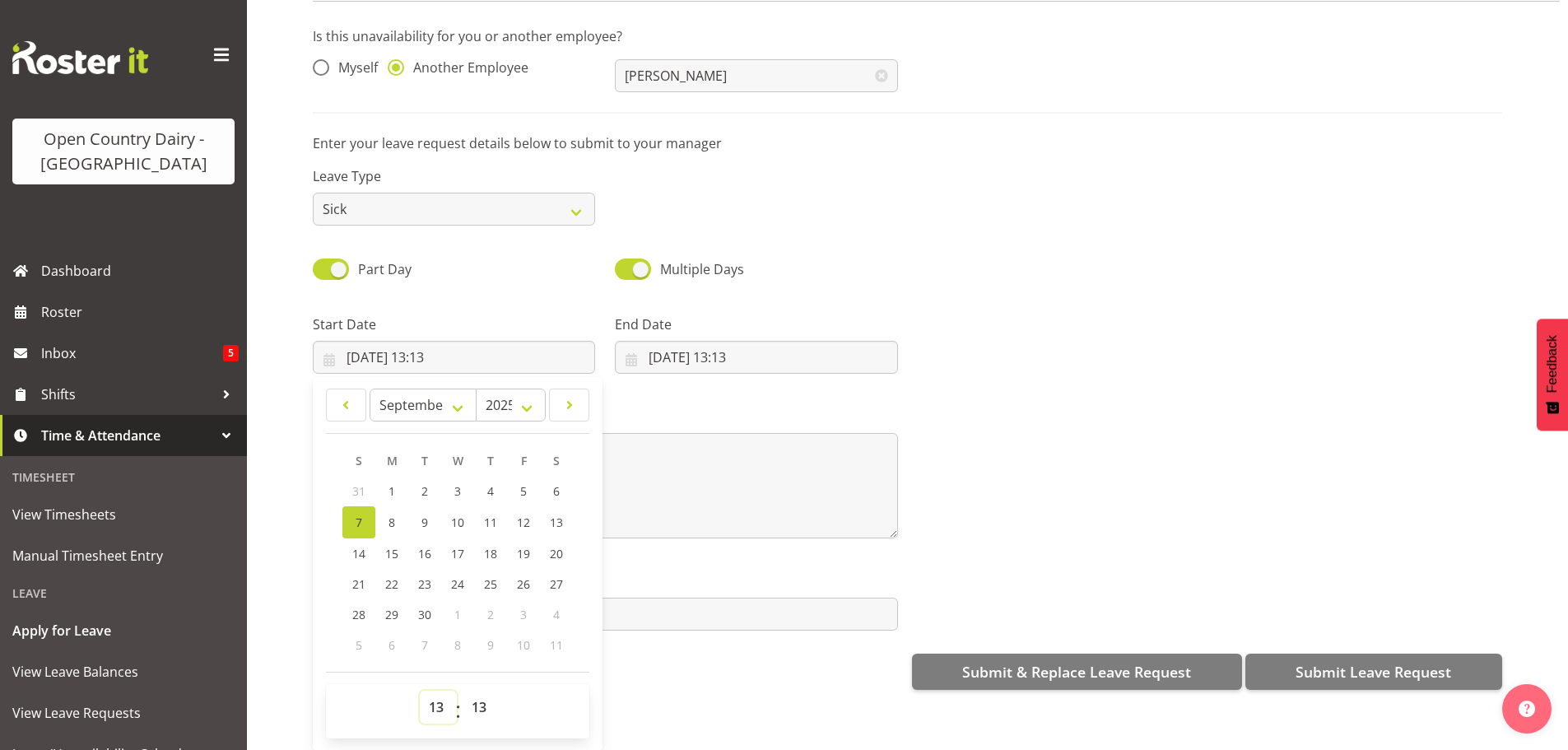
click at [432, 691] on select "00 01 02 03 04 05 06 07 08 09 10 11 12 13 14 15 16 17 18 19 20 21 22 23" at bounding box center [438, 707] width 37 height 33
select select "17"
click at [420, 691] on select "00 01 02 03 04 05 06 07 08 09 10 11 12 13 14 15 16 17 18 19 20 21 22 23" at bounding box center [438, 707] width 37 height 33
type input "[DATE] 17:13"
click at [473, 691] on select "00 01 02 03 04 05 06 07 08 09 10 11 12 13 14 15 16 17 18 19 20 21 22 23 24 25 2…" at bounding box center [481, 707] width 37 height 33
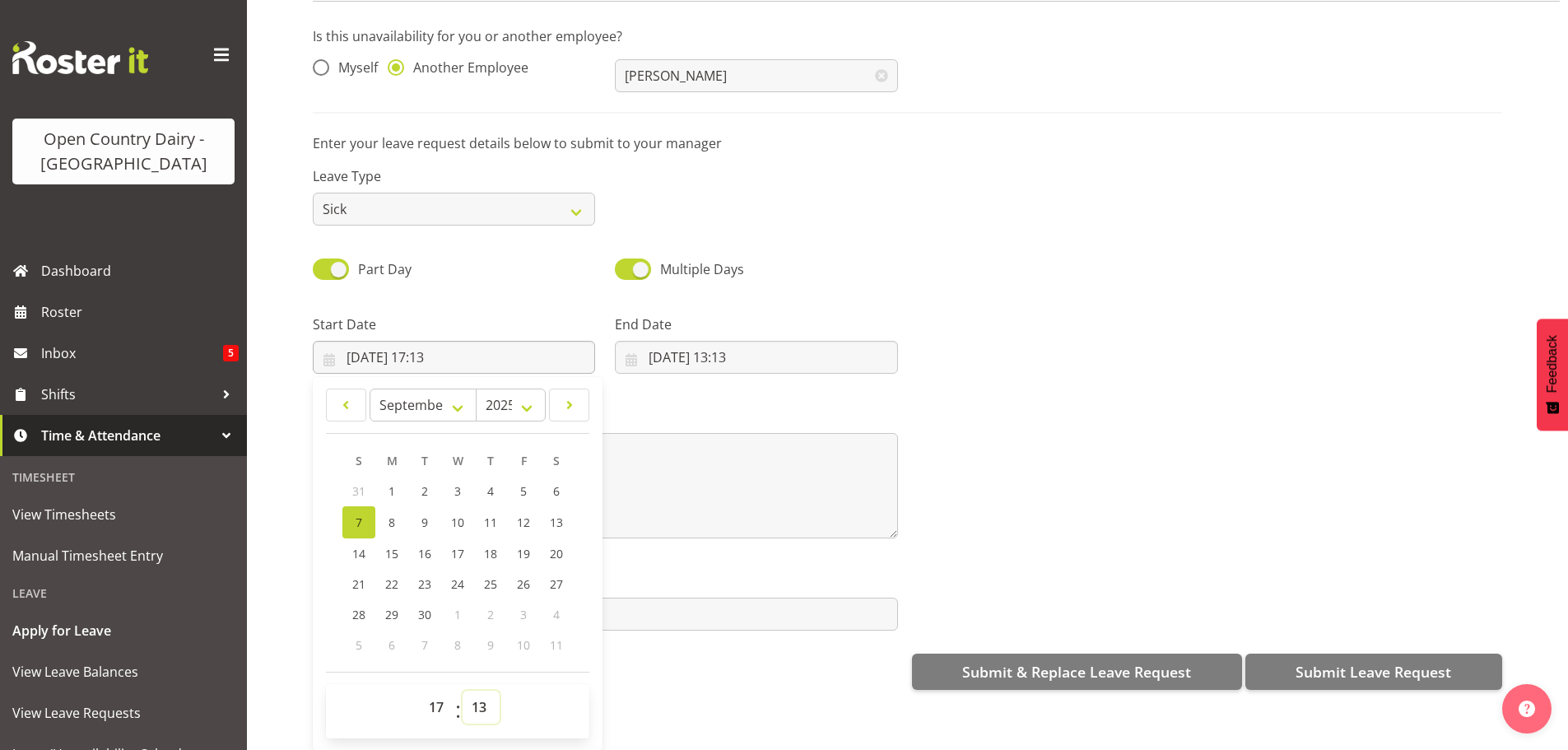
select select "0"
click at [462, 691] on select "00 01 02 03 04 05 06 07 08 09 10 11 12 13 14 15 16 17 18 19 20 21 22 23 24 25 2…" at bounding box center [481, 707] width 37 height 33
type input "07/09/2025, 17:00"
click at [711, 357] on input "07/09/2025, 13:13" at bounding box center [755, 358] width 282 height 33
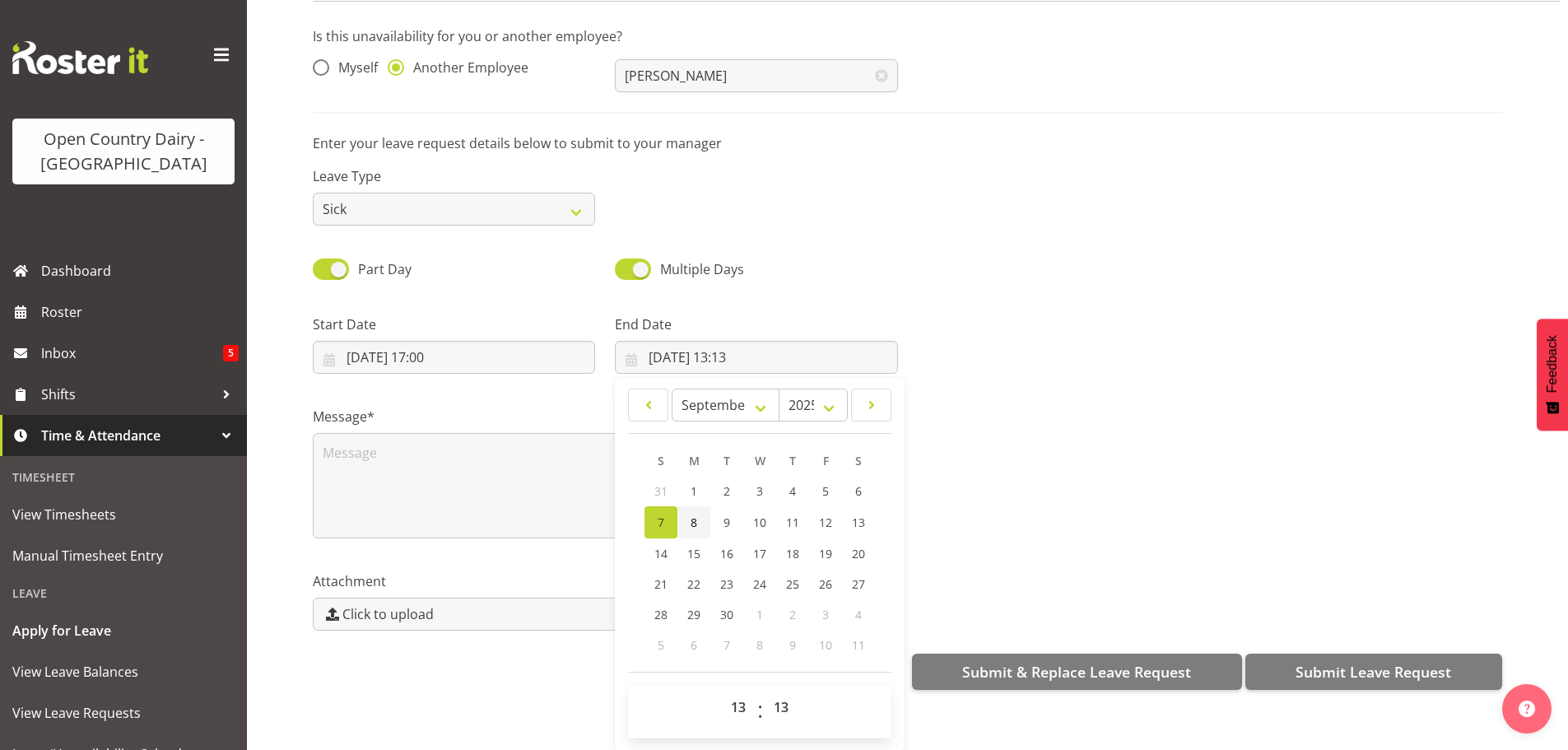
click at [691, 515] on span "8" at bounding box center [693, 522] width 6 height 16
type input "08/09/2025, 13:13"
click at [735, 700] on select "00 01 02 03 04 05 06 07 08 09 10 11 12 13 14 15 16 17 18 19 20 21 22 23" at bounding box center [740, 707] width 37 height 33
select select "4"
click at [722, 691] on select "00 01 02 03 04 05 06 07 08 09 10 11 12 13 14 15 16 17 18 19 20 21 22 23" at bounding box center [740, 707] width 37 height 33
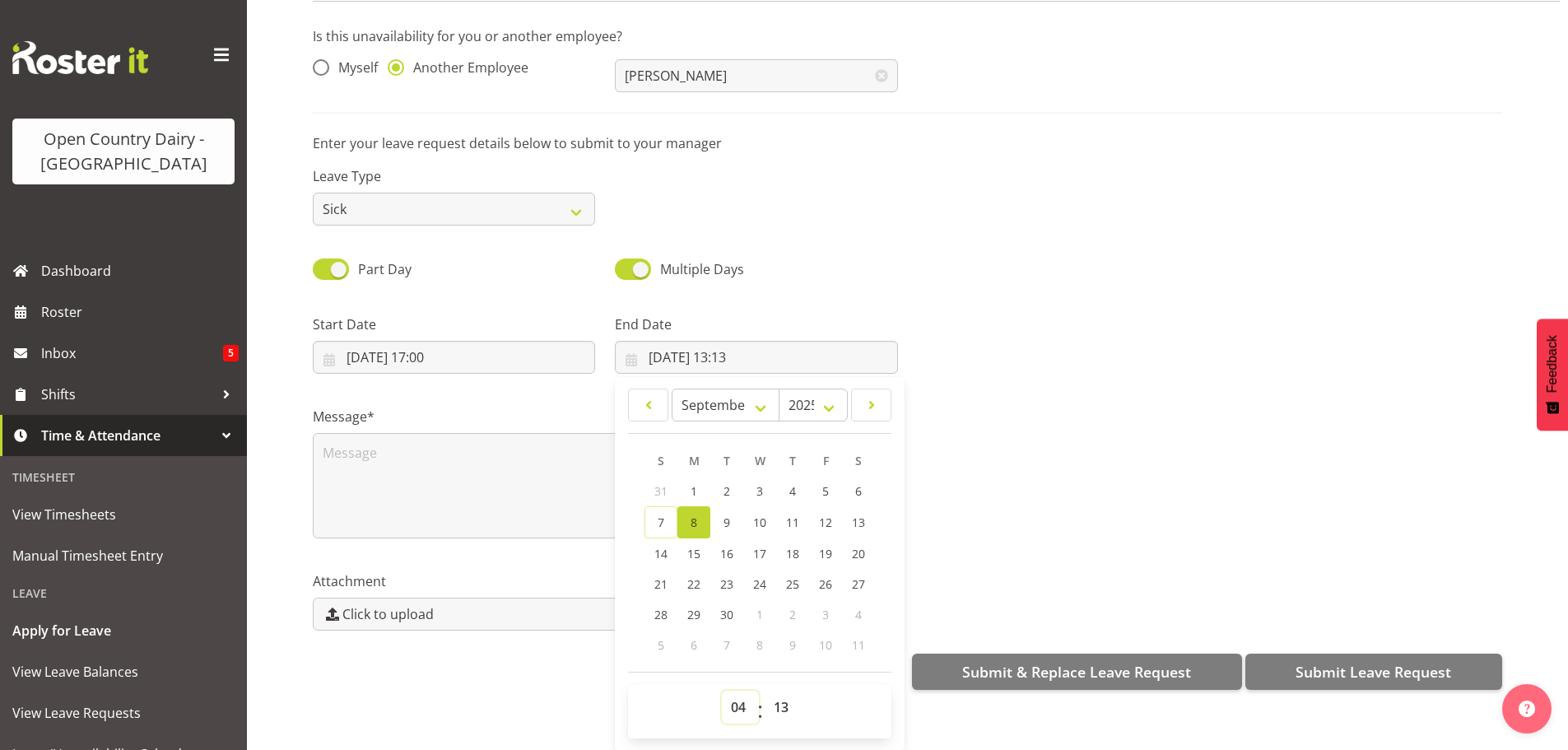
type input "08/09/2025, 04:13"
click at [777, 694] on select "00 01 02 03 04 05 06 07 08 09 10 11 12 13 14 15 16 17 18 19 20 21 22 23 24 25 2…" at bounding box center [783, 707] width 37 height 33
select select "0"
click at [764, 691] on select "00 01 02 03 04 05 06 07 08 09 10 11 12 13 14 15 16 17 18 19 20 21 22 23 24 25 2…" at bounding box center [783, 707] width 37 height 33
type input "[DATE] 04:00"
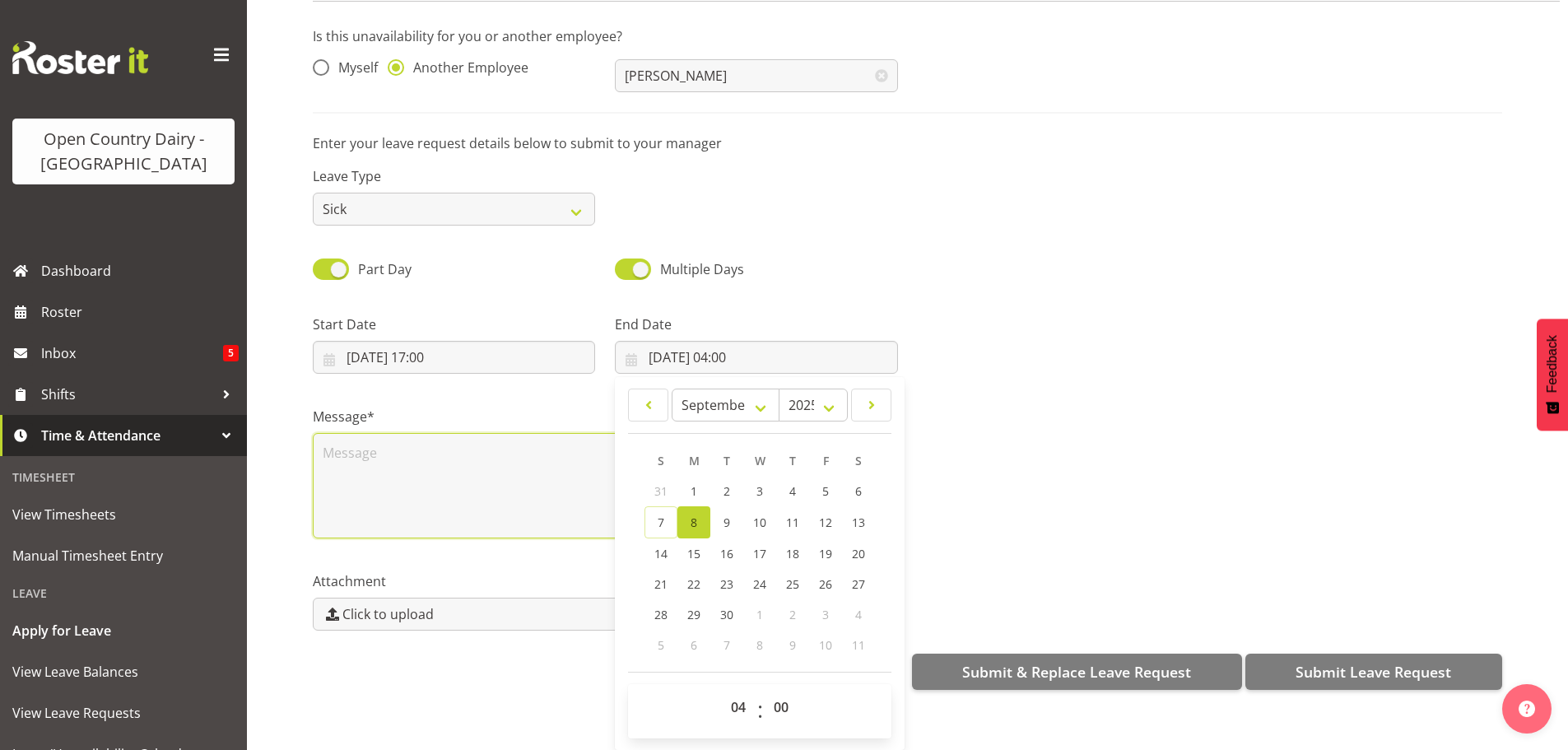
click at [416, 447] on textarea at bounding box center [605, 485] width 585 height 105
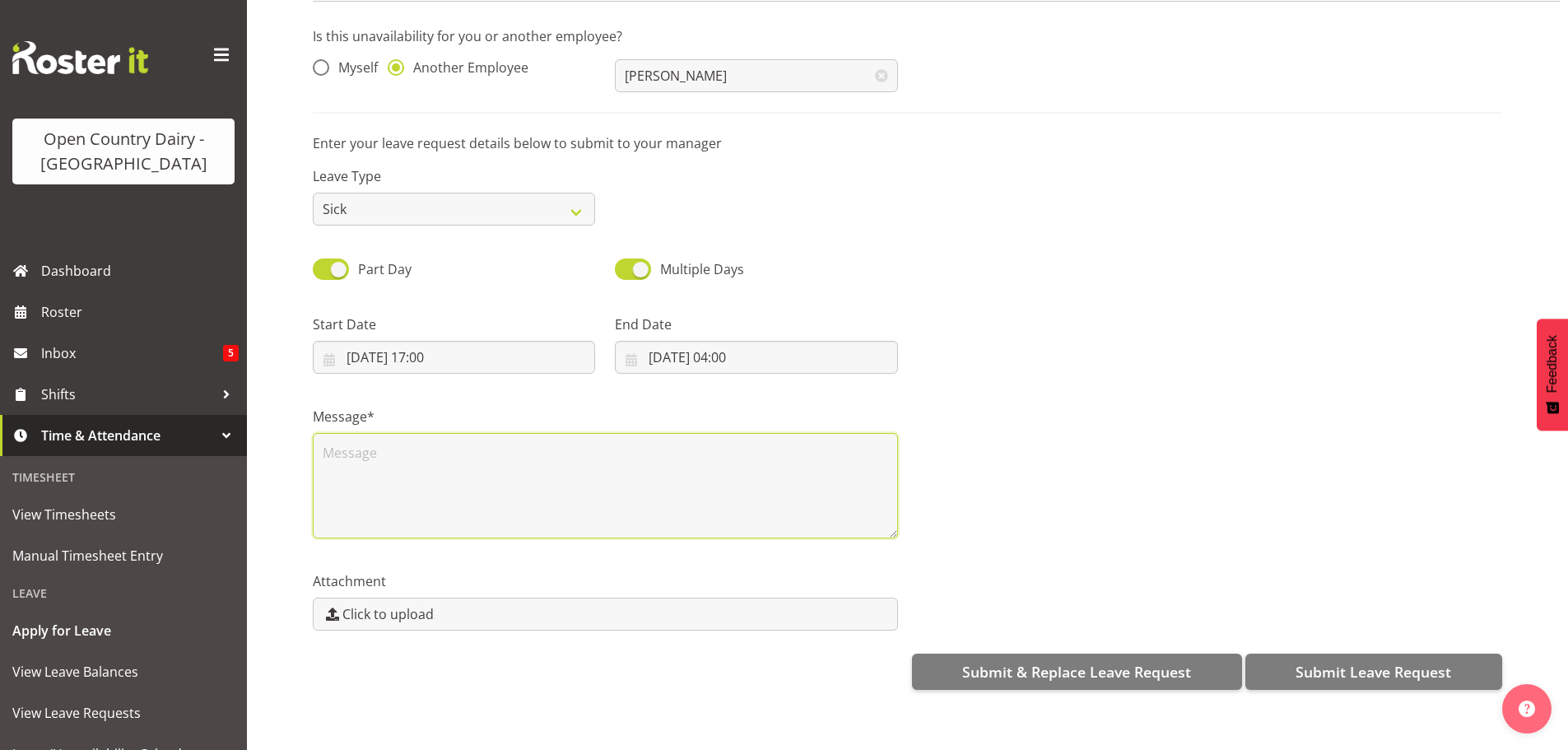
scroll to position [0, 0]
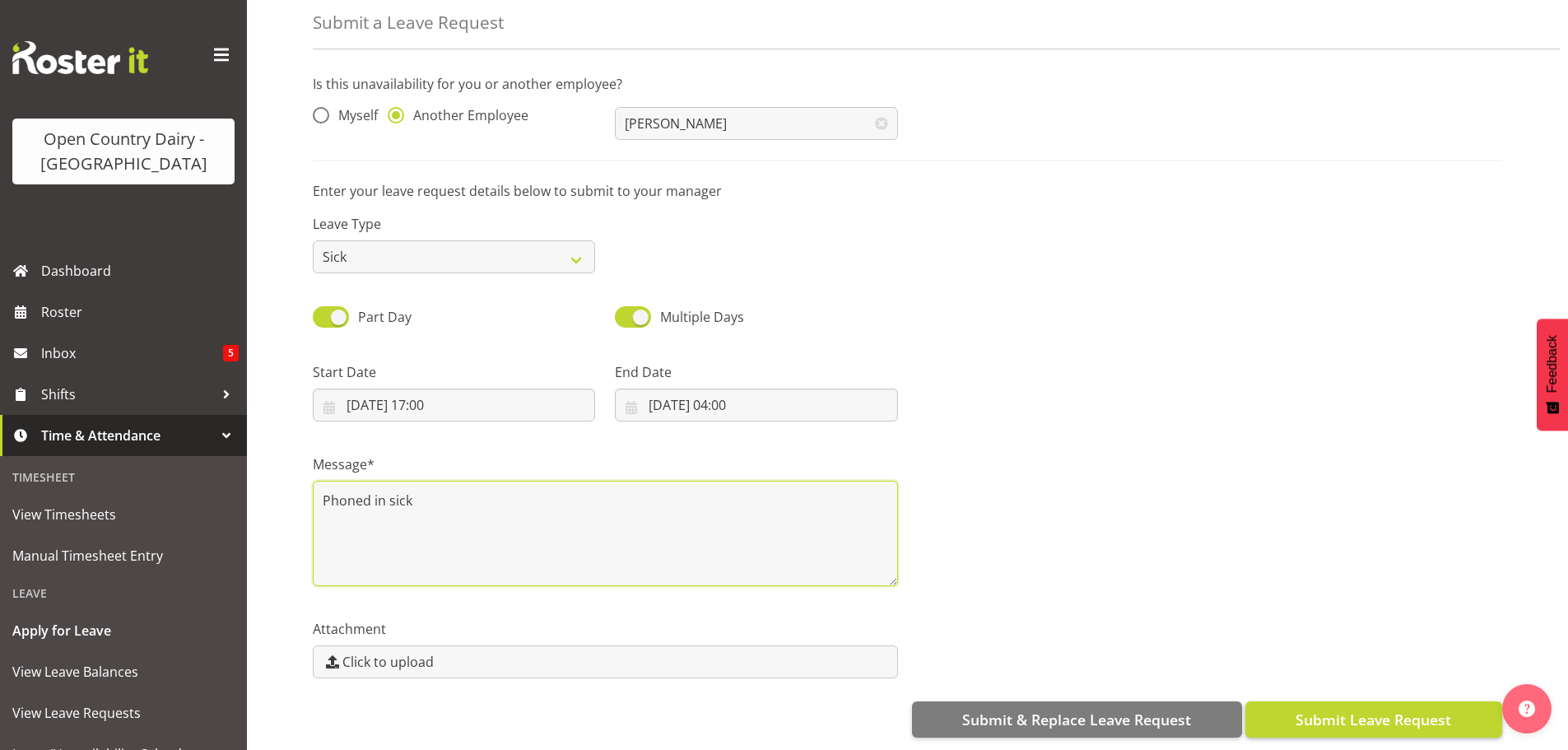
type textarea "Phoned in sick"
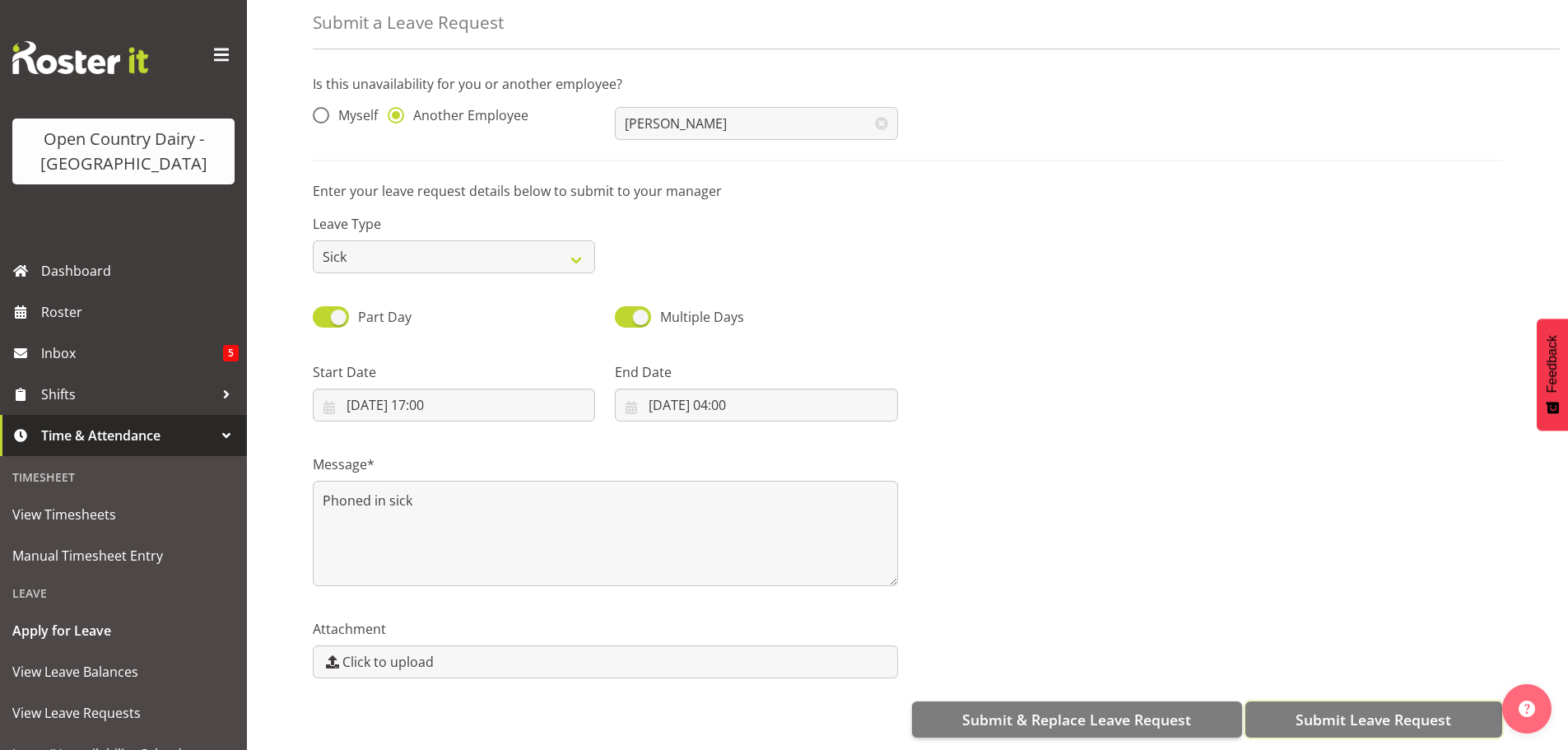
click at [1335, 711] on span "Submit Leave Request" at bounding box center [1373, 719] width 156 height 21
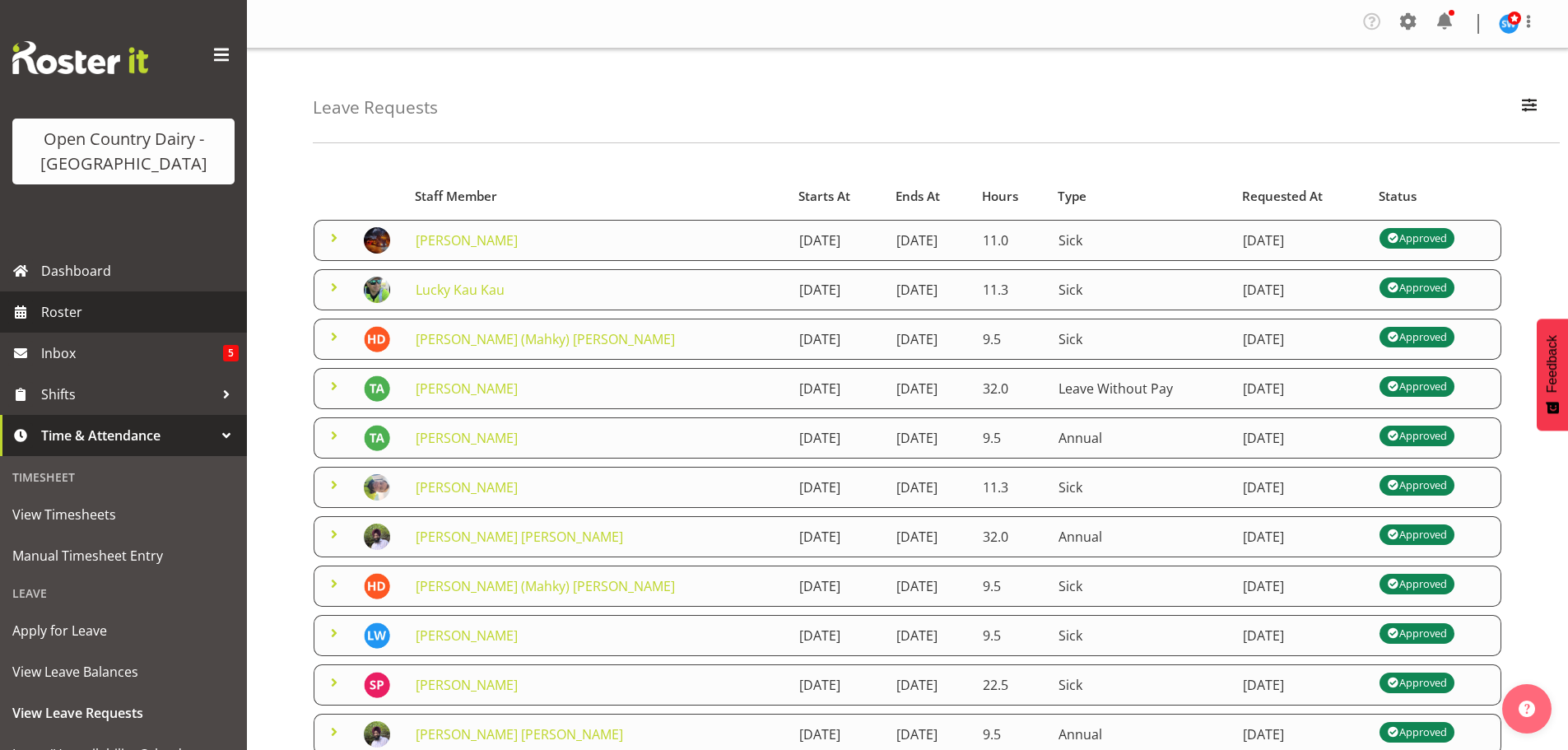
click at [86, 314] on span "Roster" at bounding box center [140, 311] width 198 height 25
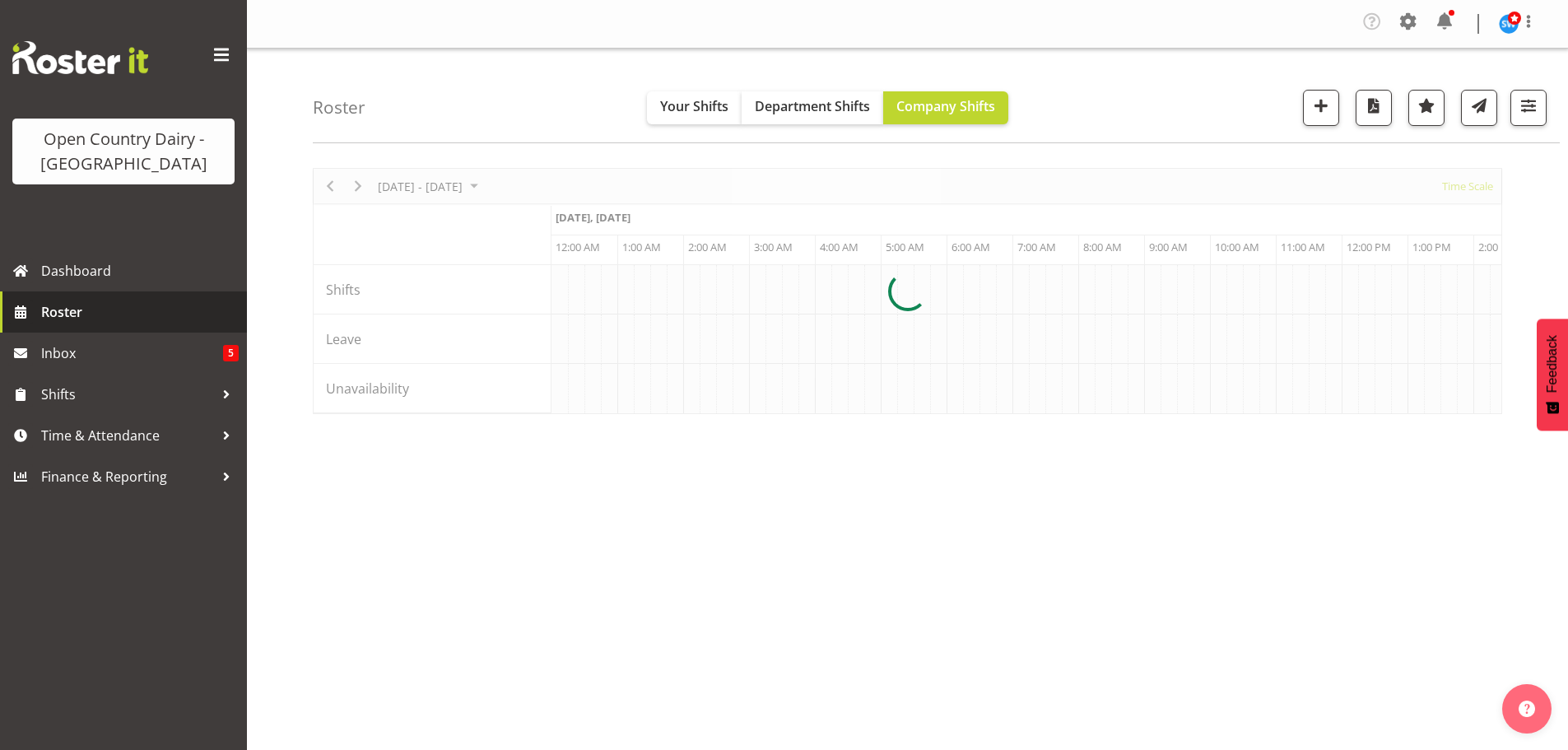
scroll to position [0, 9480]
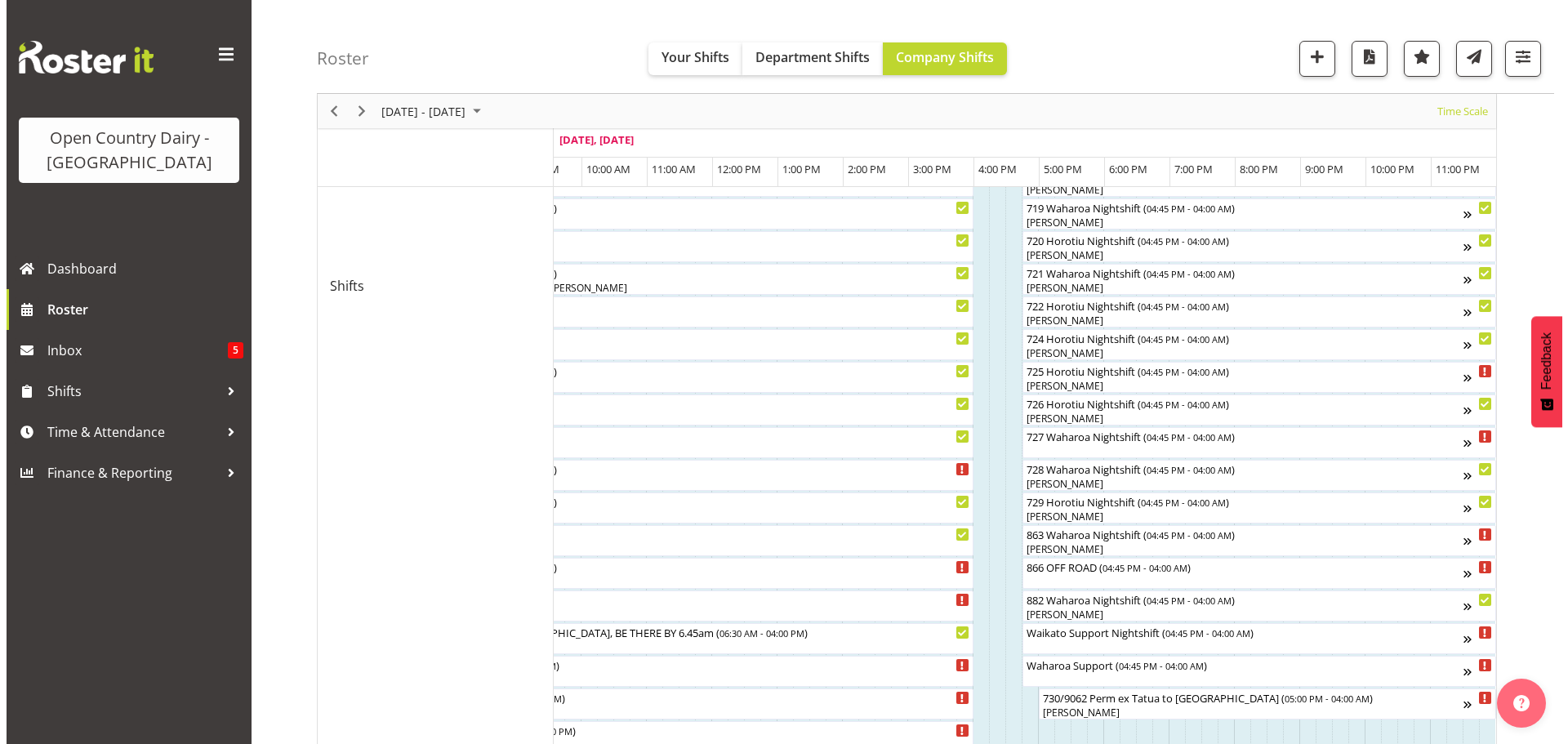
scroll to position [849, 0]
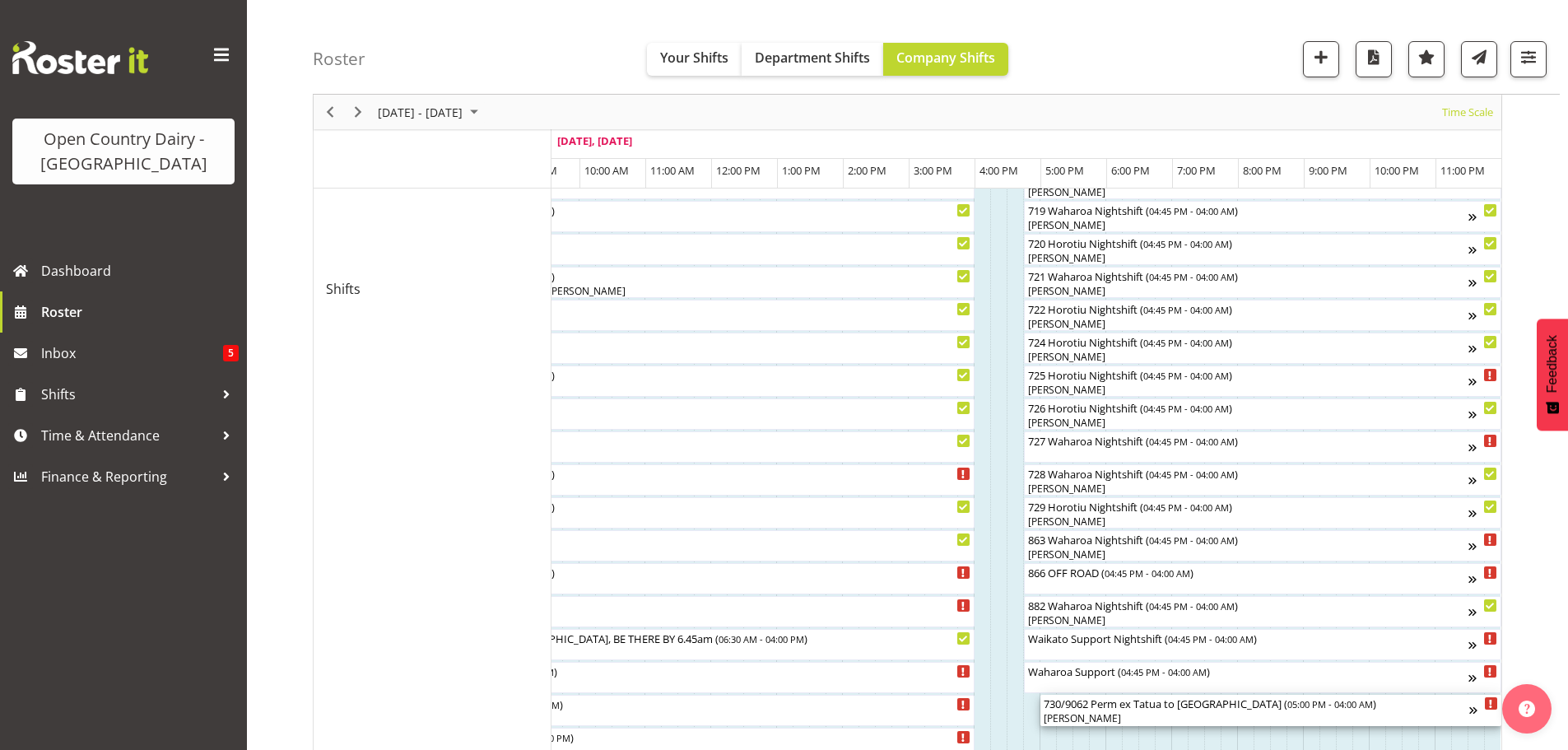
click at [1131, 710] on div "730/9062 Perm ex Tatua to [GEOGRAPHIC_DATA] ( 05:00 PM - 04:00 AM )" at bounding box center [1256, 703] width 425 height 16
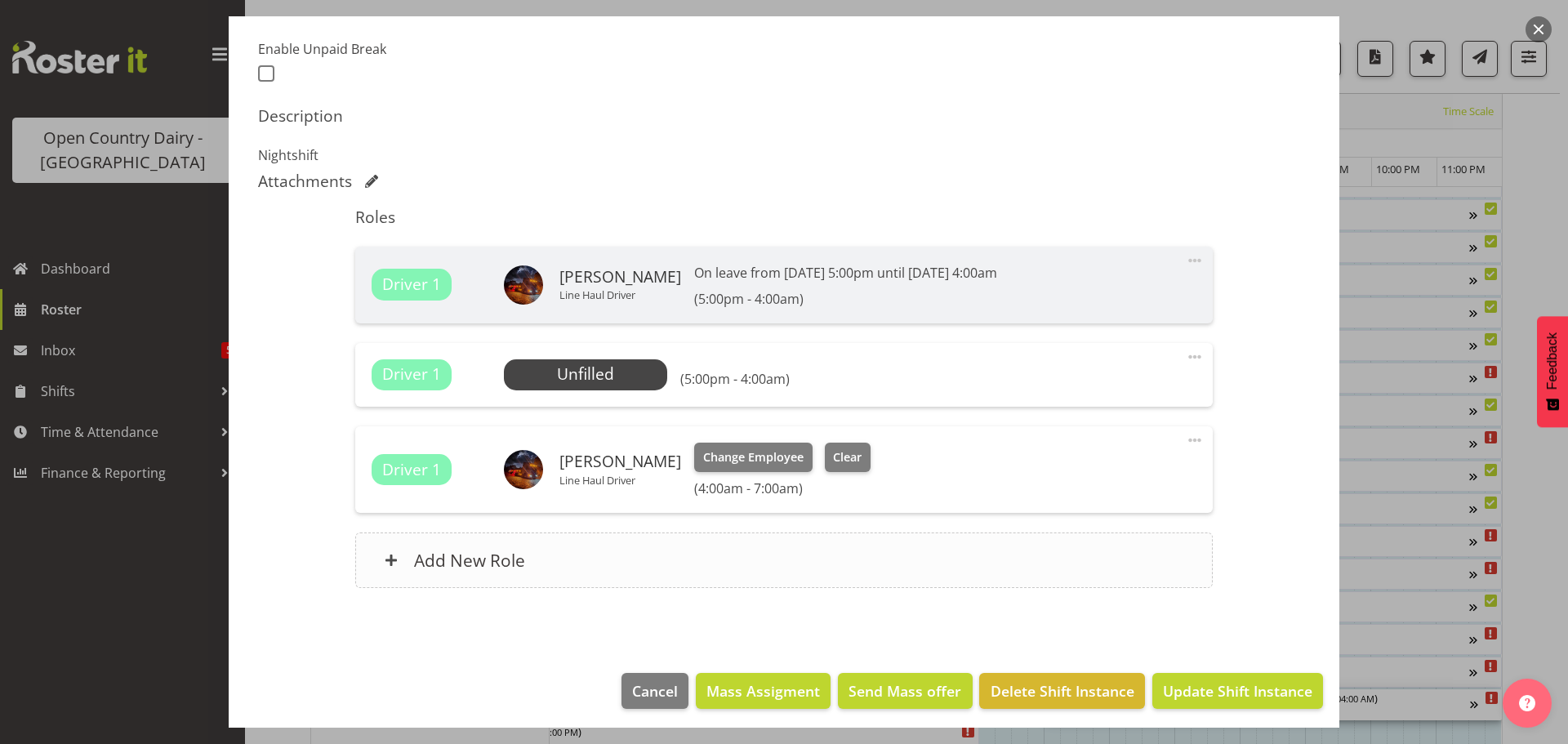
scroll to position [435, 0]
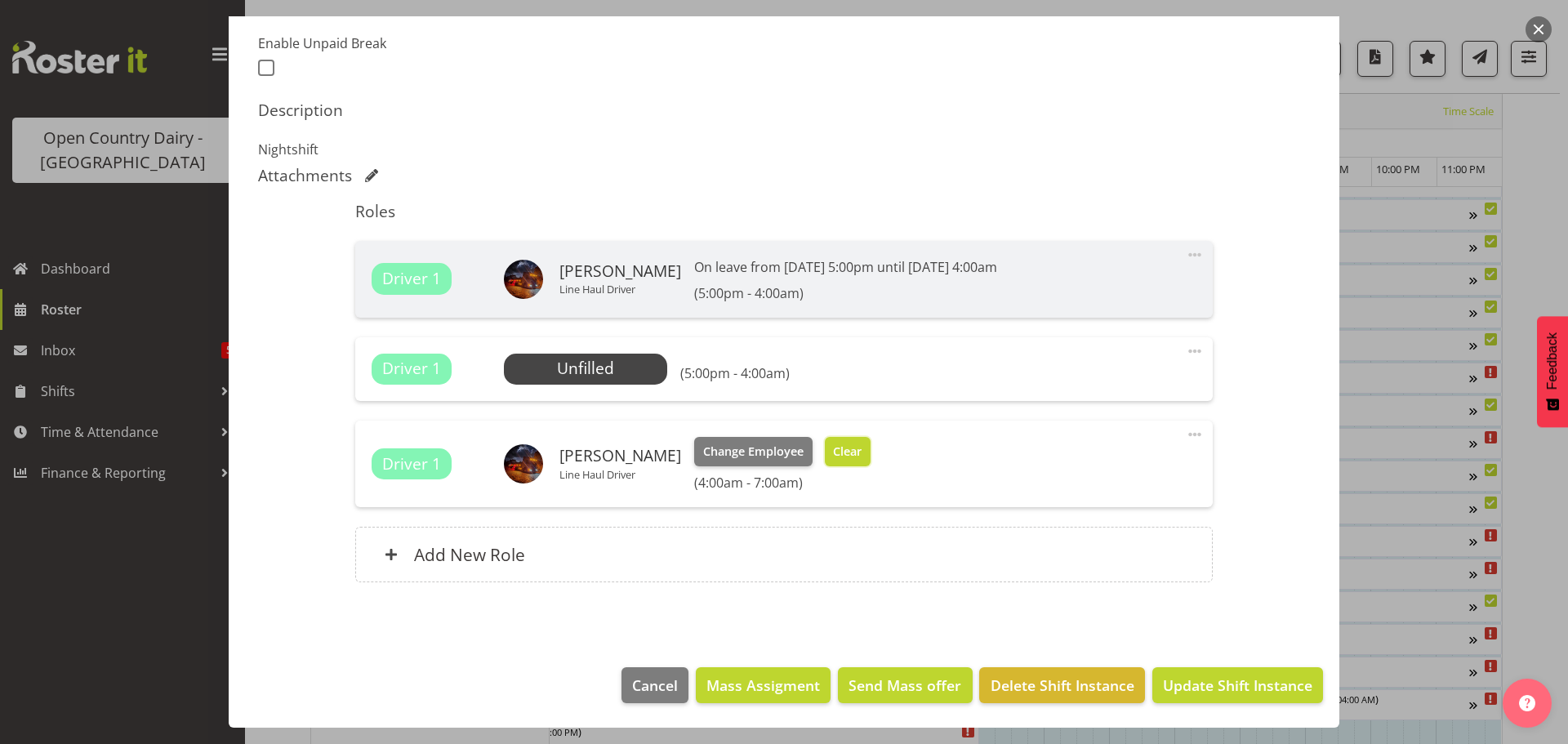
click at [833, 446] on span "Clear" at bounding box center [847, 452] width 29 height 18
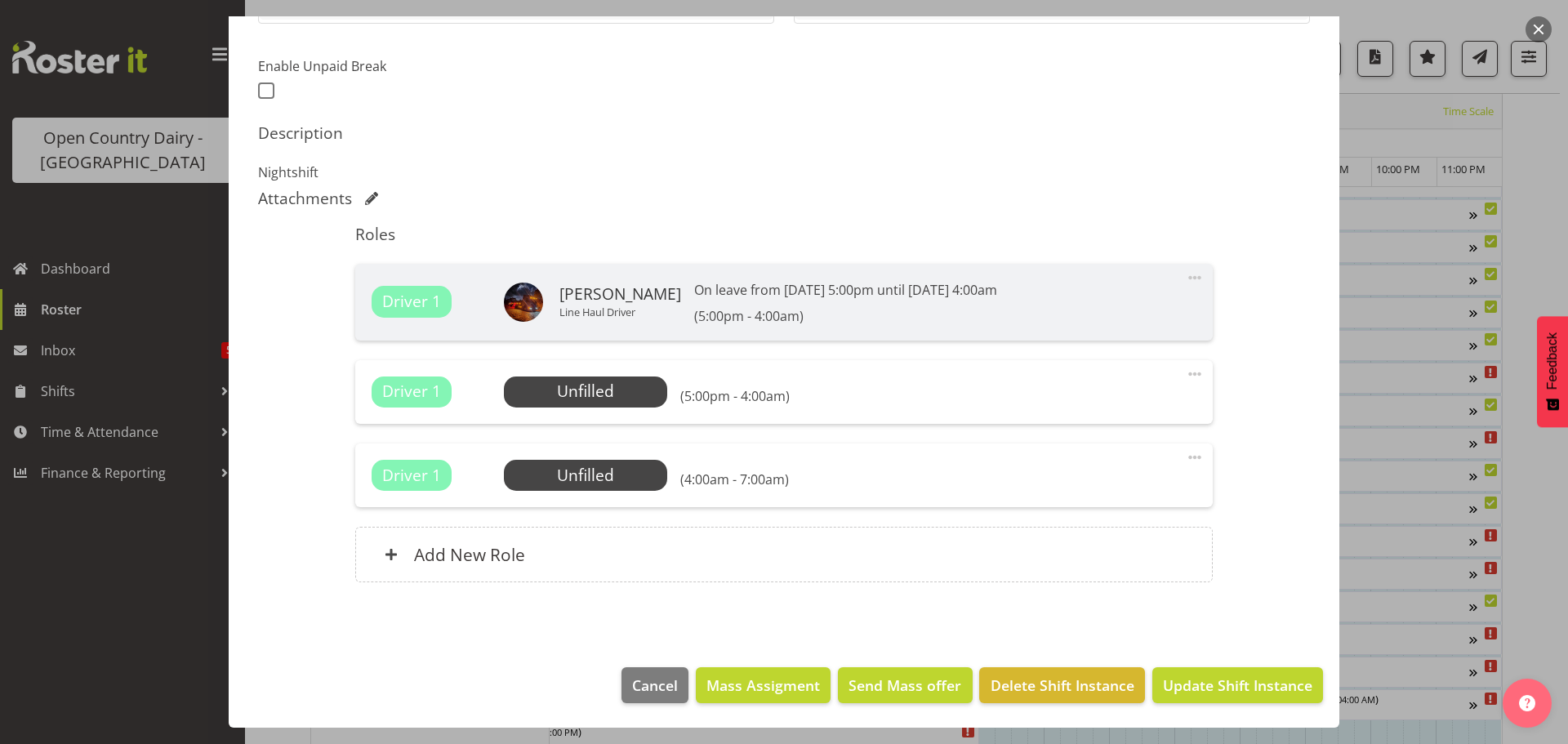
scroll to position [413, 0]
click at [580, 395] on span "Select Employee" at bounding box center [585, 392] width 121 height 24
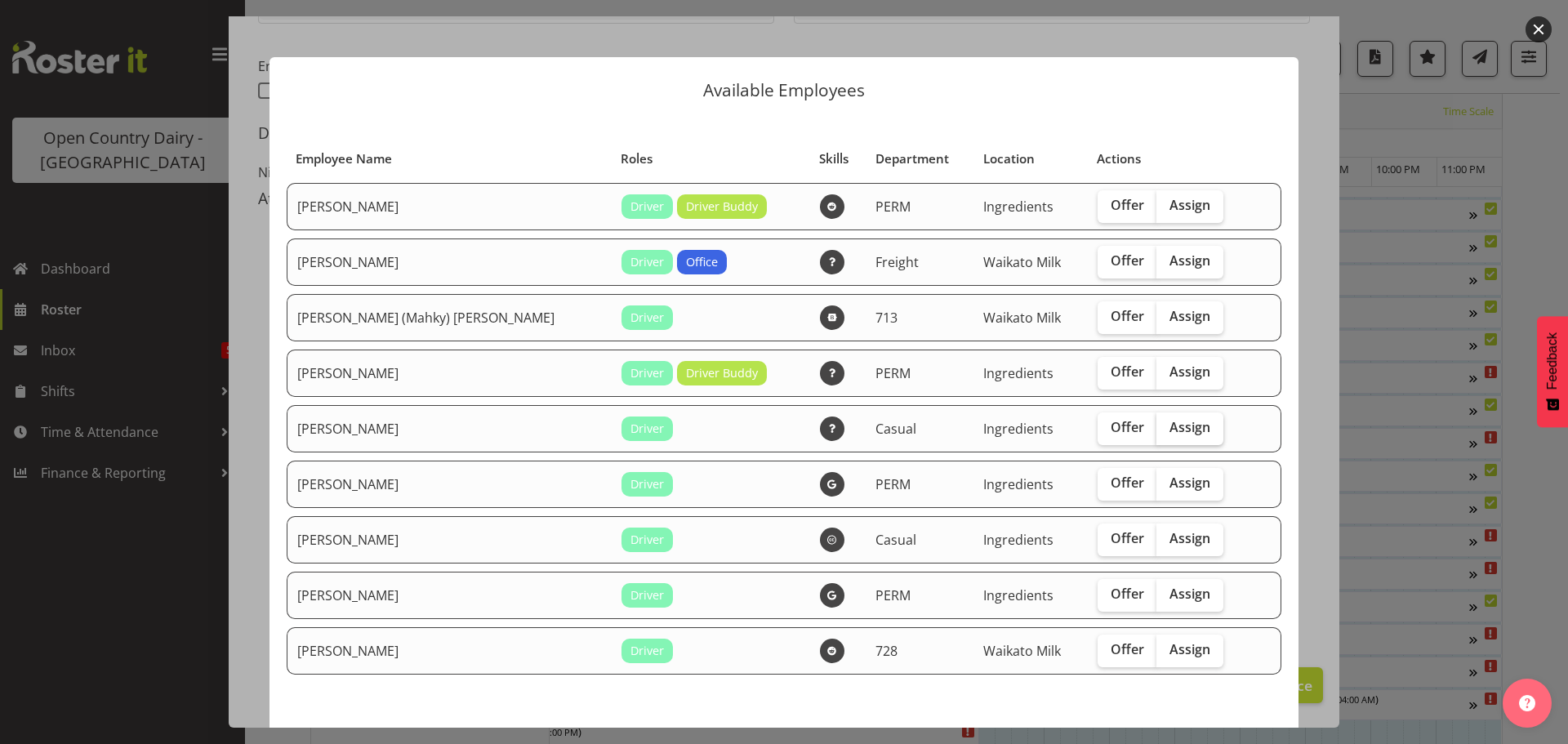
click at [1170, 422] on span "Assign" at bounding box center [1190, 427] width 41 height 16
click at [1156, 422] on input "Assign" at bounding box center [1162, 427] width 11 height 11
checkbox input "true"
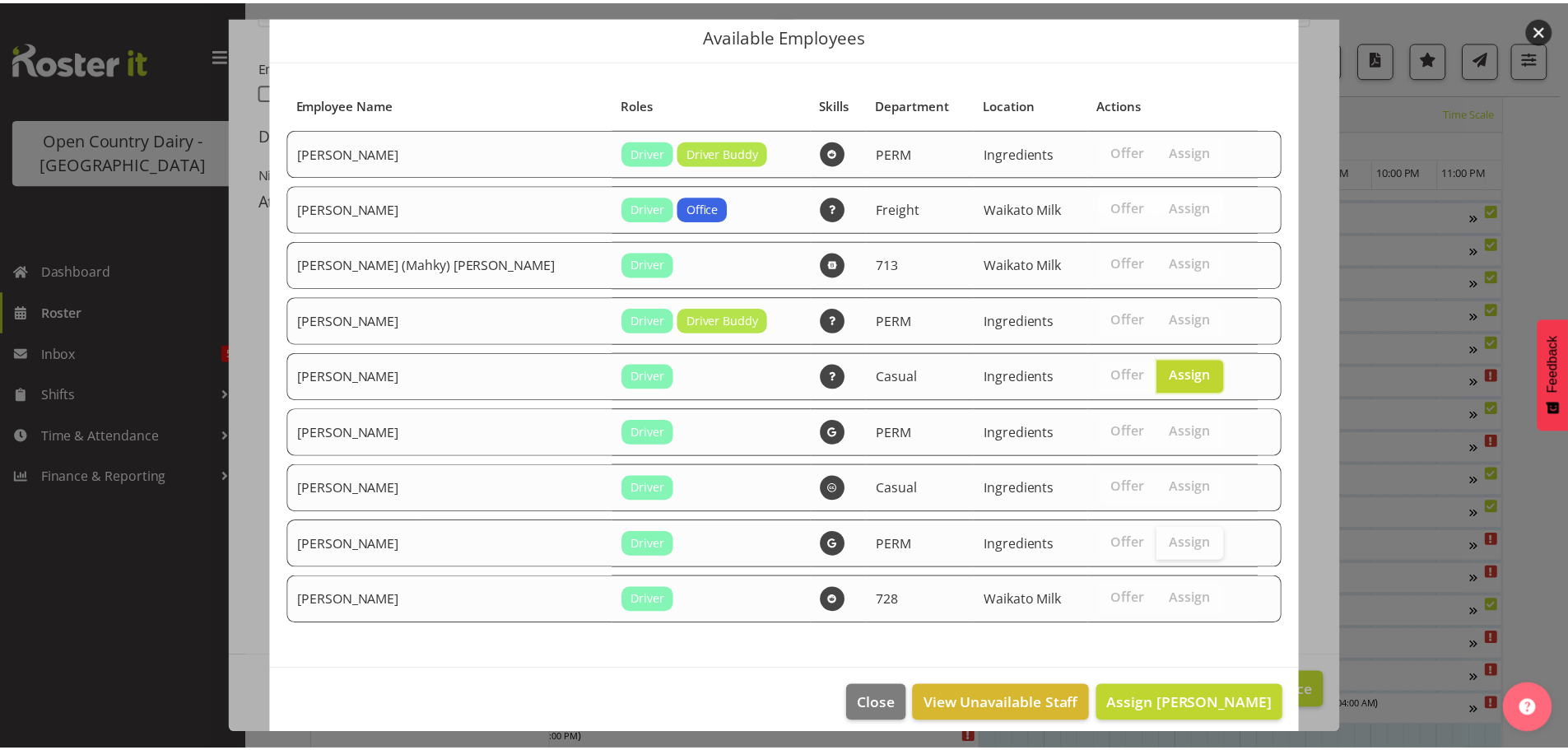
scroll to position [69, 0]
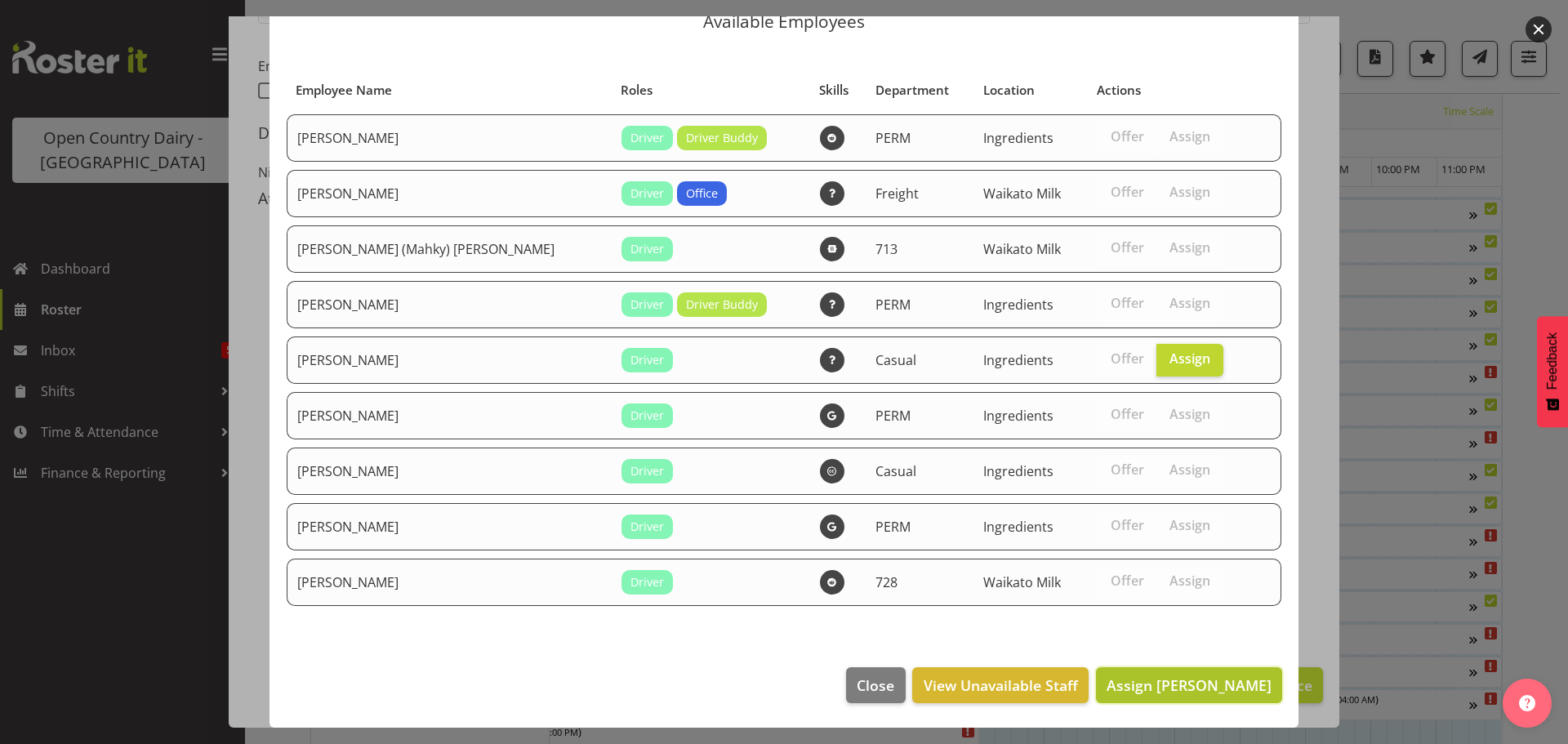
click at [1190, 680] on span "Assign [PERSON_NAME]" at bounding box center [1189, 685] width 165 height 20
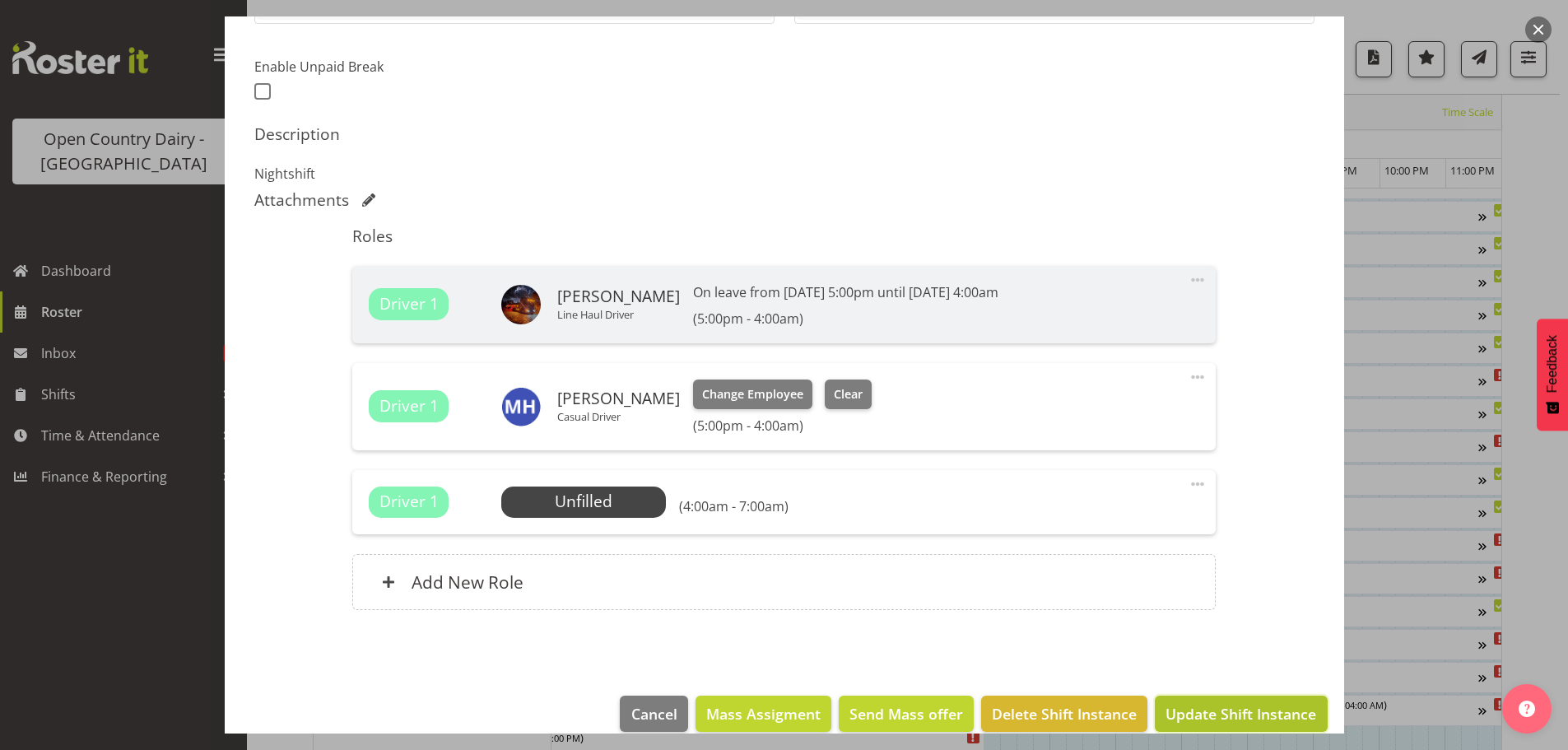
click at [1210, 707] on span "Update Shift Instance" at bounding box center [1240, 713] width 151 height 21
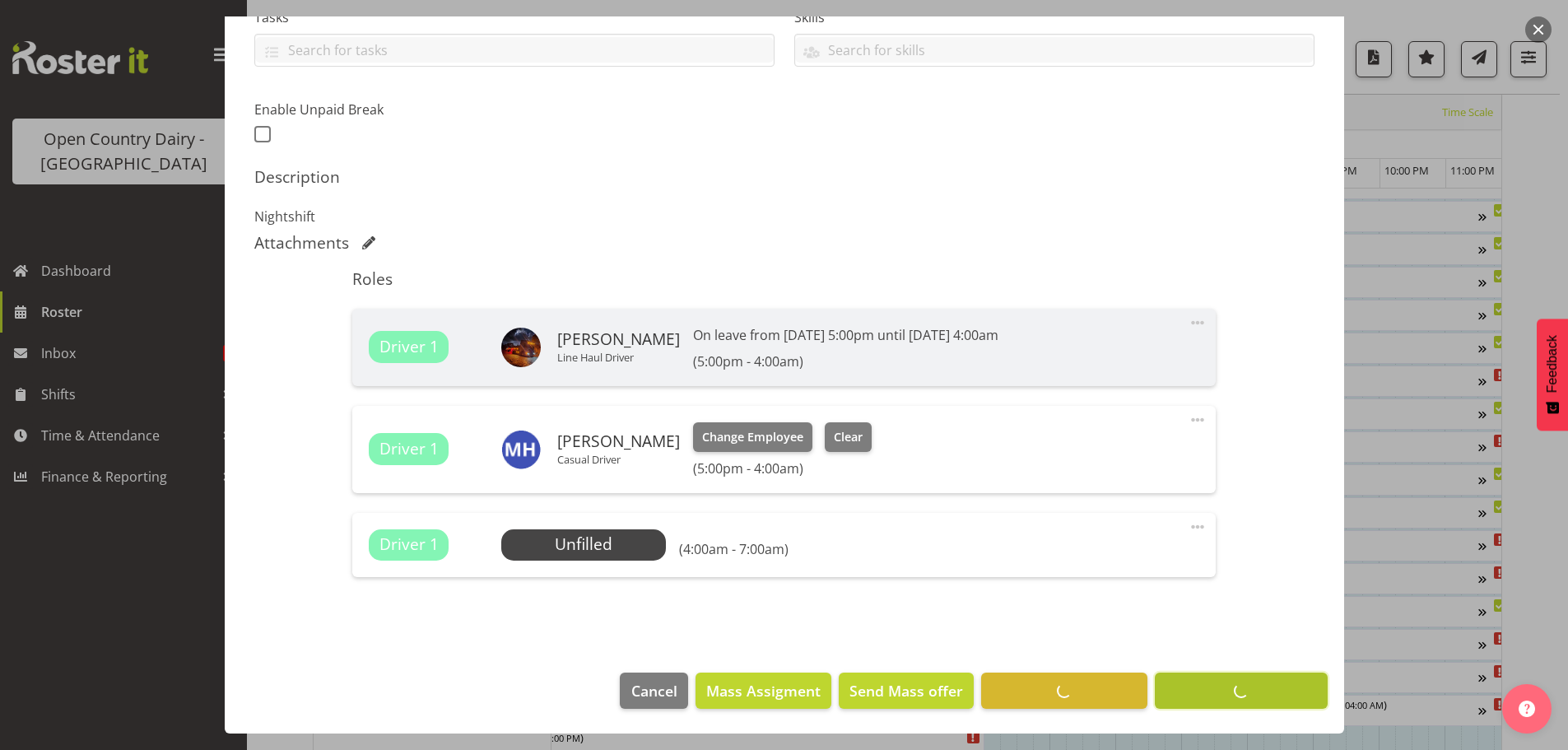
scroll to position [64, 0]
